Goal: Contribute content: Contribute content

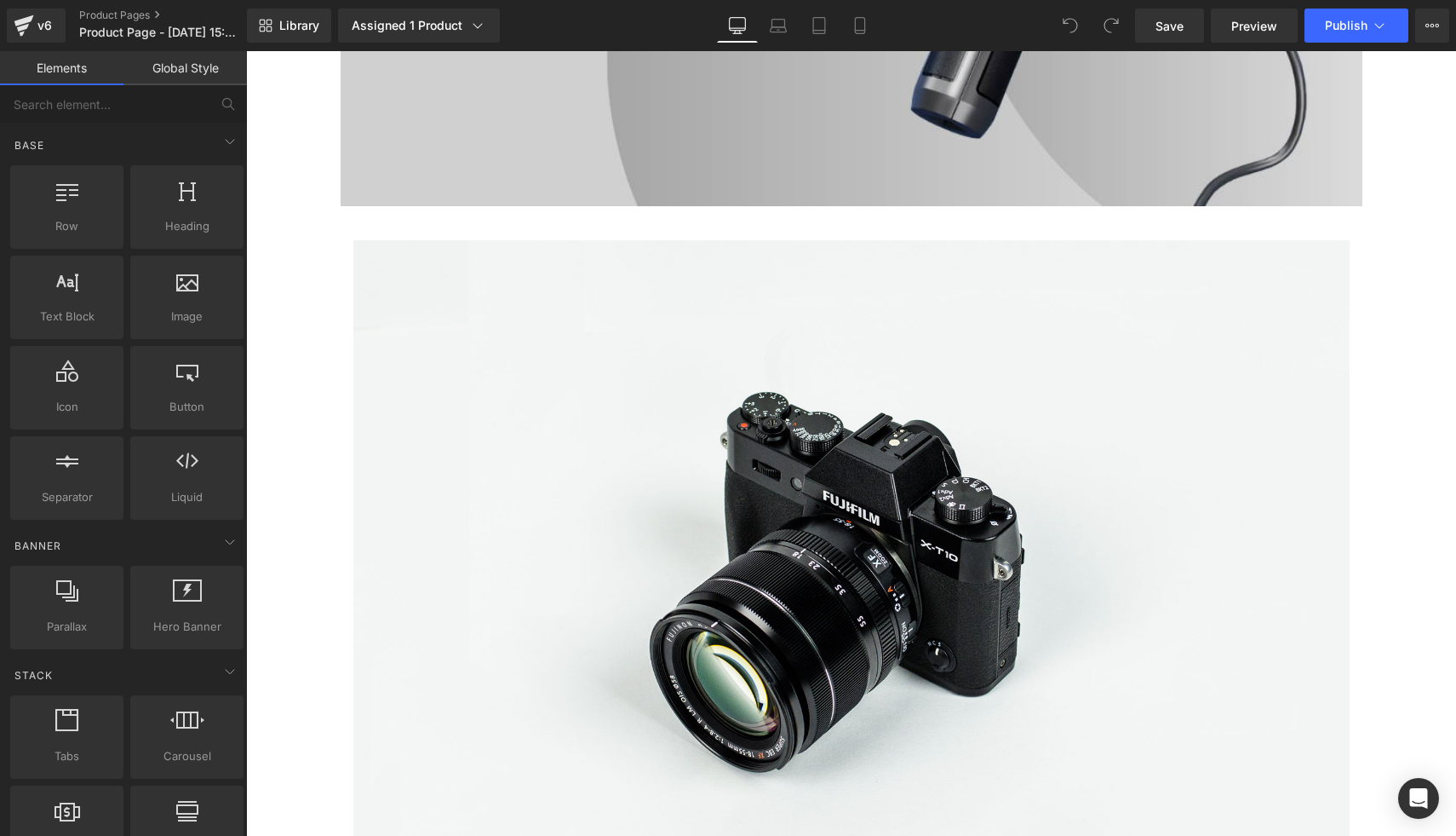
scroll to position [2229, 0]
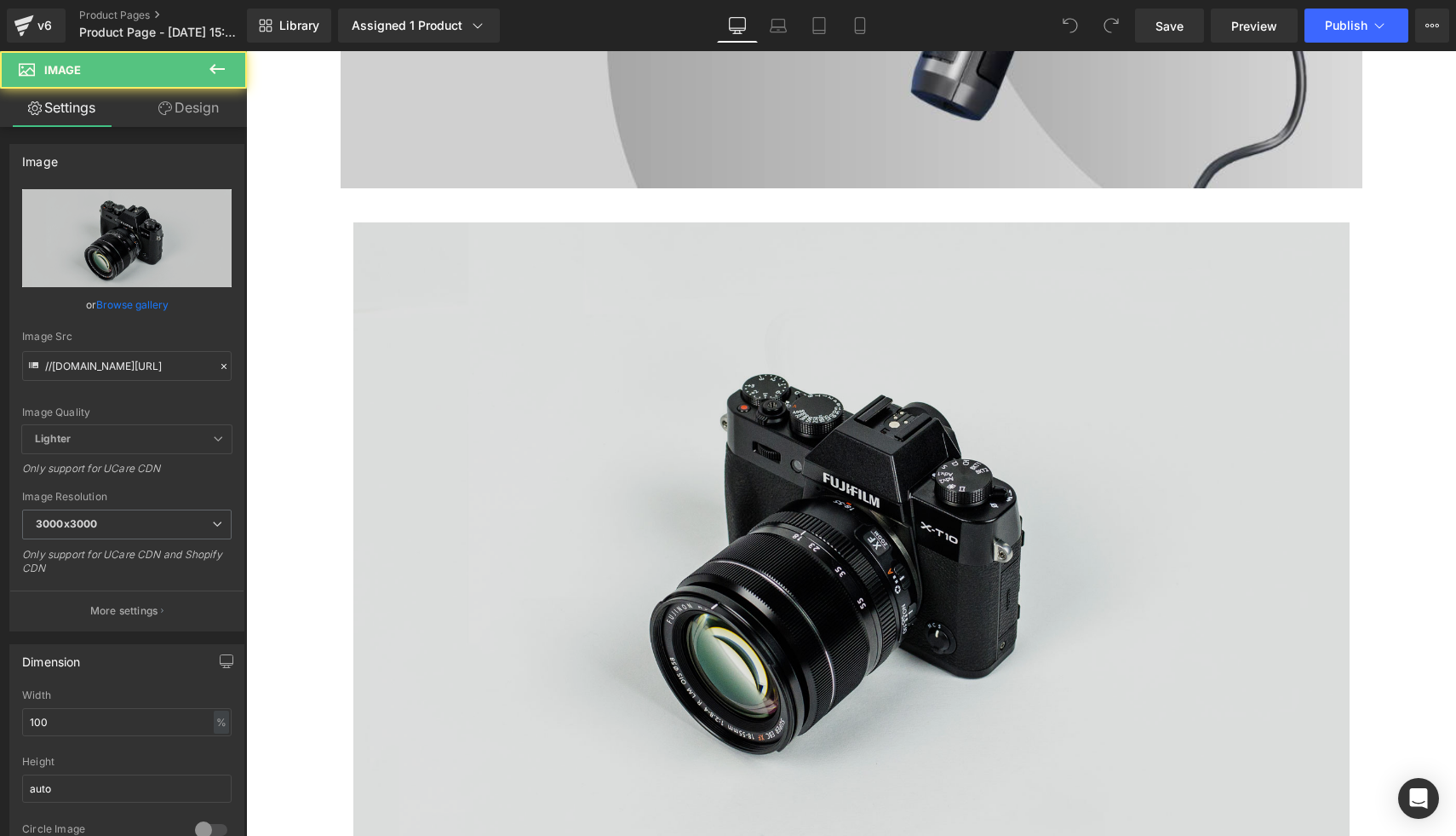
click at [764, 428] on img at bounding box center [851, 552] width 996 height 660
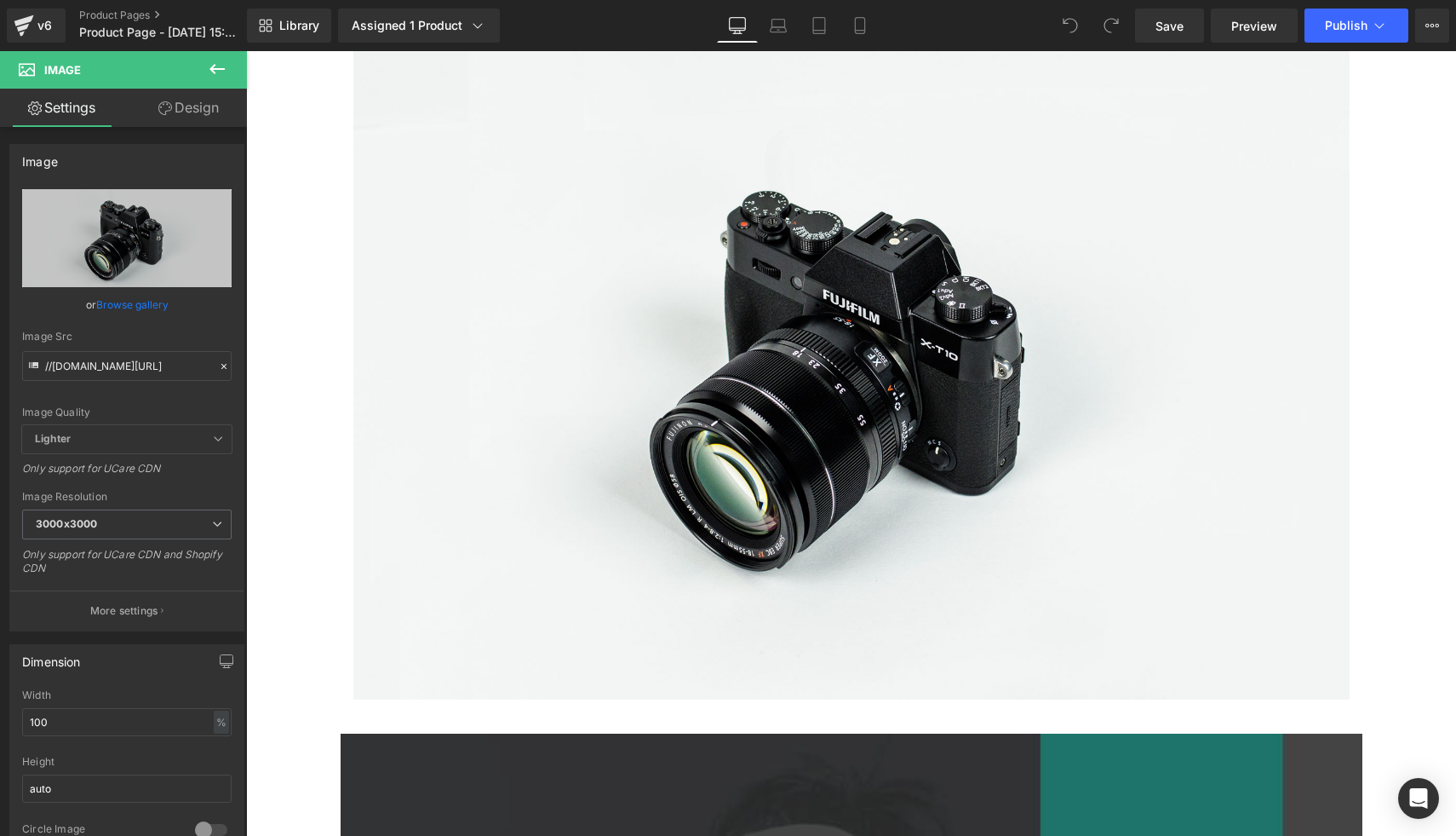
scroll to position [2393, 0]
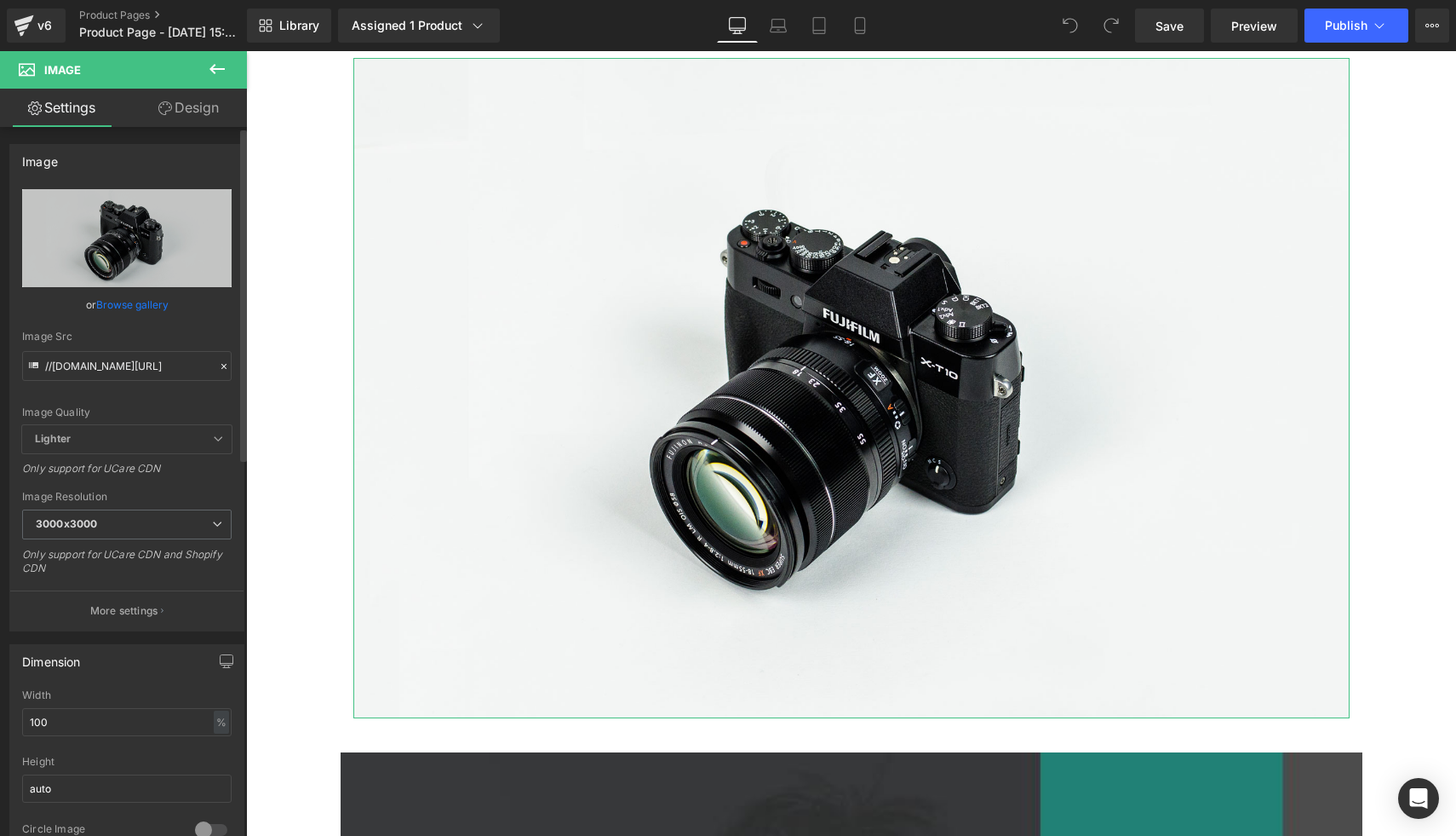
click at [144, 307] on link "Browse gallery" at bounding box center [132, 304] width 72 height 30
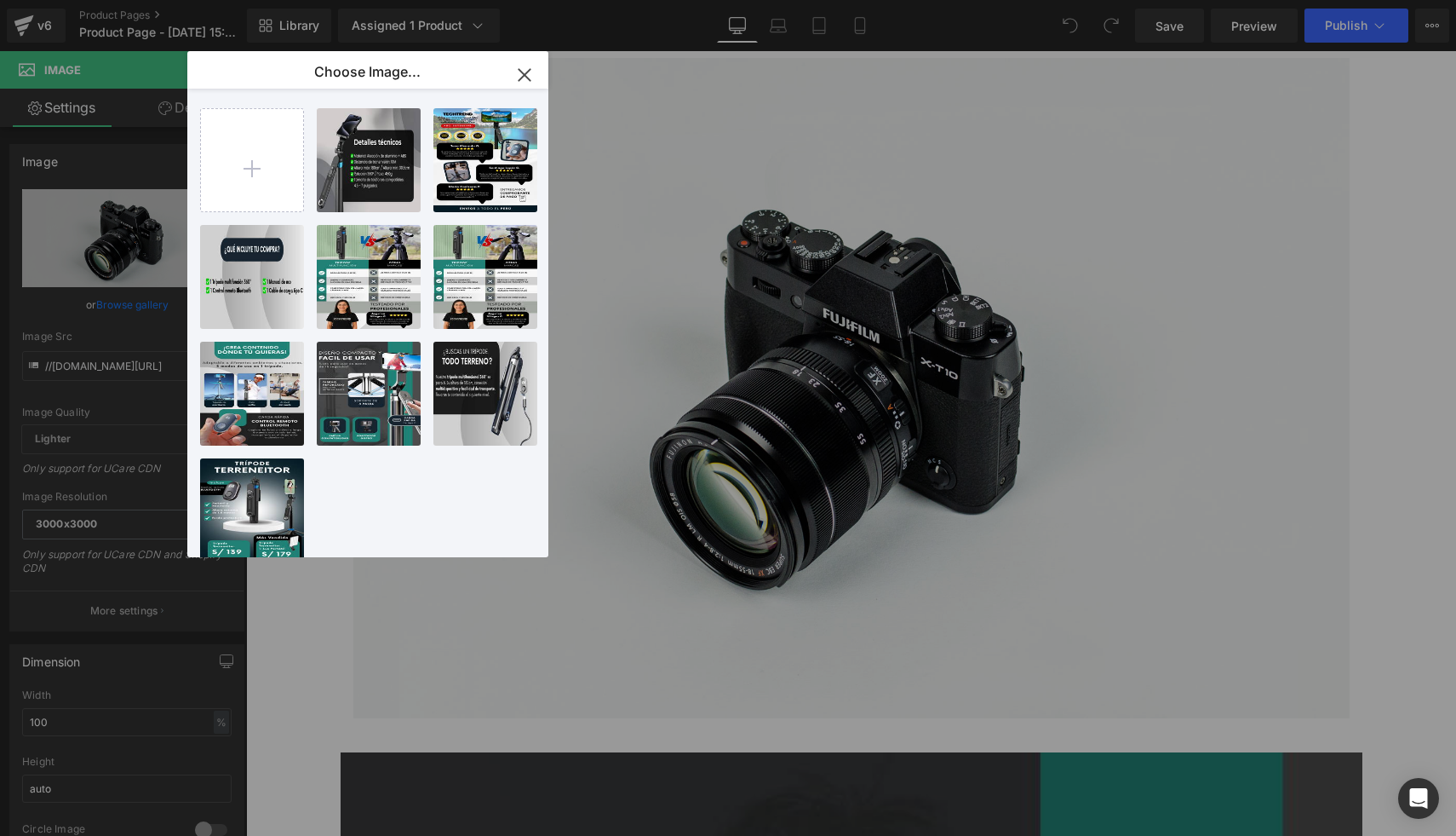
click at [515, 82] on icon "button" at bounding box center [525, 75] width 27 height 27
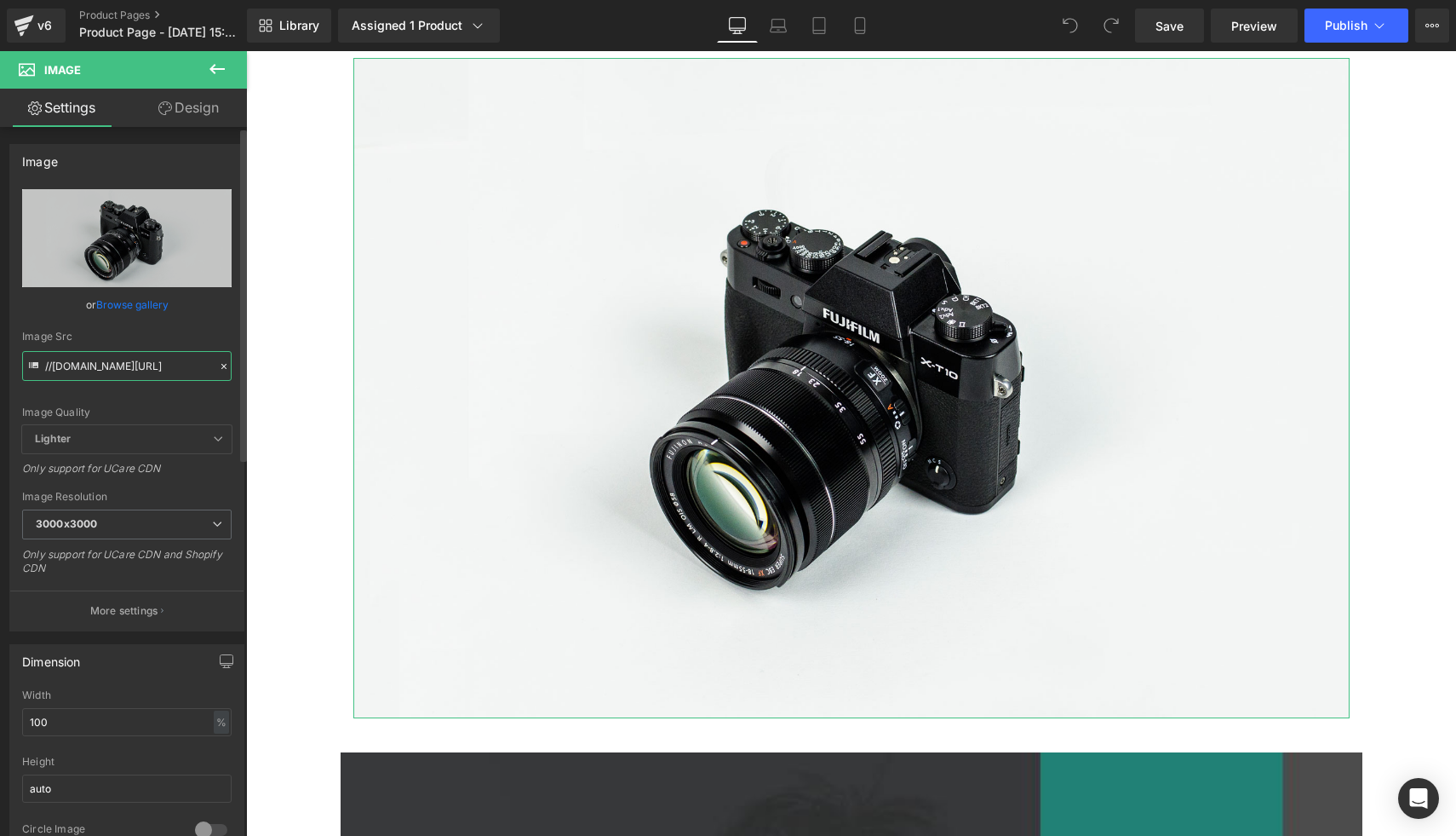
click at [85, 361] on input "//d1um8515vdn9kb.cloudfront.net/images/parallax.jpg" at bounding box center [127, 366] width 210 height 30
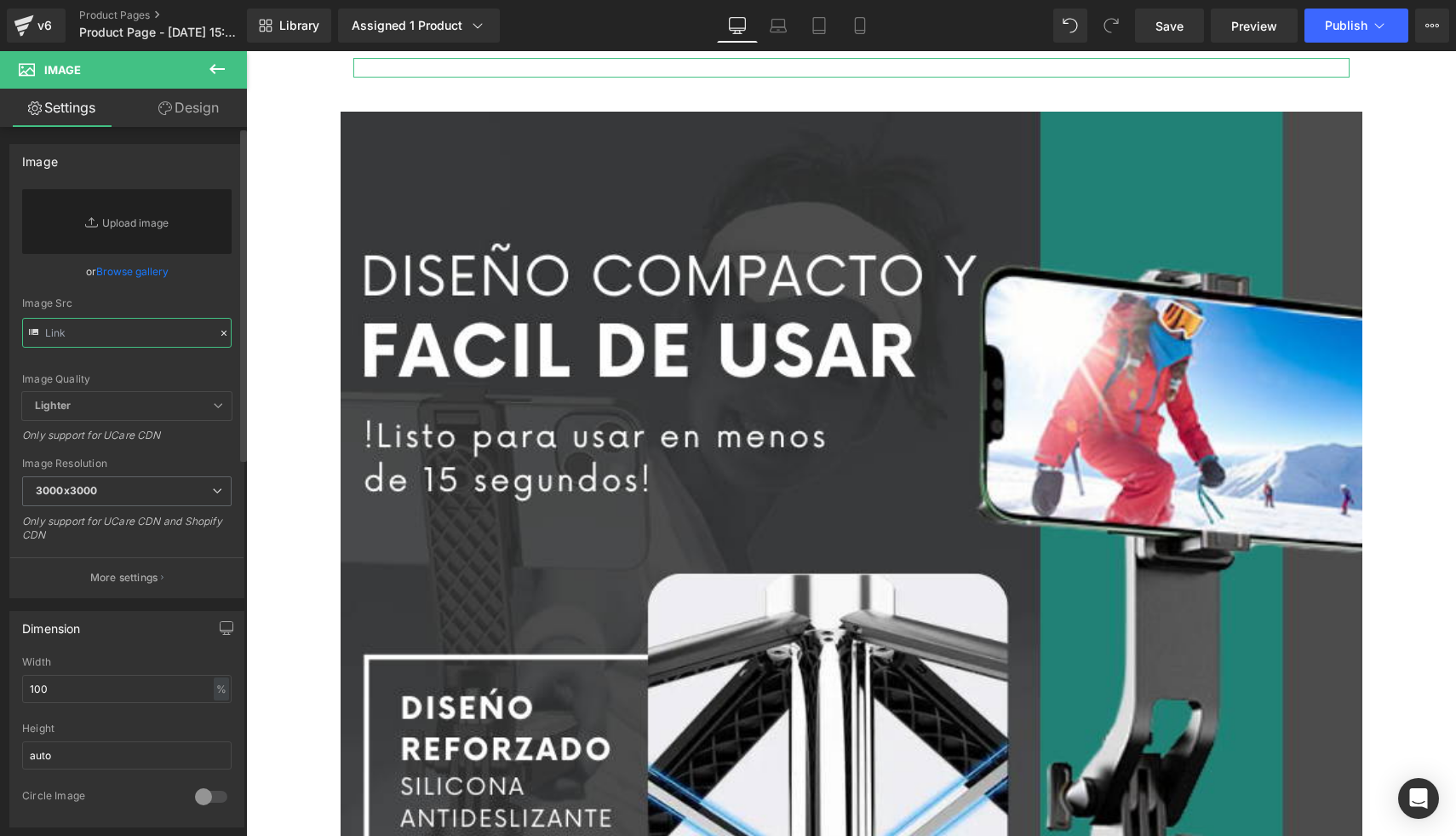
paste input "https://media3.giphy.com/media/v1.Y2lkPTc5MGI3NjExMWJnMWV1MWQ4bXpuYzE4ZXlnbG5pZ…"
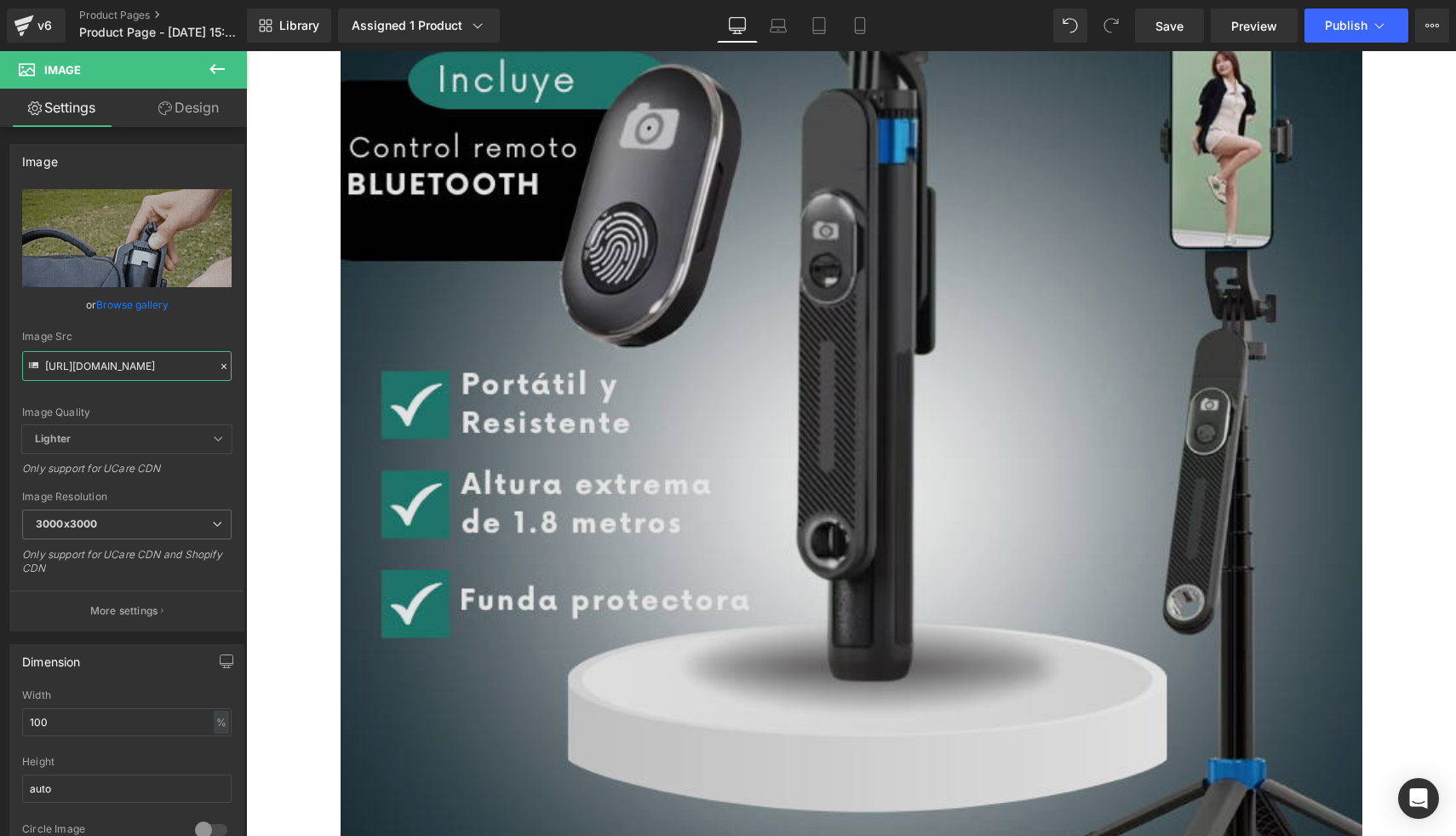
scroll to position [431, 0]
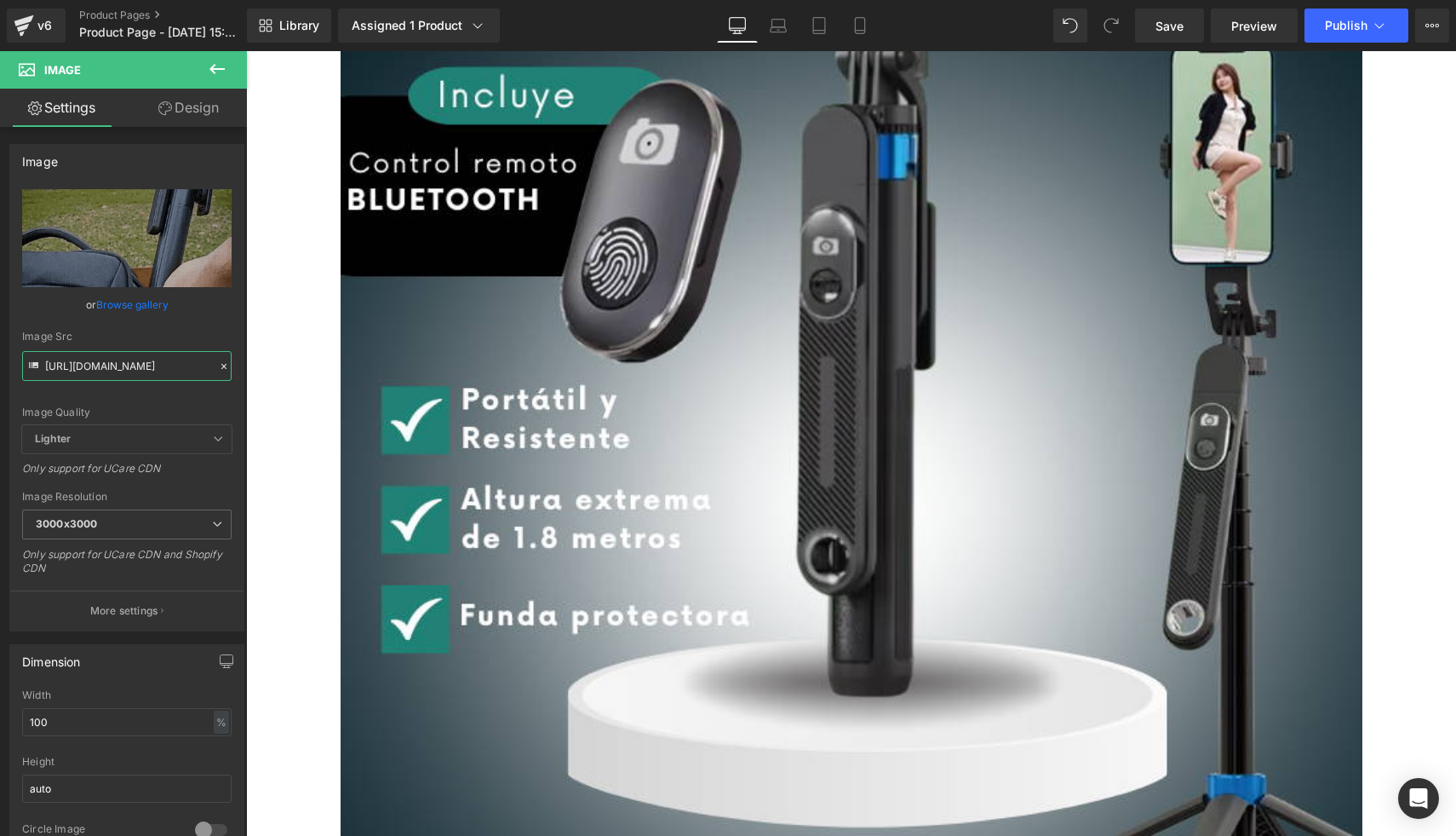
type input "https://media3.giphy.com/media/v1.Y2lkPTc5MGI3NjExMWJnMWV1MWQ4bXpuYzE4ZXlnbG5pZ…"
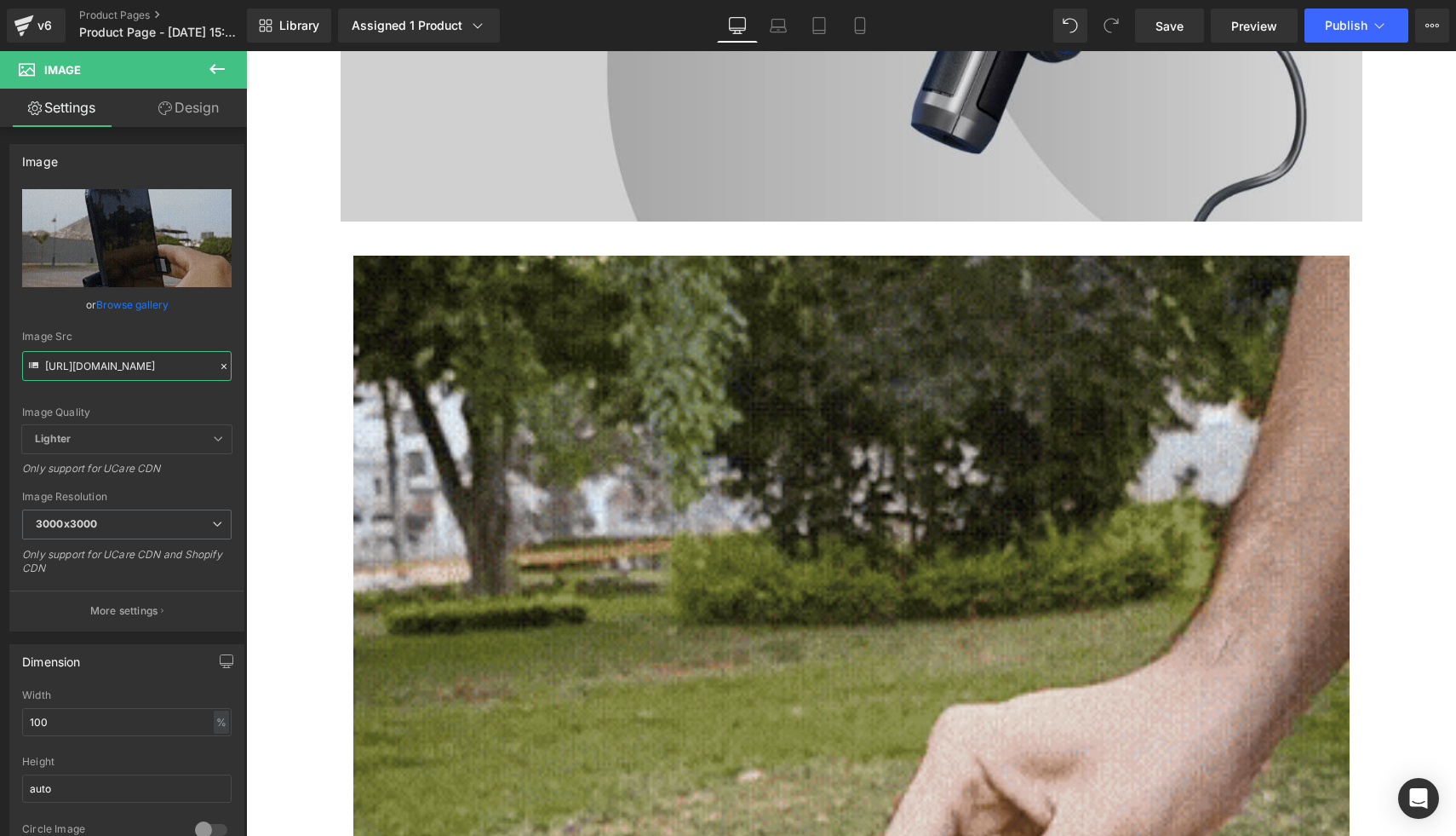
scroll to position [2133, 0]
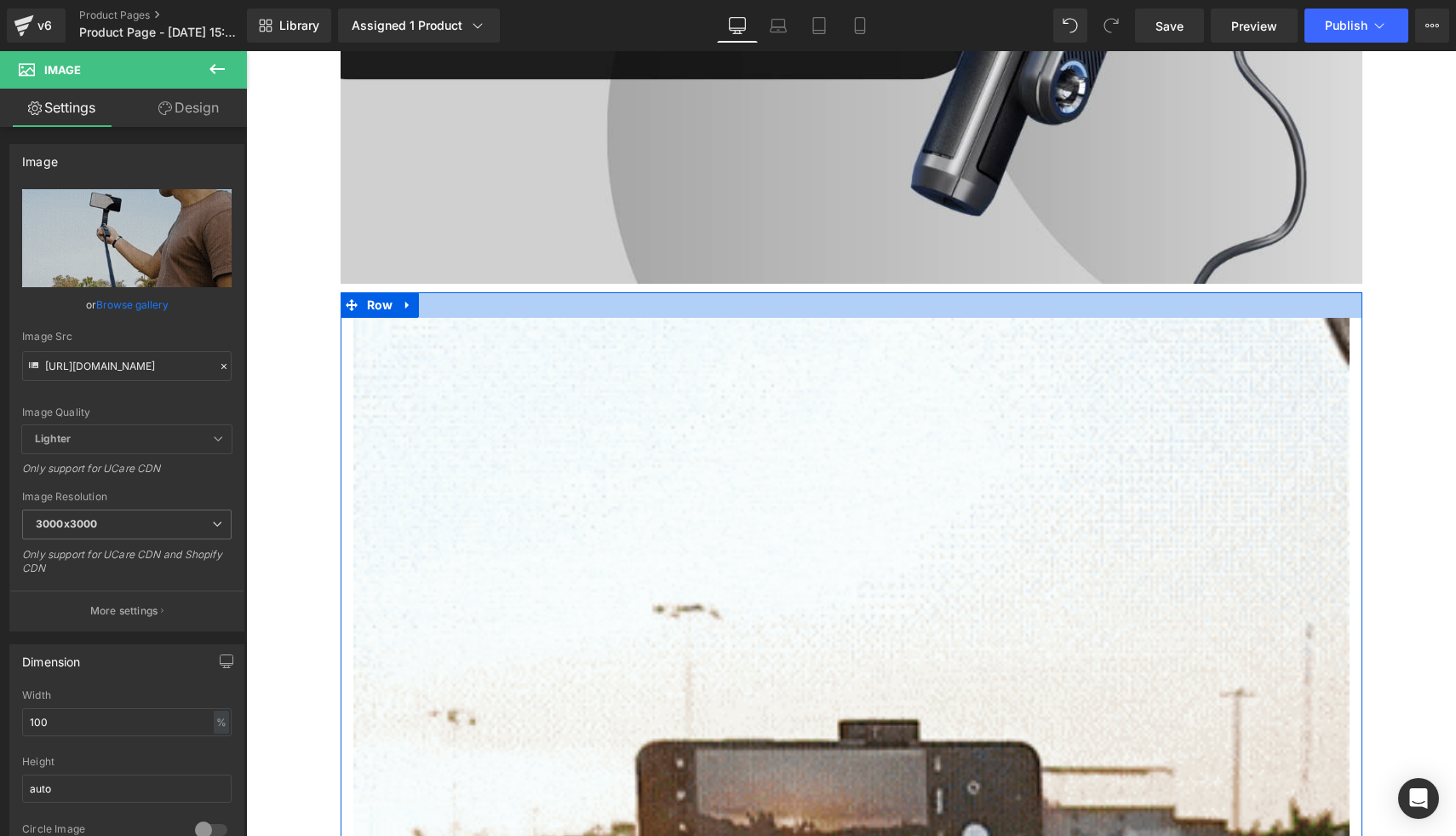
click at [449, 298] on div at bounding box center [852, 305] width 1022 height 26
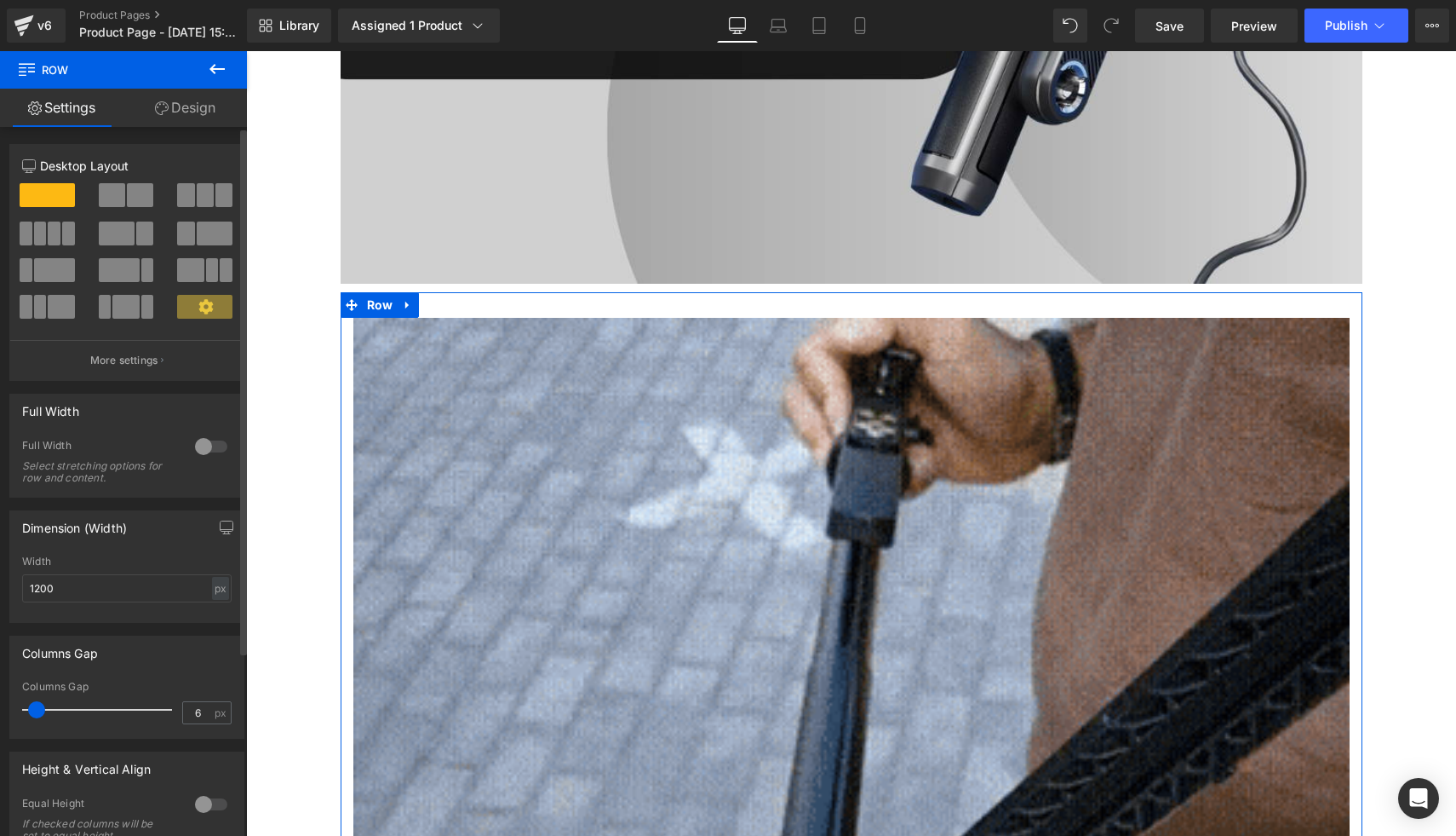
type input "0"
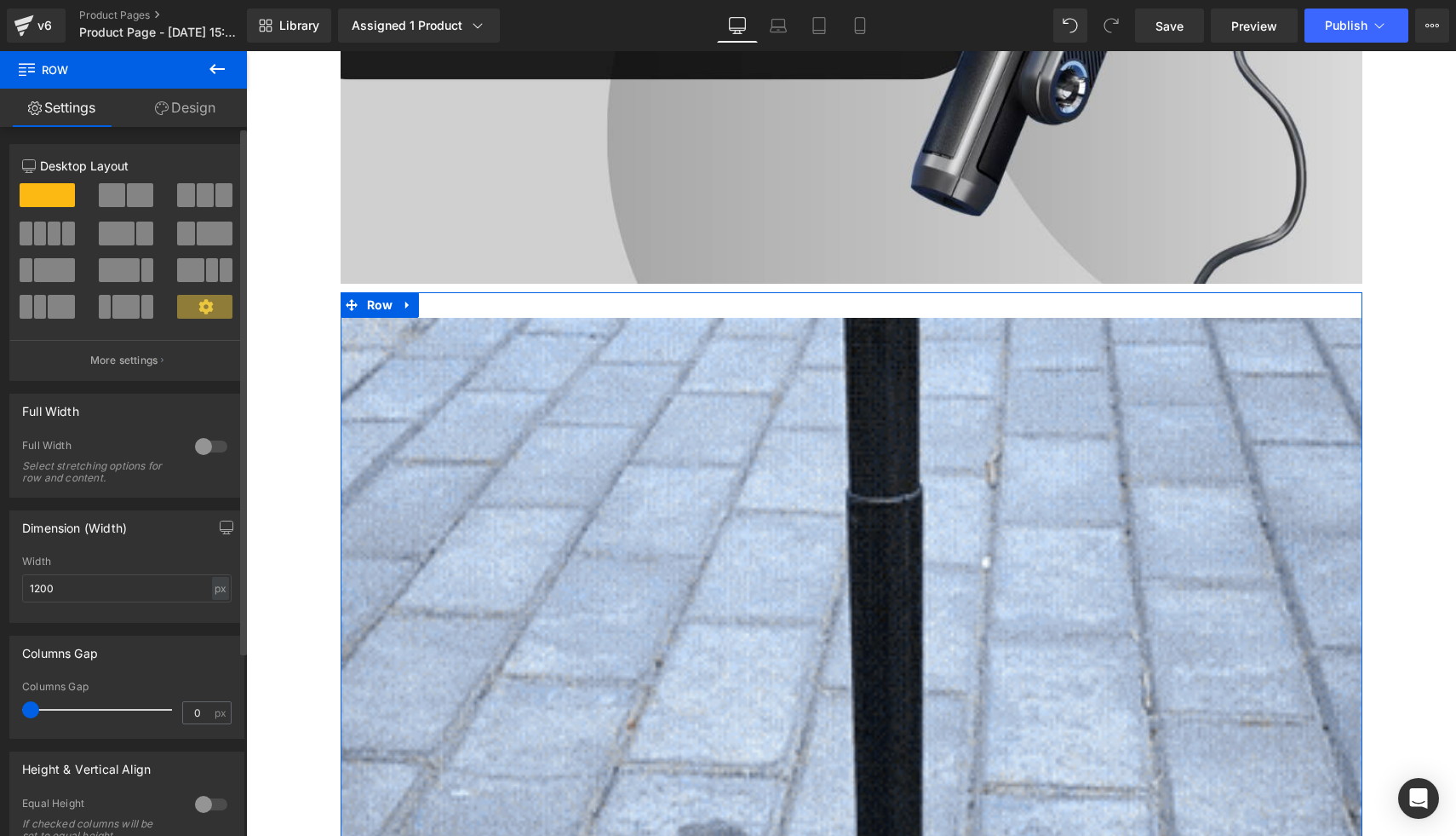
drag, startPoint x: 46, startPoint y: 717, endPoint x: 0, endPoint y: 714, distance: 46.1
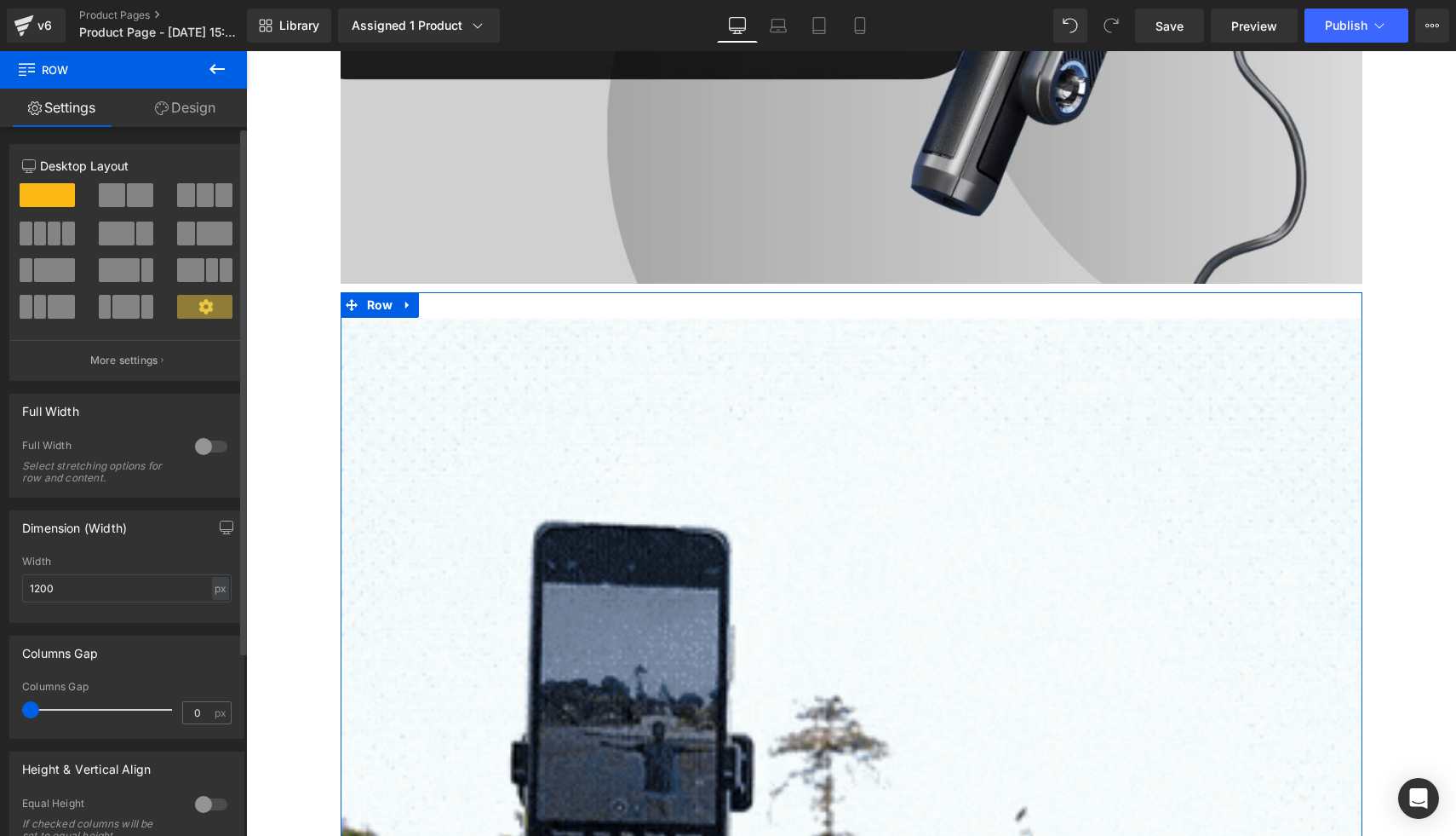
click at [0, 714] on div "Columns Gap 0px Columns Gap 0 px" at bounding box center [127, 680] width 254 height 116
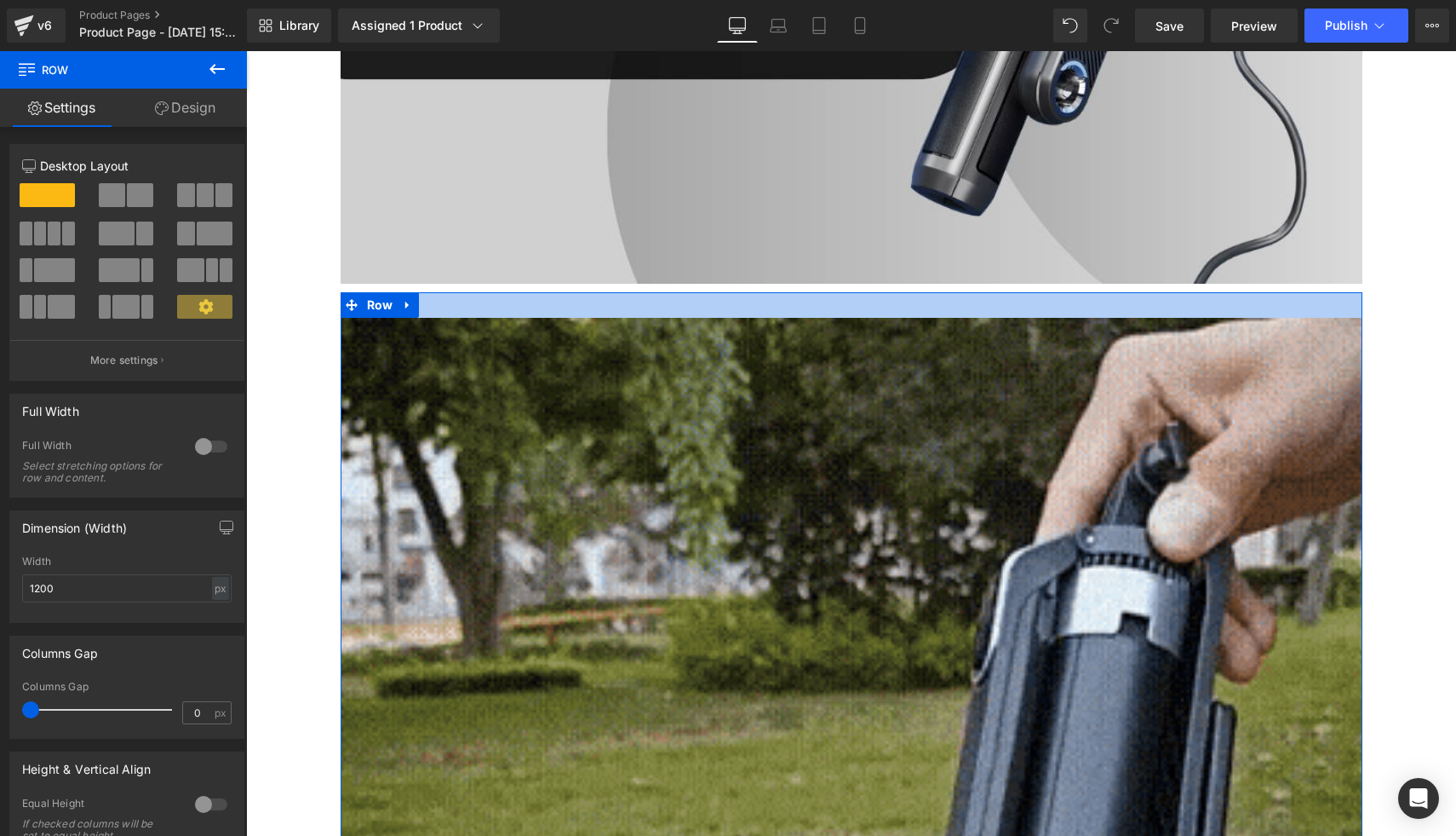
click at [553, 300] on div at bounding box center [852, 305] width 1022 height 26
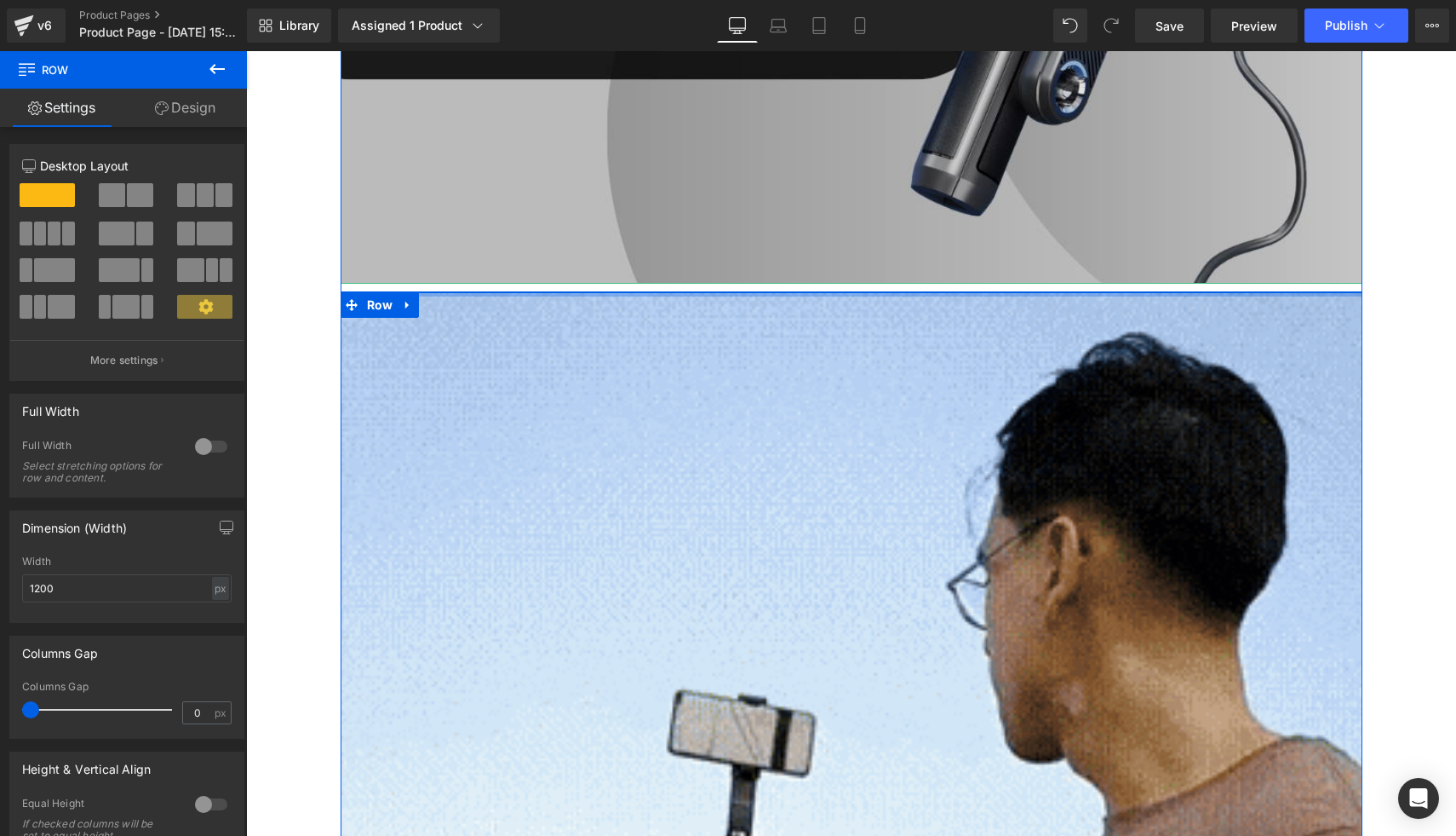
drag, startPoint x: 539, startPoint y: 314, endPoint x: 559, endPoint y: 259, distance: 58.5
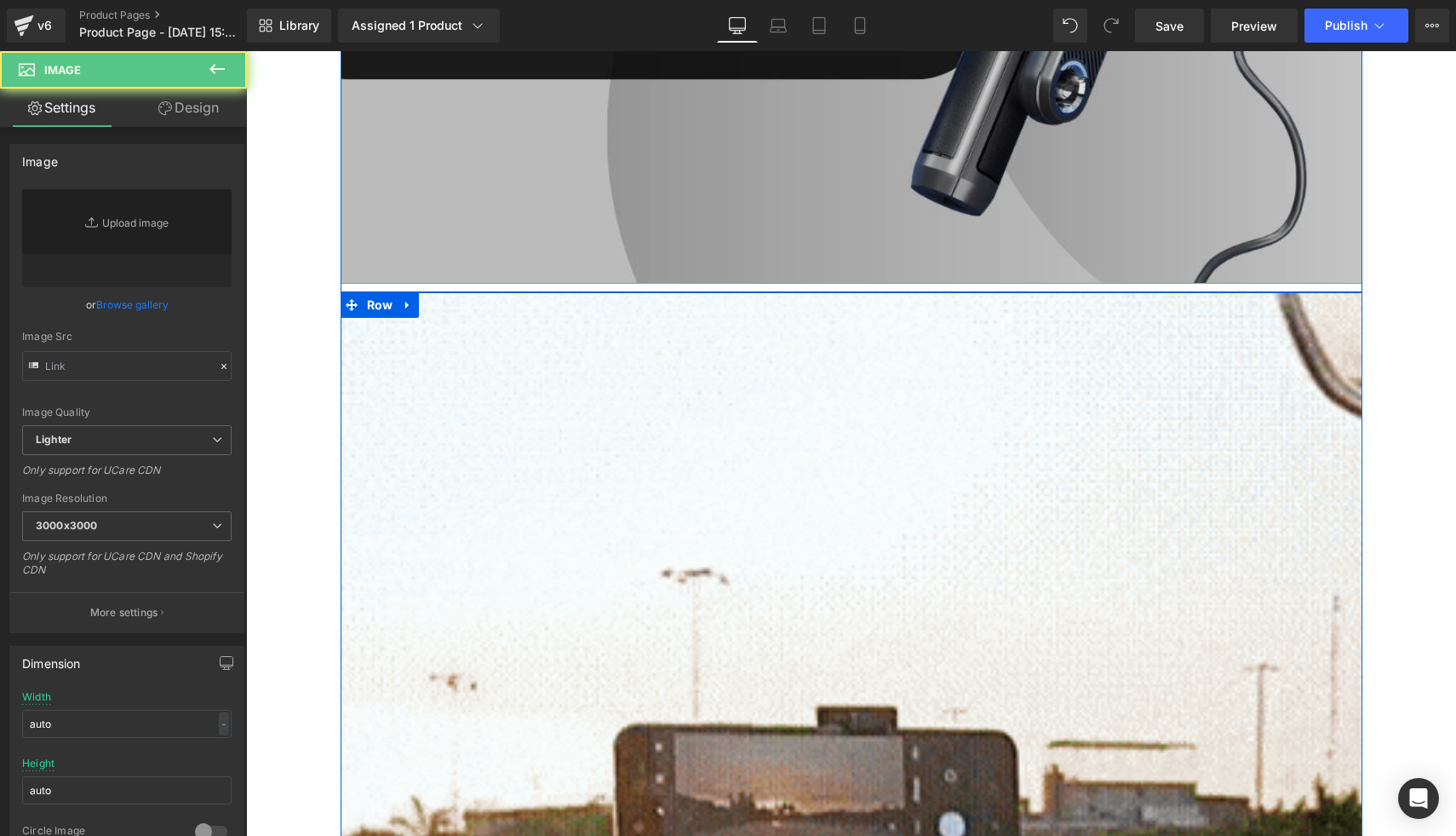
type input "https://ucarecdn.com/7cbbd0e2-6953-4432-877a-3706922c8dbd/-/format/auto/-/previ…"
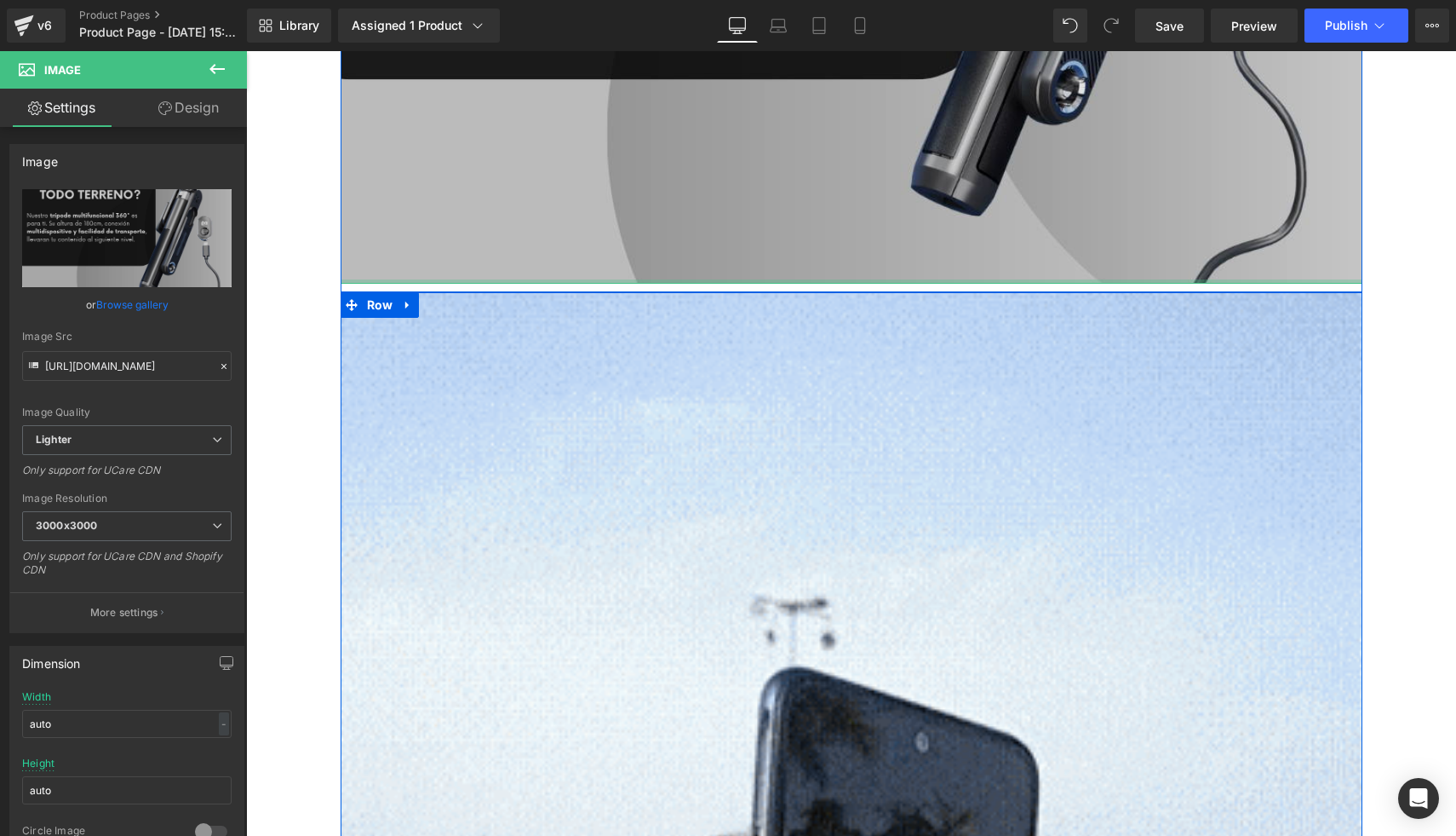
drag, startPoint x: 598, startPoint y: 280, endPoint x: 607, endPoint y: 240, distance: 41.0
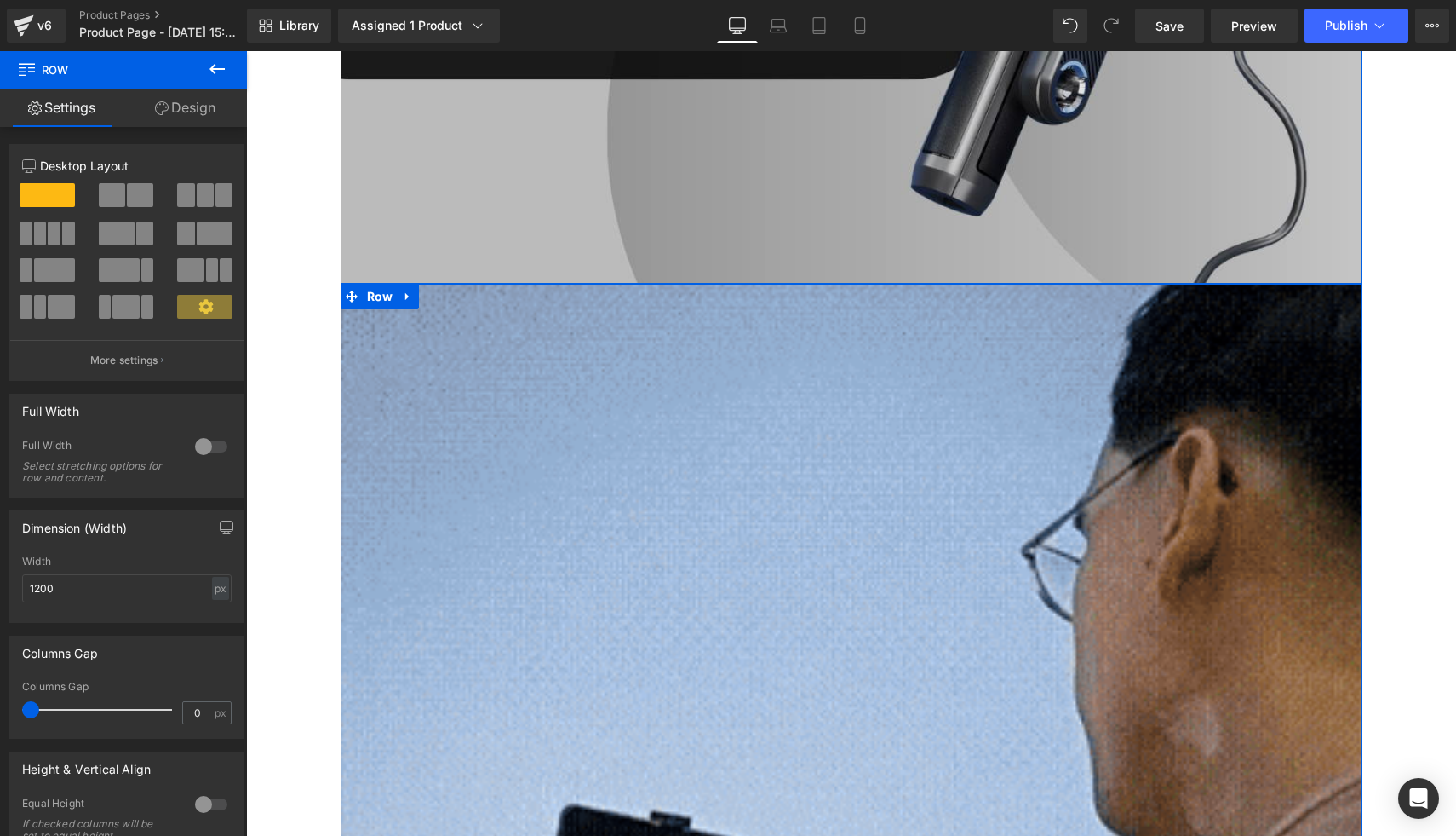
drag, startPoint x: 550, startPoint y: 289, endPoint x: 562, endPoint y: 253, distance: 37.9
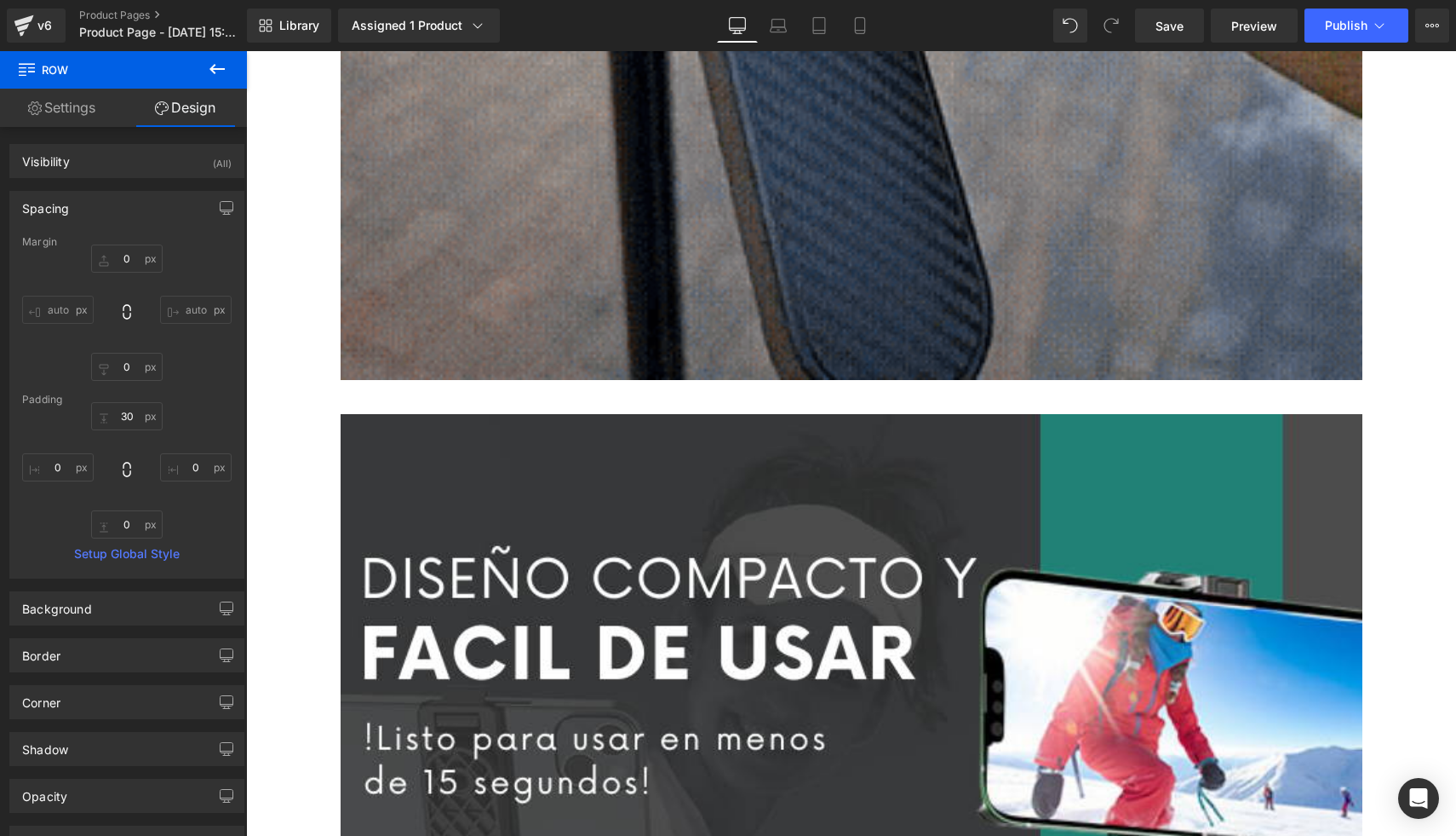
scroll to position [3452, 0]
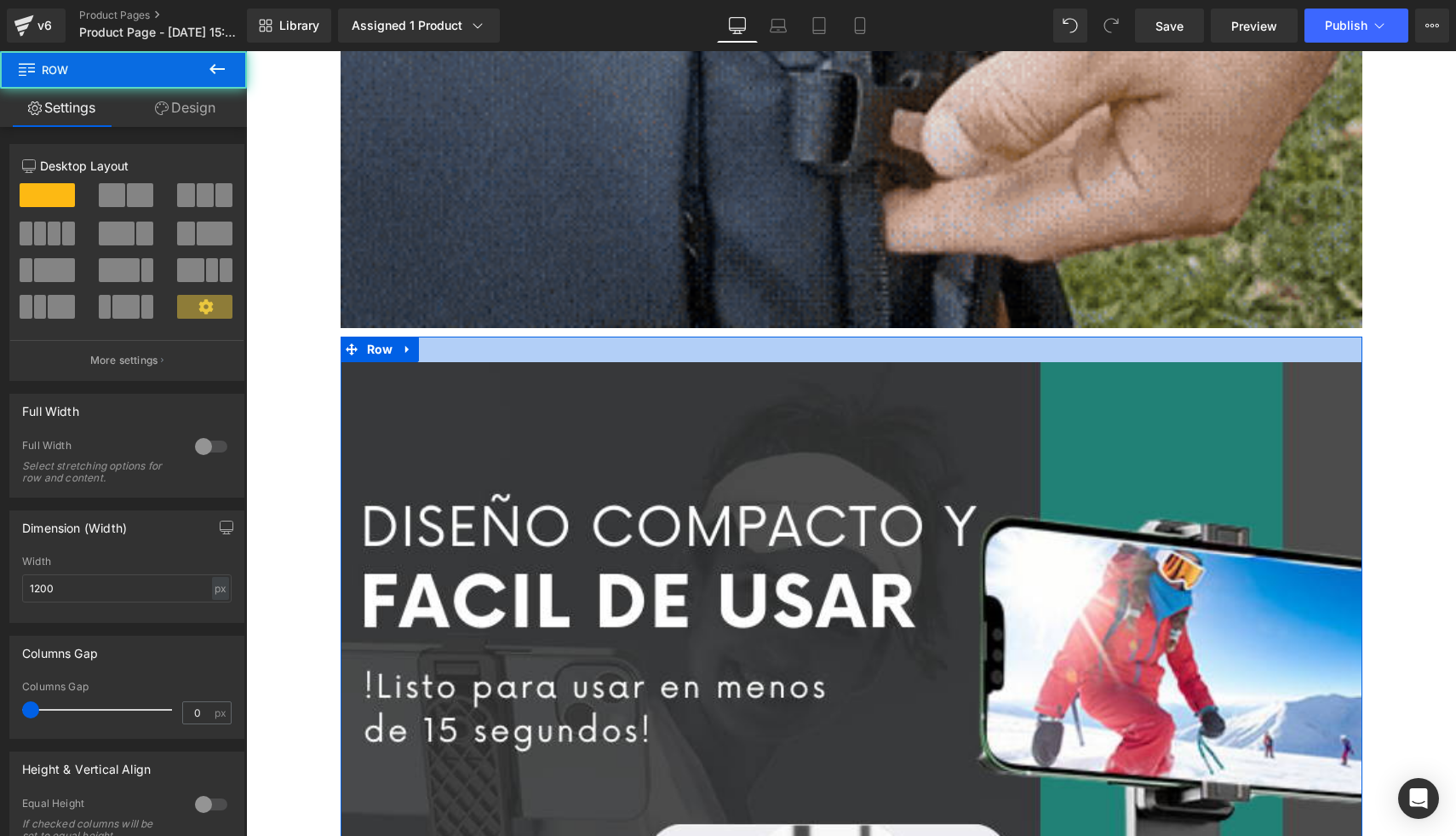
click at [589, 337] on div at bounding box center [852, 349] width 1022 height 26
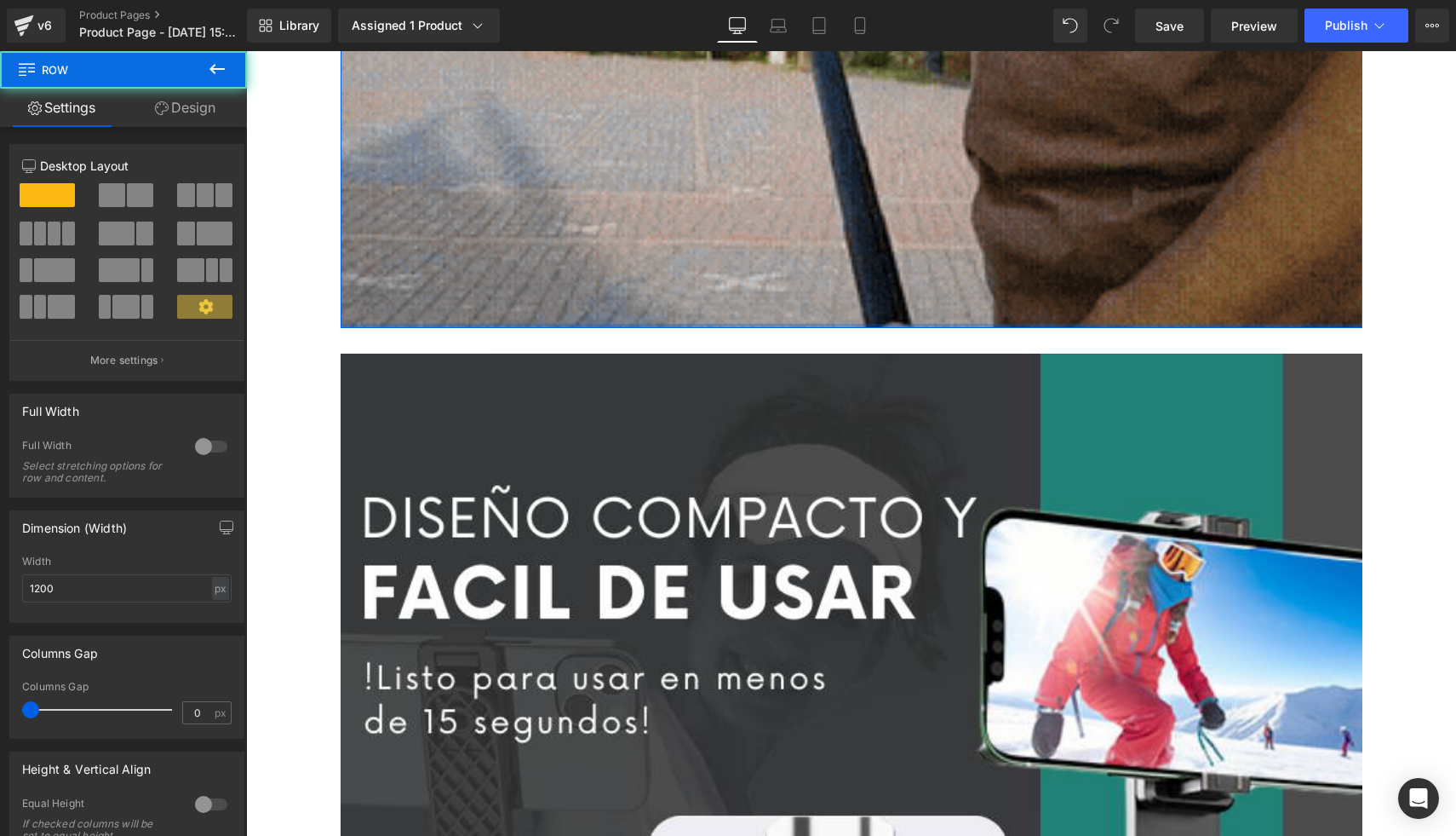
drag, startPoint x: 590, startPoint y: 330, endPoint x: 593, endPoint y: 301, distance: 29.2
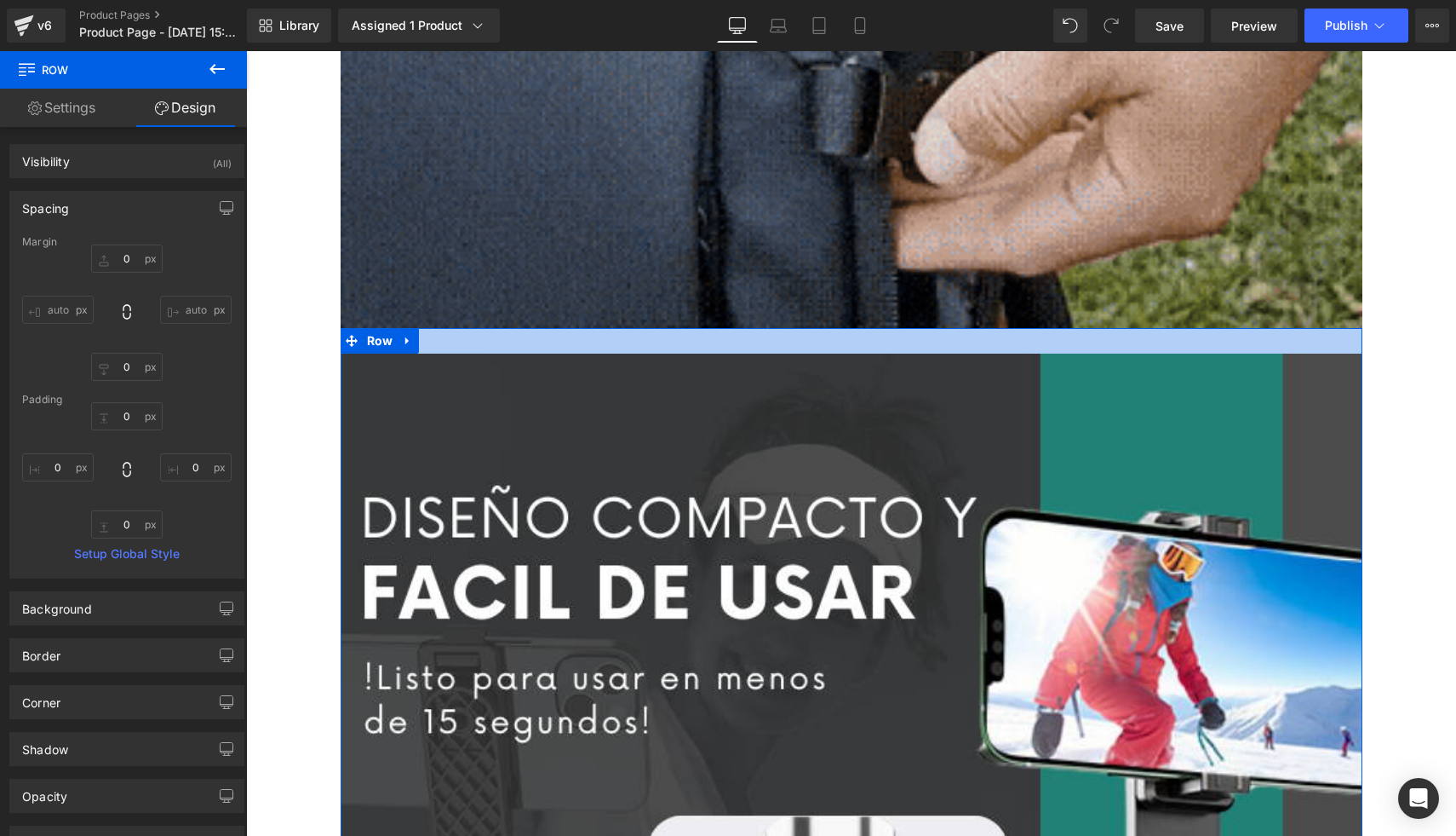
click at [574, 338] on div at bounding box center [852, 341] width 1022 height 26
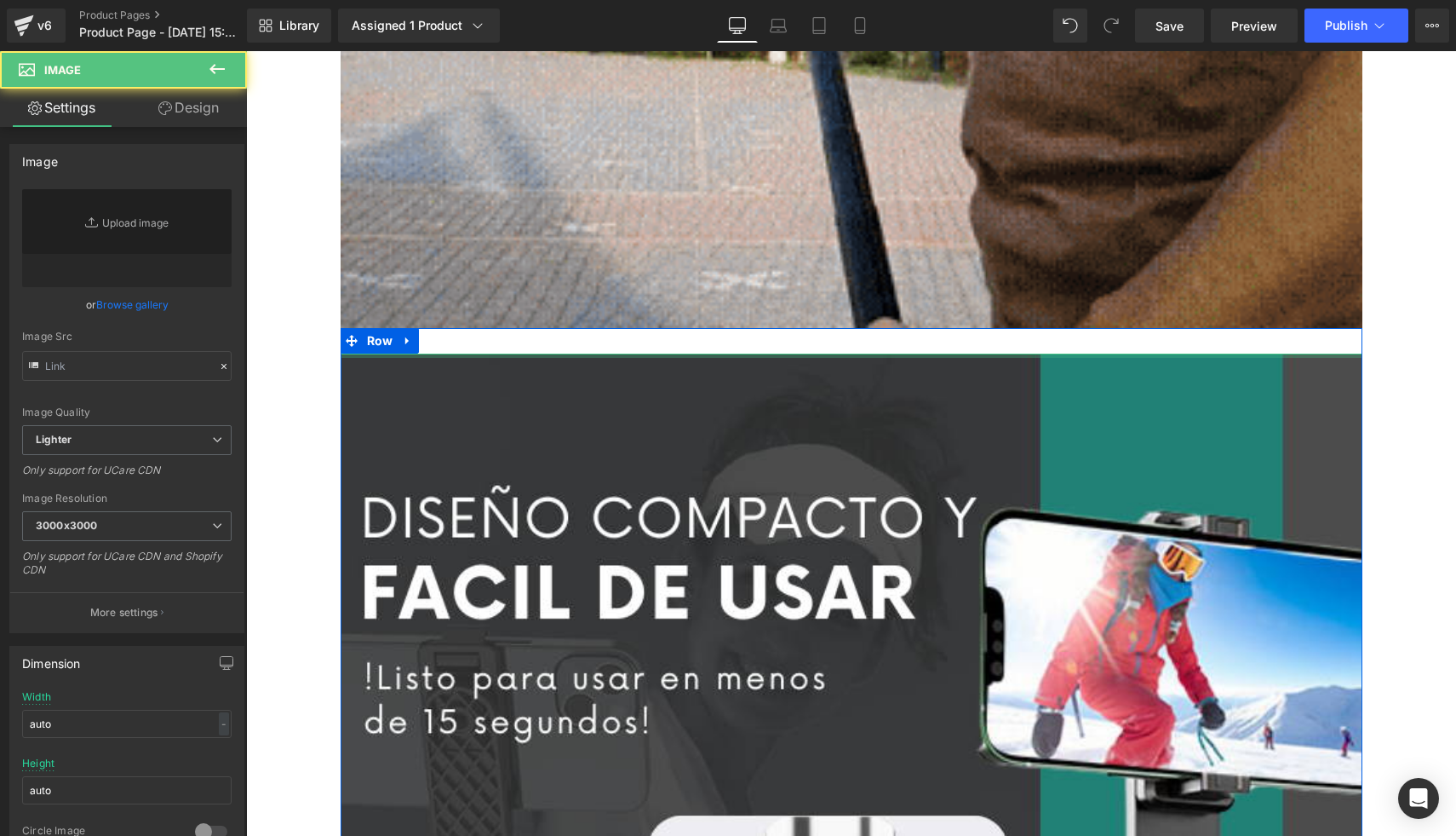
type input "https://ucarecdn.com/d3e366ae-5541-40c0-8a90-10051ed961eb/-/format/auto/-/previ…"
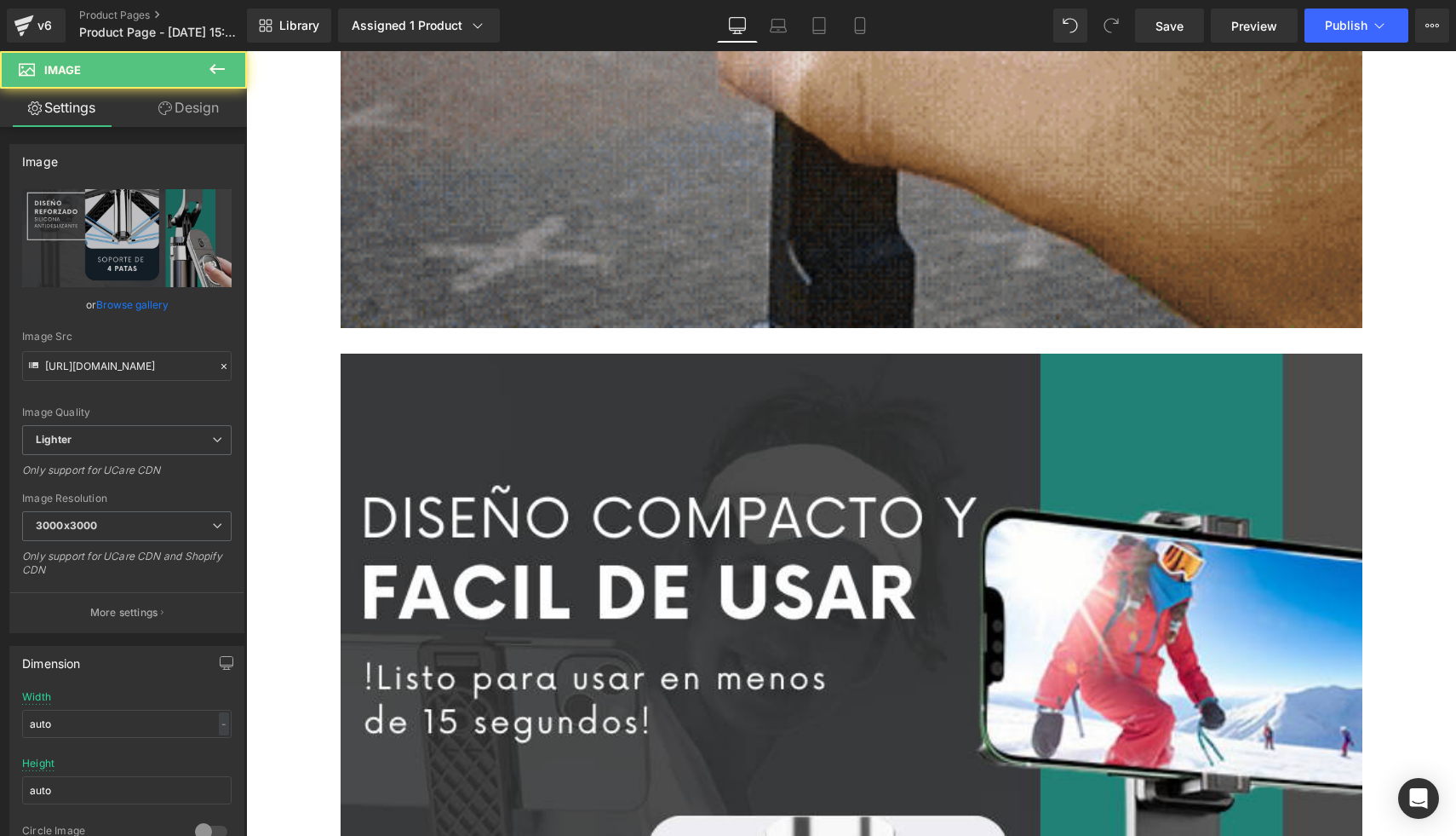
drag, startPoint x: 568, startPoint y: 355, endPoint x: 573, endPoint y: 325, distance: 30.4
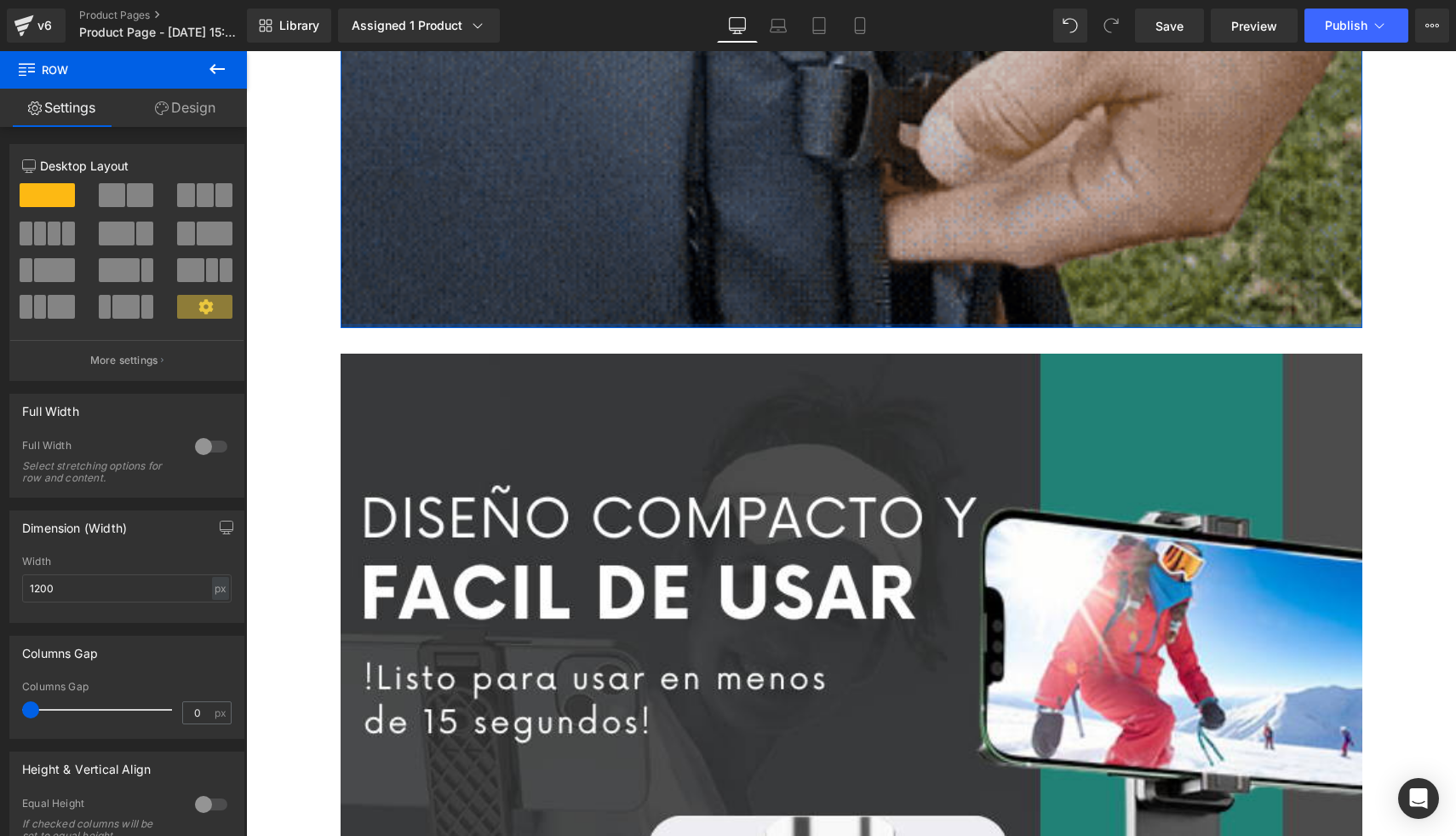
drag, startPoint x: 573, startPoint y: 325, endPoint x: 585, endPoint y: 268, distance: 58.2
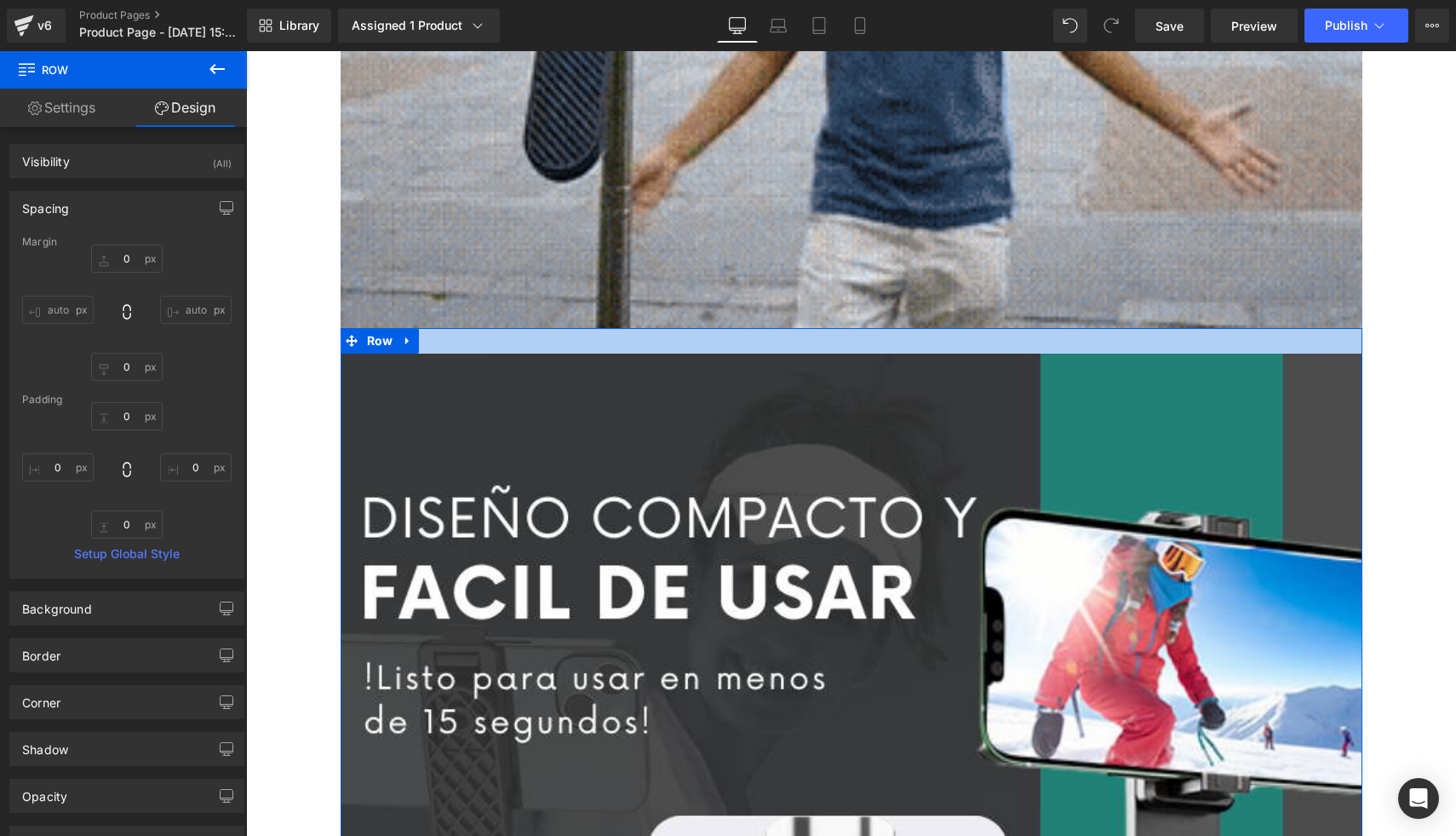
click at [529, 349] on div at bounding box center [852, 341] width 1022 height 26
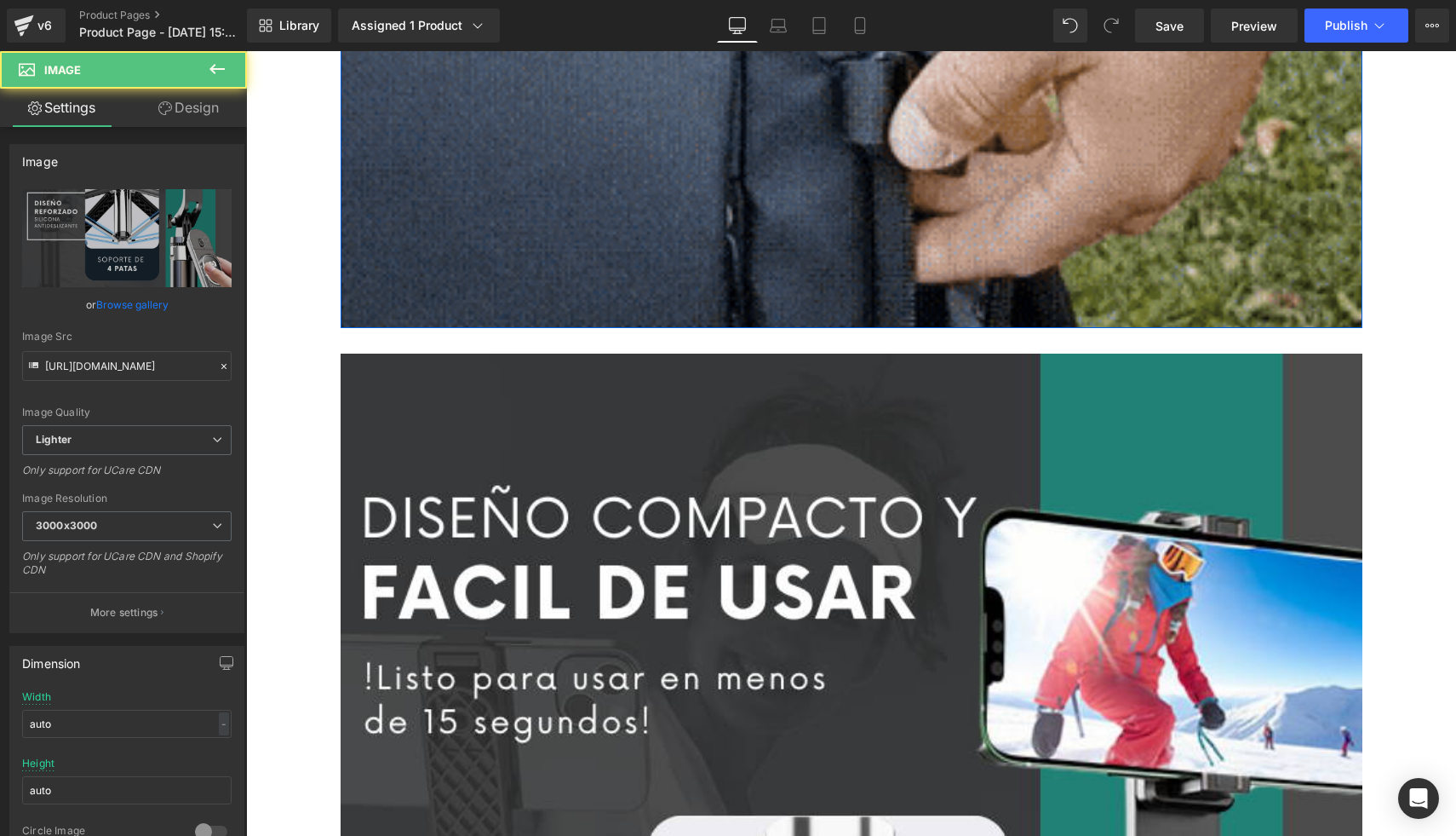
drag, startPoint x: 528, startPoint y: 356, endPoint x: 540, endPoint y: 325, distance: 33.2
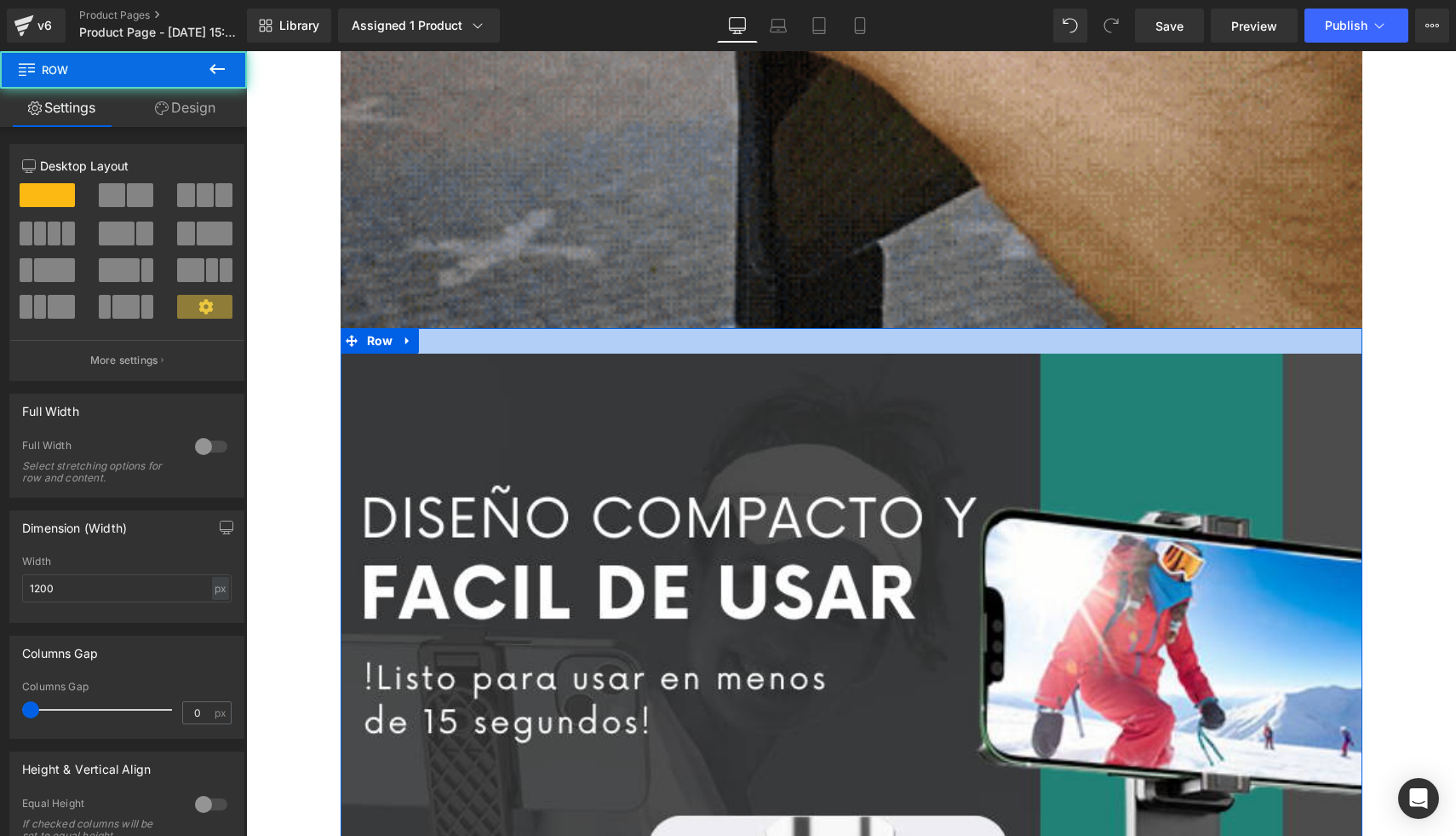
click at [481, 344] on div at bounding box center [852, 341] width 1022 height 26
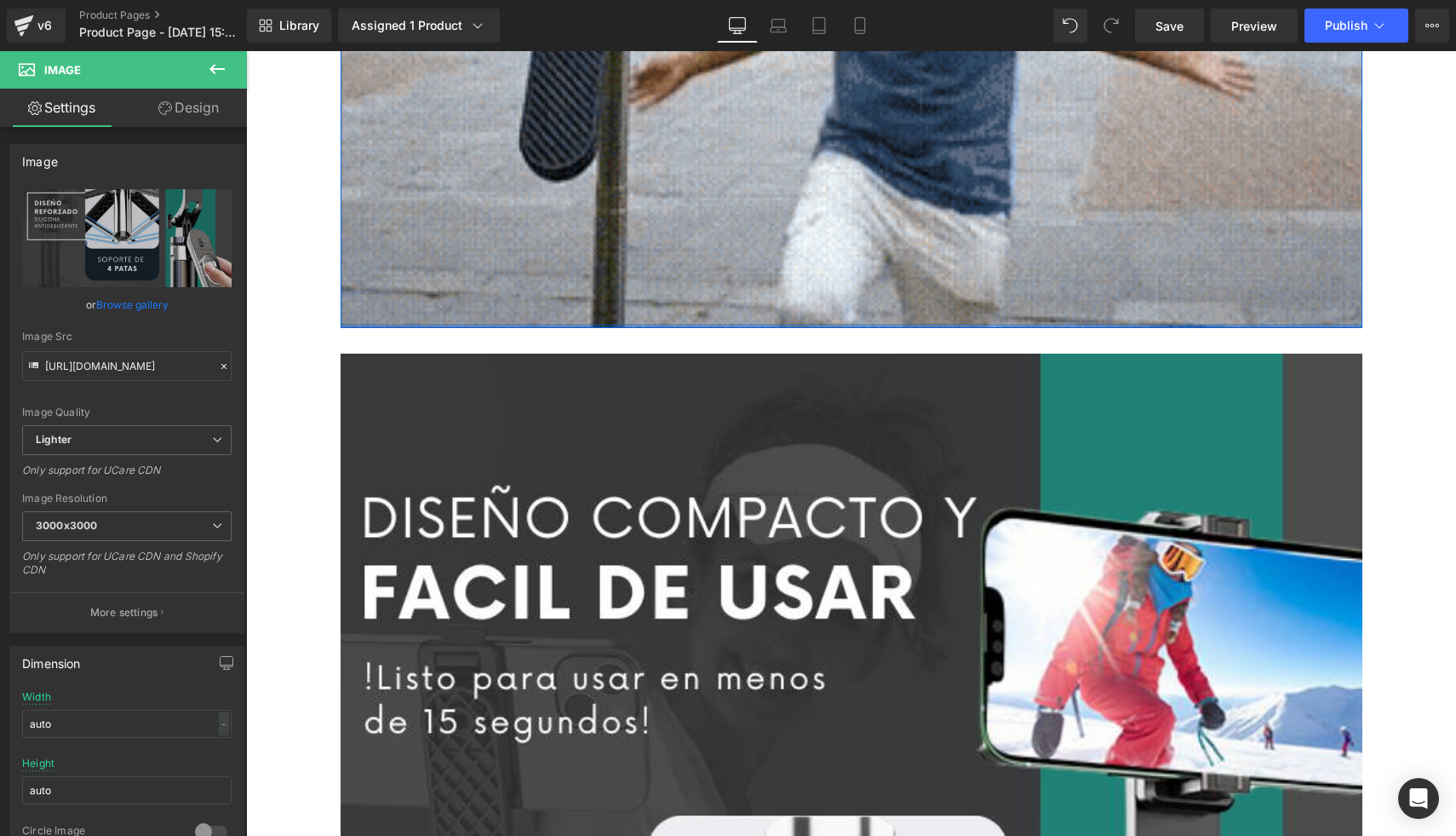
drag, startPoint x: 454, startPoint y: 356, endPoint x: 464, endPoint y: 324, distance: 33.5
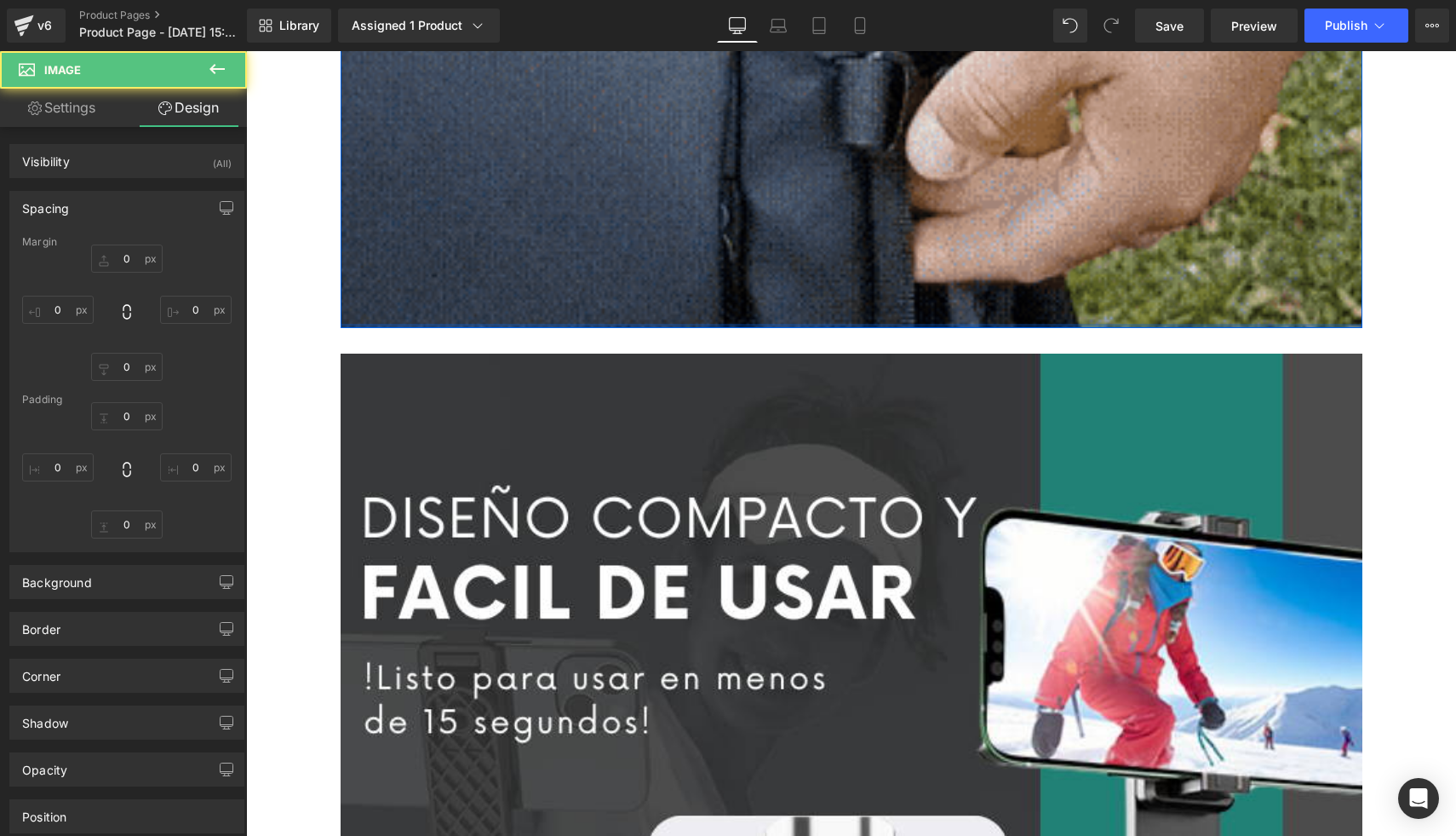
type input "0"
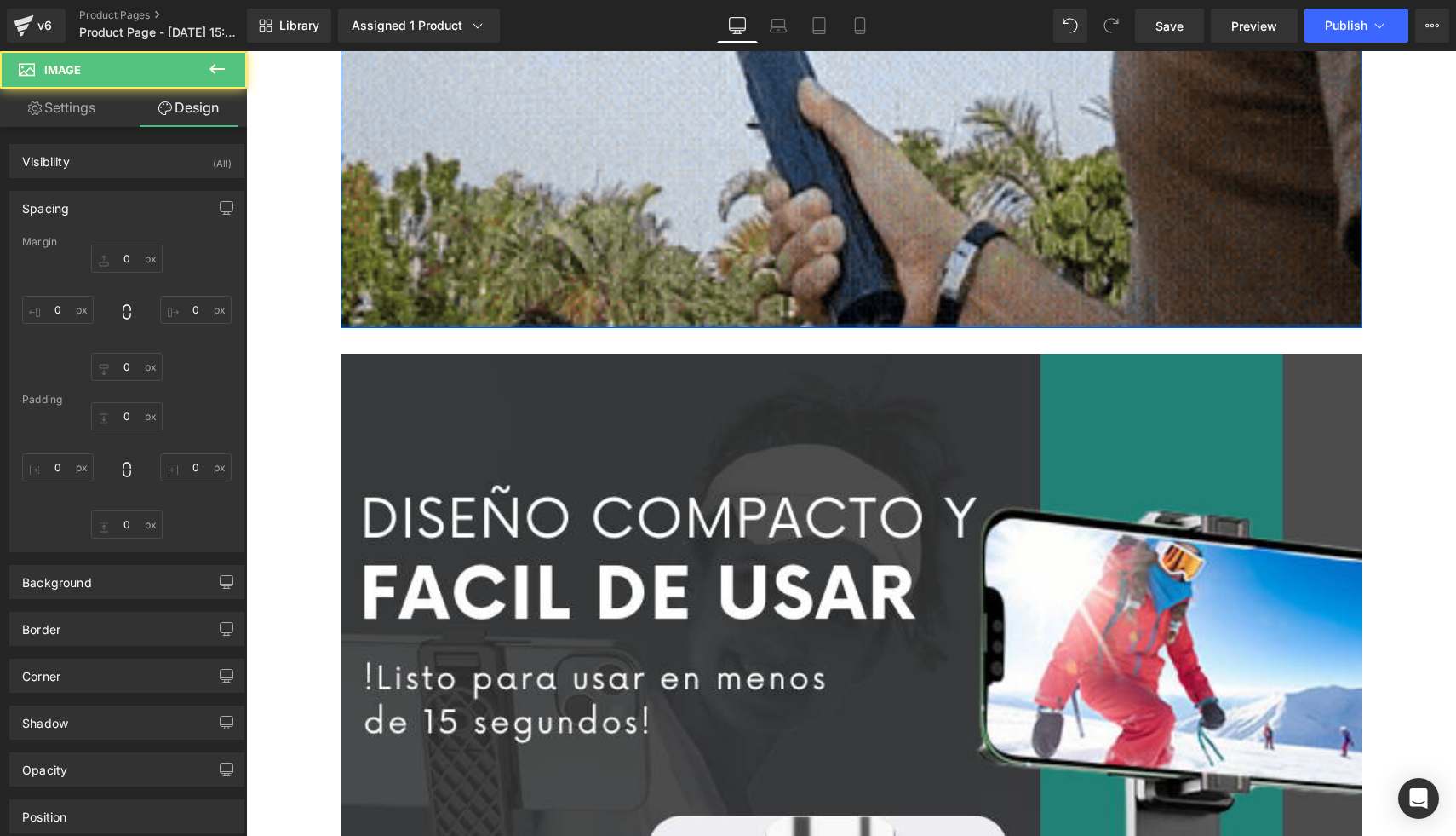
type input "0"
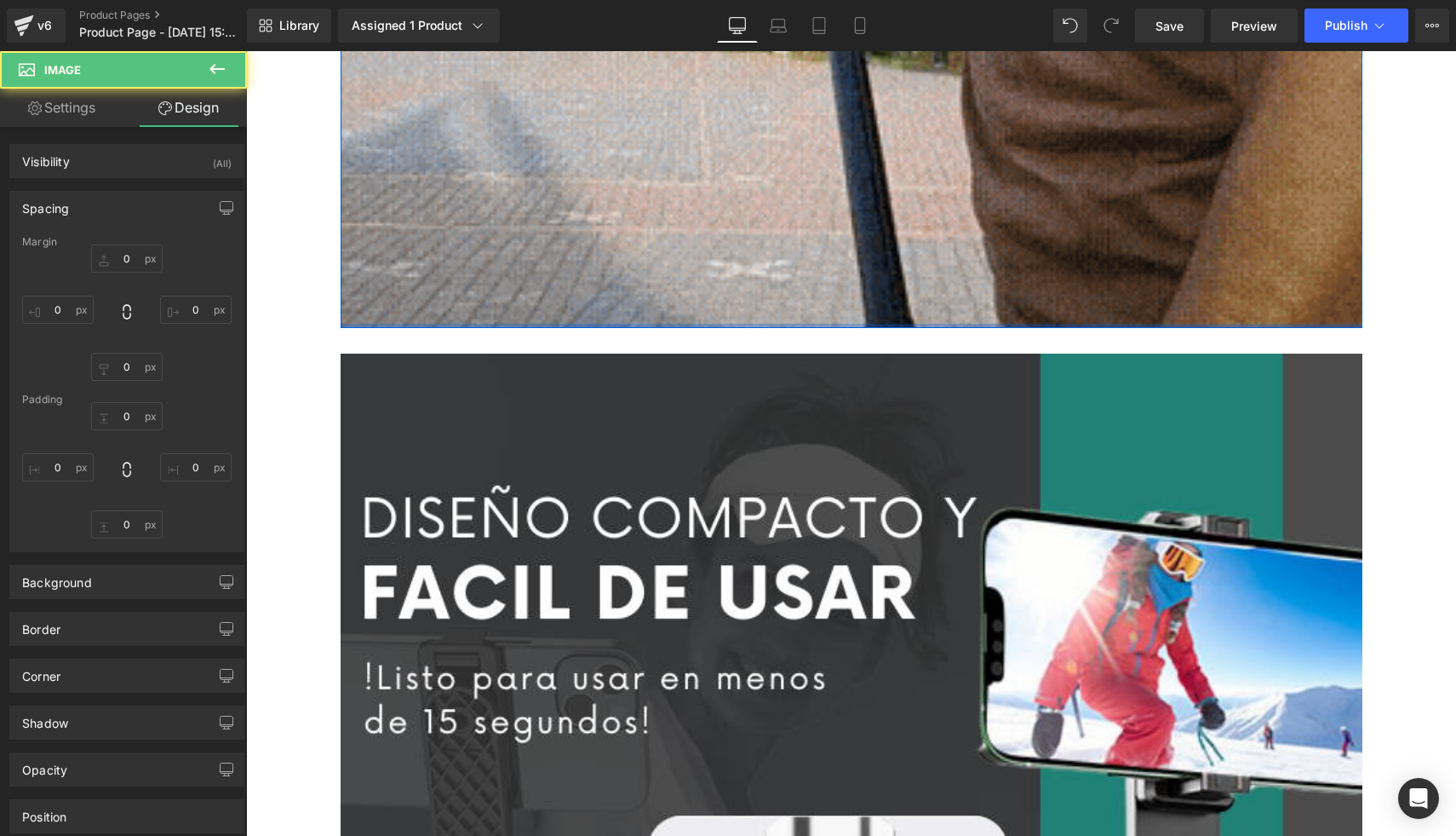
type input "0"
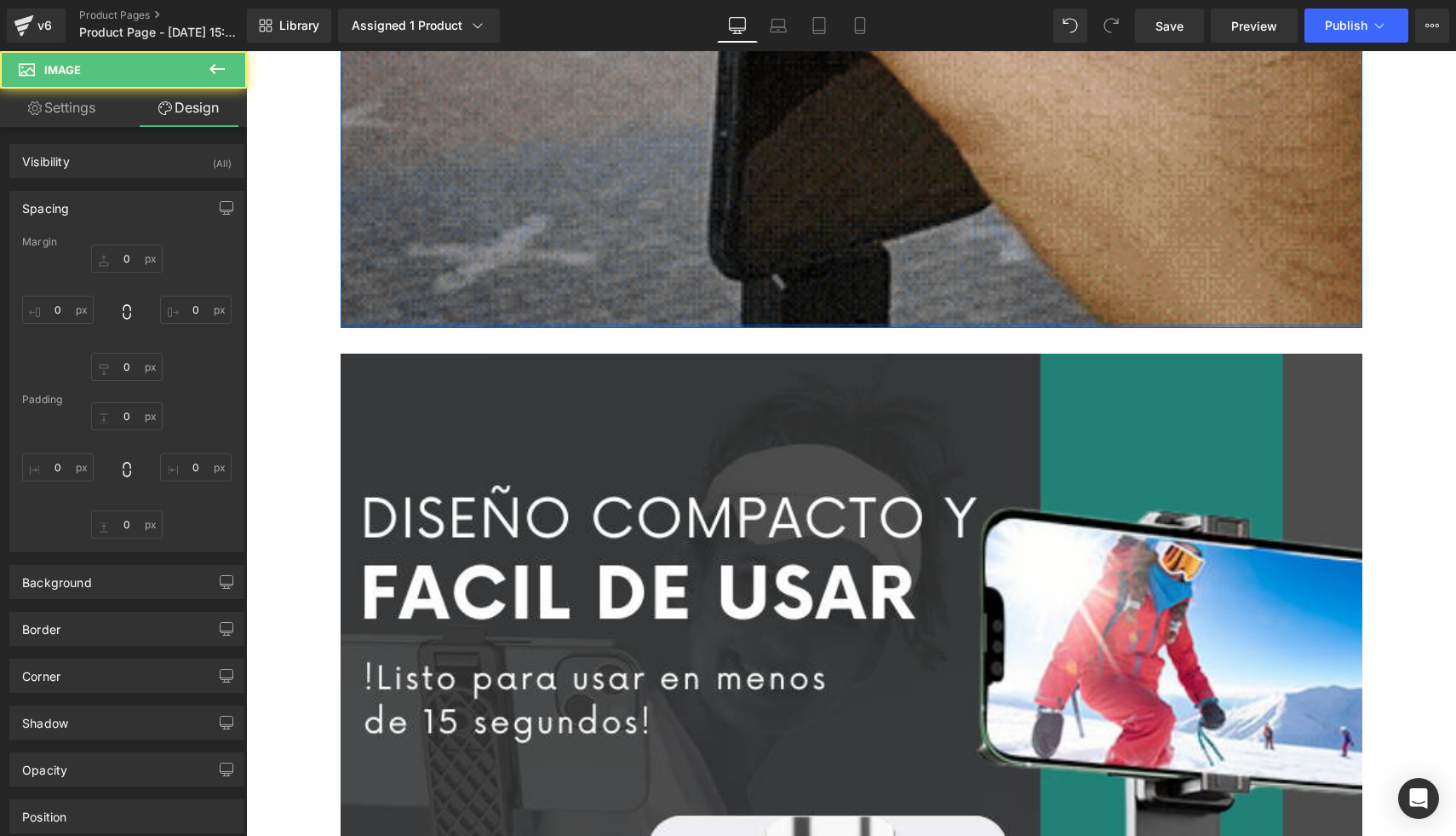
type input "0"
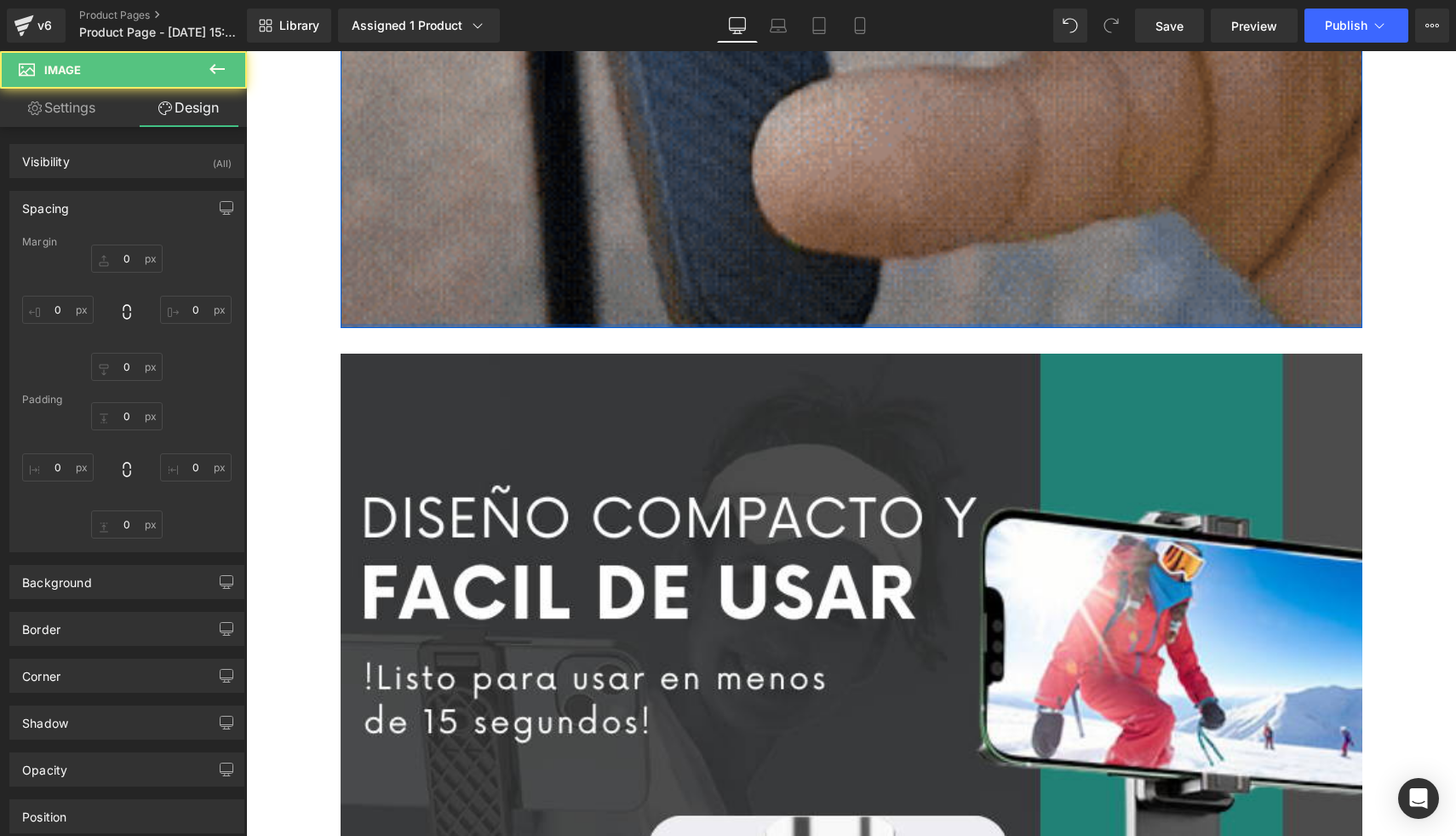
type input "0"
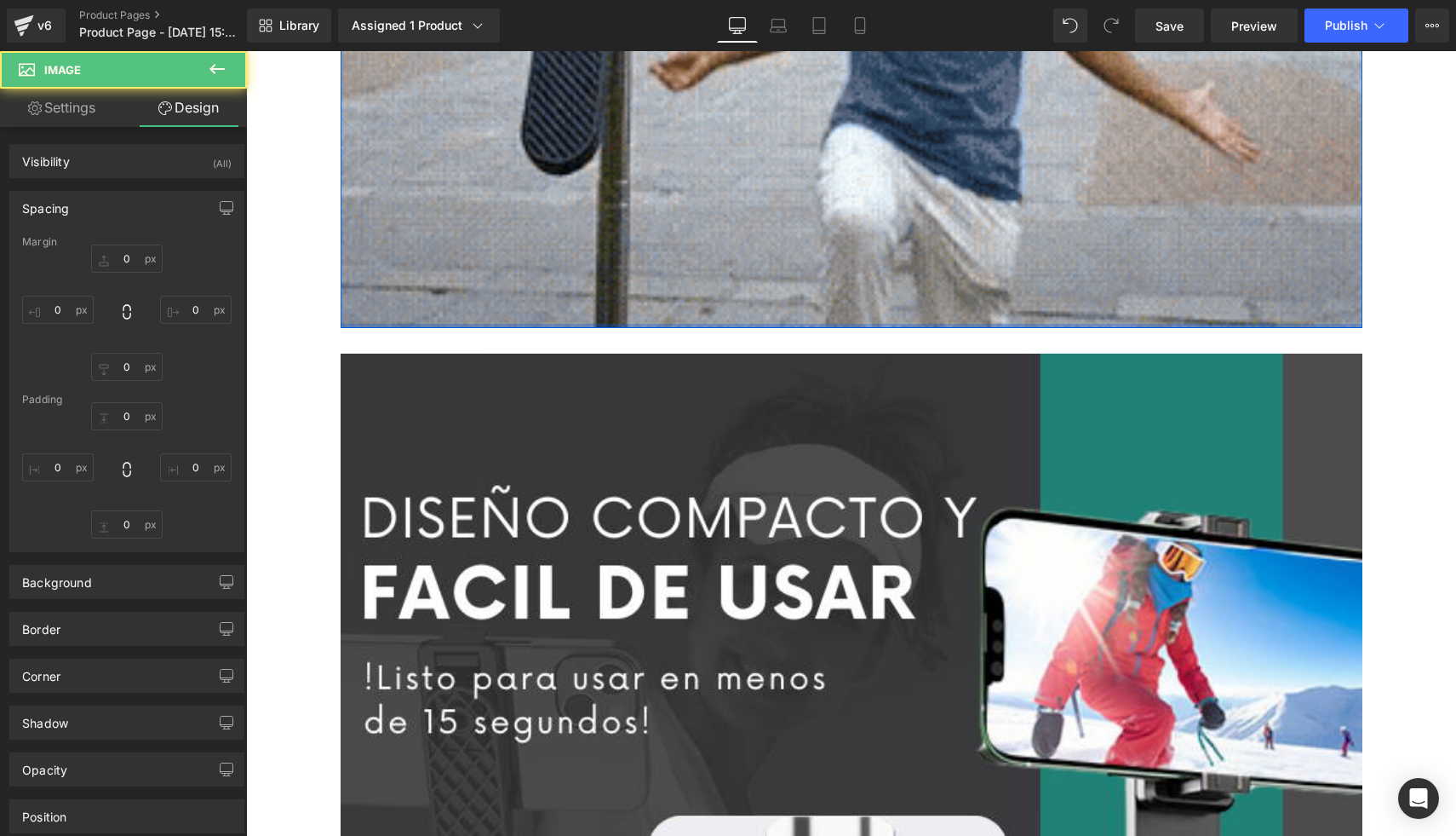
type input "0"
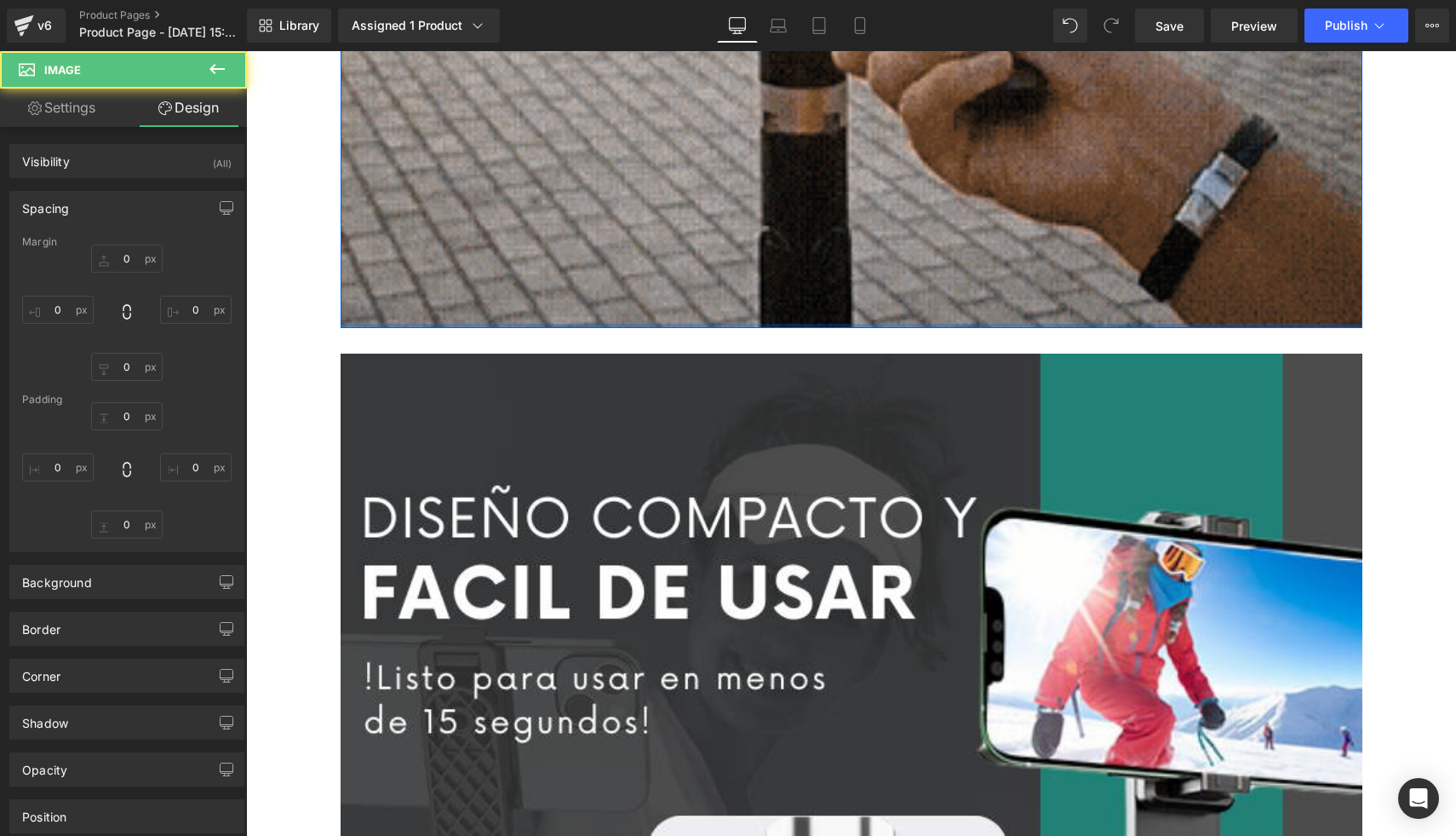
type input "0"
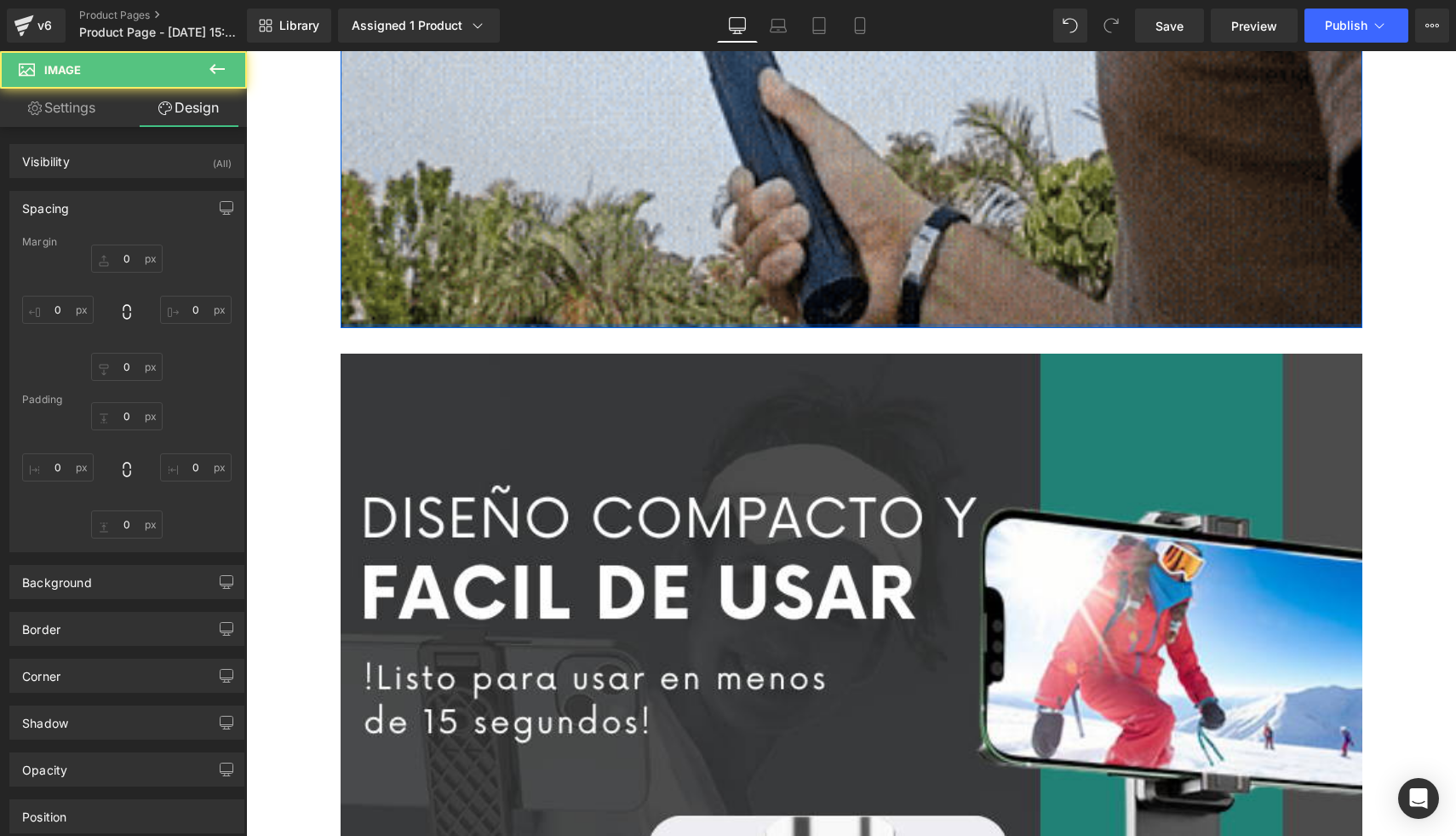
type input "0"
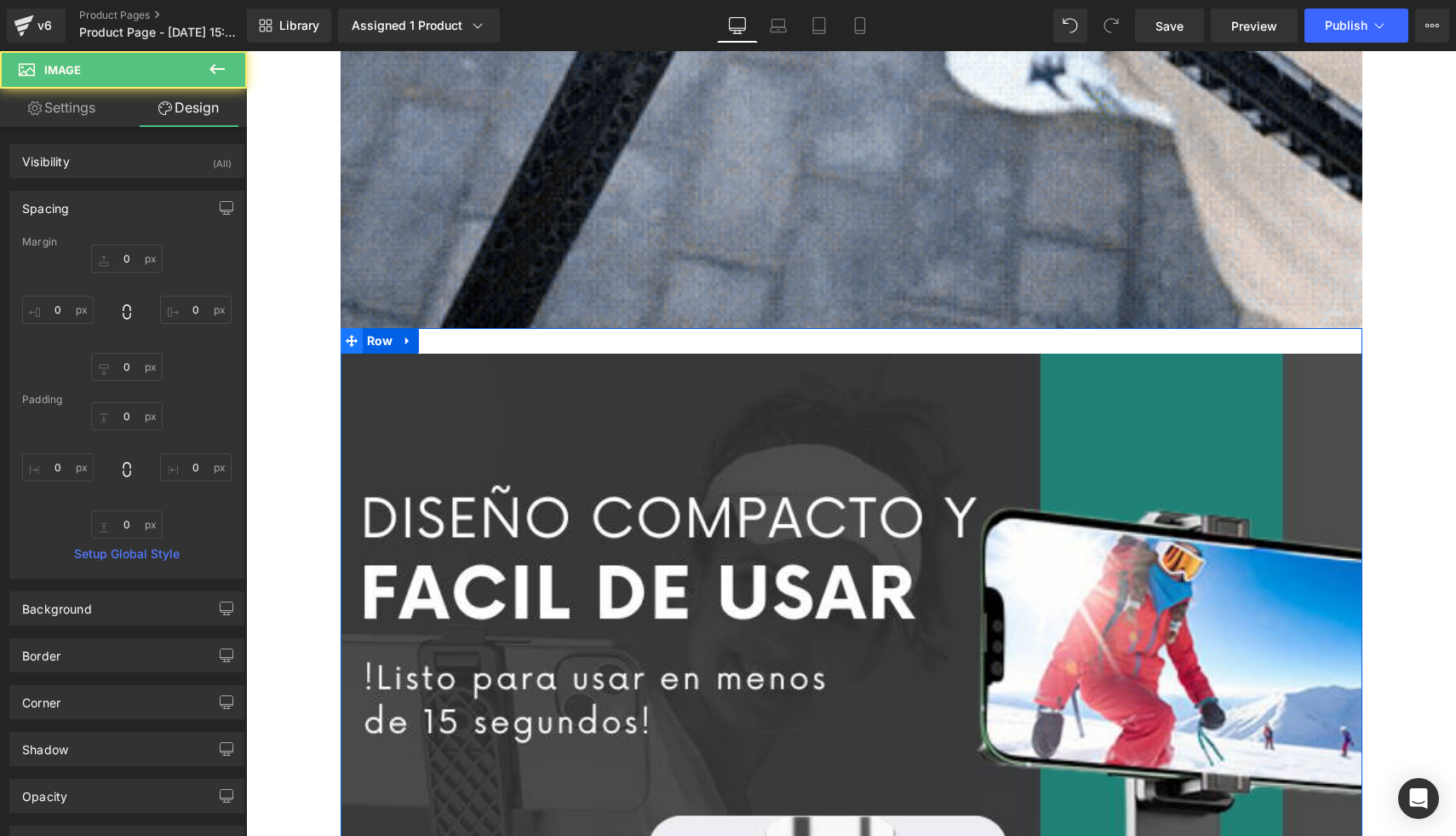
click at [358, 343] on span at bounding box center [352, 341] width 22 height 26
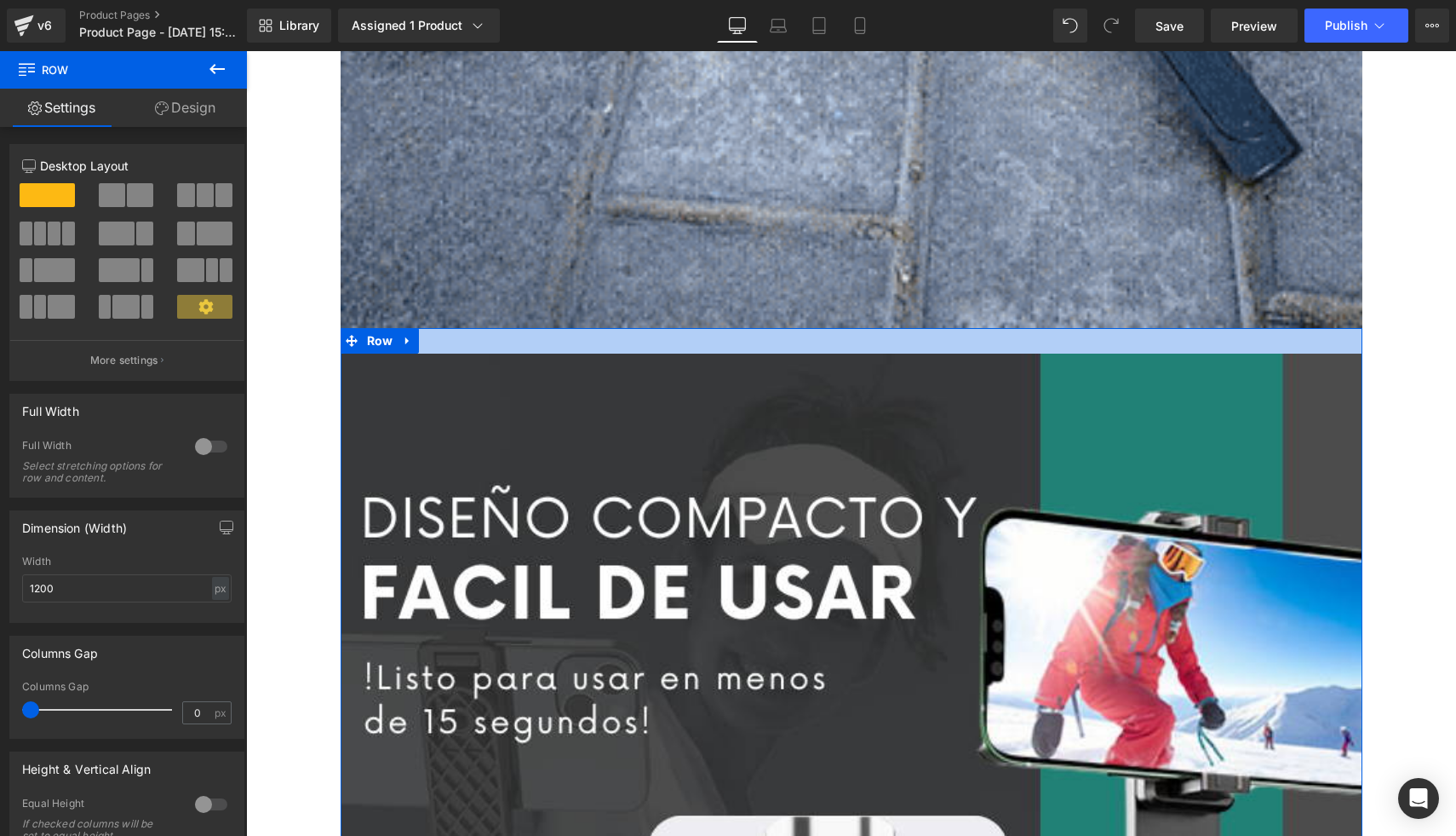
click at [532, 335] on div at bounding box center [852, 341] width 1022 height 26
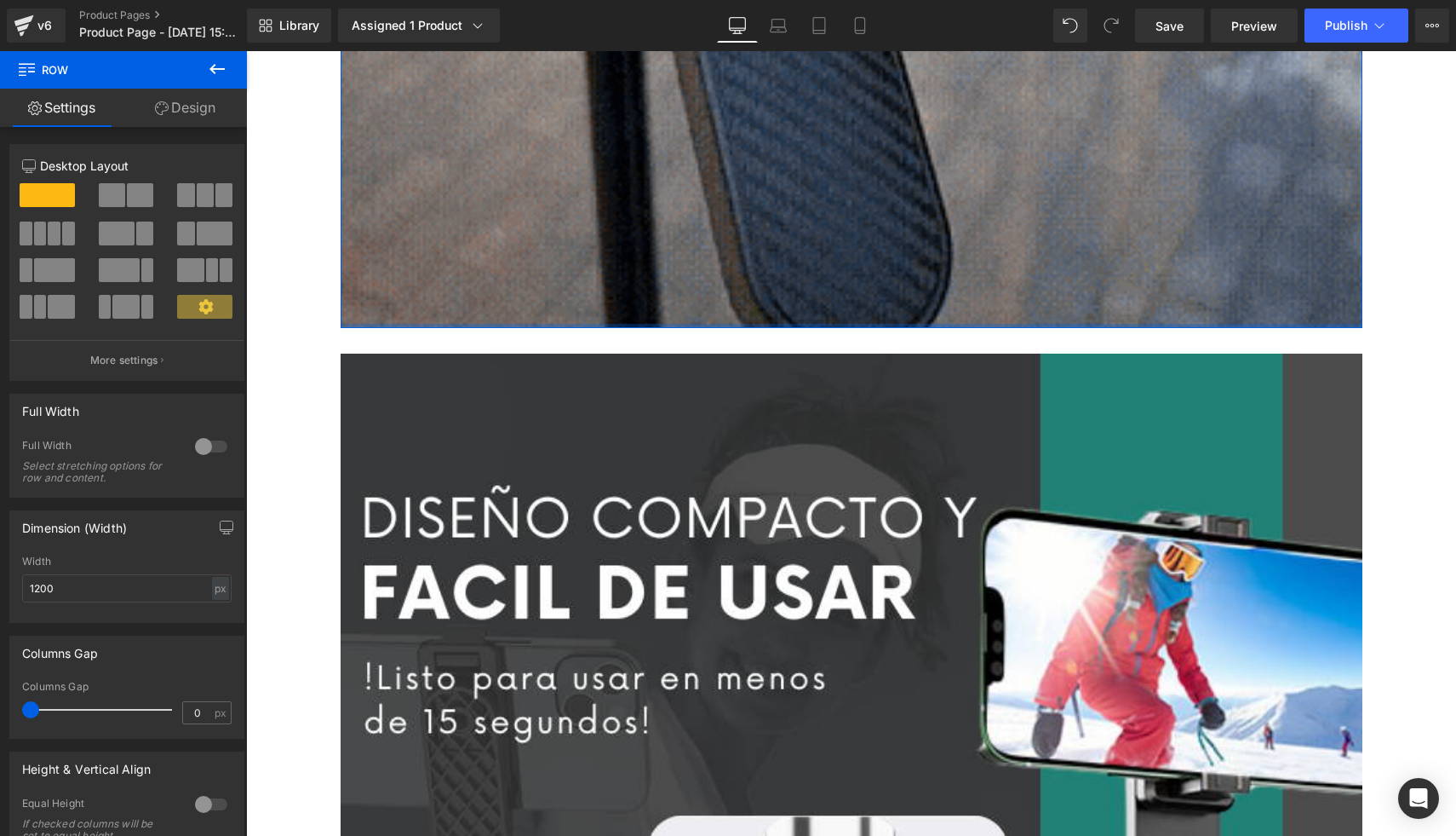
drag, startPoint x: 538, startPoint y: 323, endPoint x: 553, endPoint y: 232, distance: 92.2
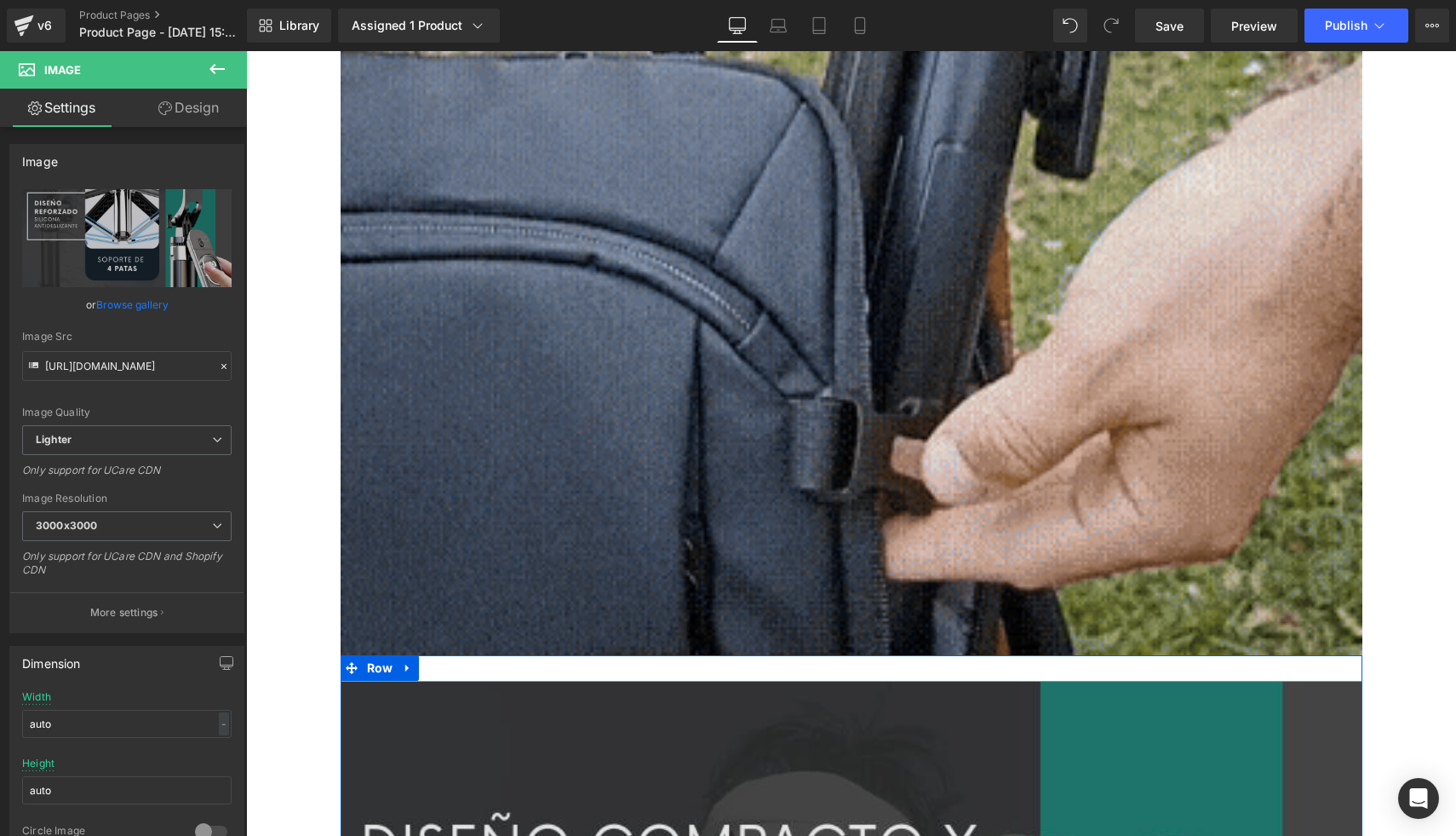
scroll to position [3121, 0]
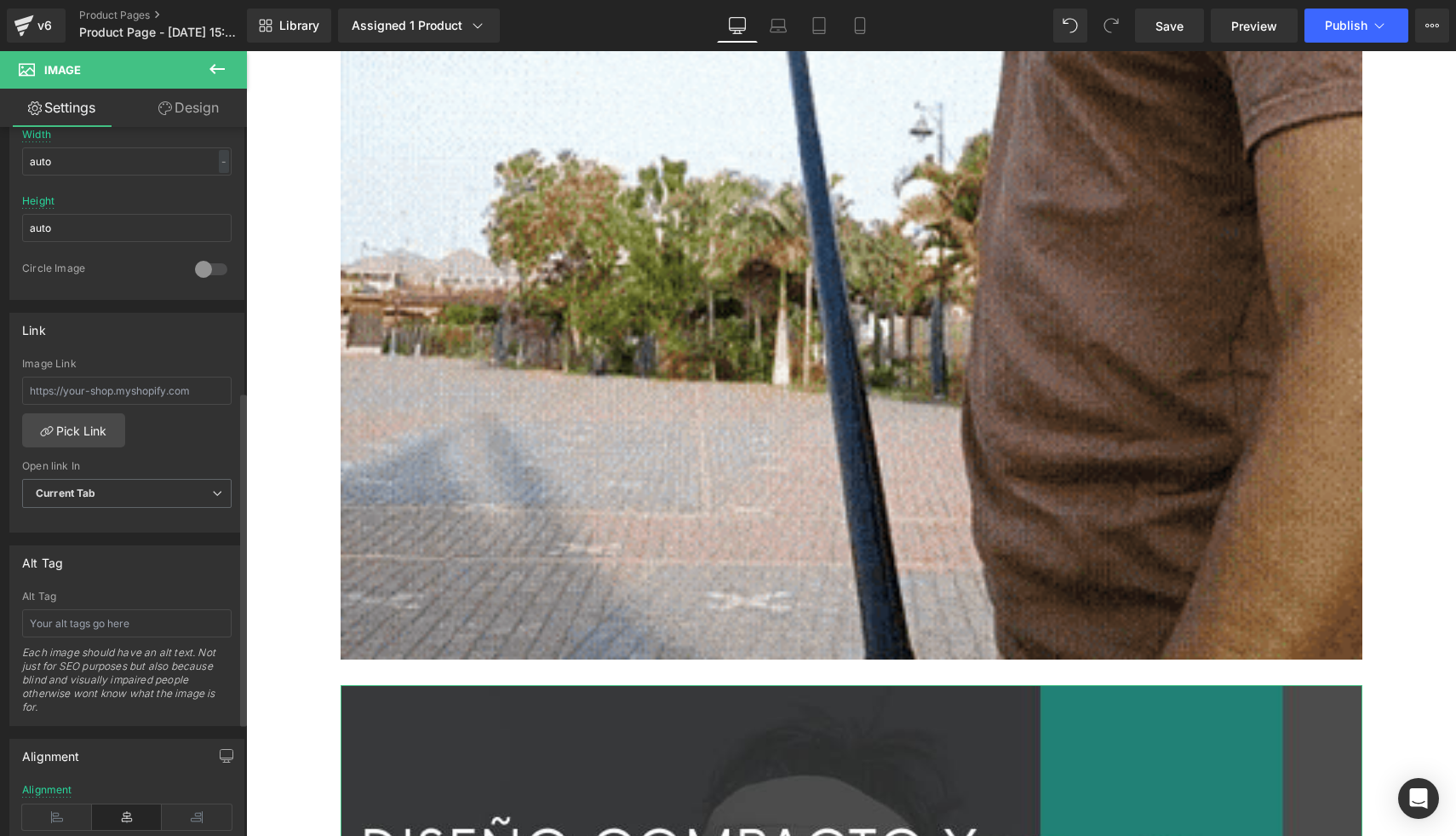
scroll to position [803, 0]
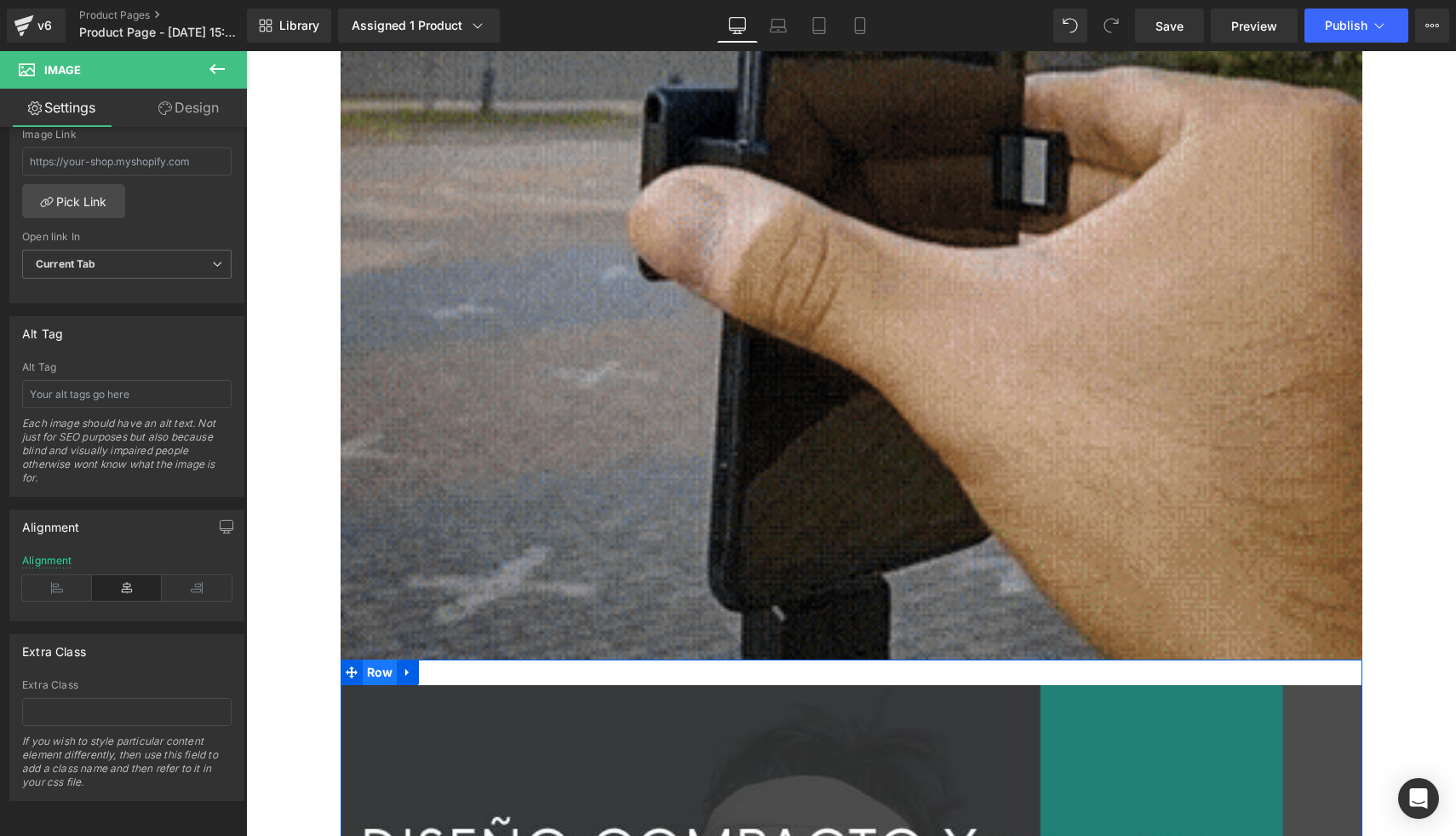
click at [383, 670] on span "Row" at bounding box center [380, 672] width 35 height 26
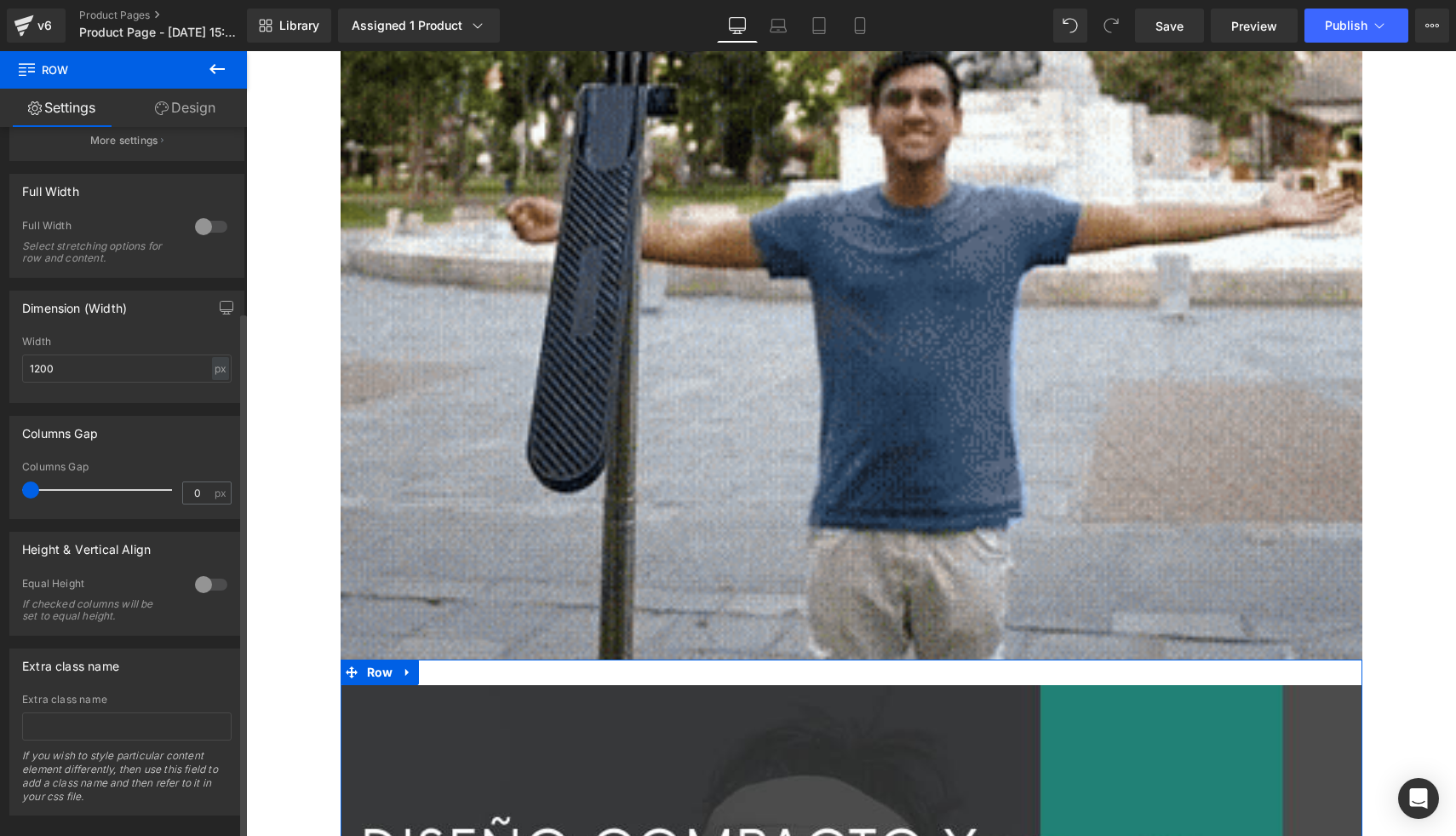
scroll to position [248, 0]
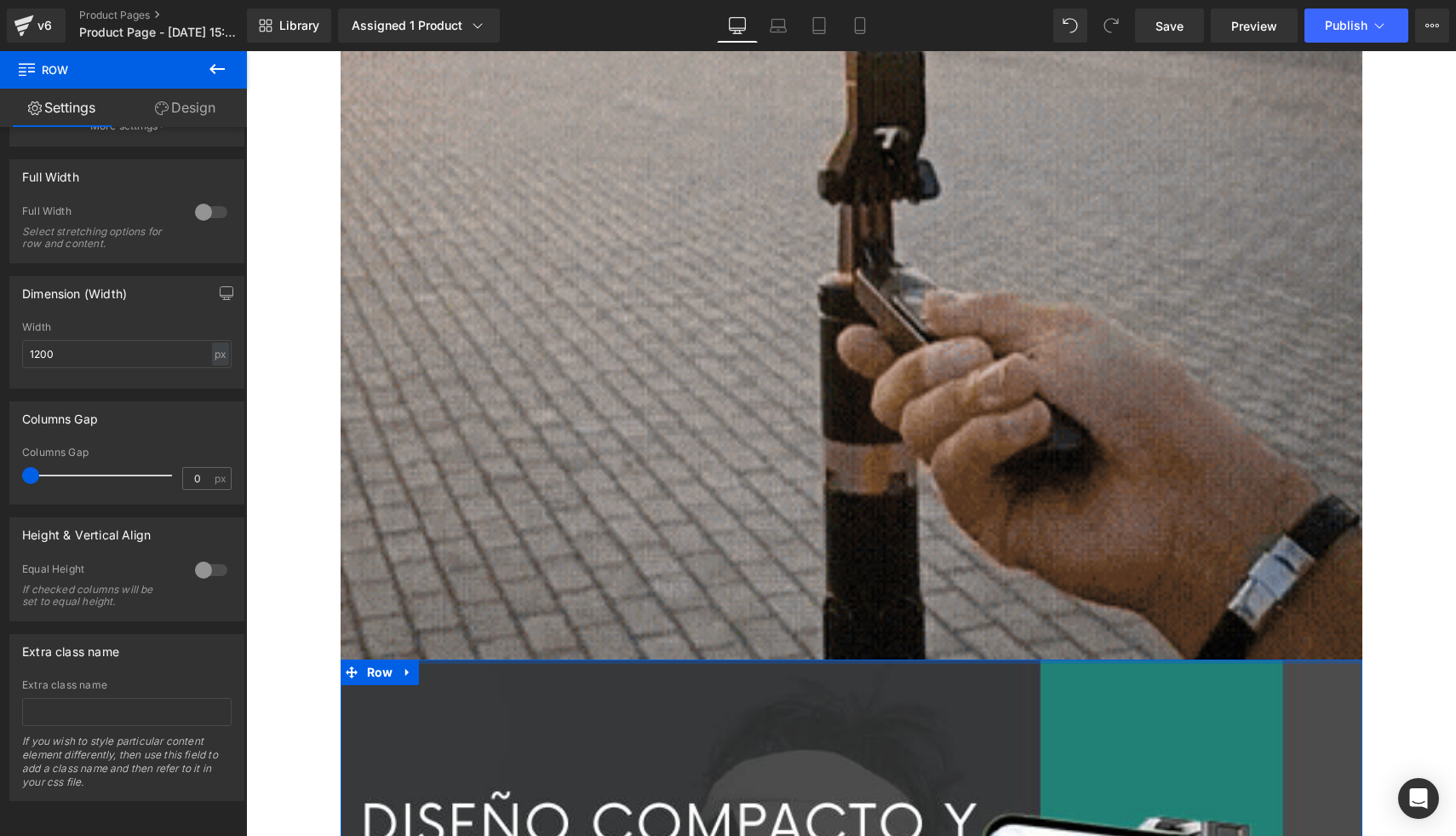
drag, startPoint x: 457, startPoint y: 676, endPoint x: 459, endPoint y: 643, distance: 33.1
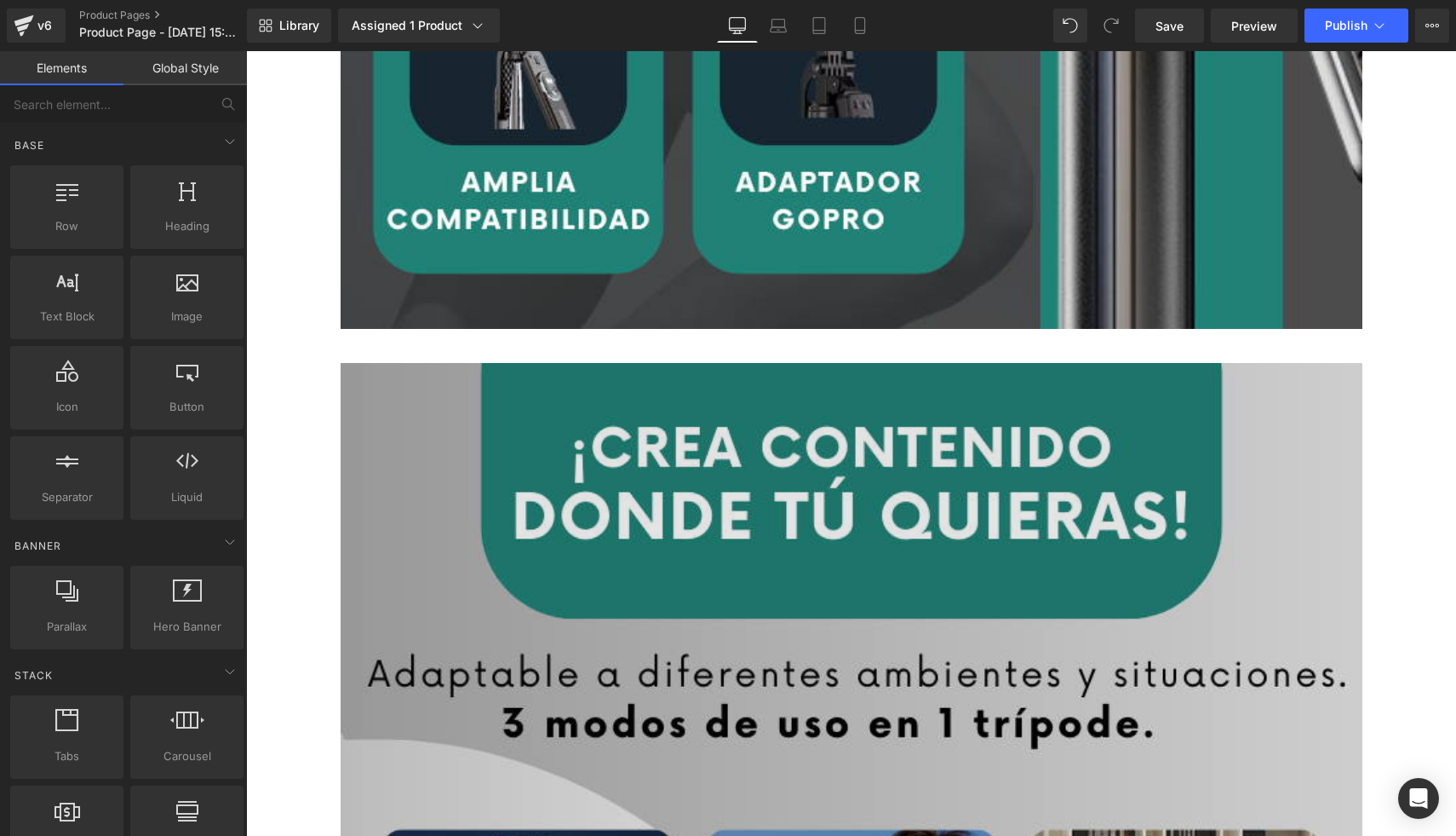
scroll to position [4984, 0]
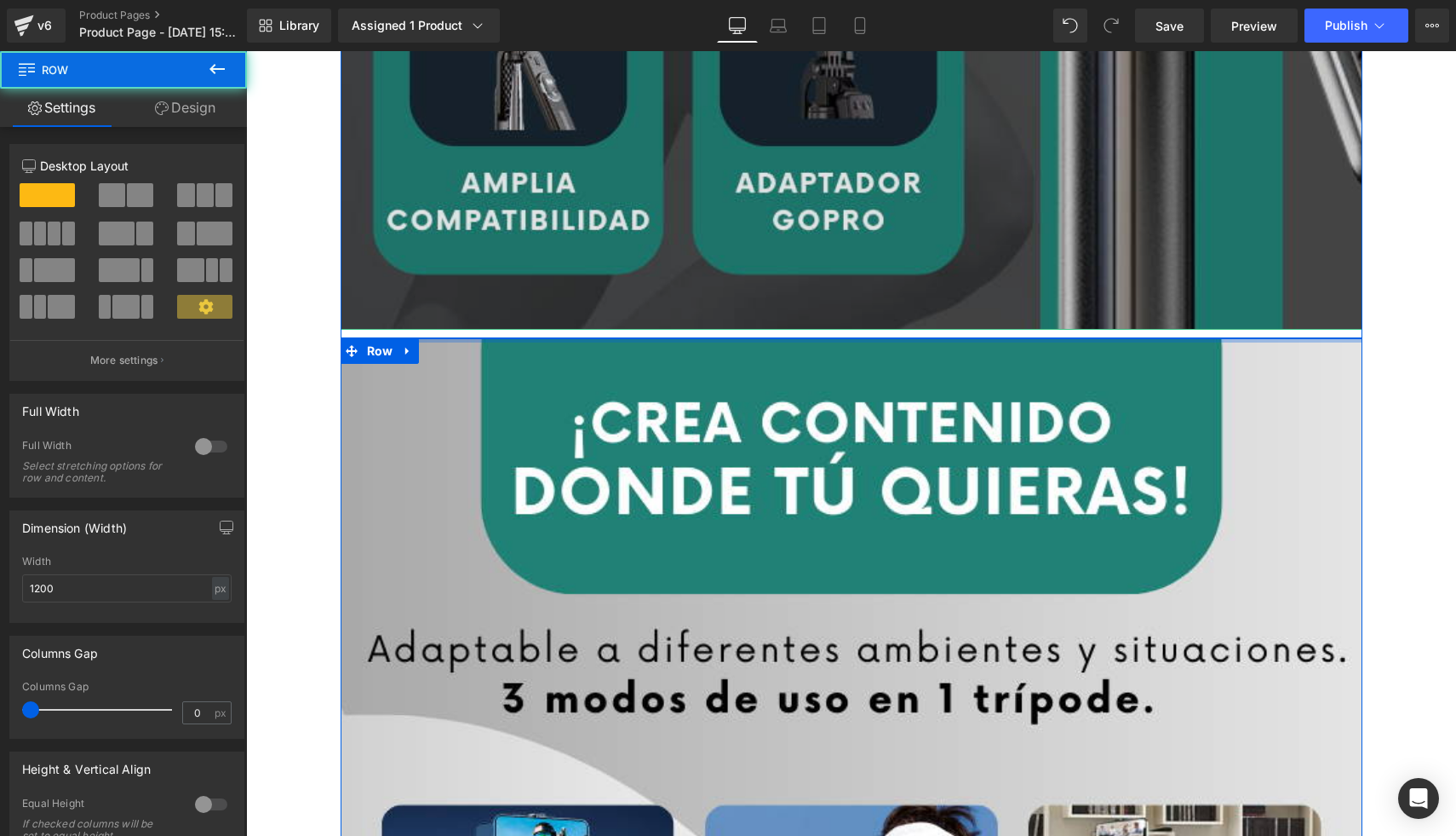
drag, startPoint x: 449, startPoint y: 356, endPoint x: 464, endPoint y: 315, distance: 43.7
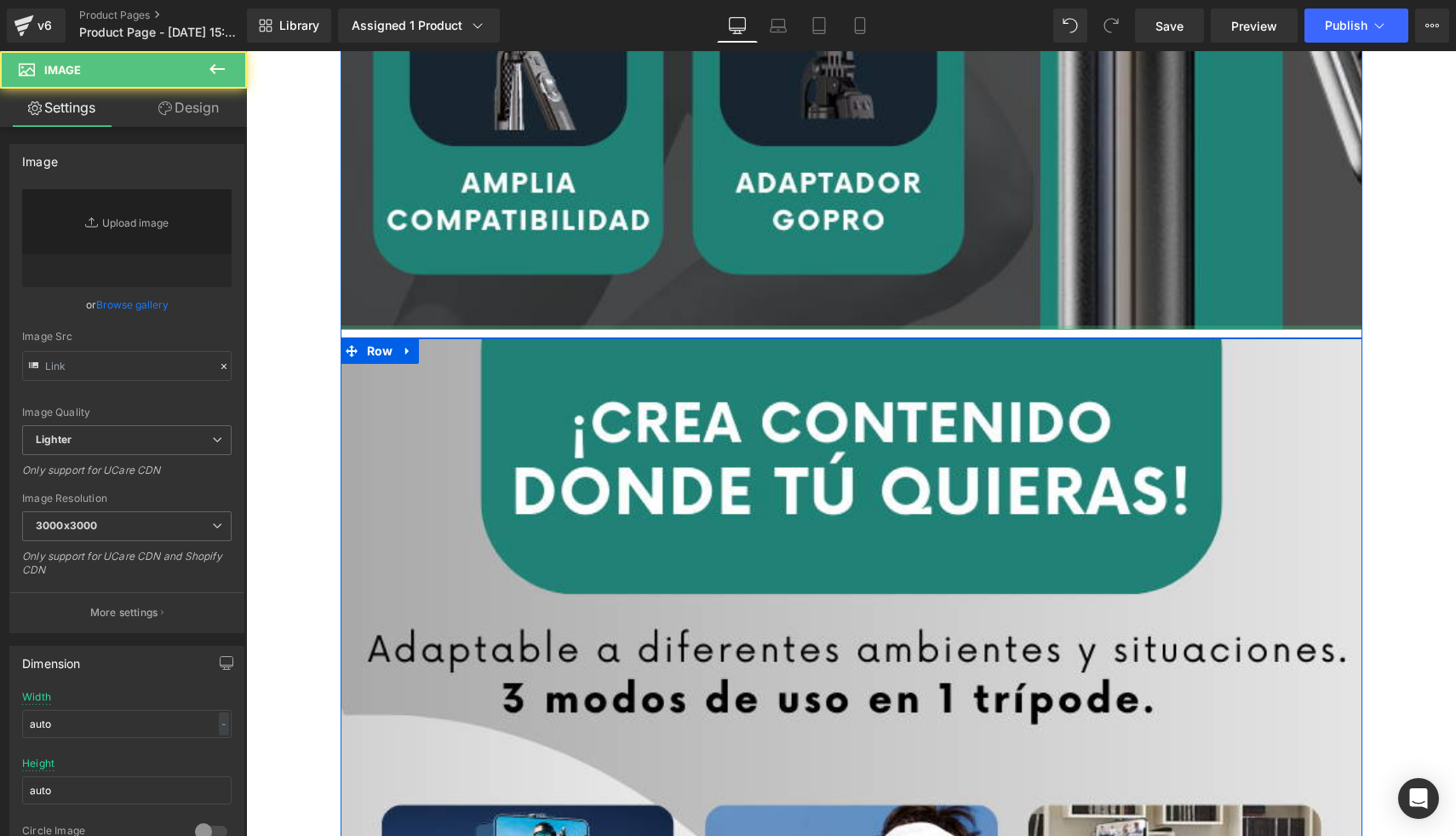
type input "https://ucarecdn.com/d3e366ae-5541-40c0-8a90-10051ed961eb/-/format/auto/-/previ…"
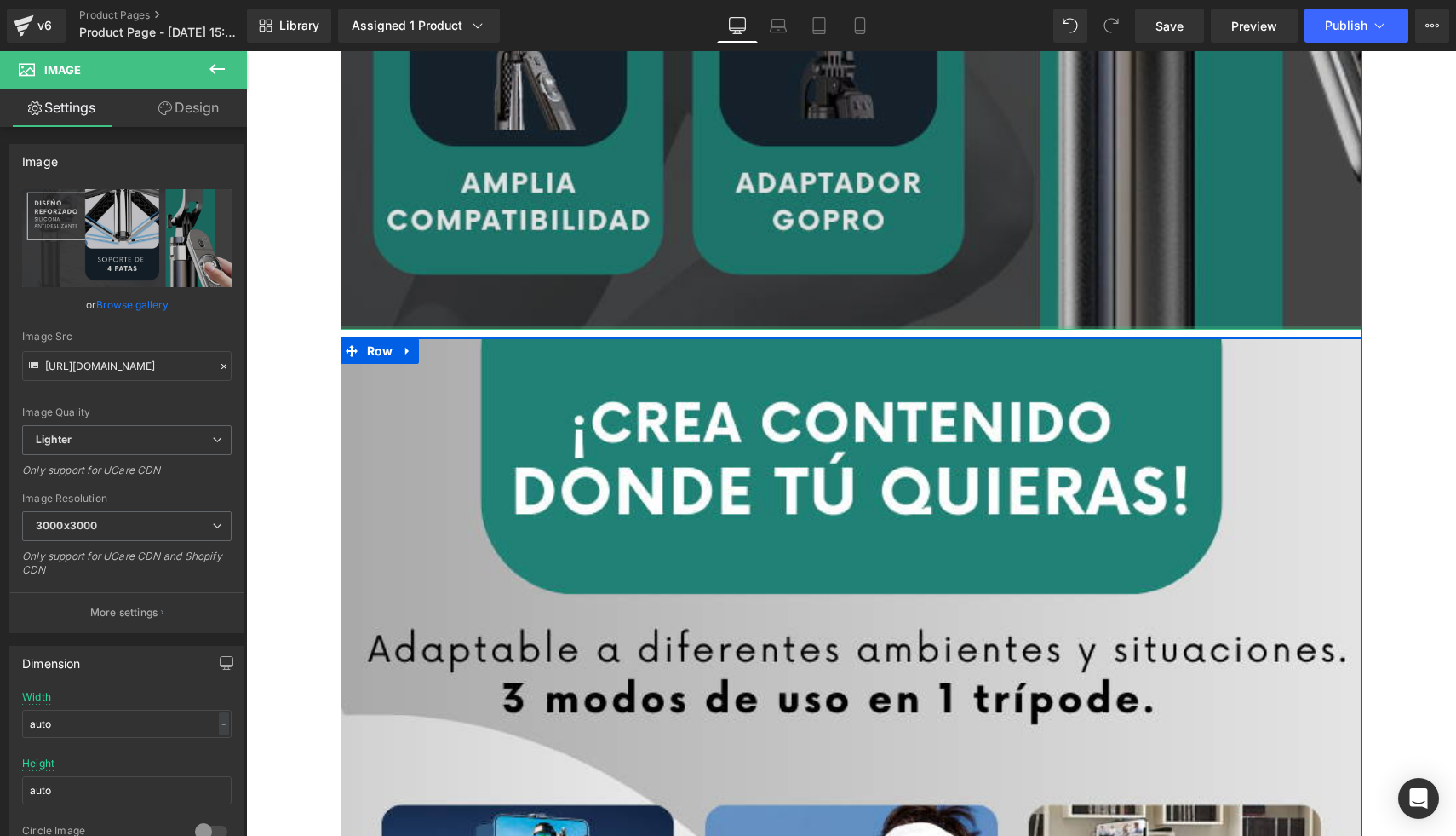
drag, startPoint x: 459, startPoint y: 328, endPoint x: 472, endPoint y: 276, distance: 53.6
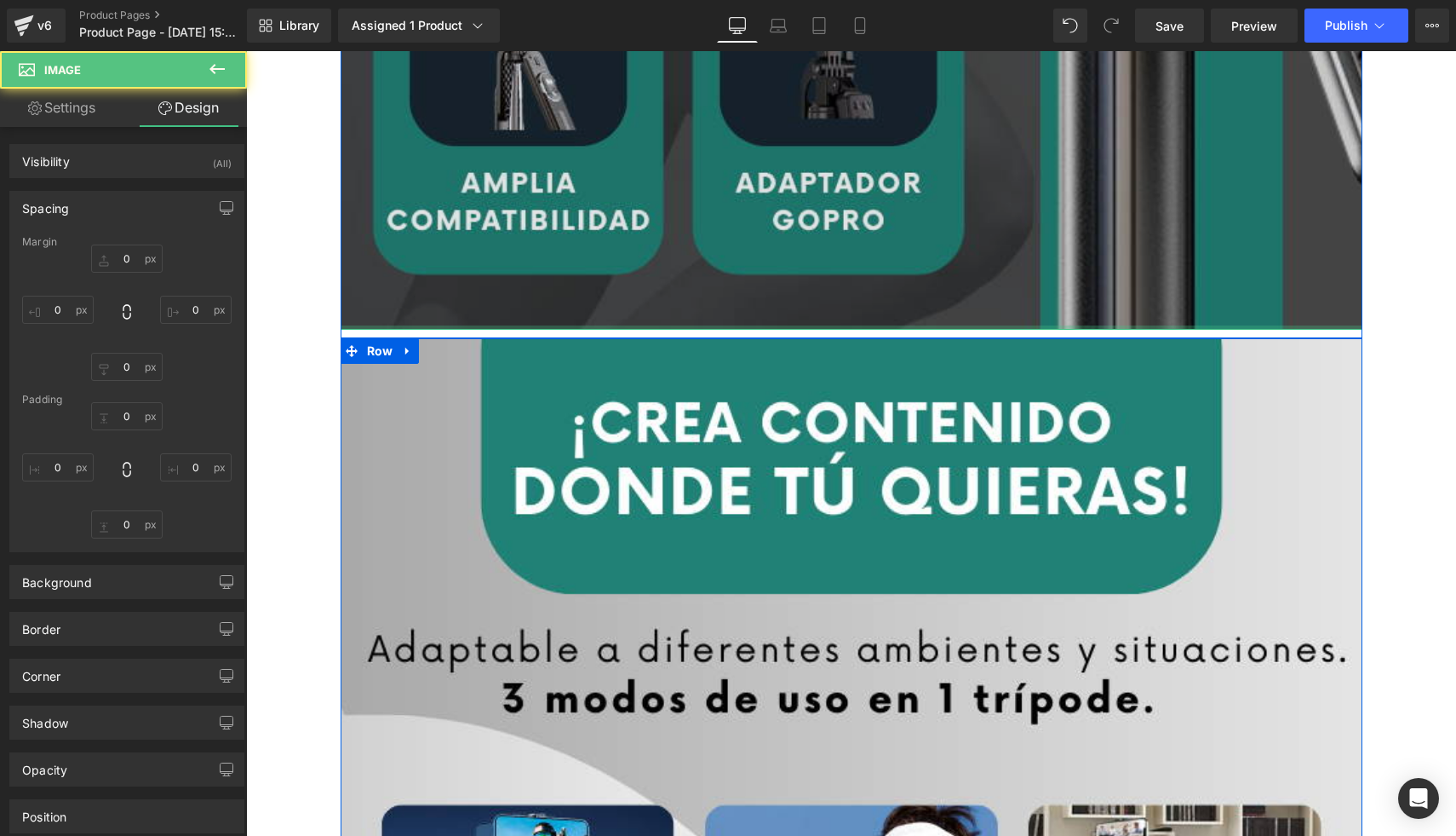
type input "0"
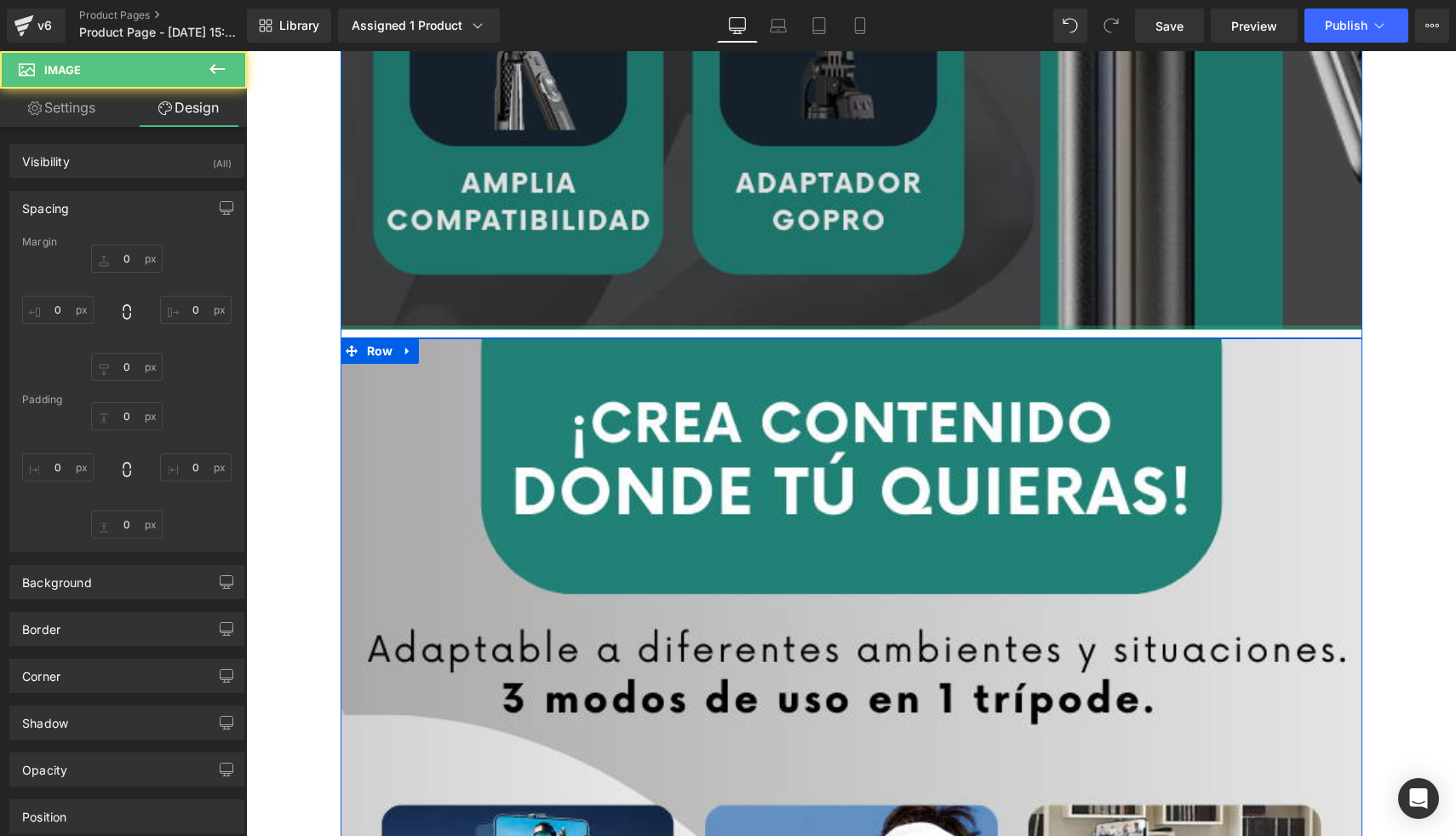
type input "0"
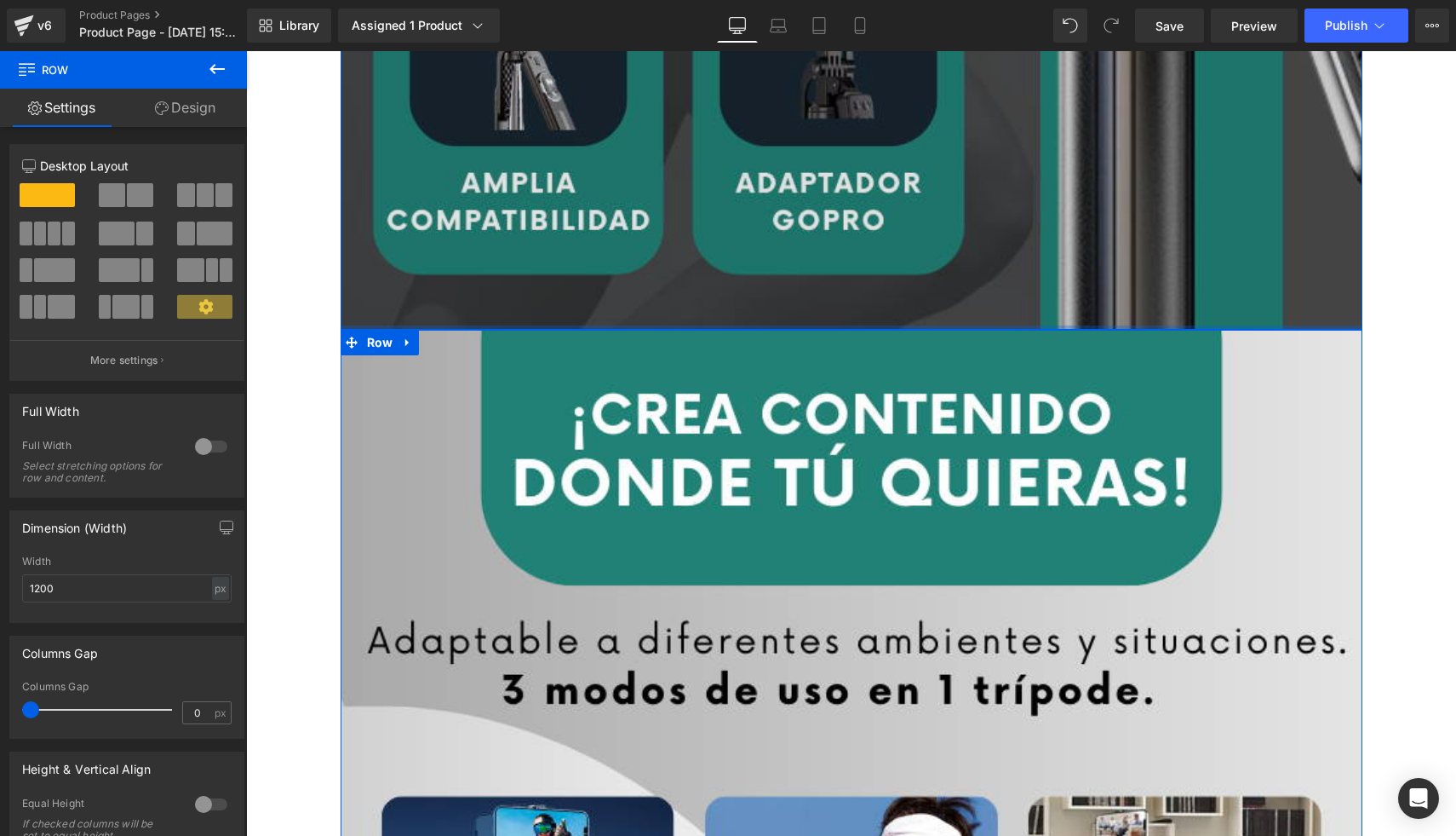
drag, startPoint x: 463, startPoint y: 329, endPoint x: 478, endPoint y: 279, distance: 52.2
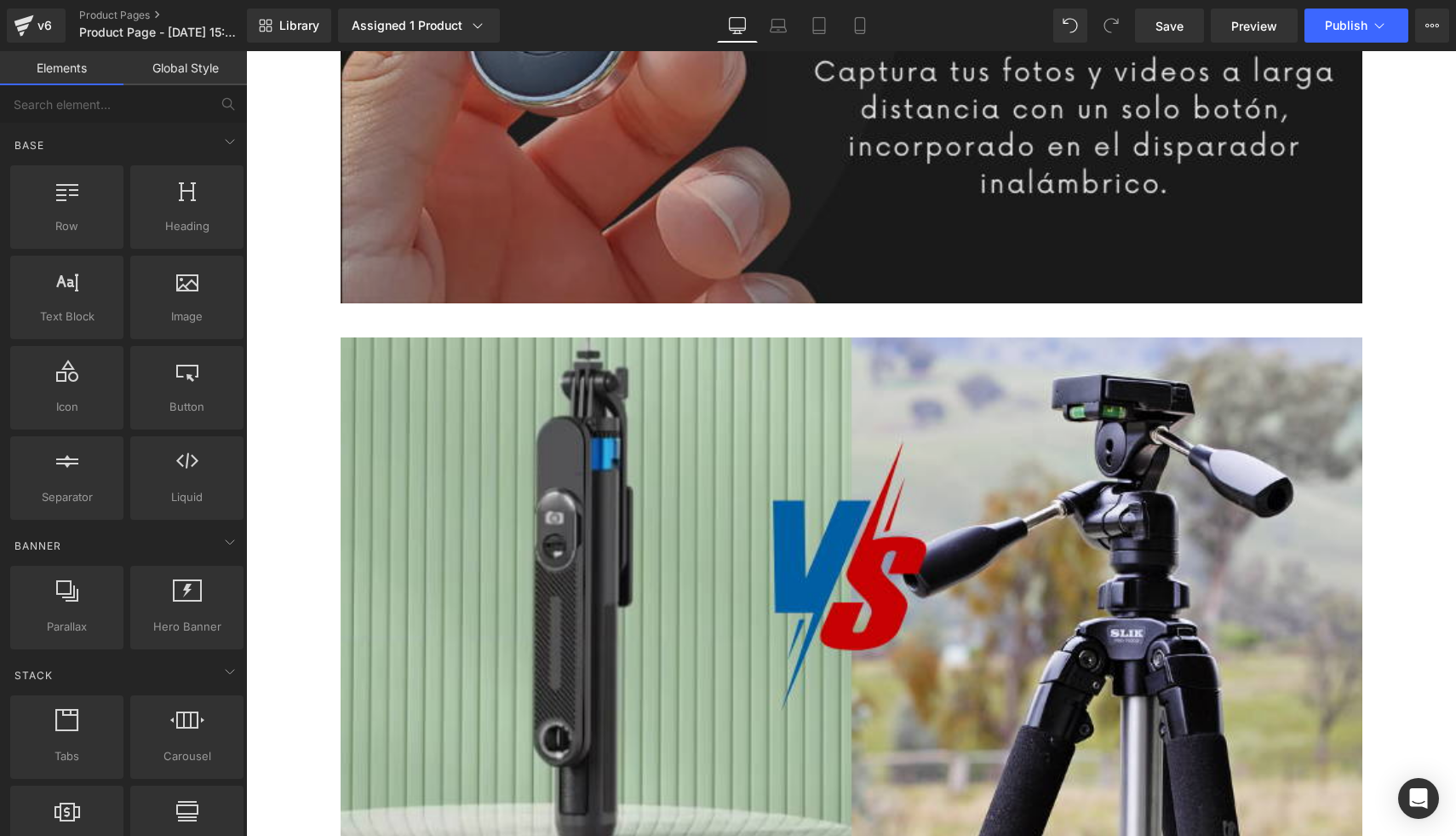
scroll to position [6569, 0]
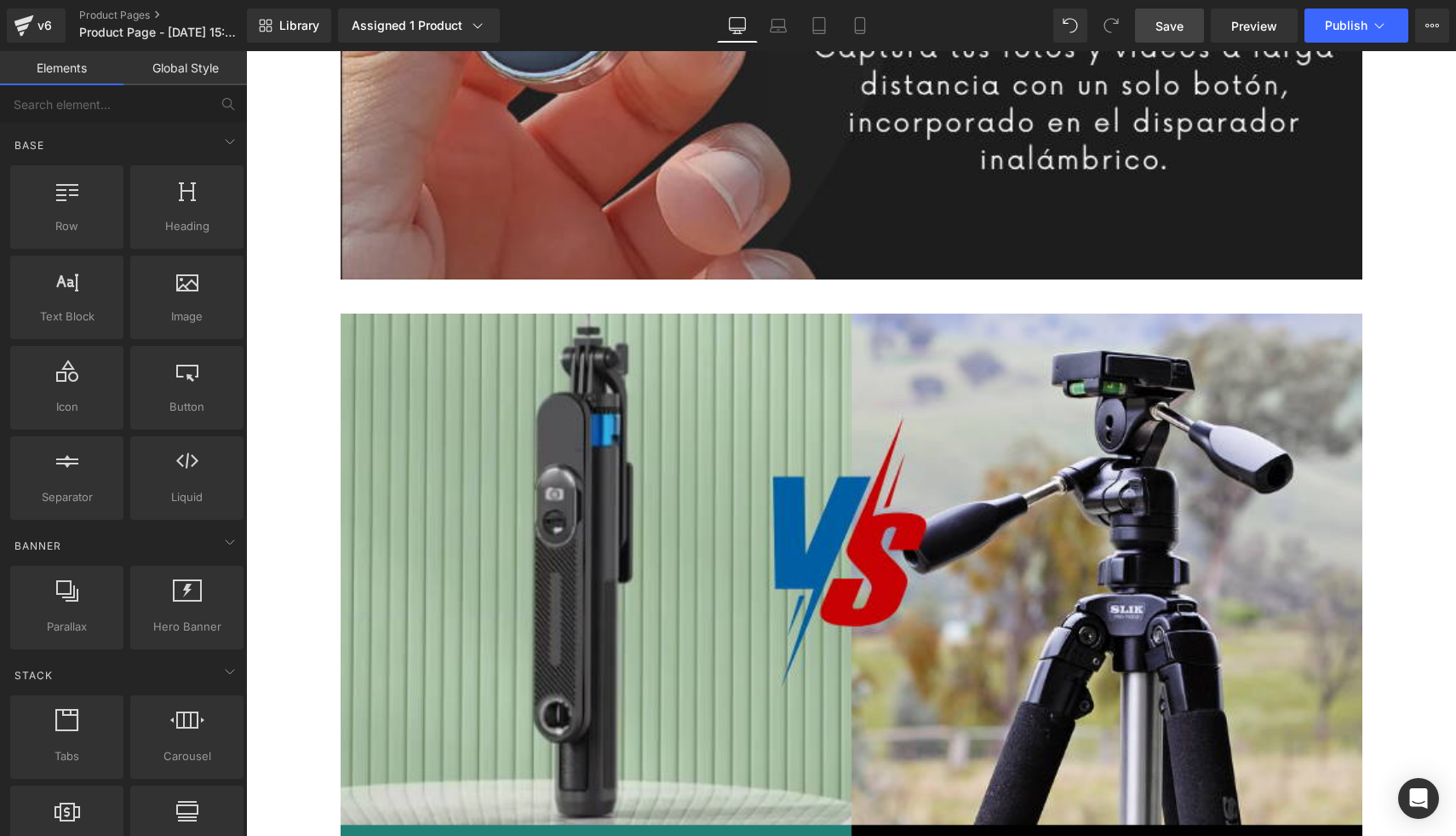
click at [1177, 28] on span "Save" at bounding box center [1169, 26] width 28 height 18
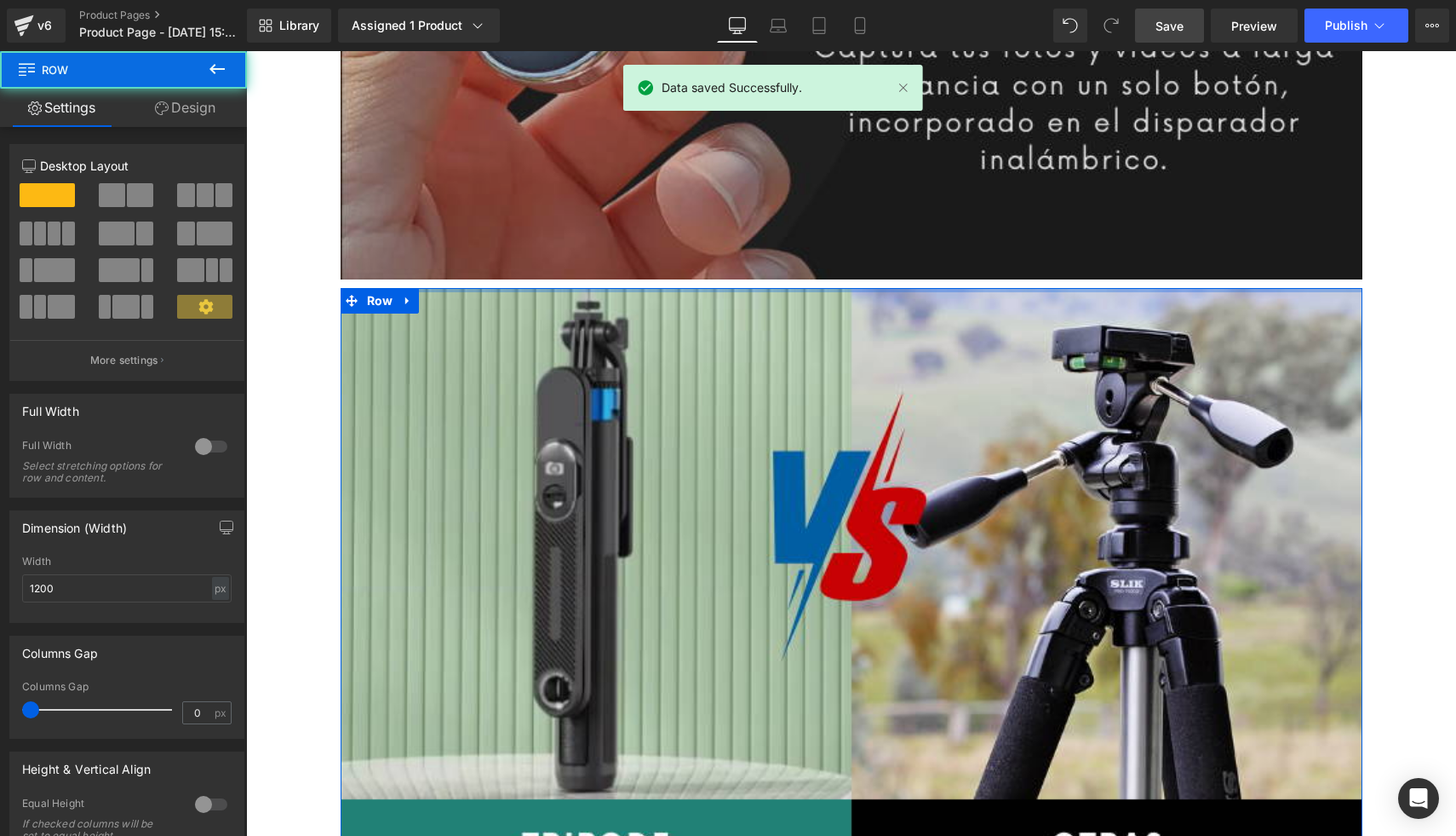
drag, startPoint x: 582, startPoint y: 288, endPoint x: 603, endPoint y: 232, distance: 59.8
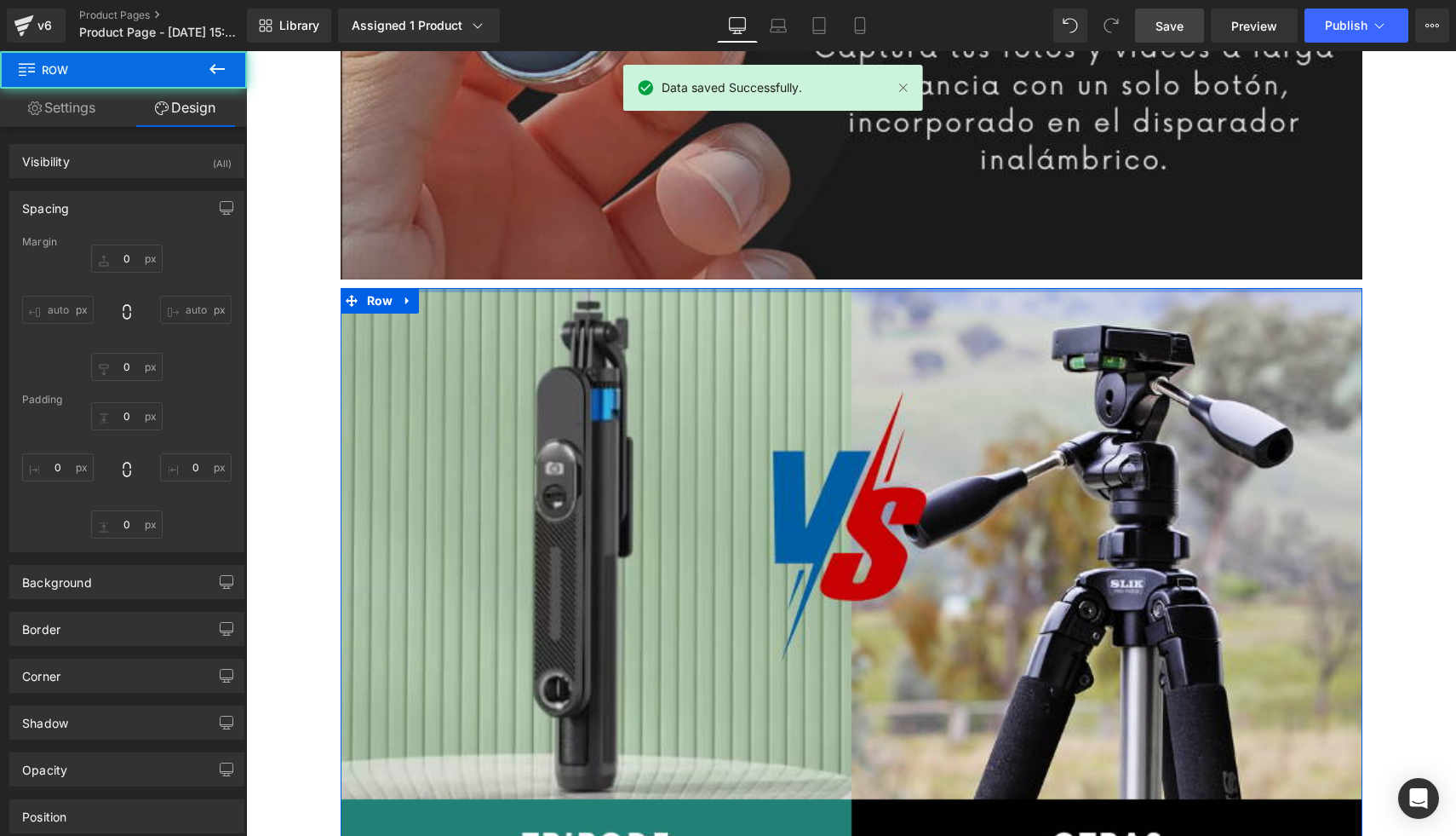
type input "0"
type input "10"
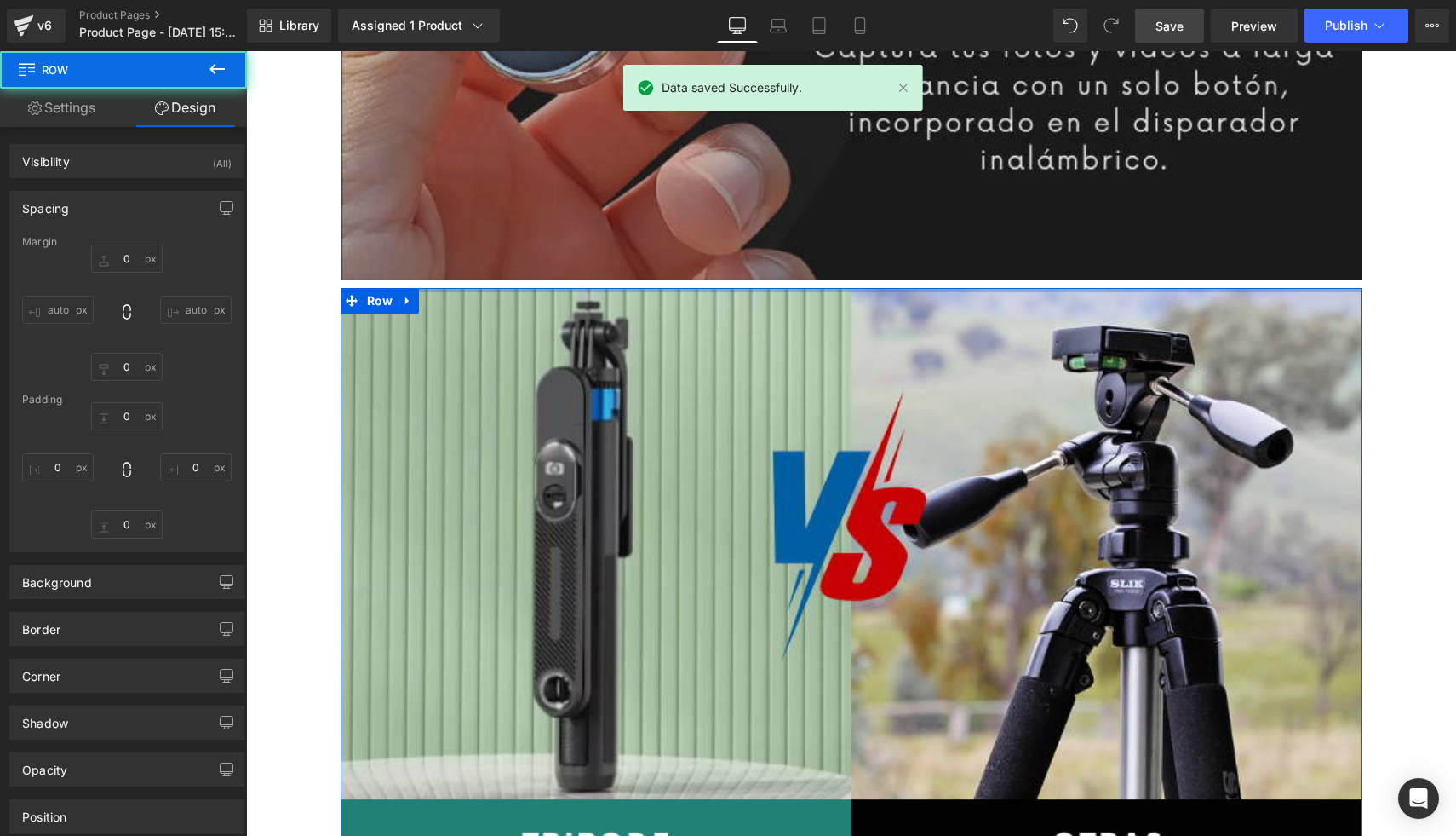
type input "0"
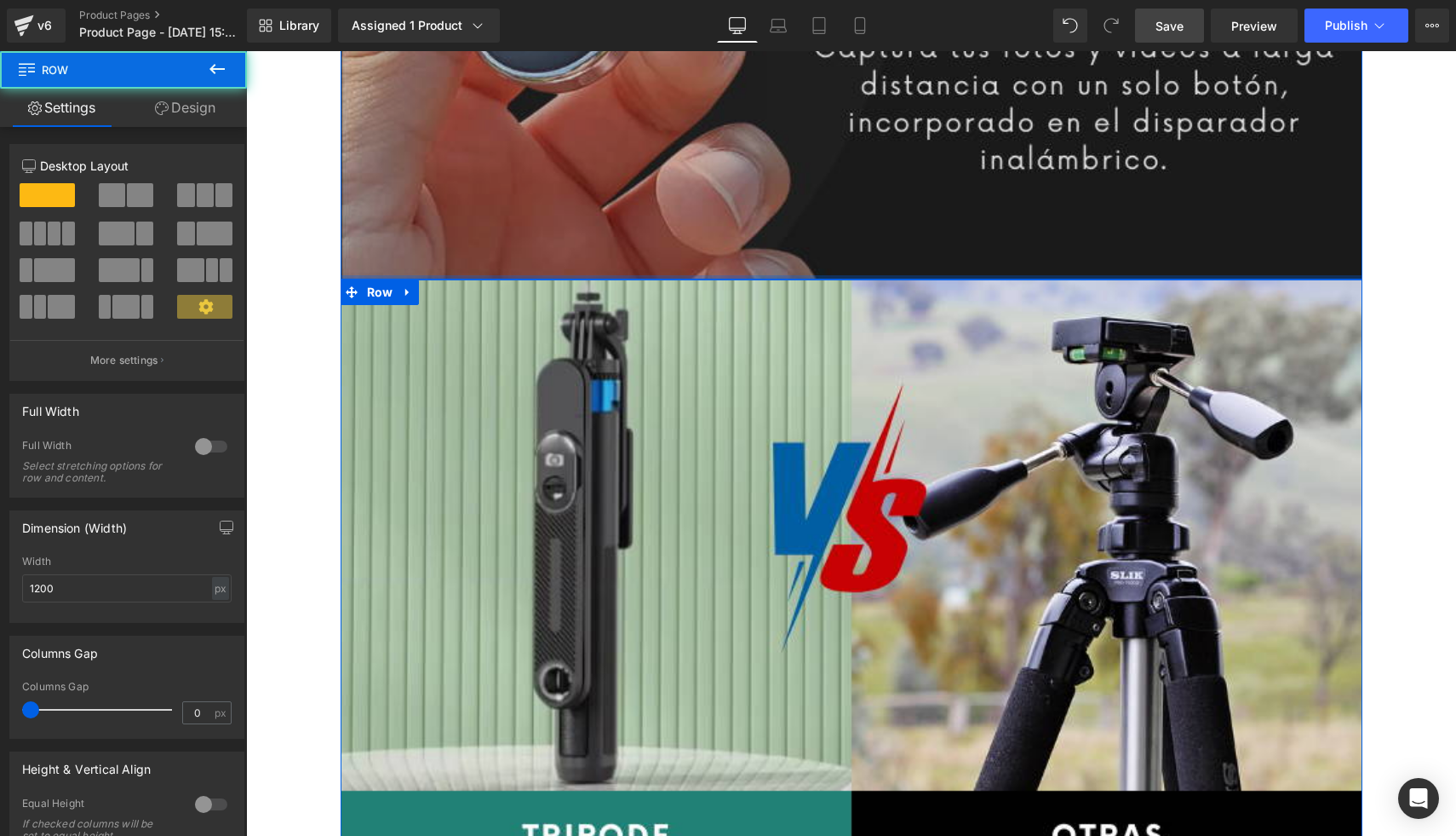
drag, startPoint x: 577, startPoint y: 280, endPoint x: 582, endPoint y: 246, distance: 34.4
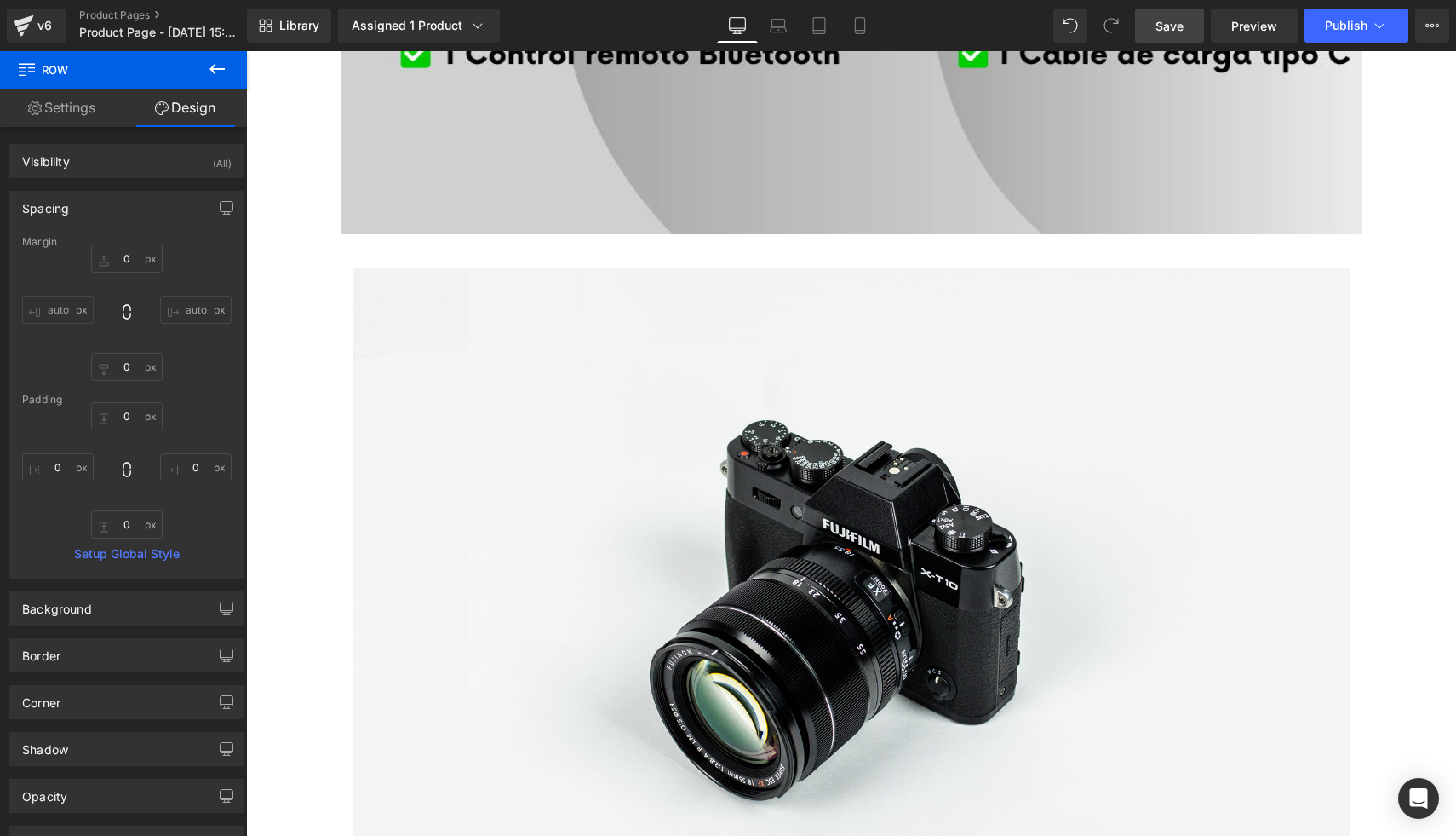
scroll to position [8691, 0]
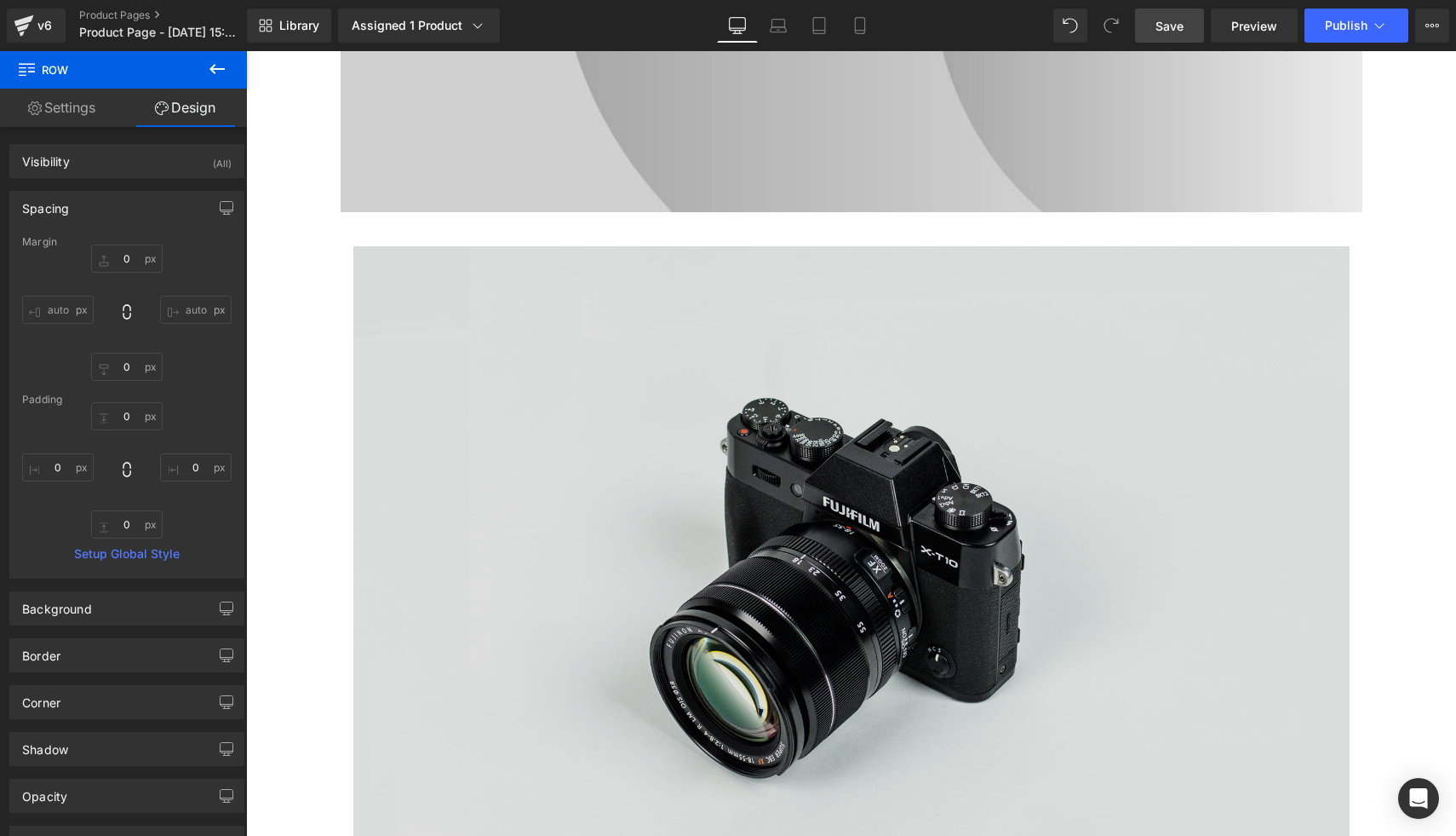
click at [525, 428] on img at bounding box center [851, 576] width 996 height 660
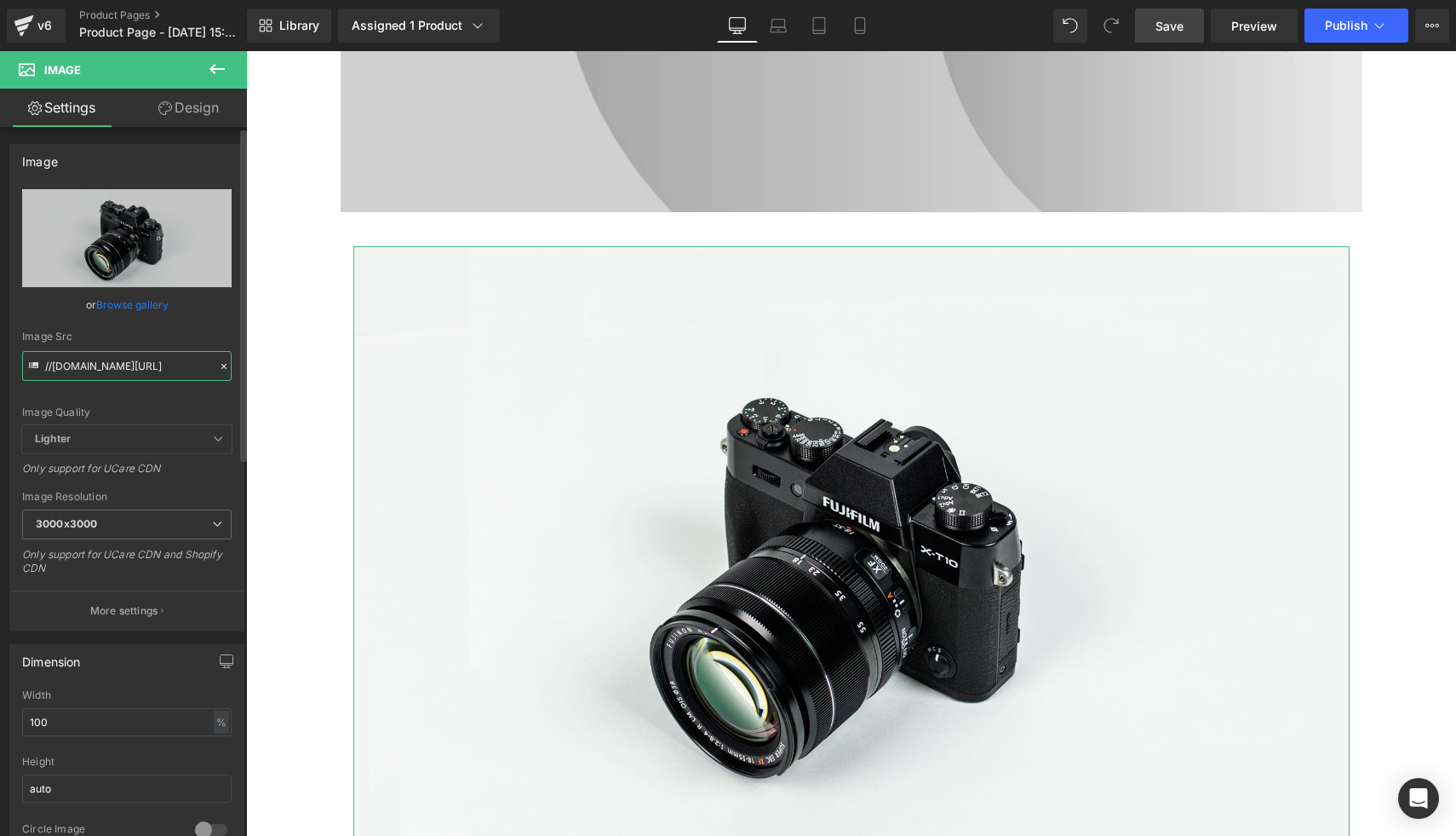
click at [152, 368] on input "//d1um8515vdn9kb.cloudfront.net/images/parallax.jpg" at bounding box center [127, 366] width 210 height 30
paste input "https://media2.giphy.com/media/v1.Y2lkPTc5MGI3NjExZHJjbzYxd2plbjQ5ZGw1ZnIxdjZhd…"
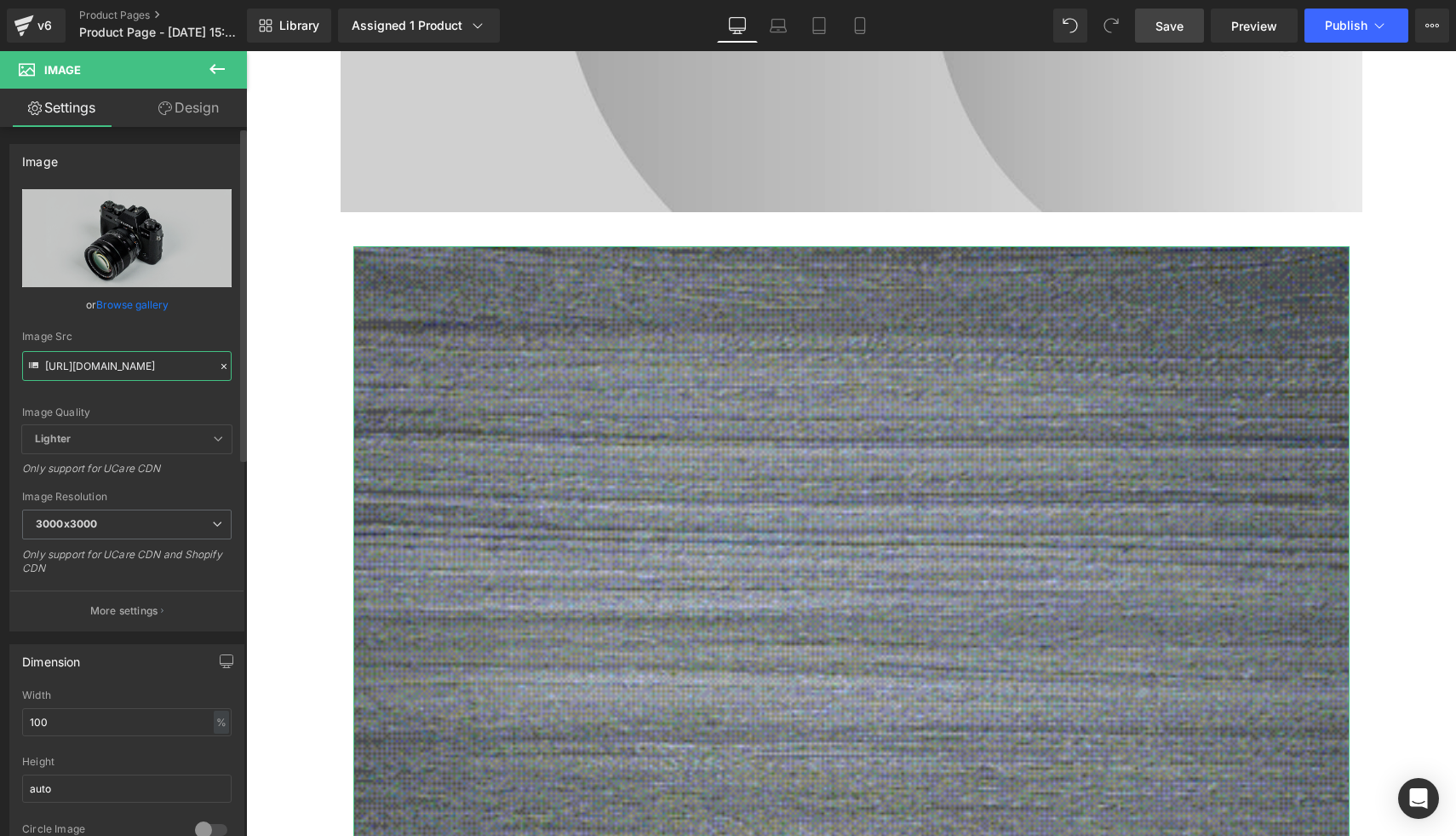
type input "https://media2.giphy.com/media/v1.Y2lkPTc5MGI3NjExZHJjbzYxd2plbjQ5ZGw1ZnIxdjZhd…"
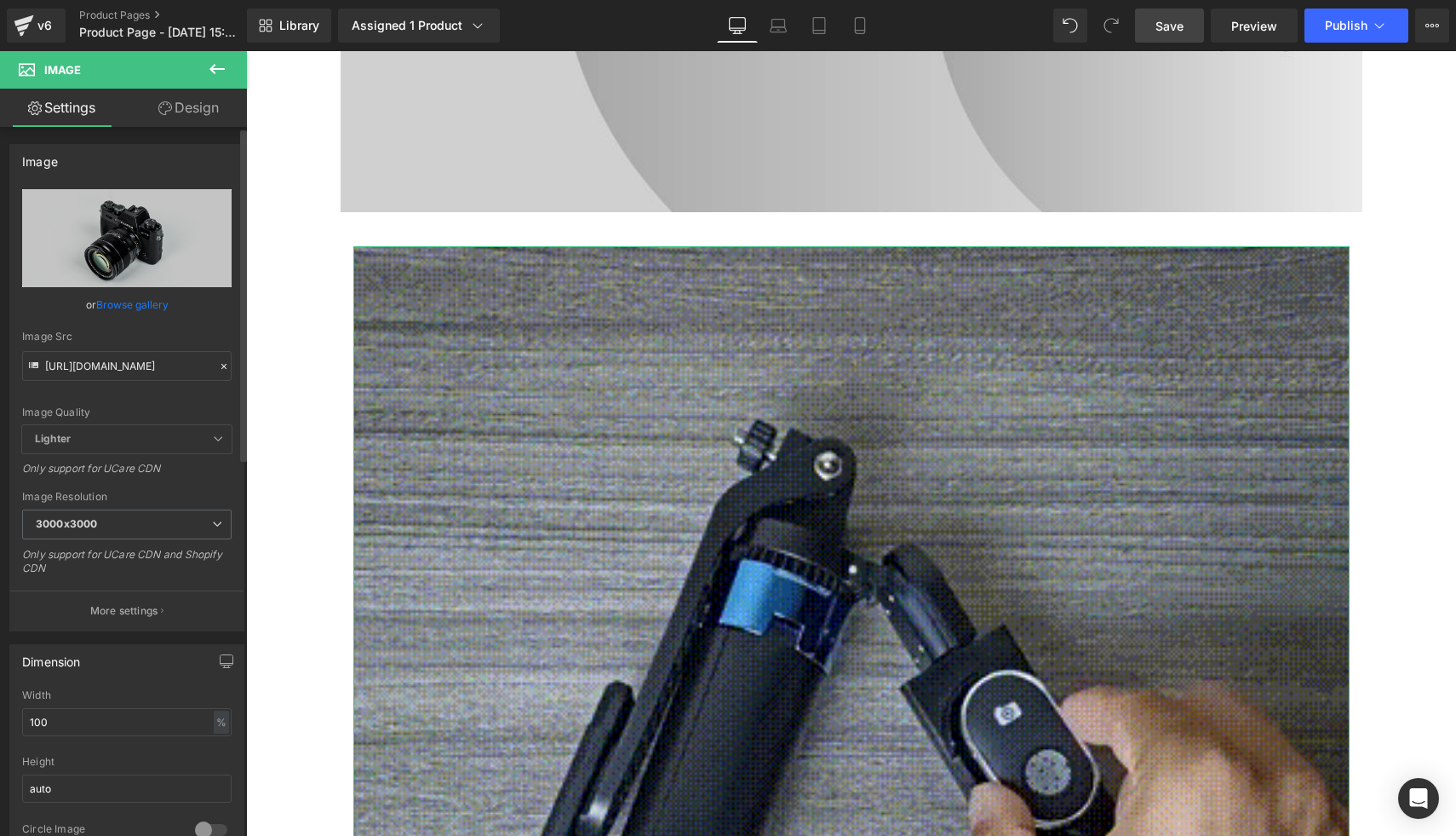
click at [196, 336] on div "Image Src" at bounding box center [127, 336] width 210 height 12
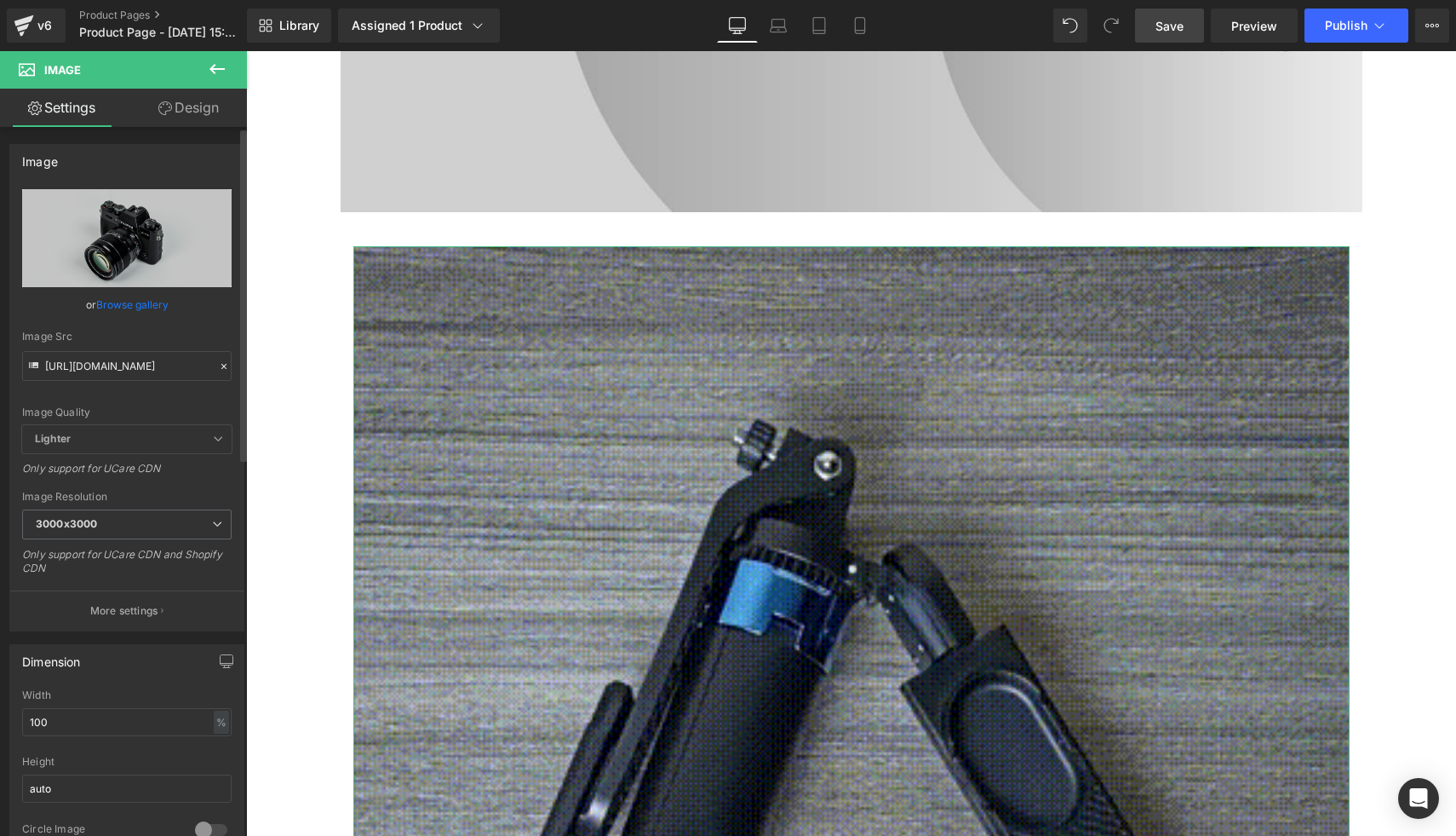
scroll to position [0, 0]
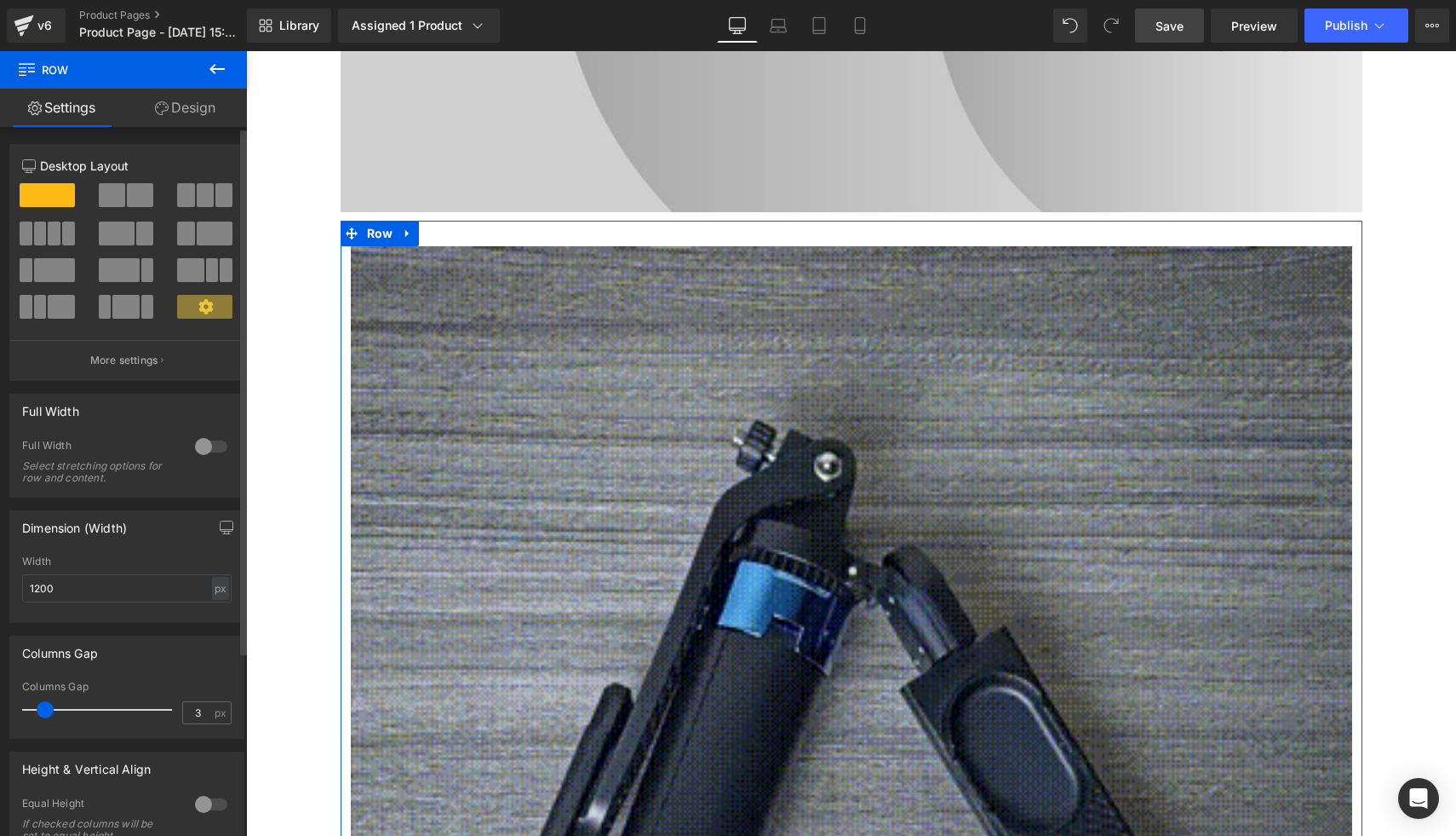
type input "0"
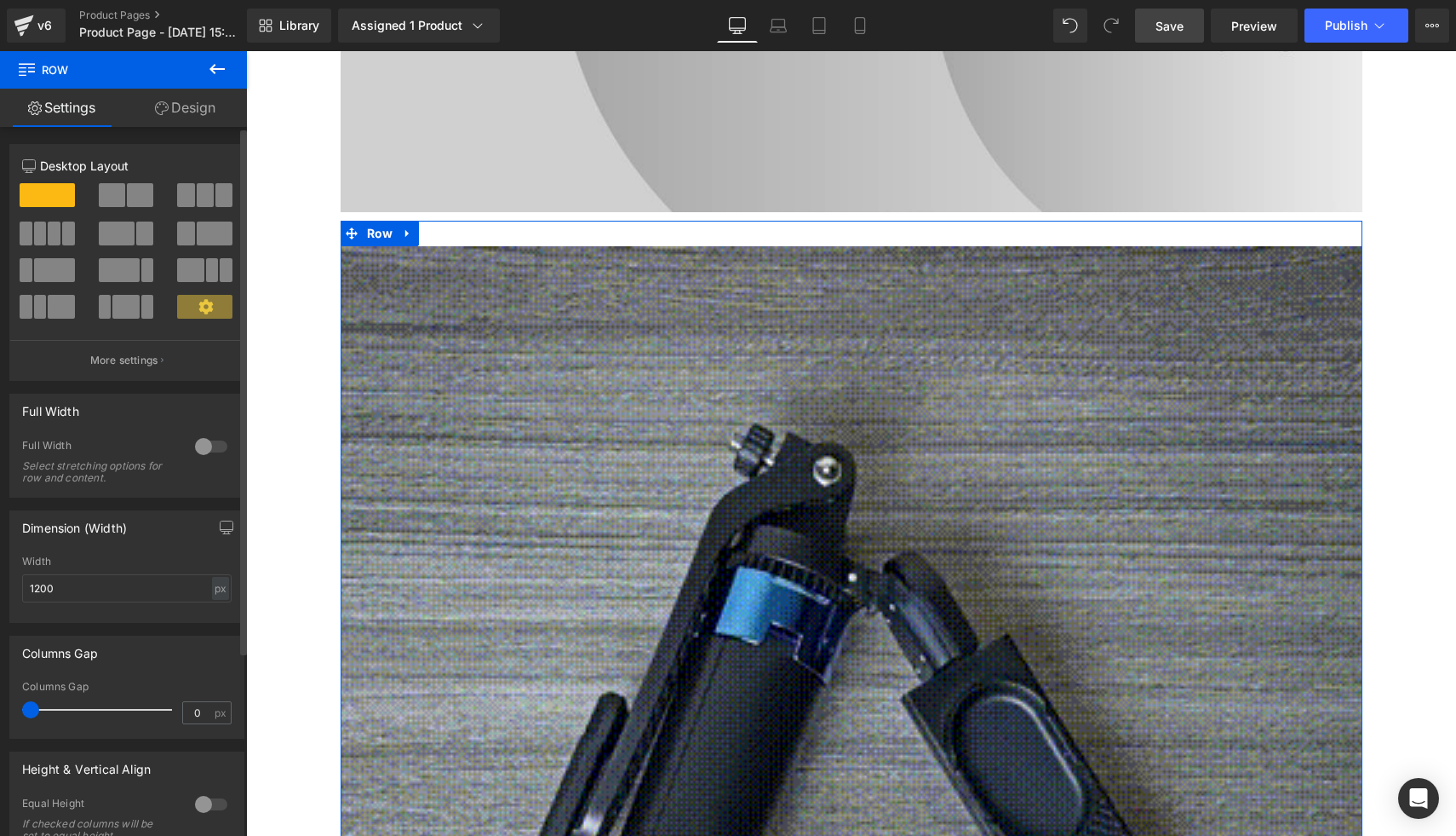
drag, startPoint x: 47, startPoint y: 708, endPoint x: 0, endPoint y: 695, distance: 48.8
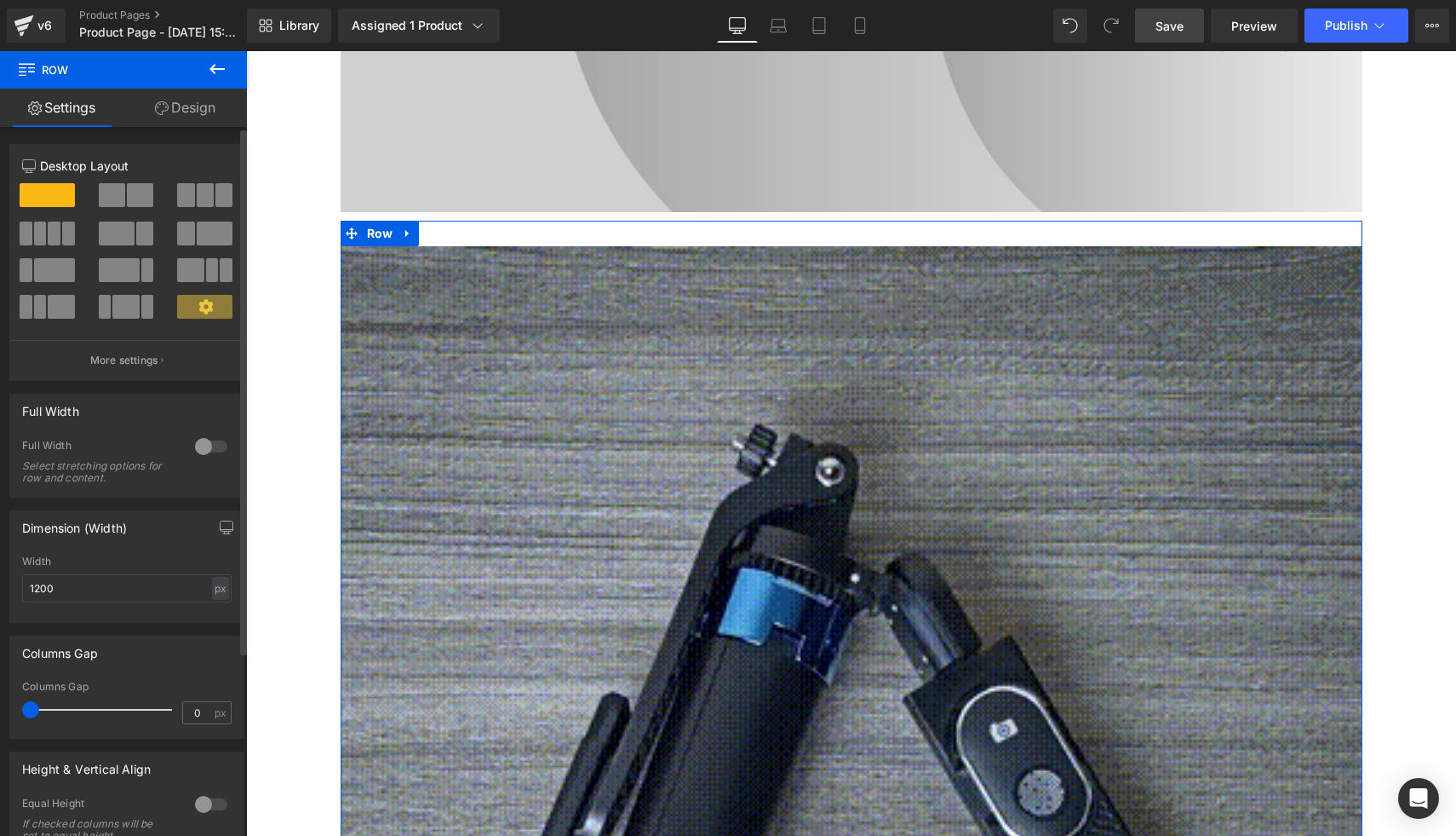
click at [0, 695] on div "Columns Gap 0px Columns Gap 0 px" at bounding box center [127, 680] width 254 height 116
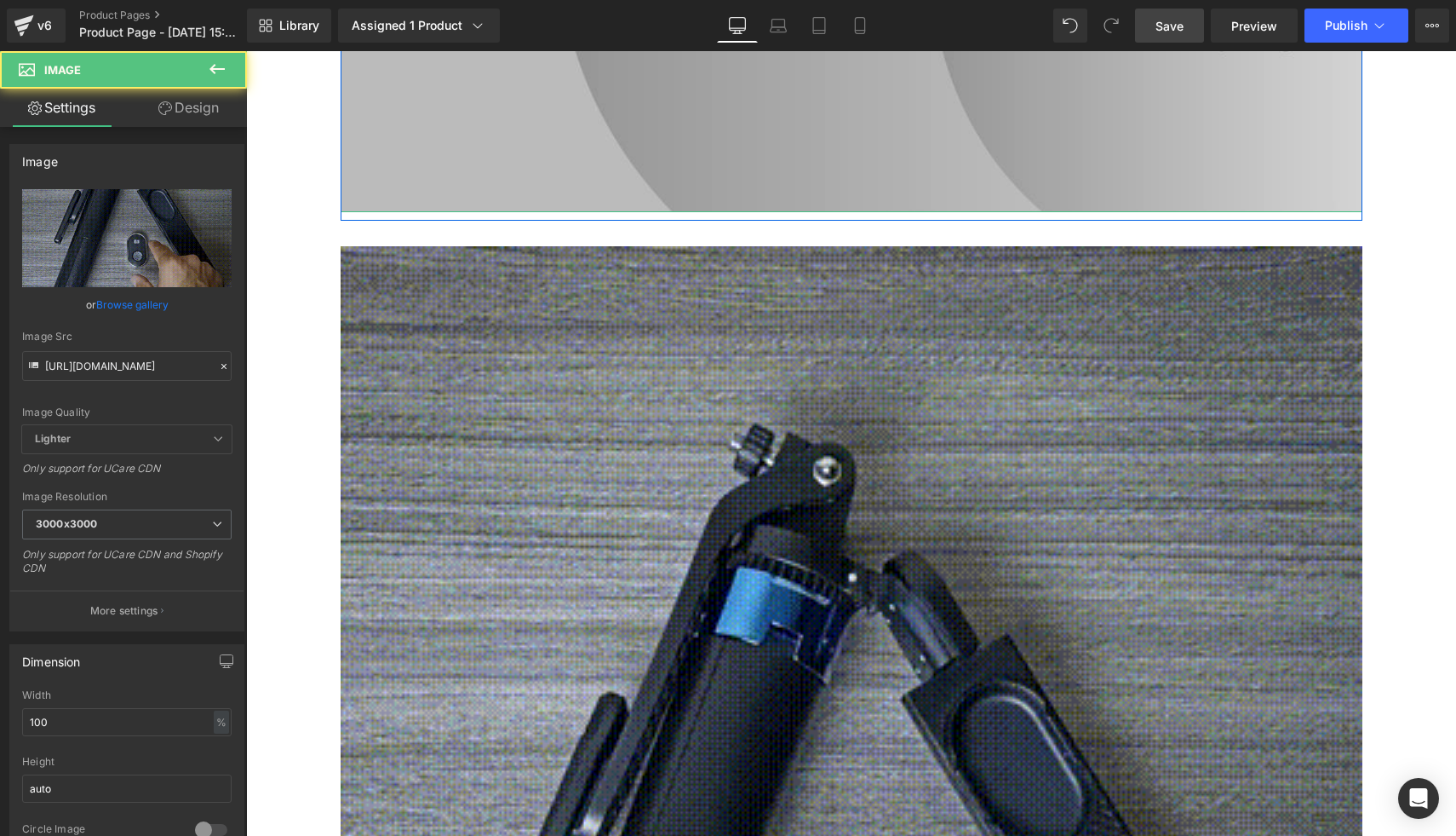
drag, startPoint x: 569, startPoint y: 248, endPoint x: 576, endPoint y: 191, distance: 57.4
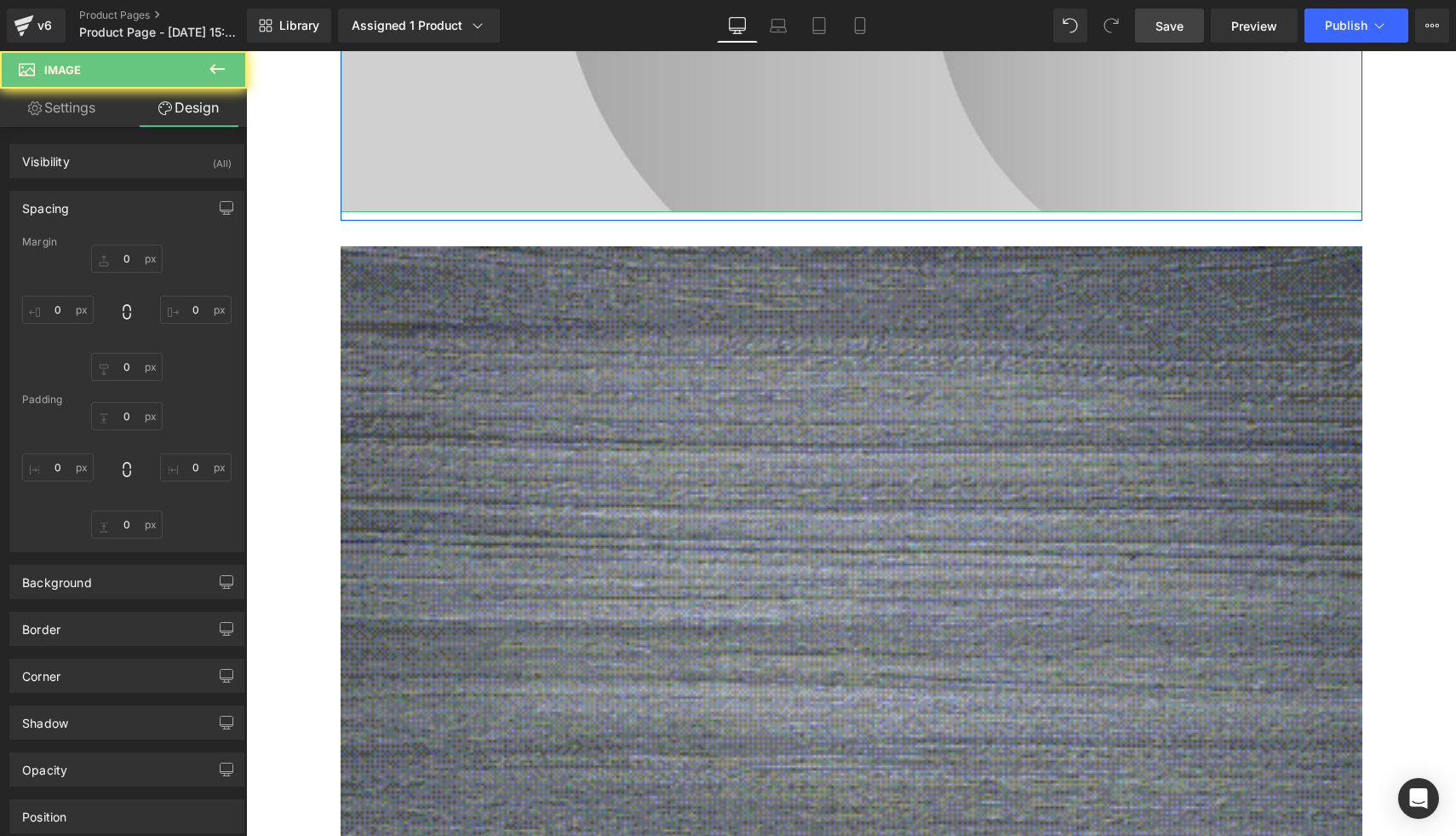
type input "0"
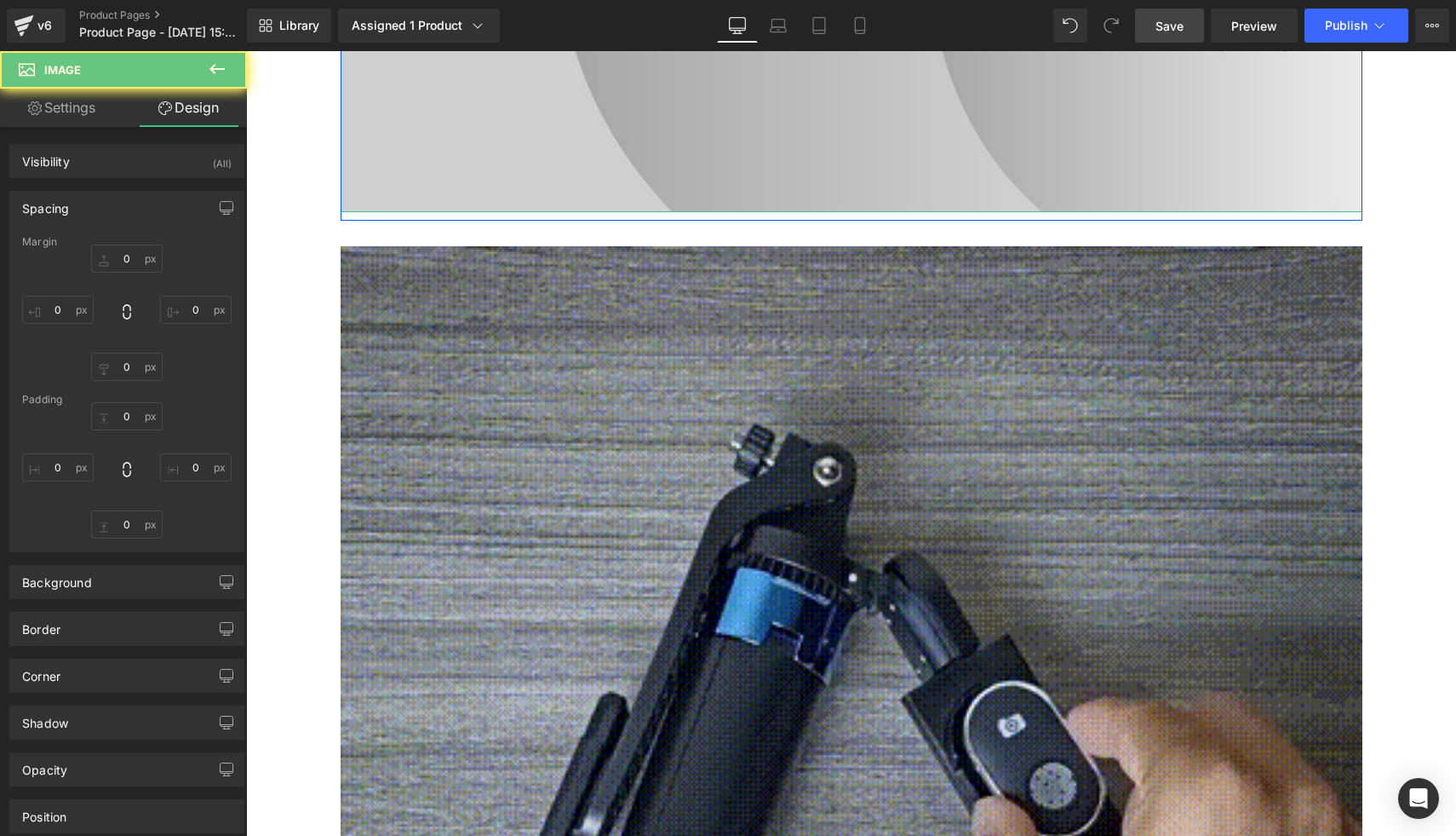
type input "0"
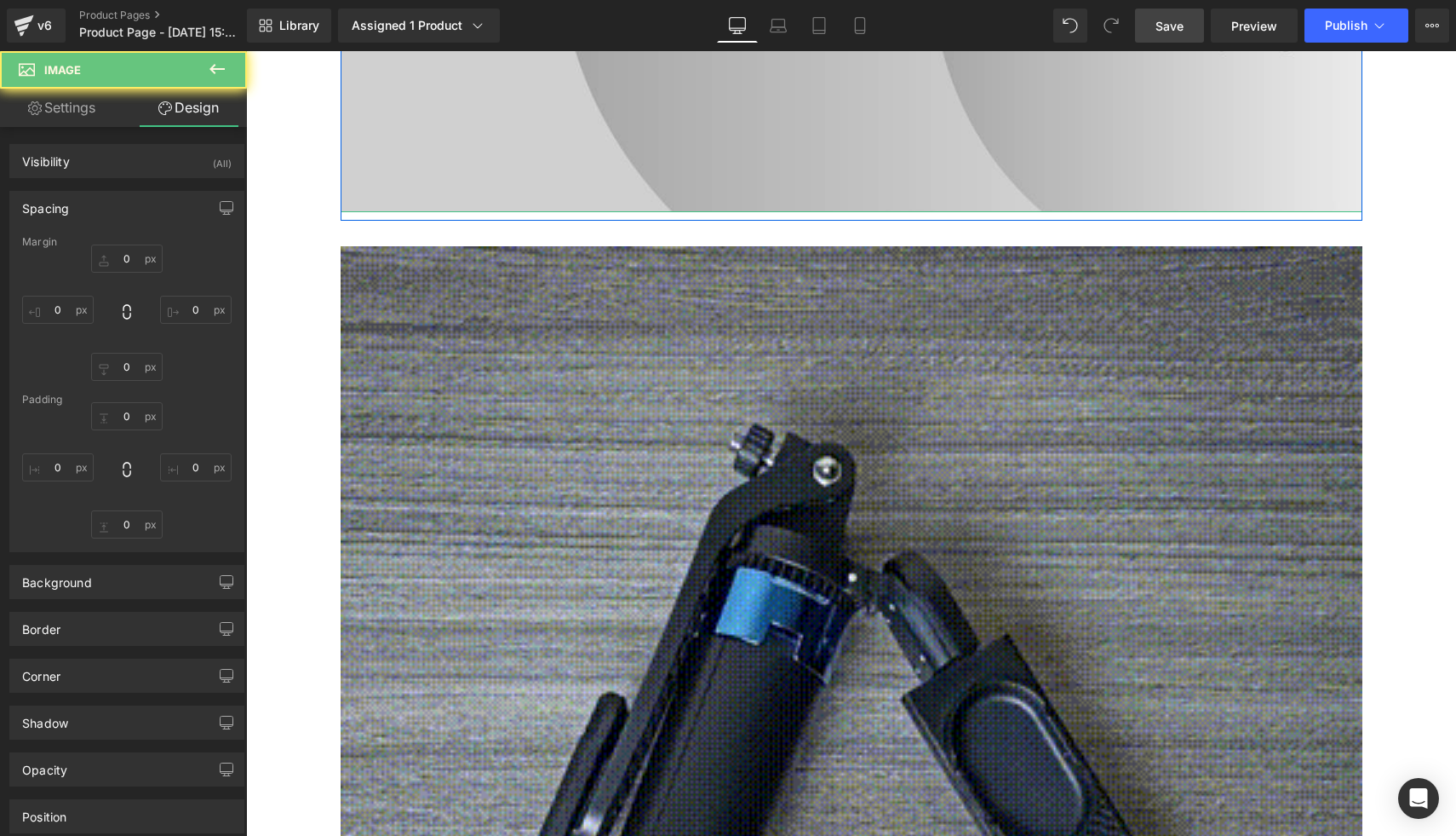
type input "0"
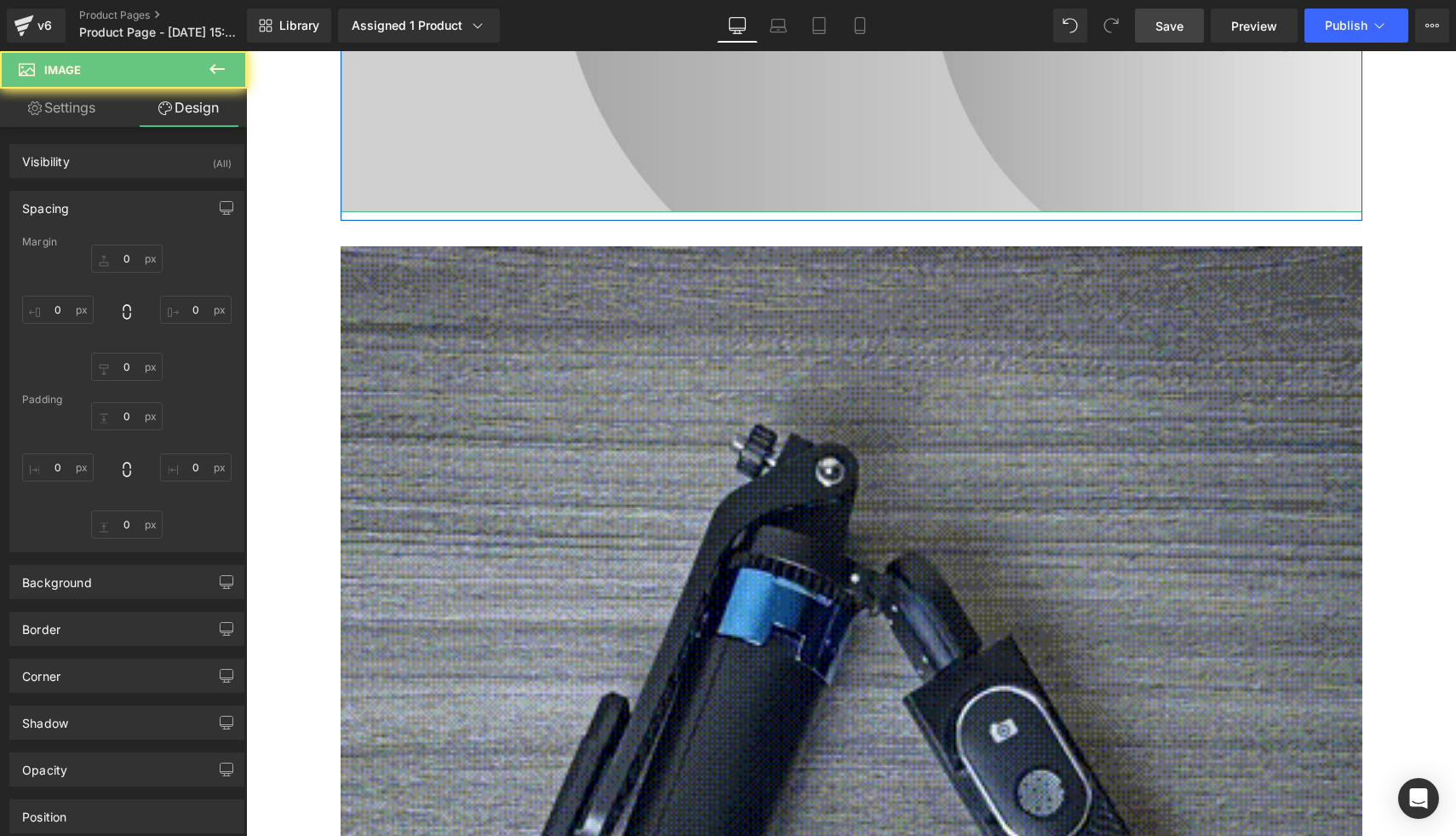
type input "0"
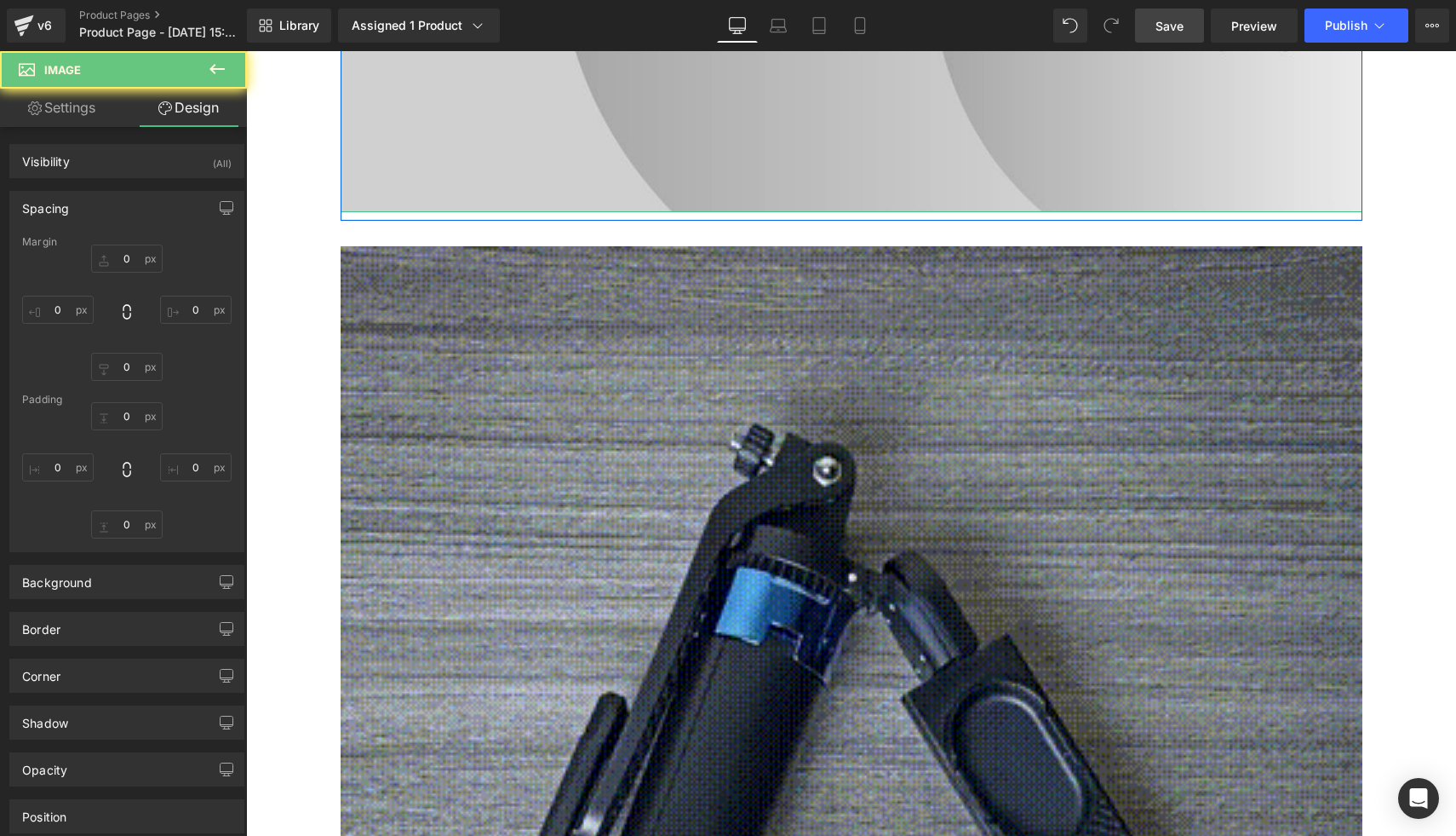
type input "0"
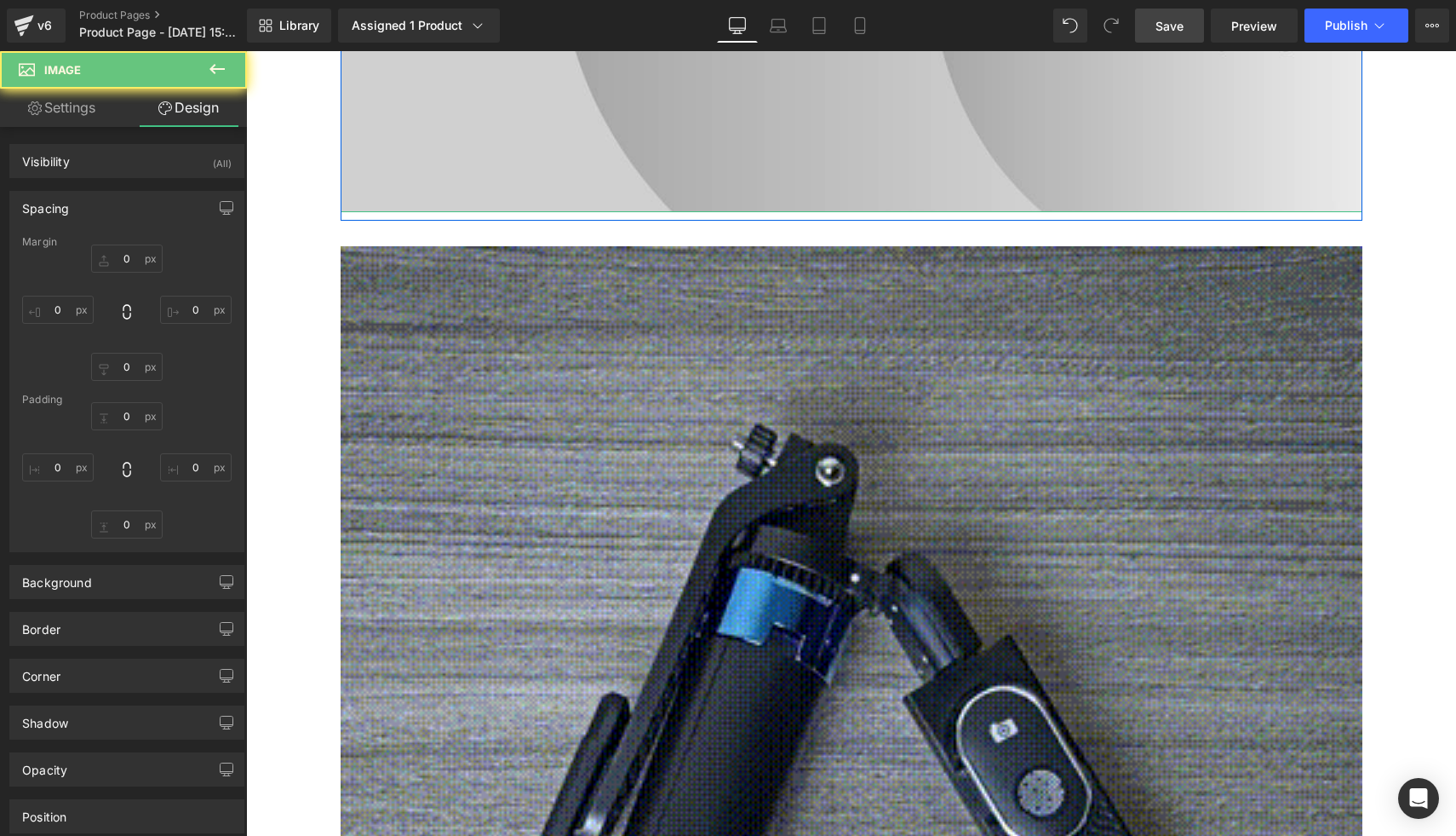
type input "0"
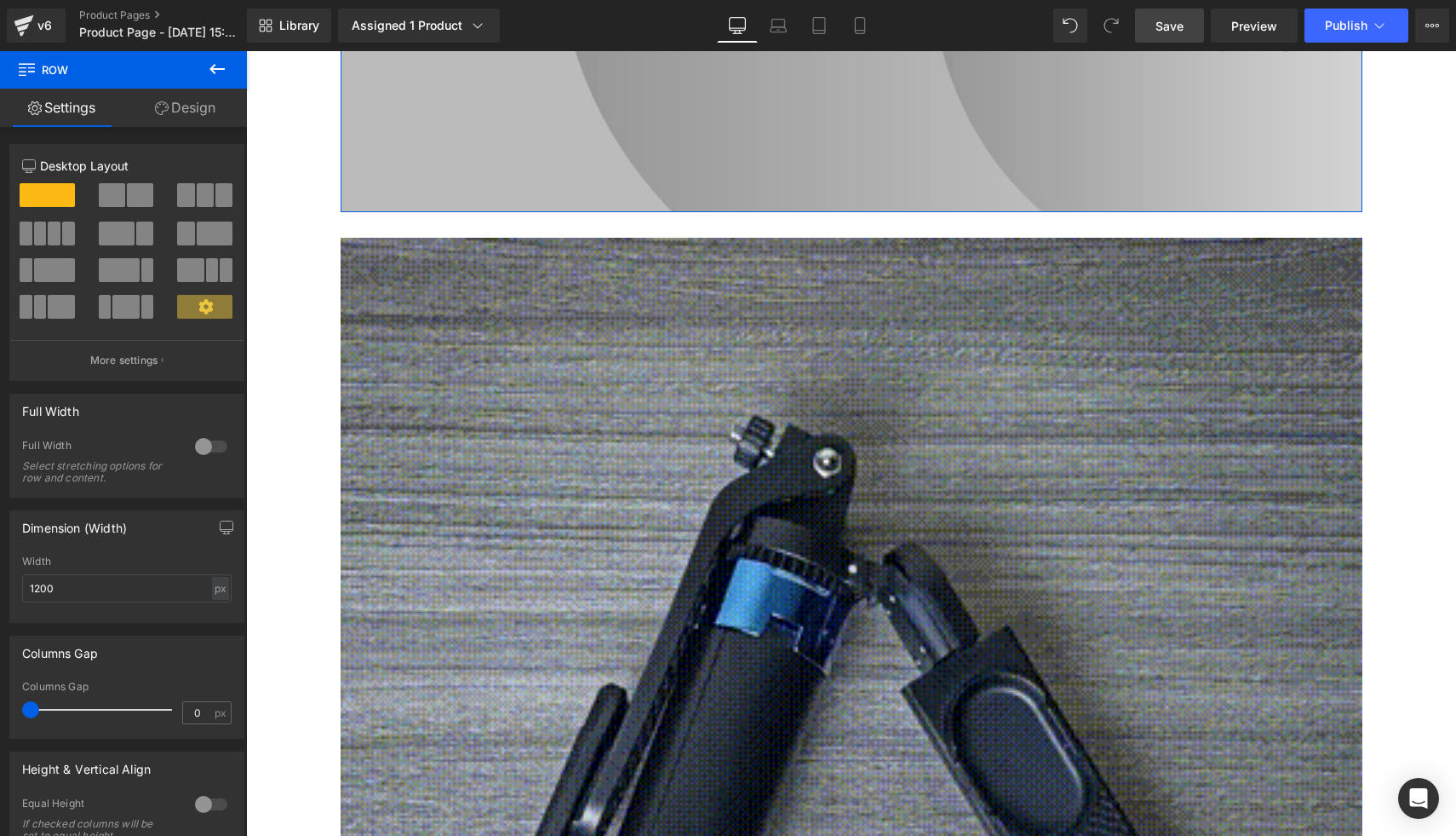
drag, startPoint x: 557, startPoint y: 220, endPoint x: 565, endPoint y: 192, distance: 29.1
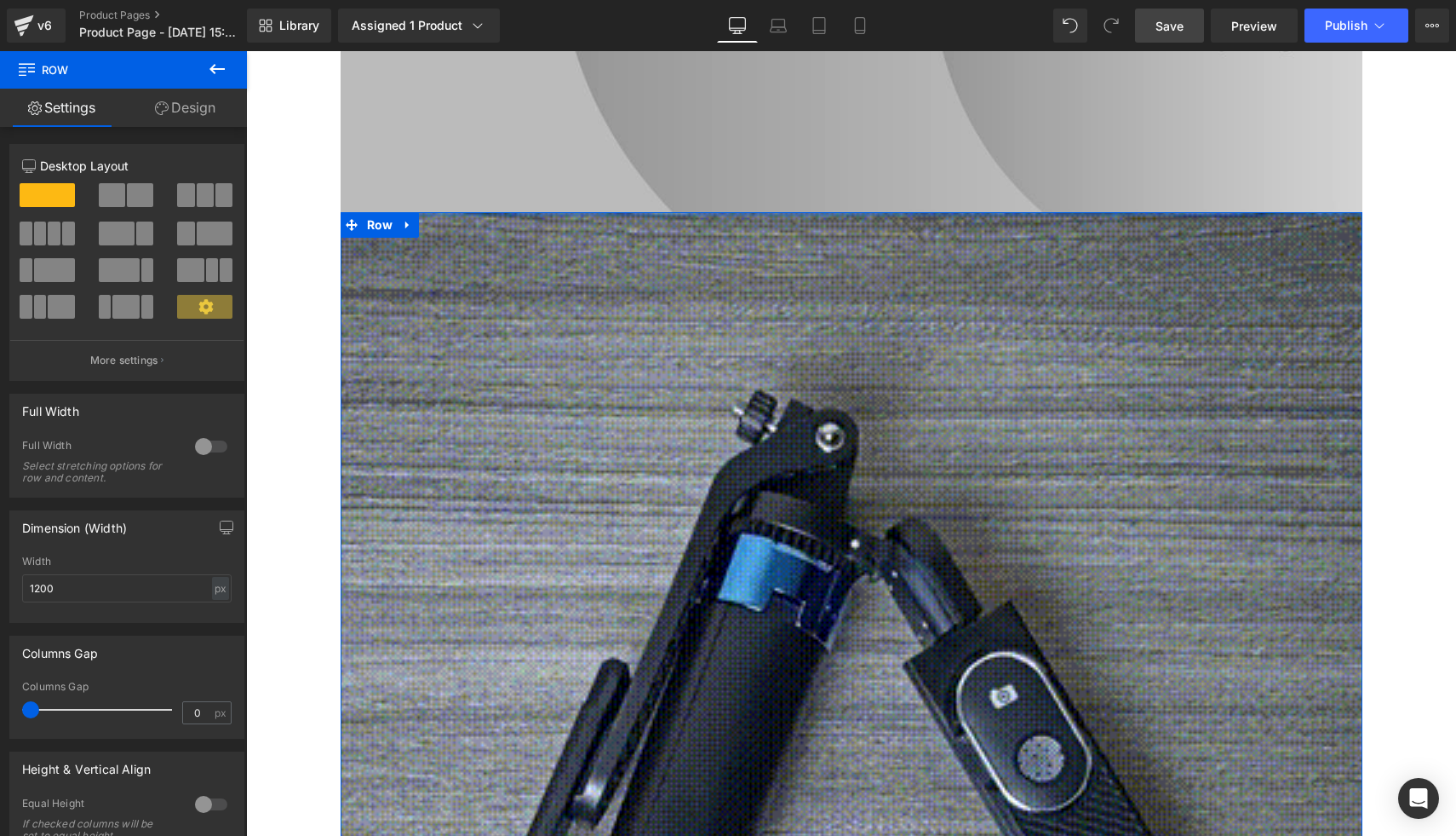
drag, startPoint x: 549, startPoint y: 234, endPoint x: 559, endPoint y: 193, distance: 42.2
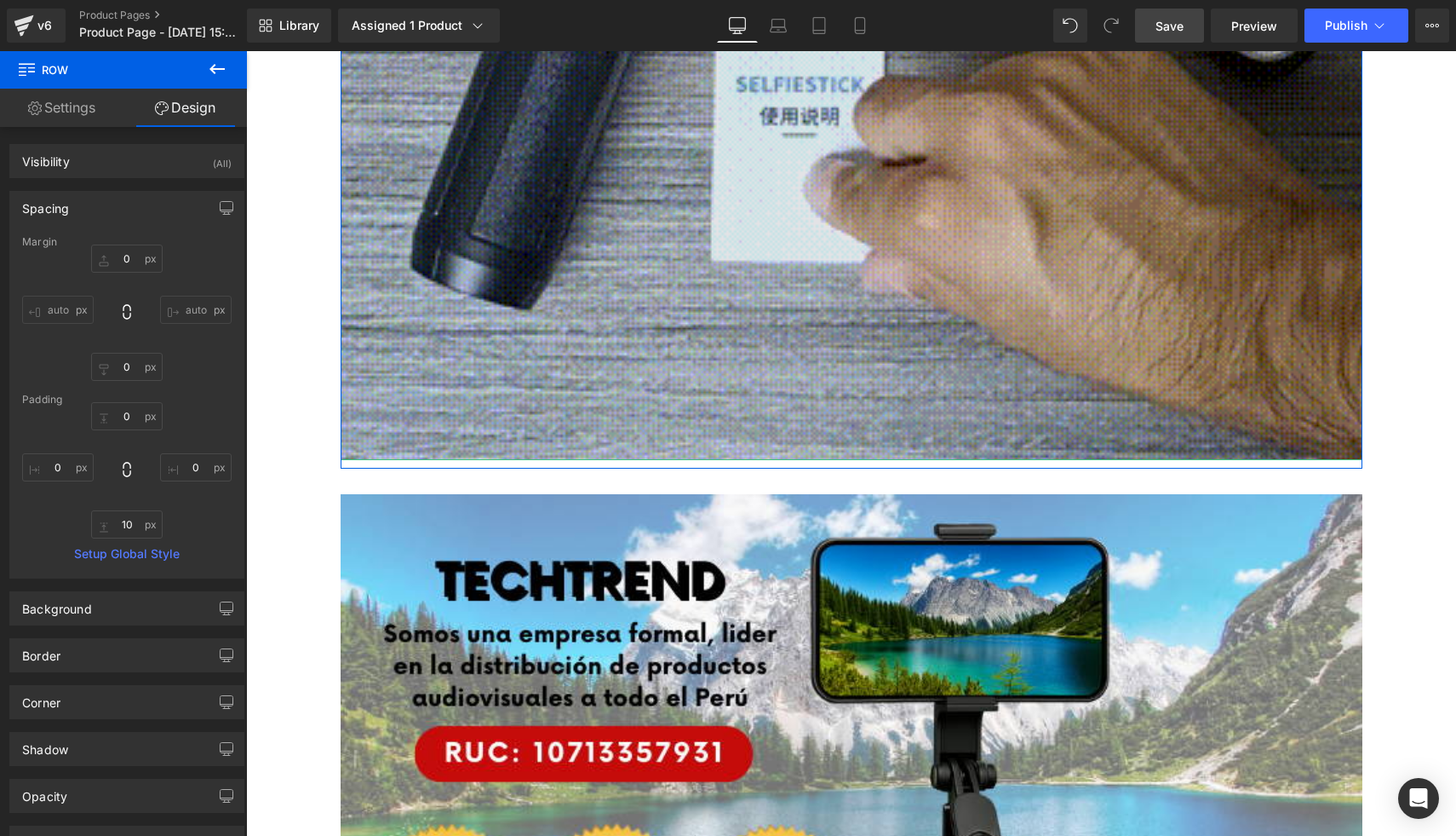
scroll to position [9810, 0]
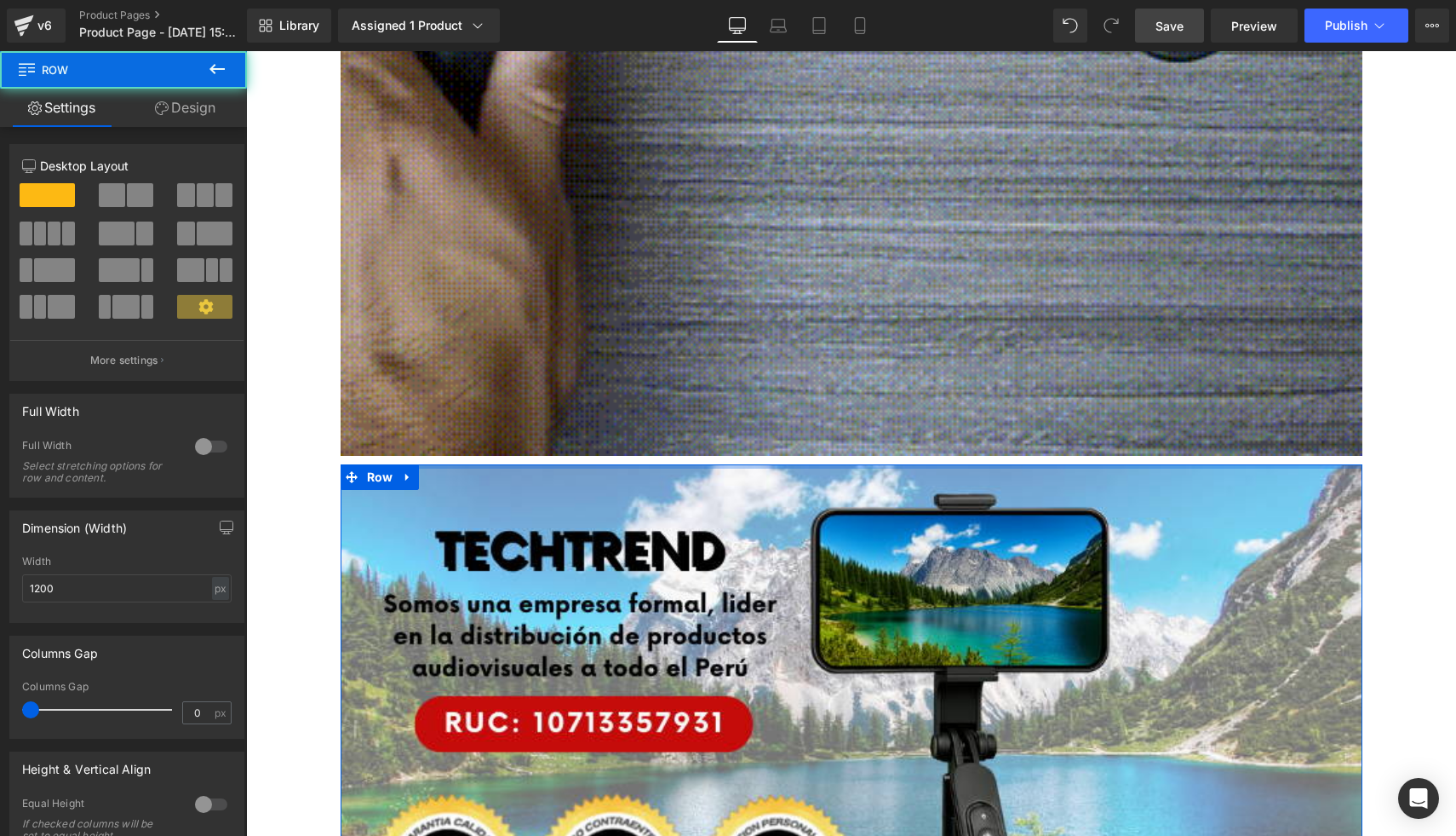
drag, startPoint x: 605, startPoint y: 464, endPoint x: 612, endPoint y: 422, distance: 42.6
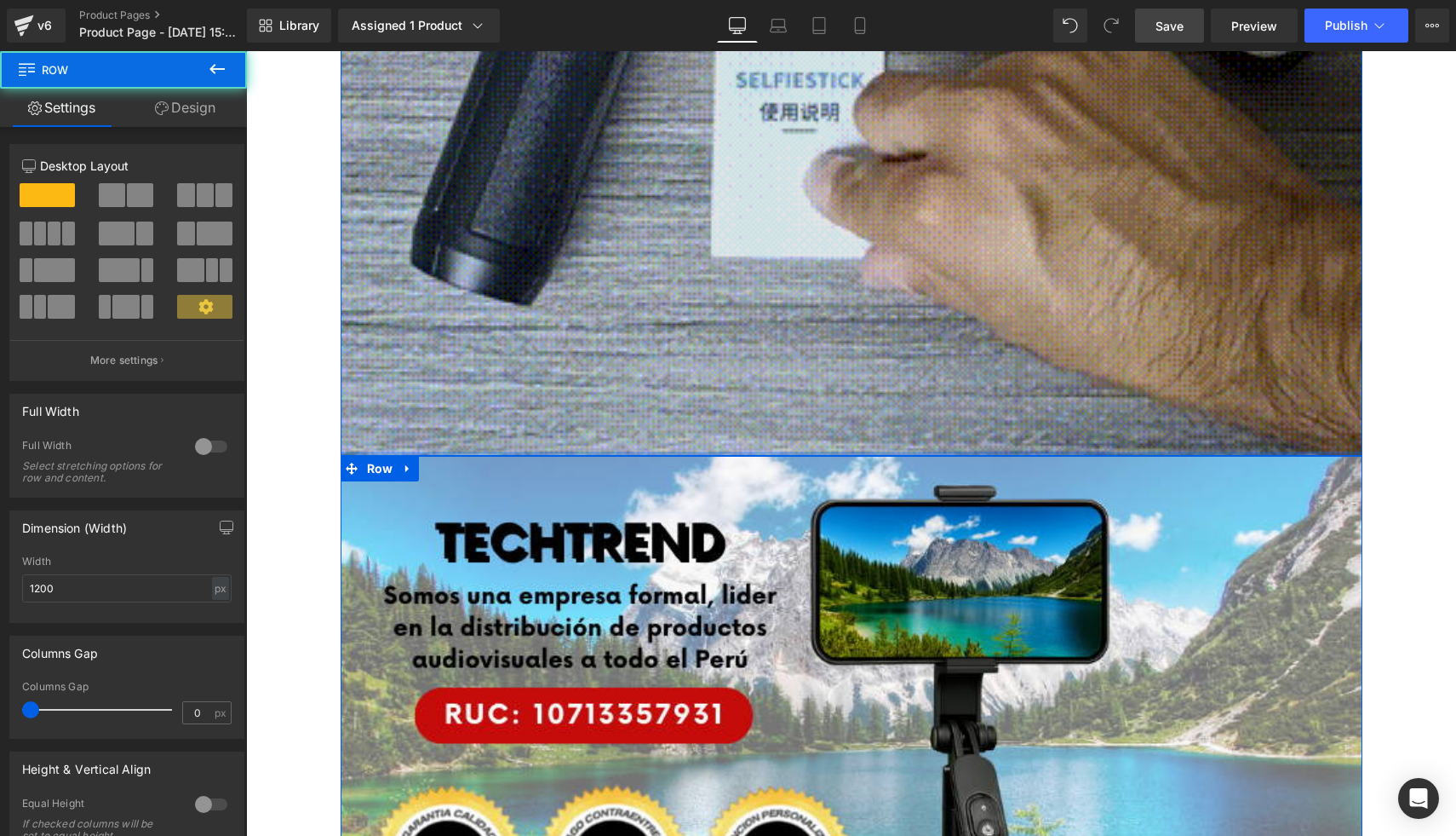
drag, startPoint x: 595, startPoint y: 459, endPoint x: 603, endPoint y: 408, distance: 51.6
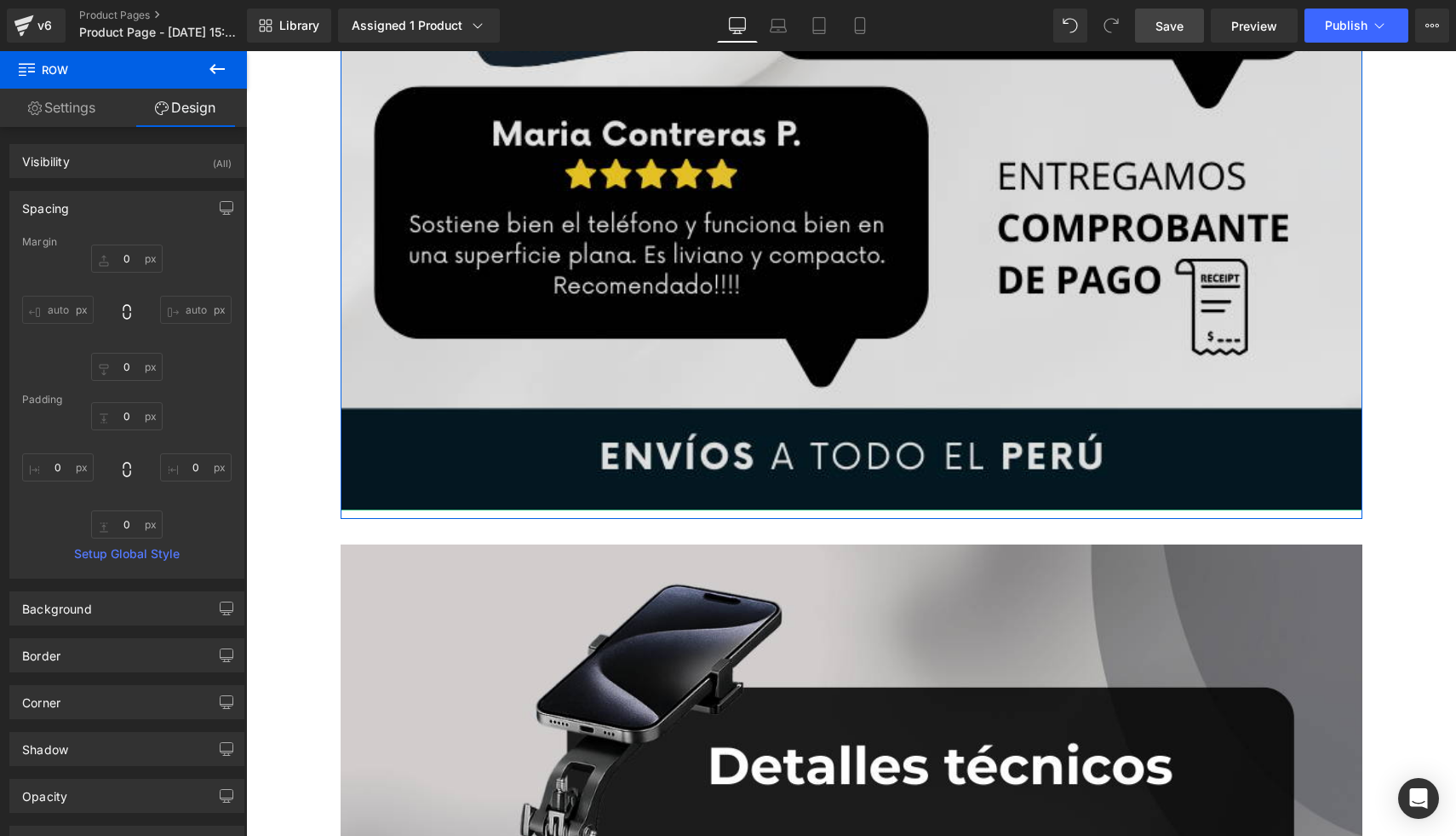
scroll to position [11317, 0]
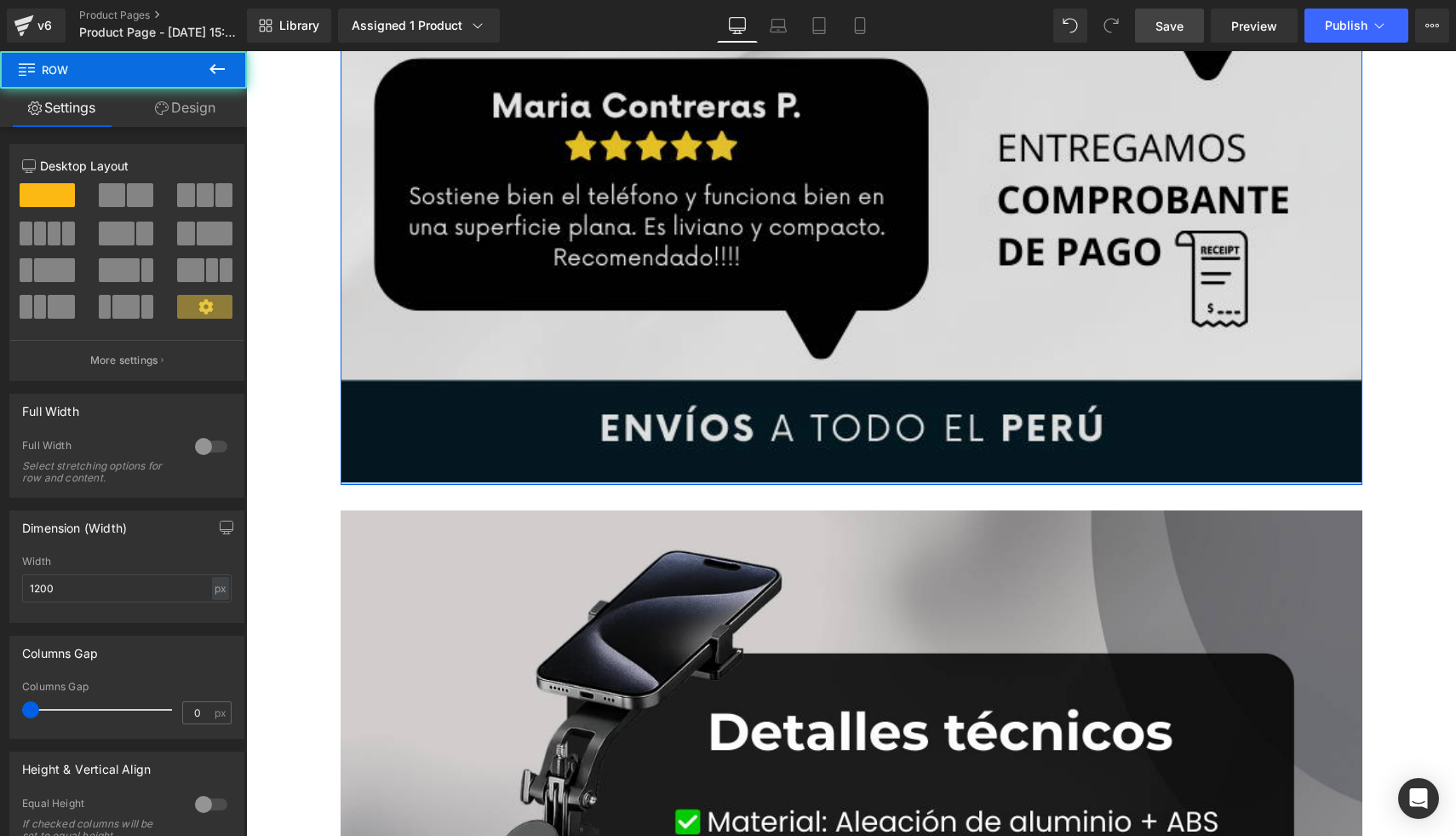
drag, startPoint x: 612, startPoint y: 490, endPoint x: 624, endPoint y: 459, distance: 33.2
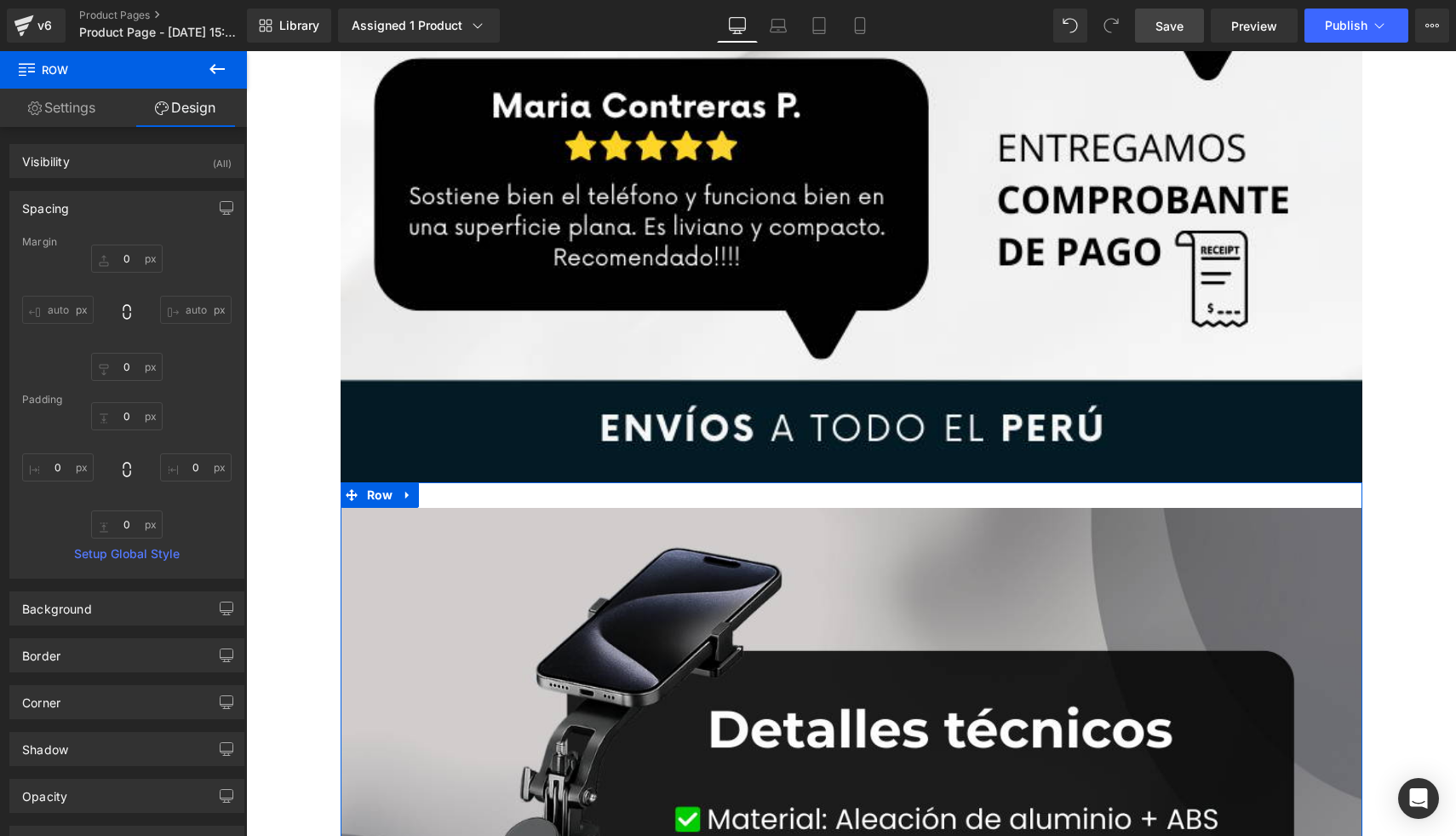
click at [605, 501] on div "Image Row" at bounding box center [852, 835] width 1022 height 706
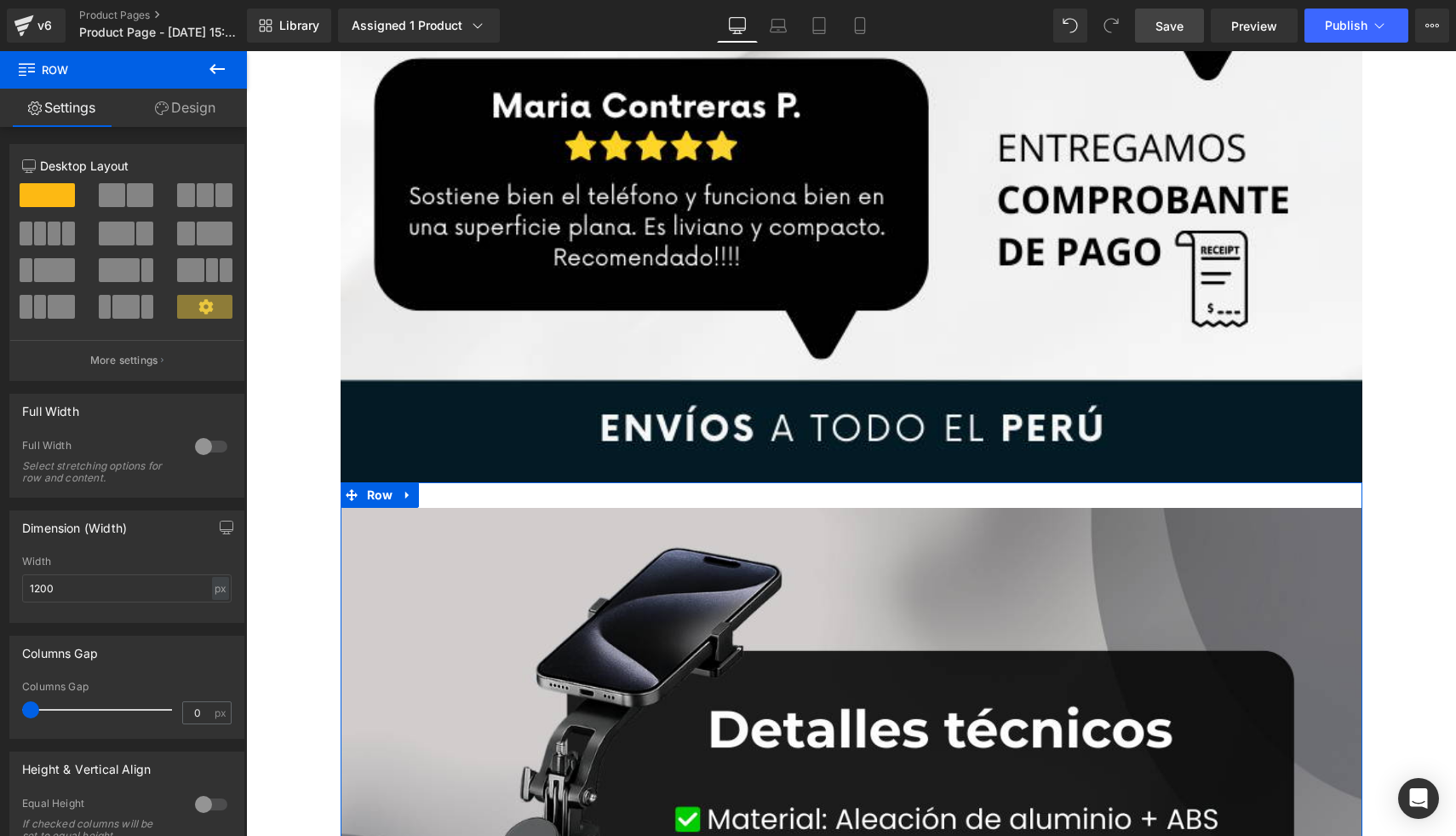
click at [606, 492] on div "Image Row" at bounding box center [852, 835] width 1022 height 706
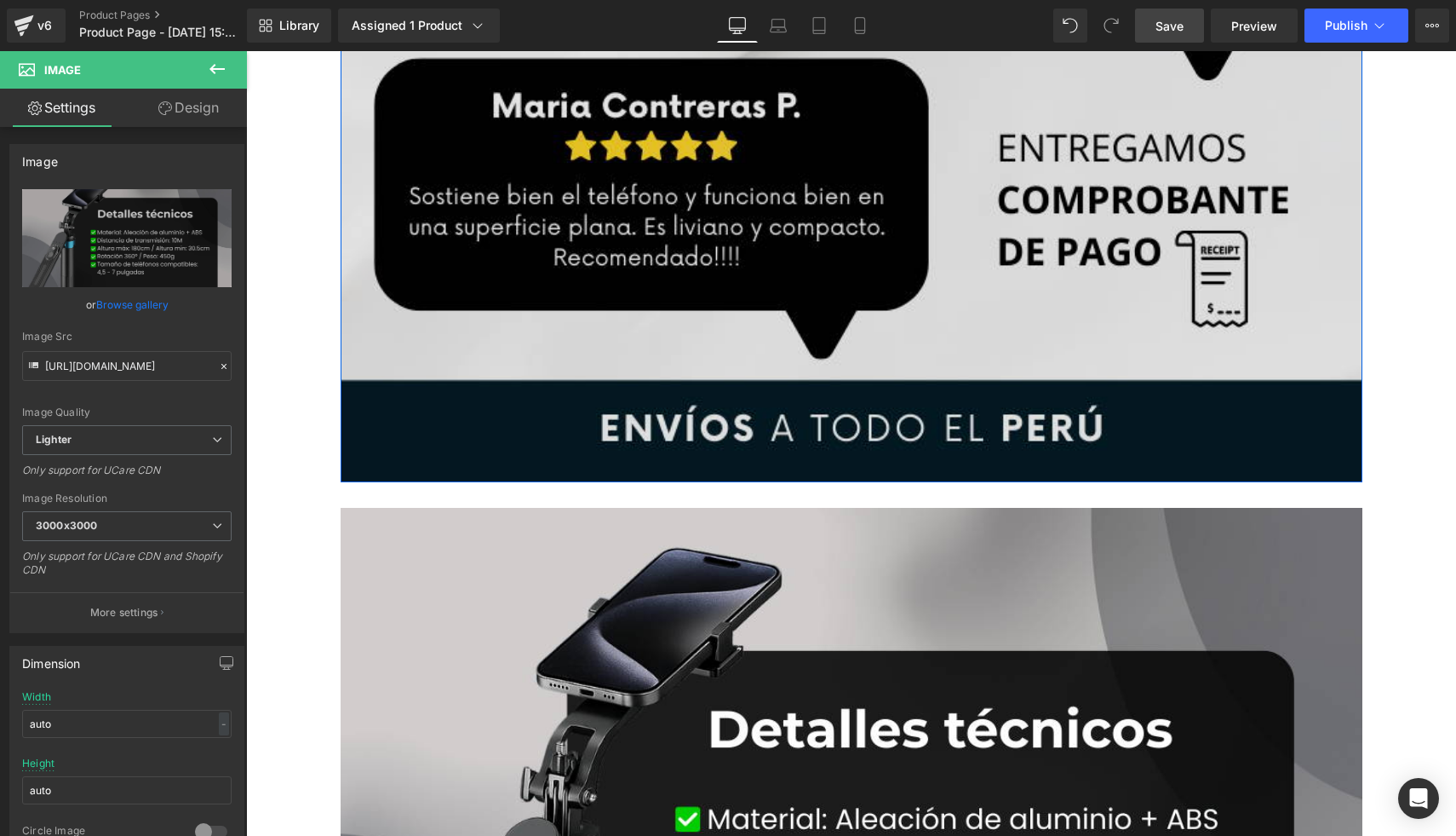
drag, startPoint x: 598, startPoint y: 509, endPoint x: 610, endPoint y: 447, distance: 63.2
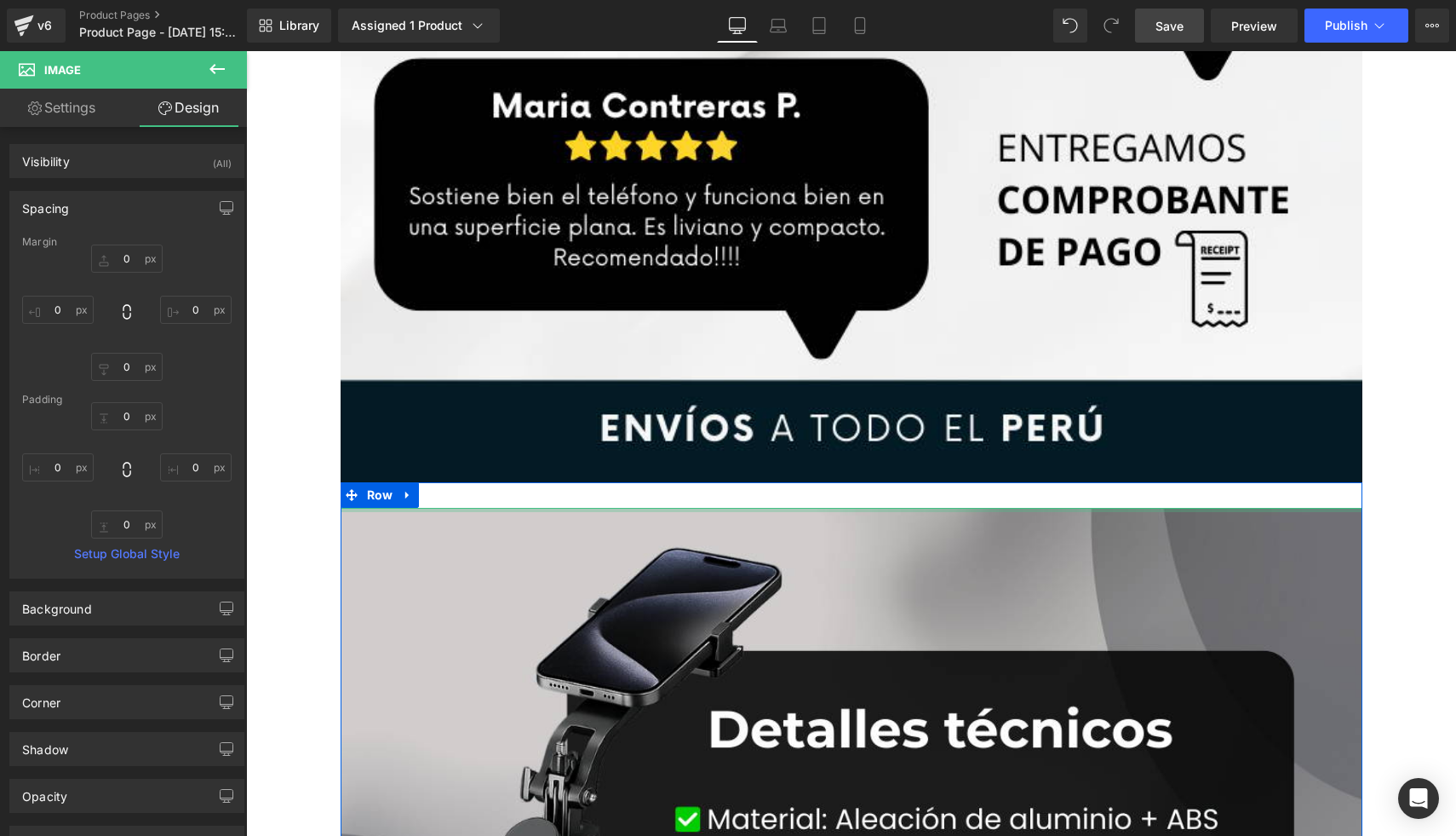
type input "0px"
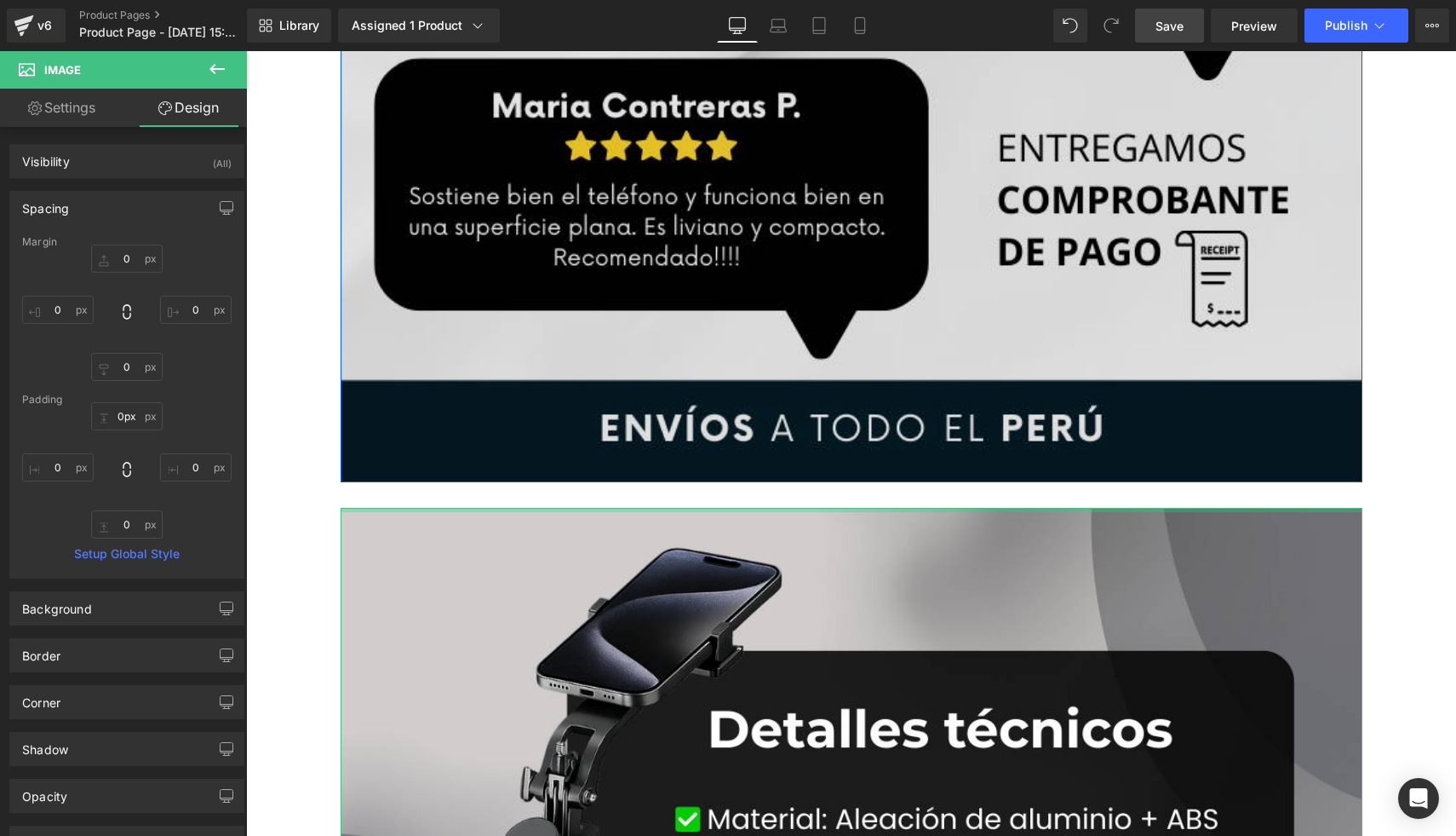
drag, startPoint x: 620, startPoint y: 508, endPoint x: 623, endPoint y: 474, distance: 34.1
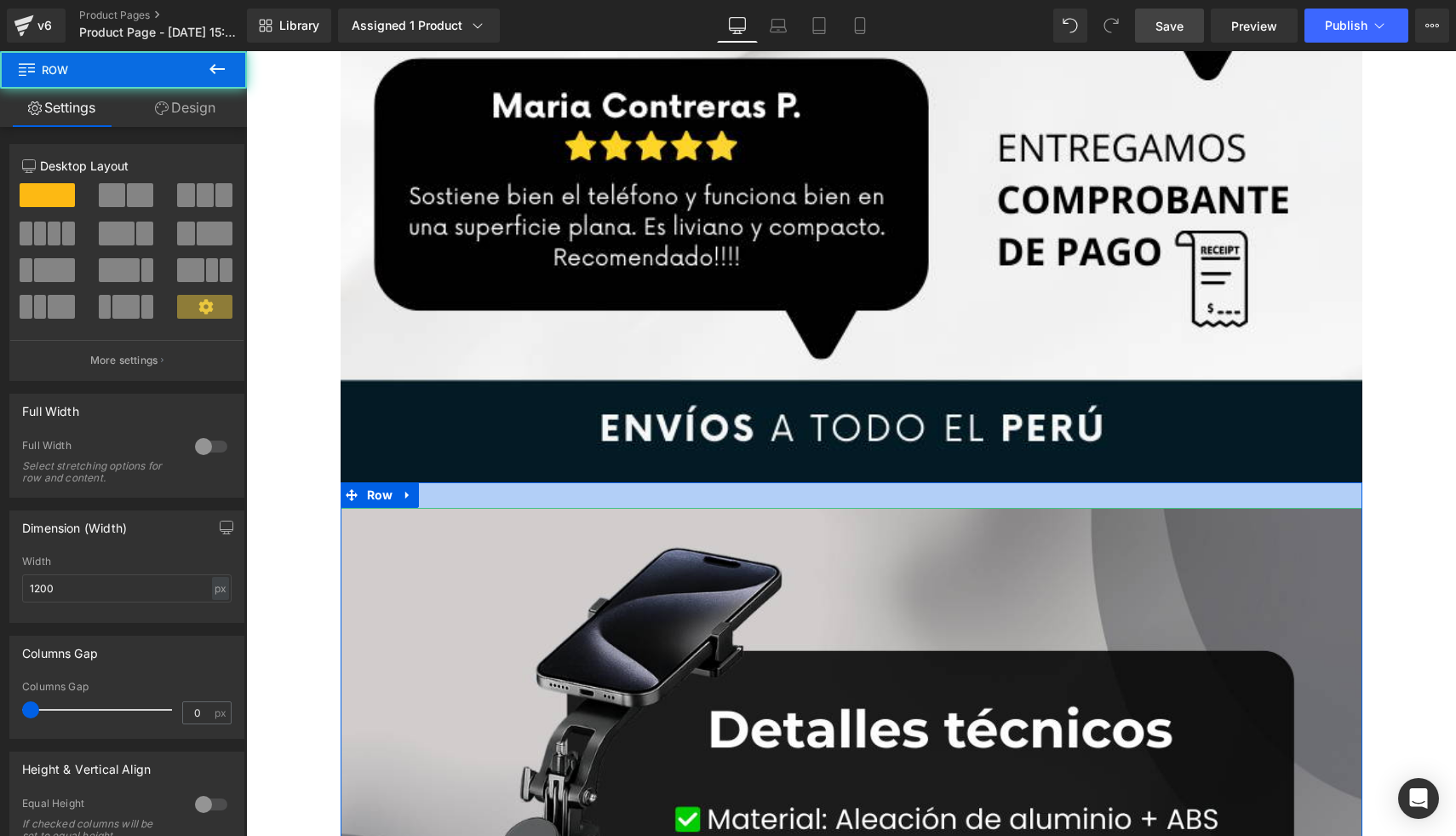
click at [579, 495] on div at bounding box center [852, 495] width 1022 height 26
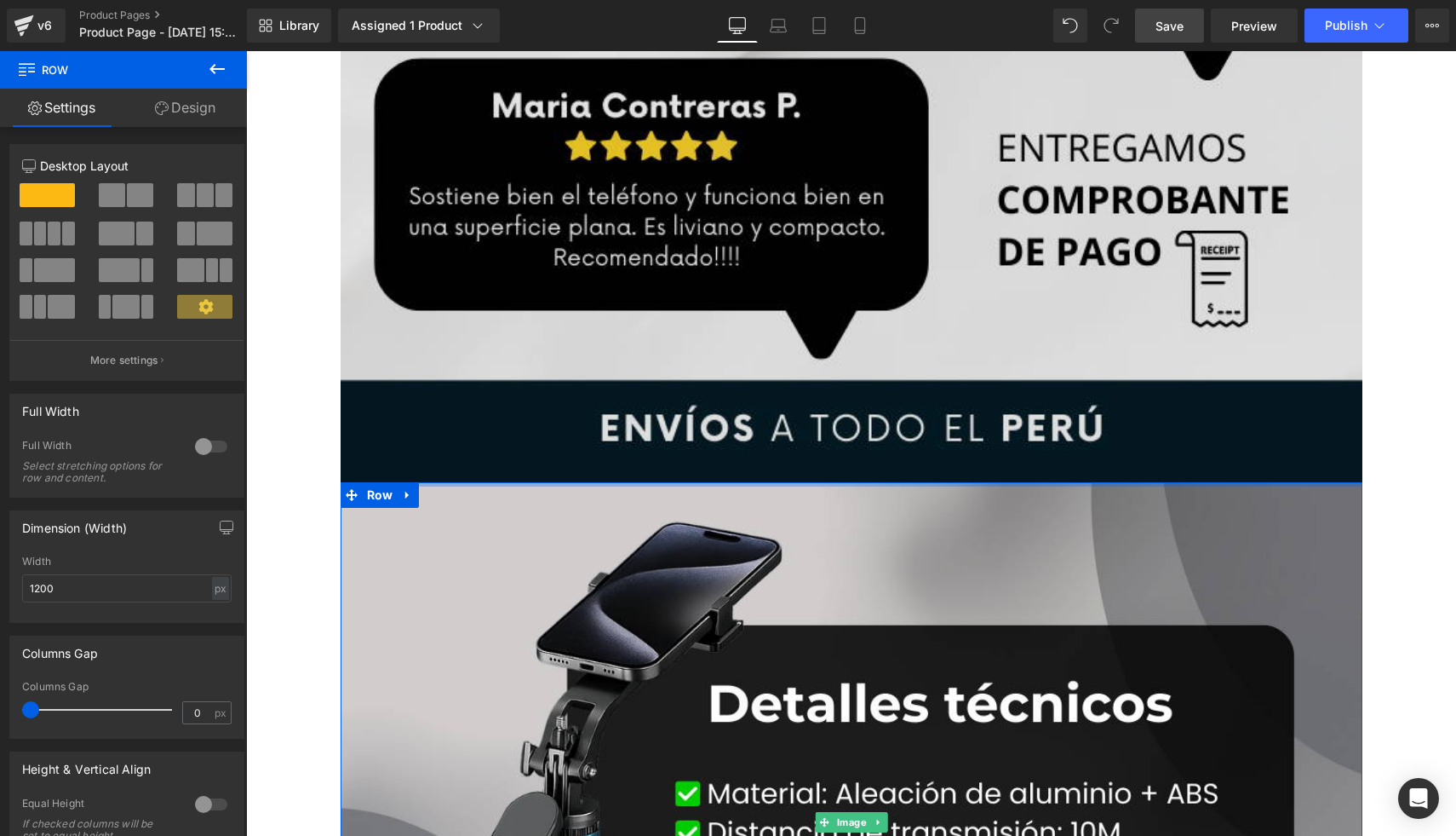
drag, startPoint x: 577, startPoint y: 495, endPoint x: 595, endPoint y: 439, distance: 58.8
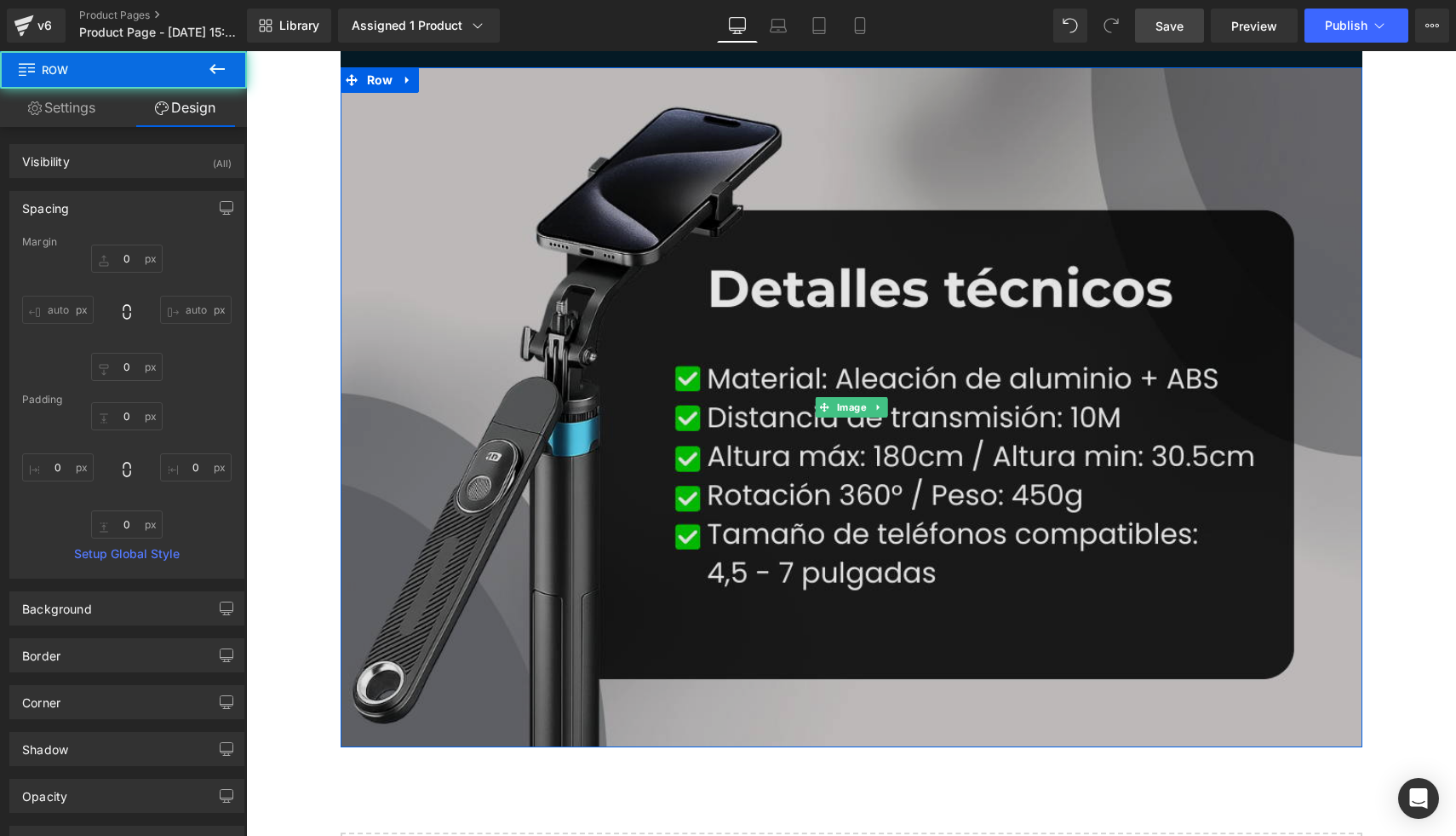
scroll to position [12079, 0]
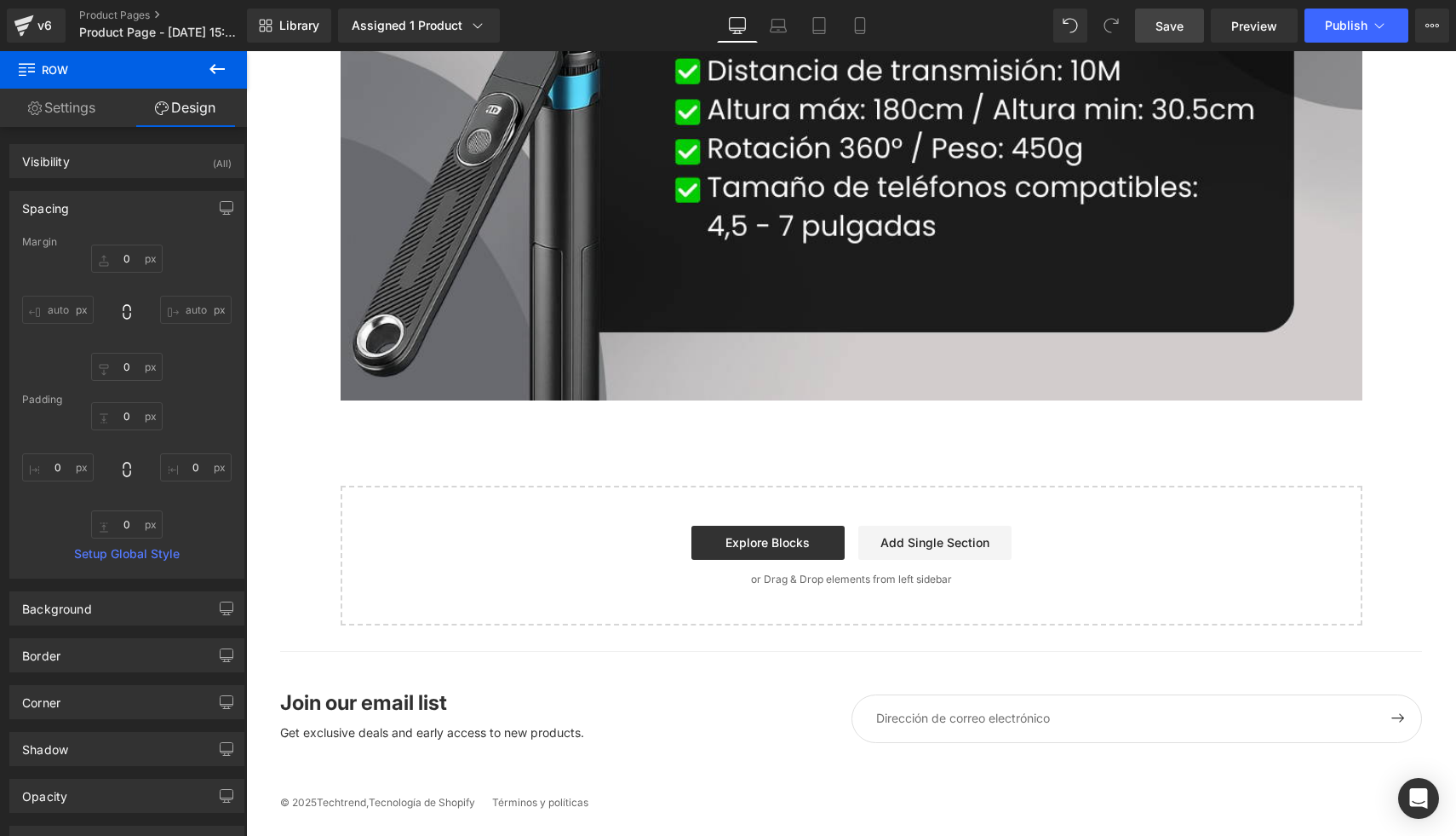
click at [1164, 34] on link "Save" at bounding box center [1170, 25] width 69 height 34
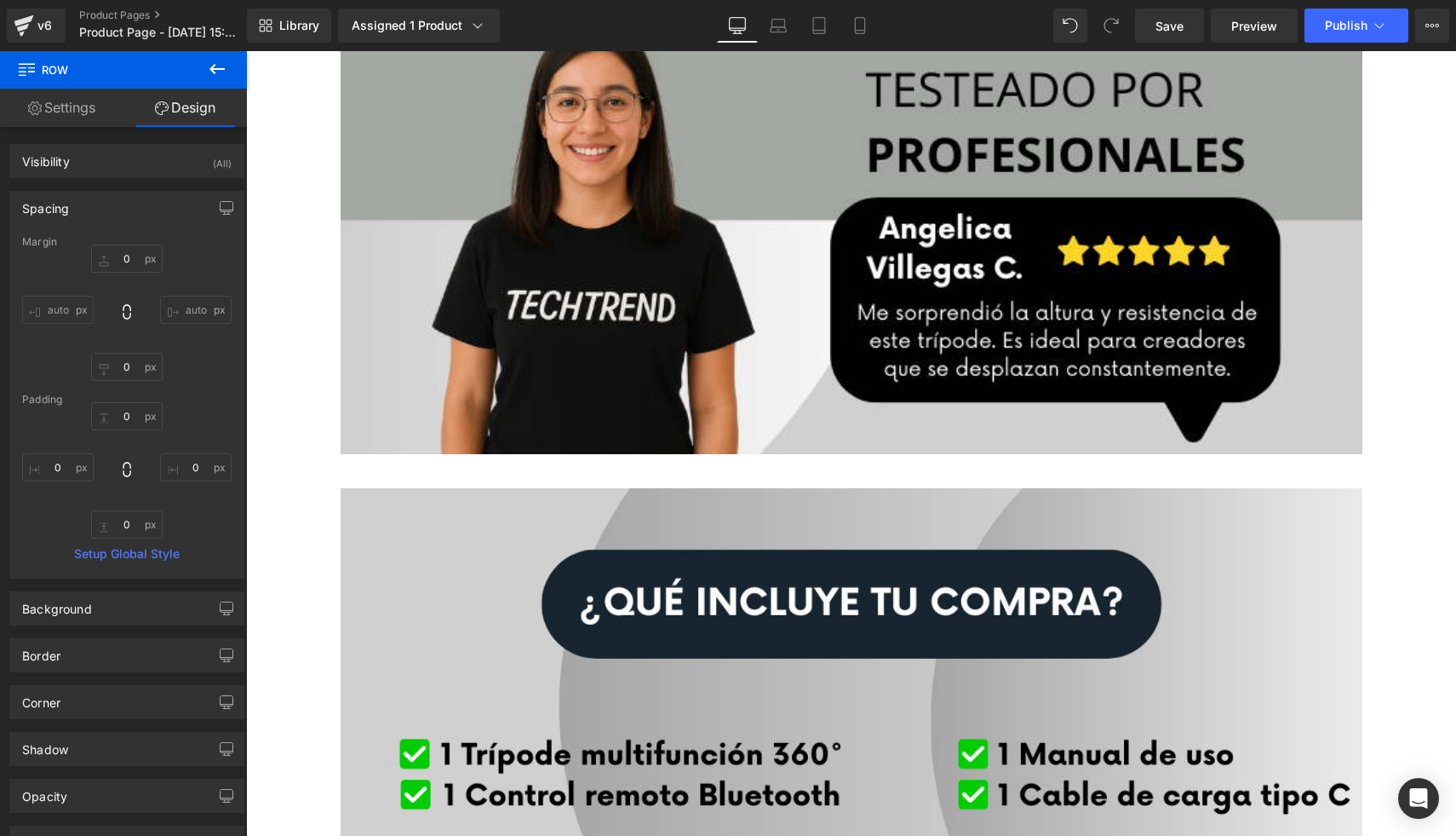
scroll to position [7924, 0]
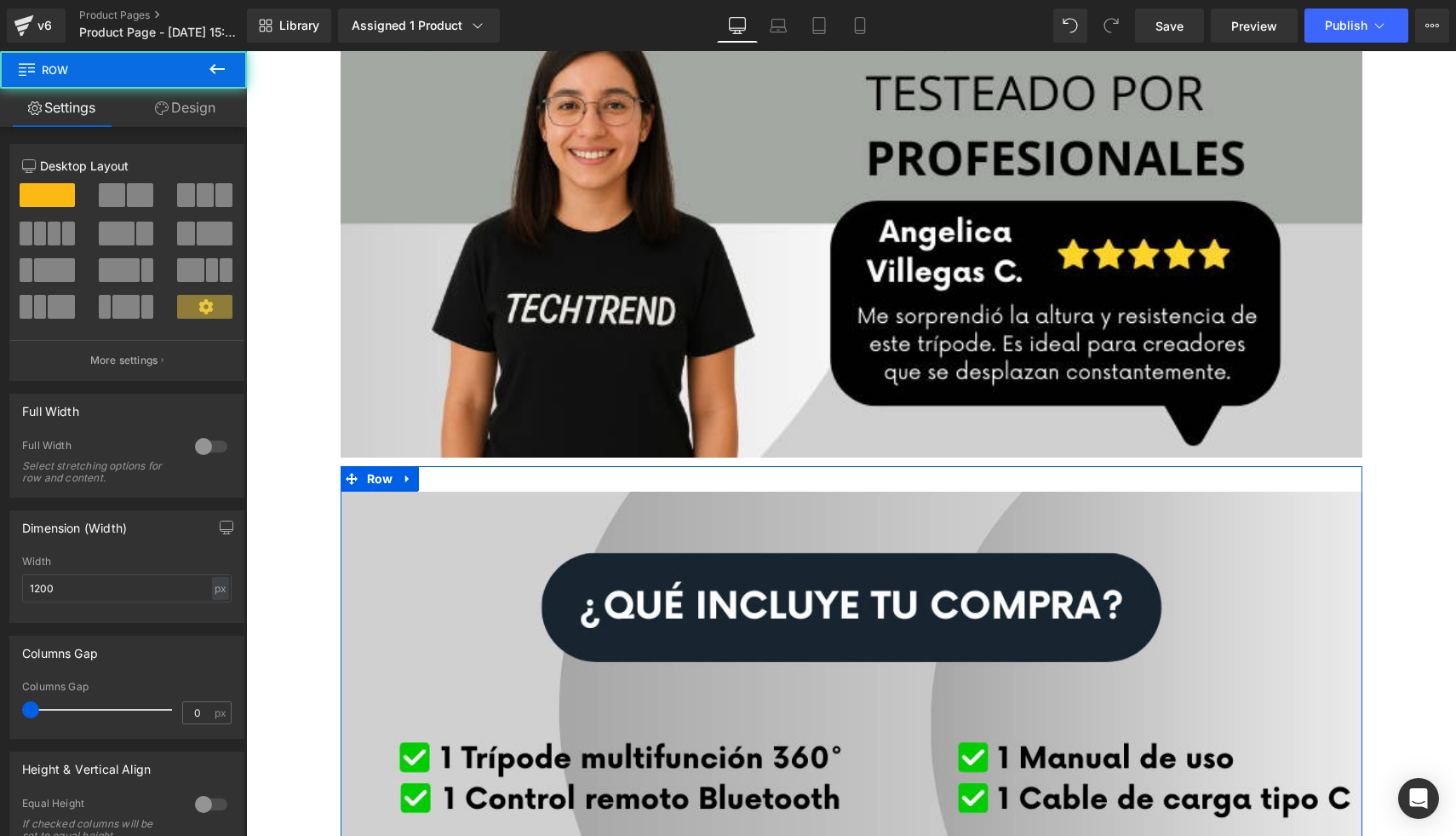
click at [798, 479] on div "Image Row" at bounding box center [852, 722] width 1022 height 513
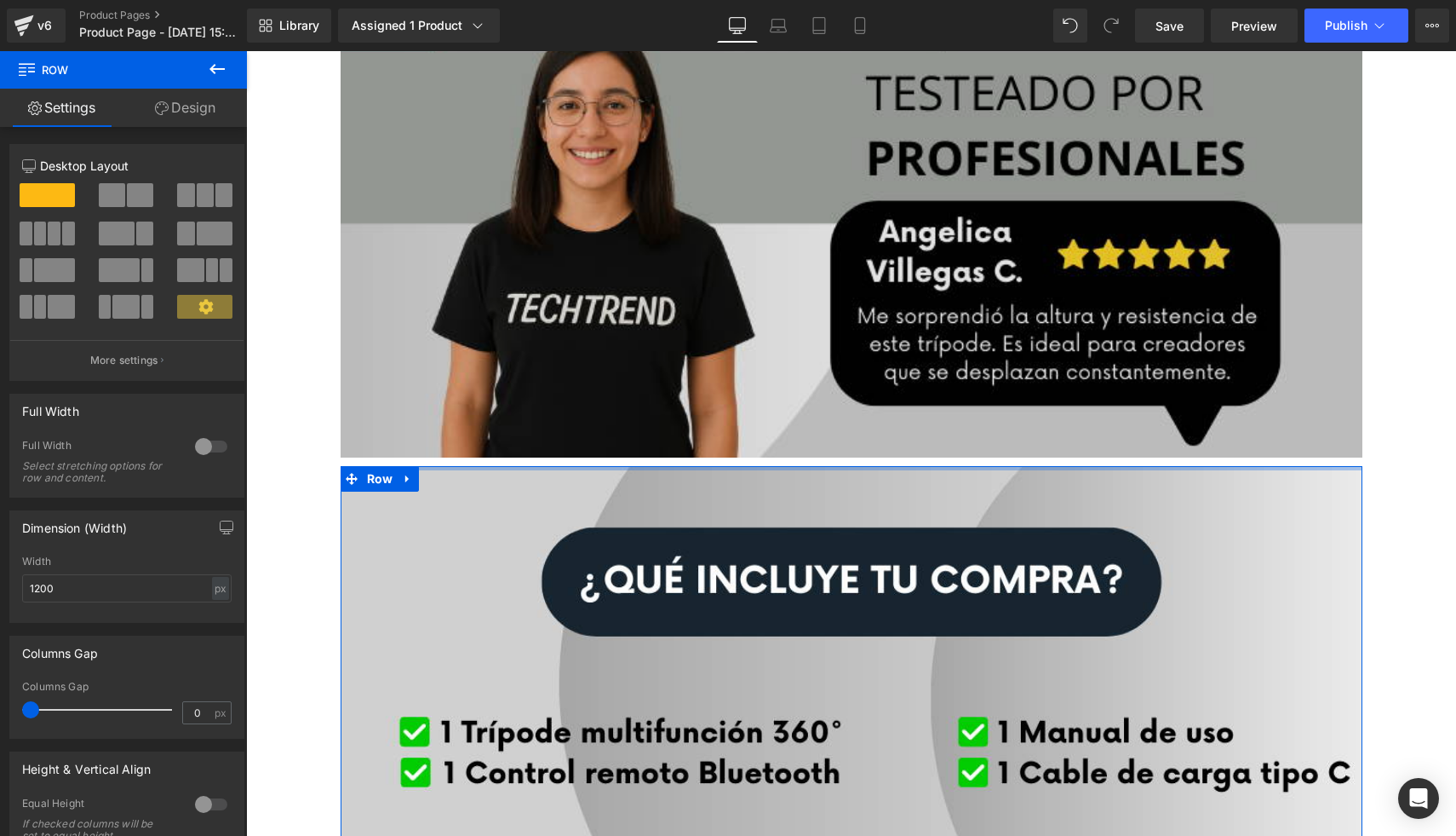
drag, startPoint x: 741, startPoint y: 467, endPoint x: 747, endPoint y: 419, distance: 48.4
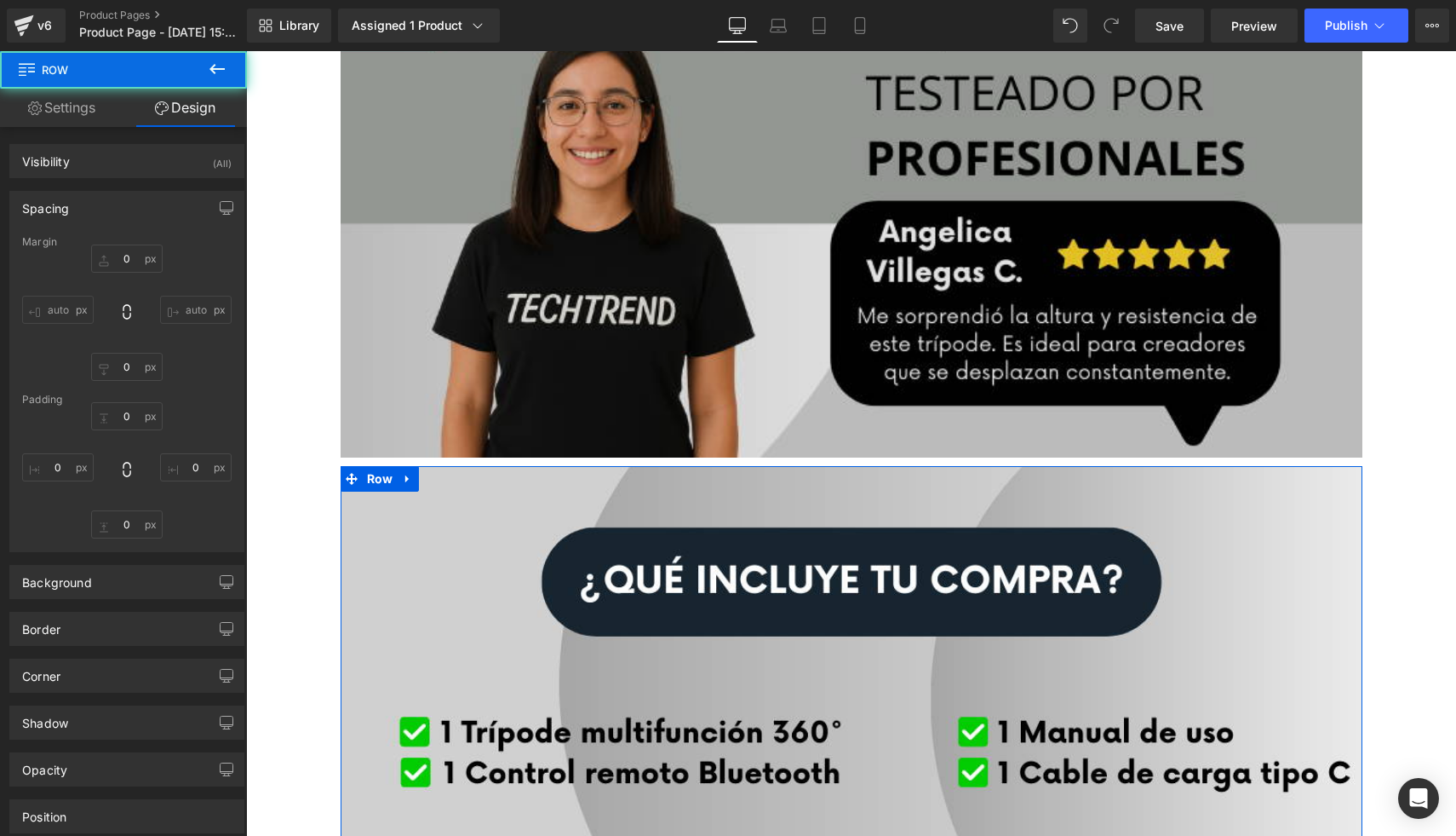
type input "0"
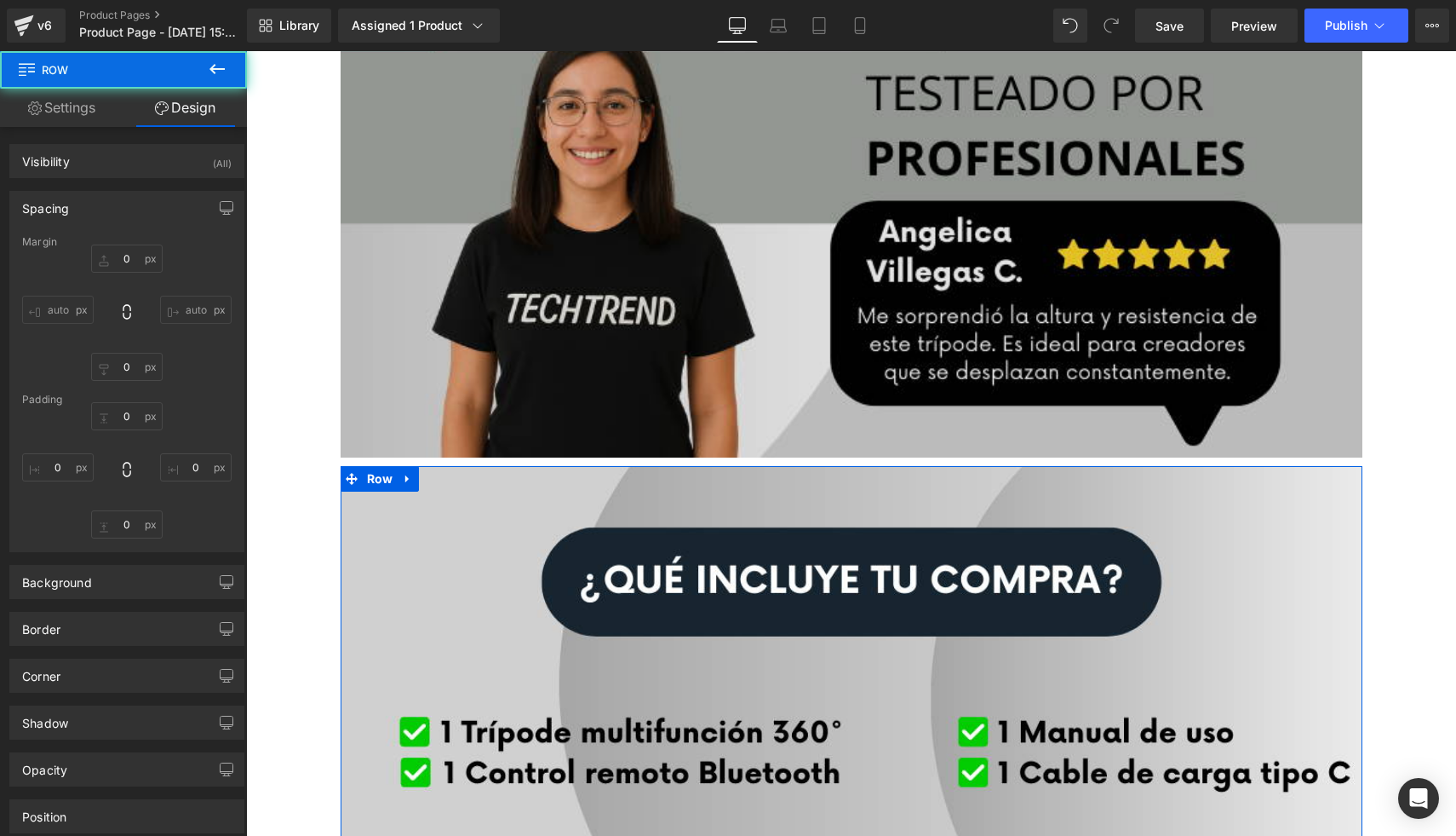
type input "0"
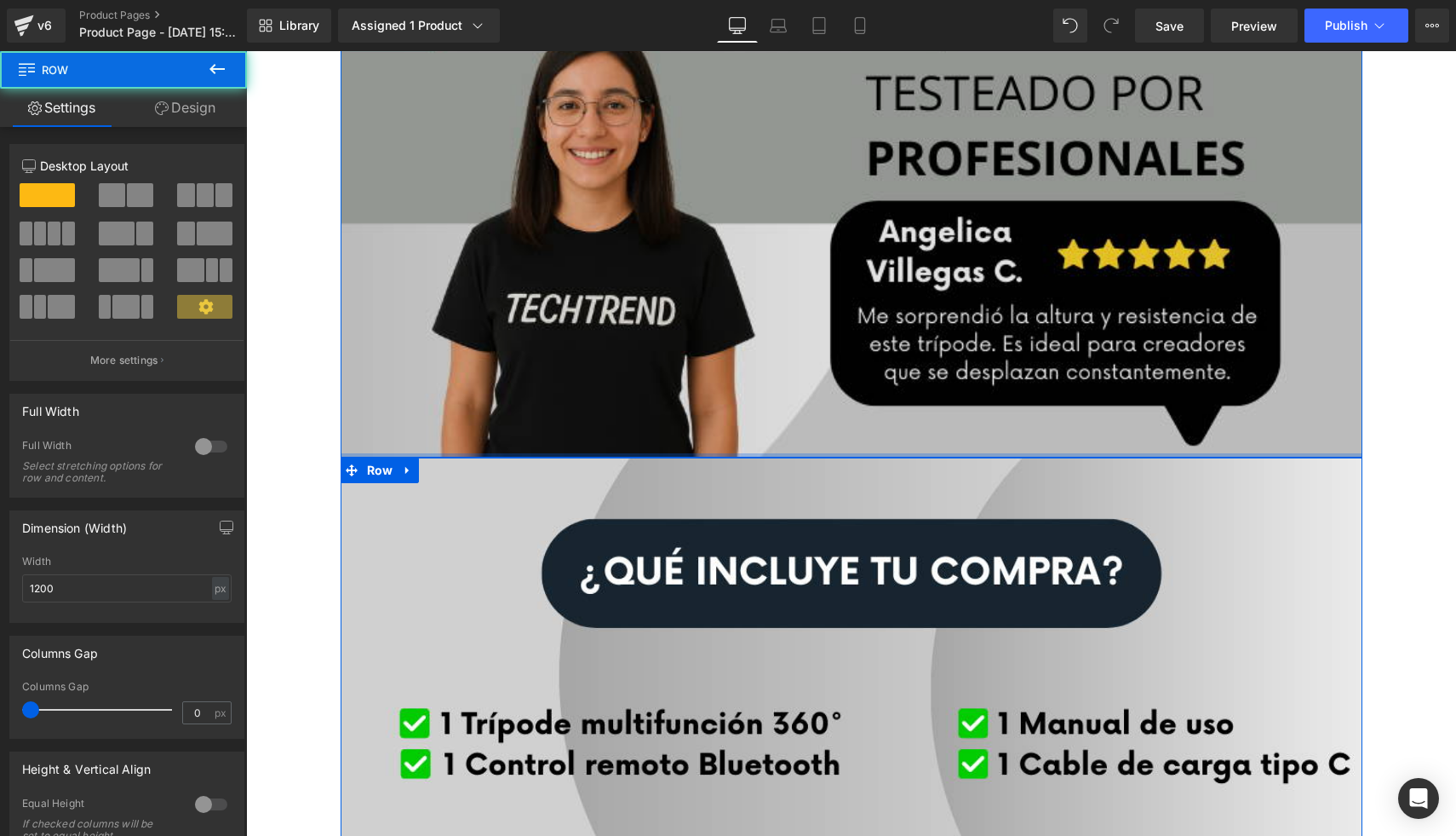
drag, startPoint x: 730, startPoint y: 458, endPoint x: 735, endPoint y: 409, distance: 49.3
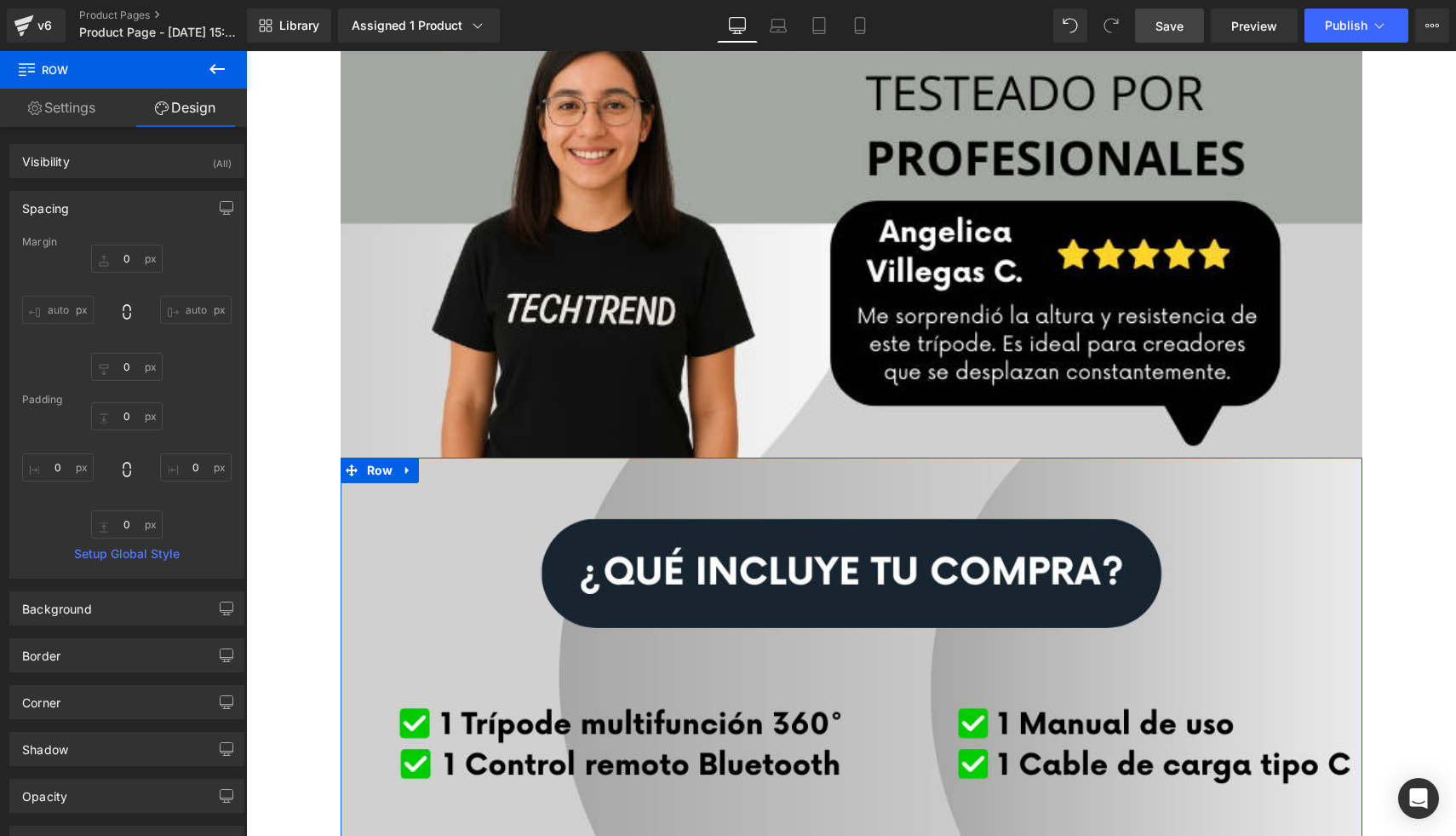
click at [1173, 15] on link "Save" at bounding box center [1170, 25] width 69 height 34
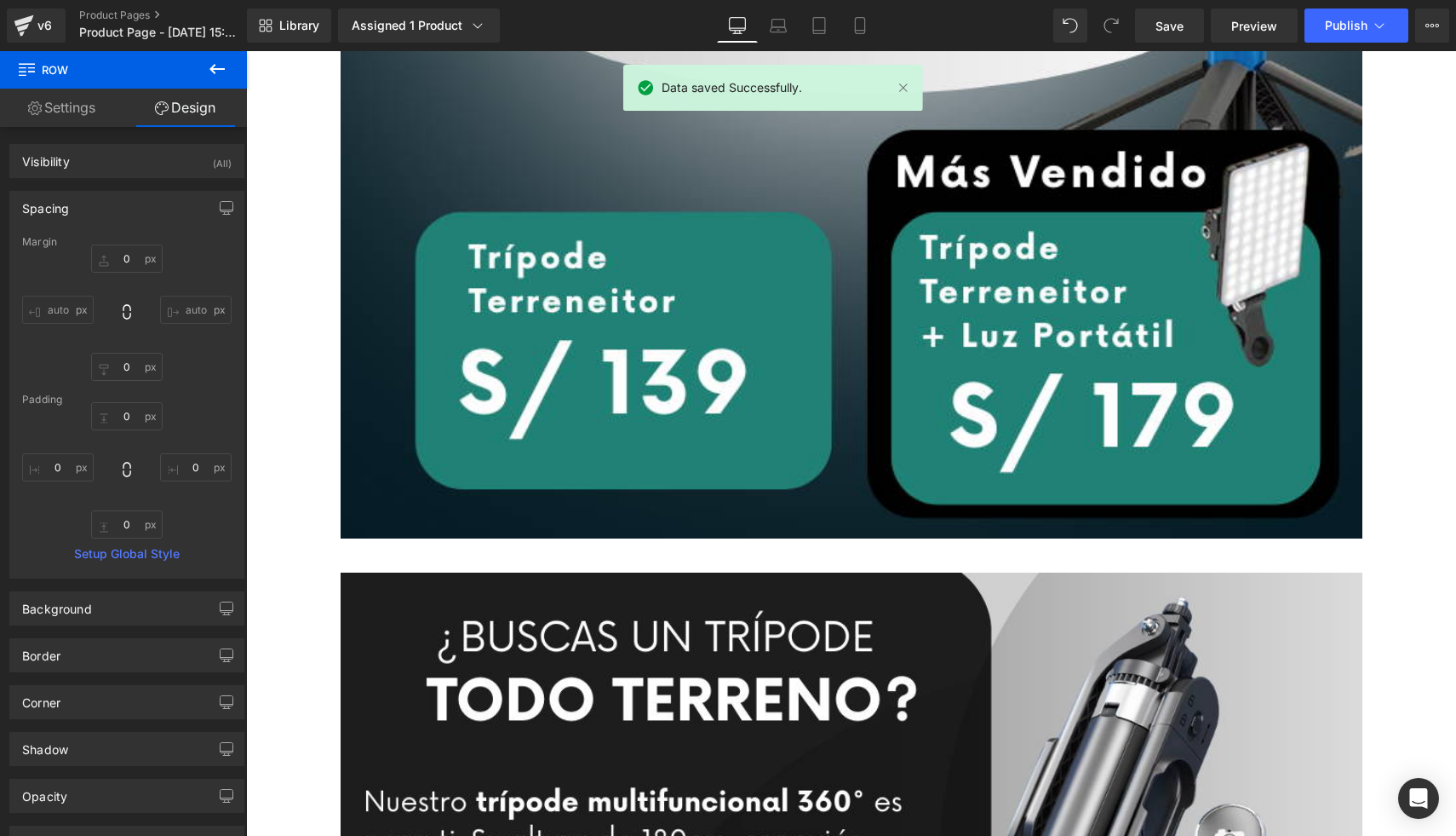
scroll to position [1166, 0]
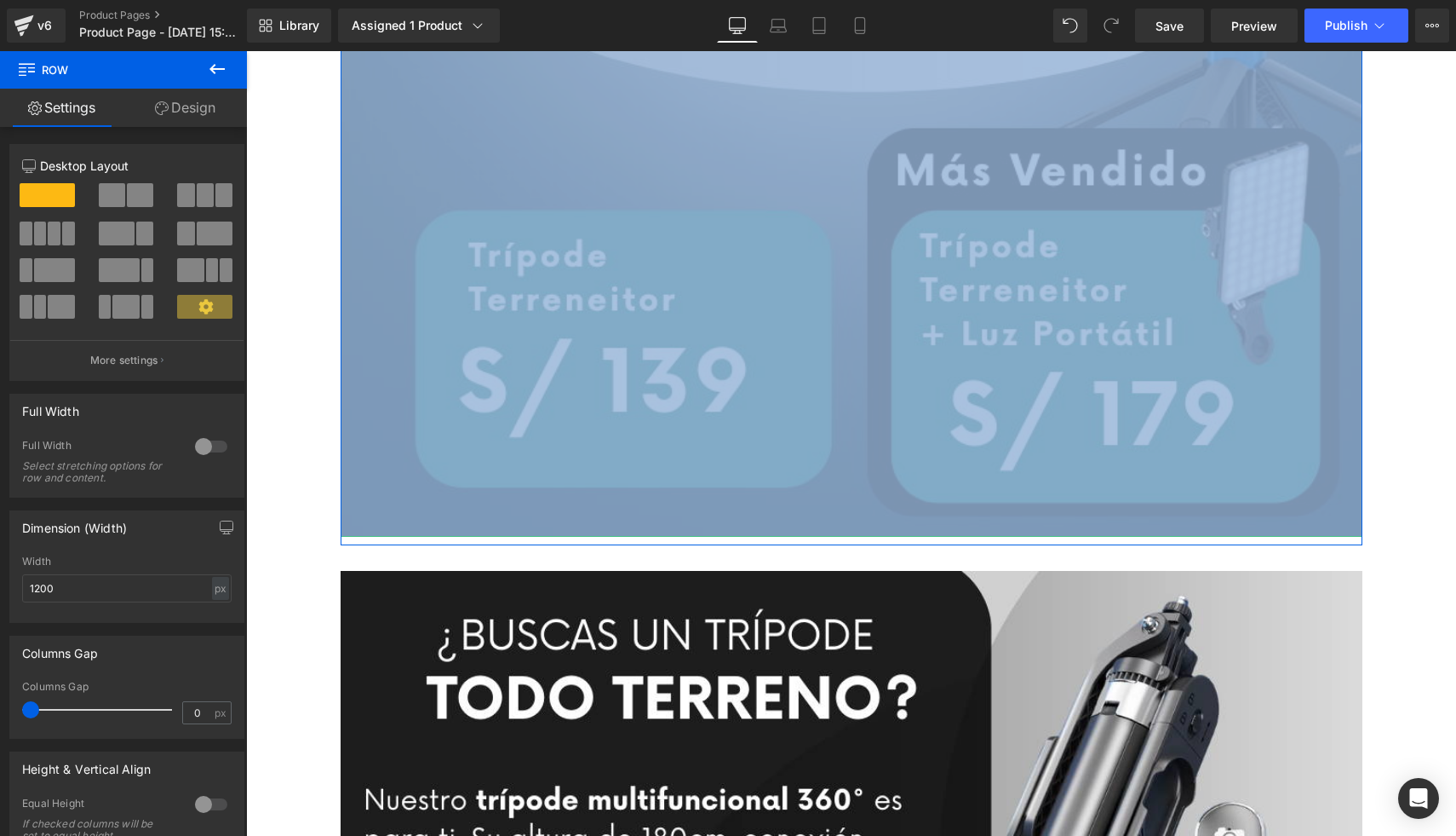
drag, startPoint x: 824, startPoint y: 544, endPoint x: 825, endPoint y: 528, distance: 16.0
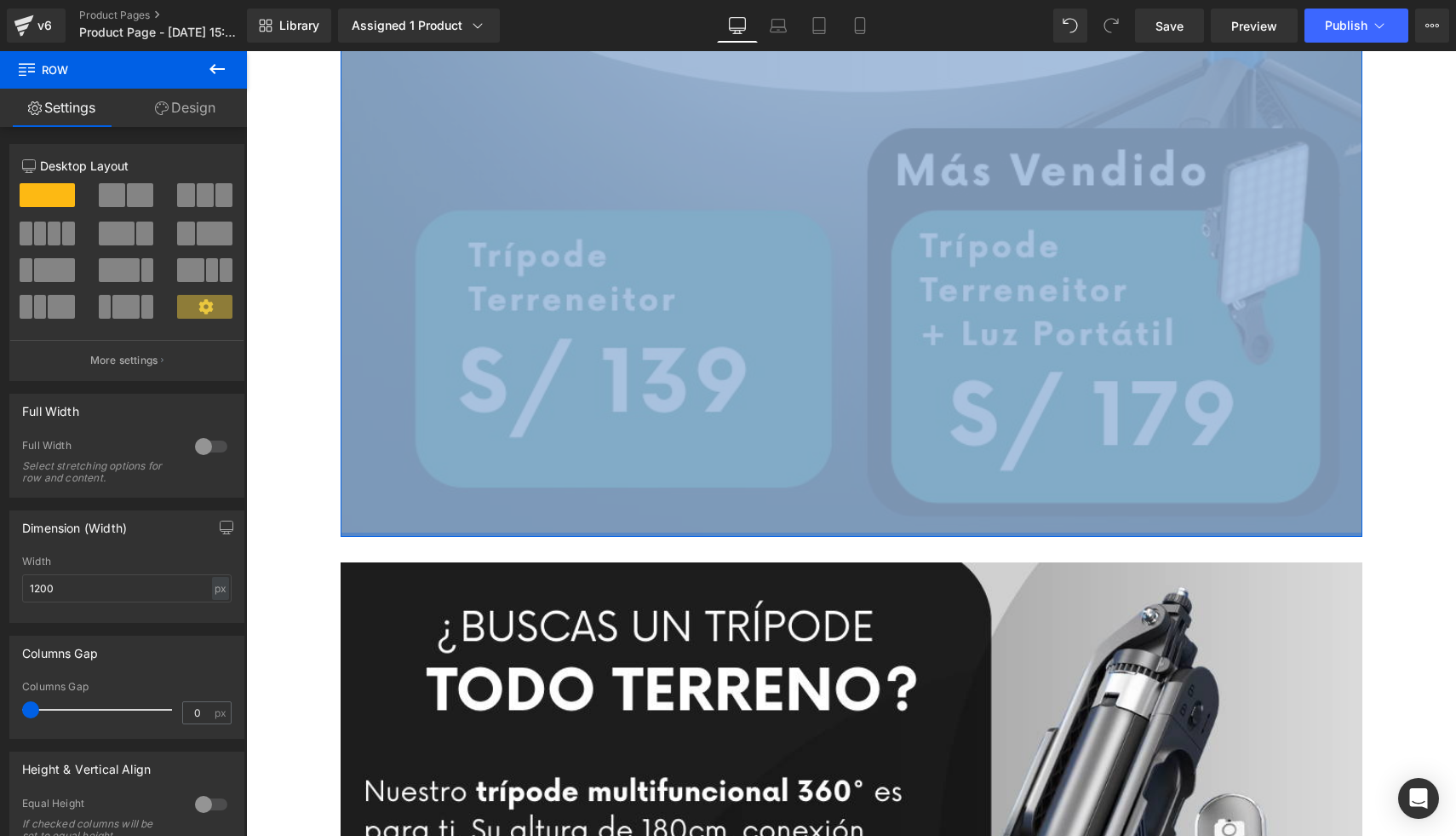
drag, startPoint x: 822, startPoint y: 544, endPoint x: 831, endPoint y: 505, distance: 40.0
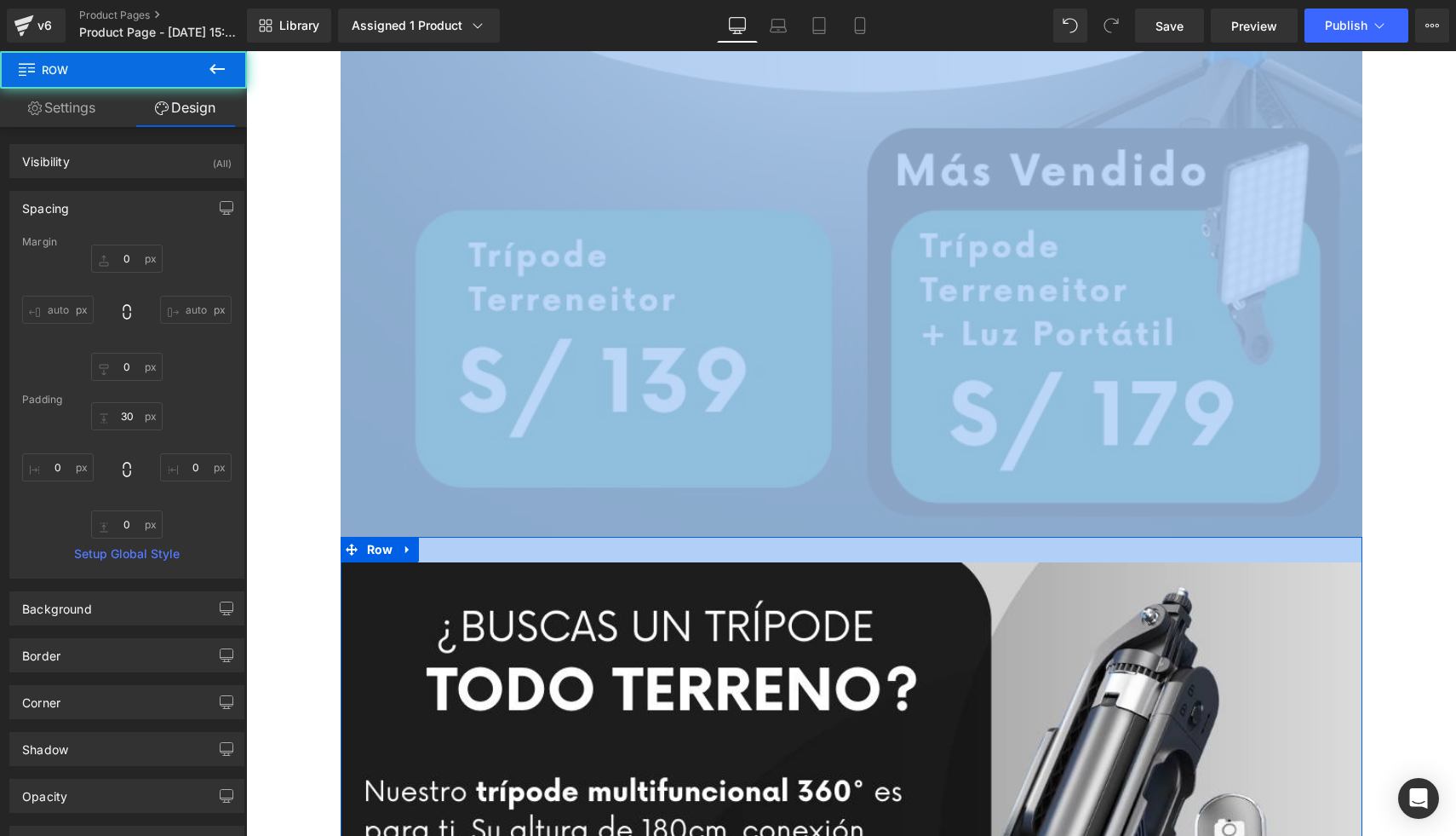
click at [814, 549] on div at bounding box center [852, 550] width 1022 height 26
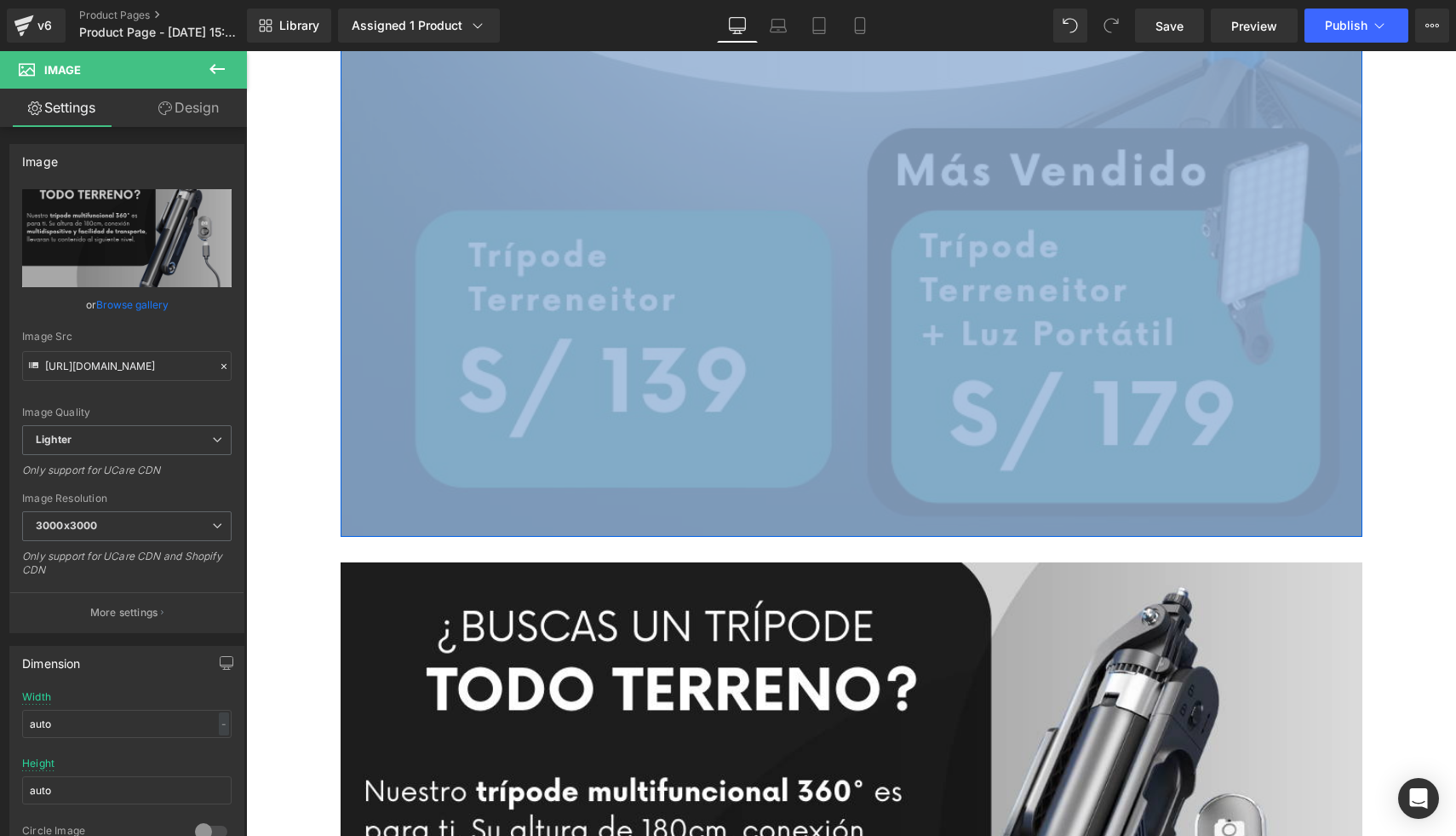
drag, startPoint x: 806, startPoint y: 563, endPoint x: 811, endPoint y: 512, distance: 51.2
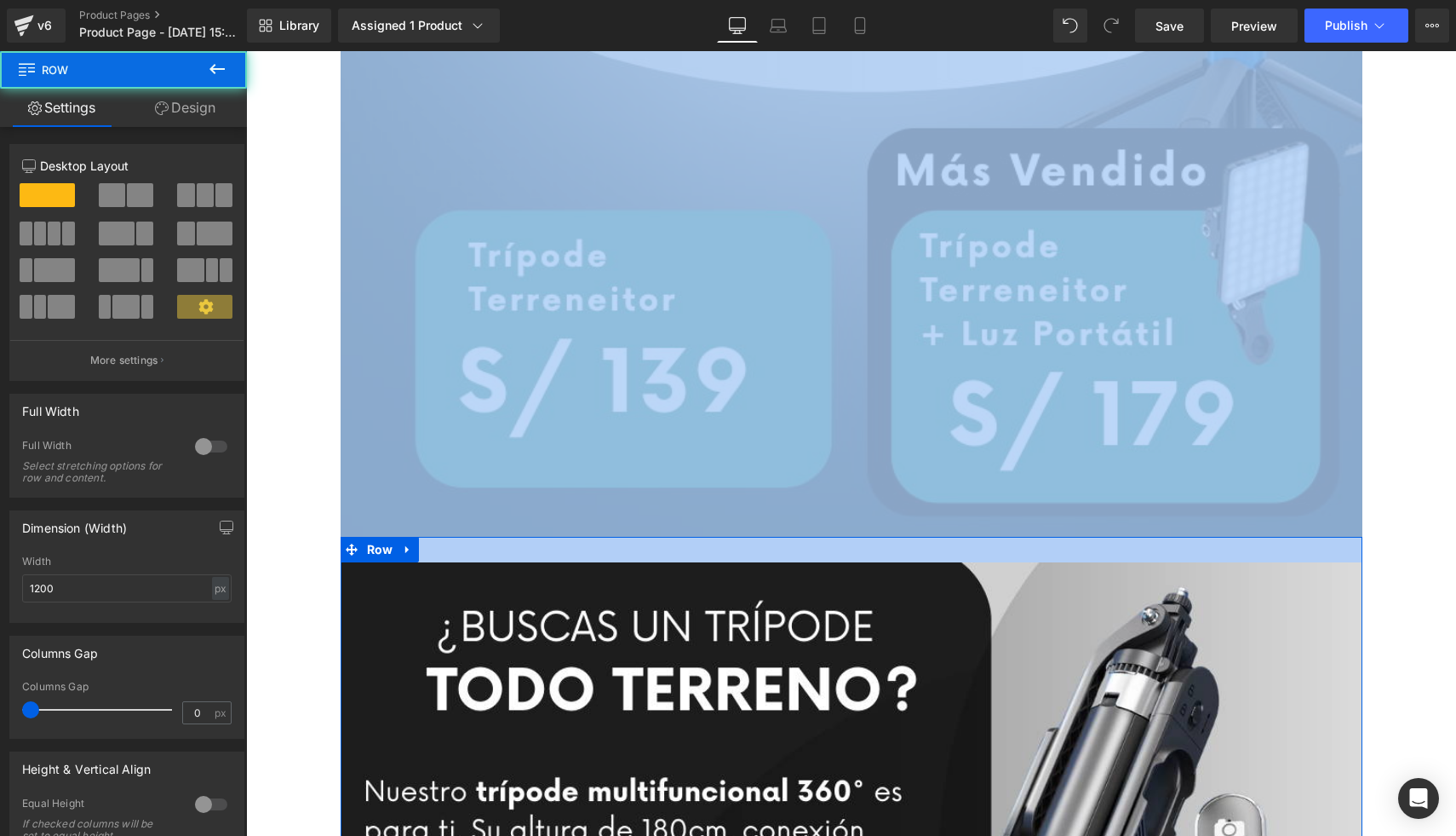
click at [797, 549] on div at bounding box center [852, 550] width 1022 height 26
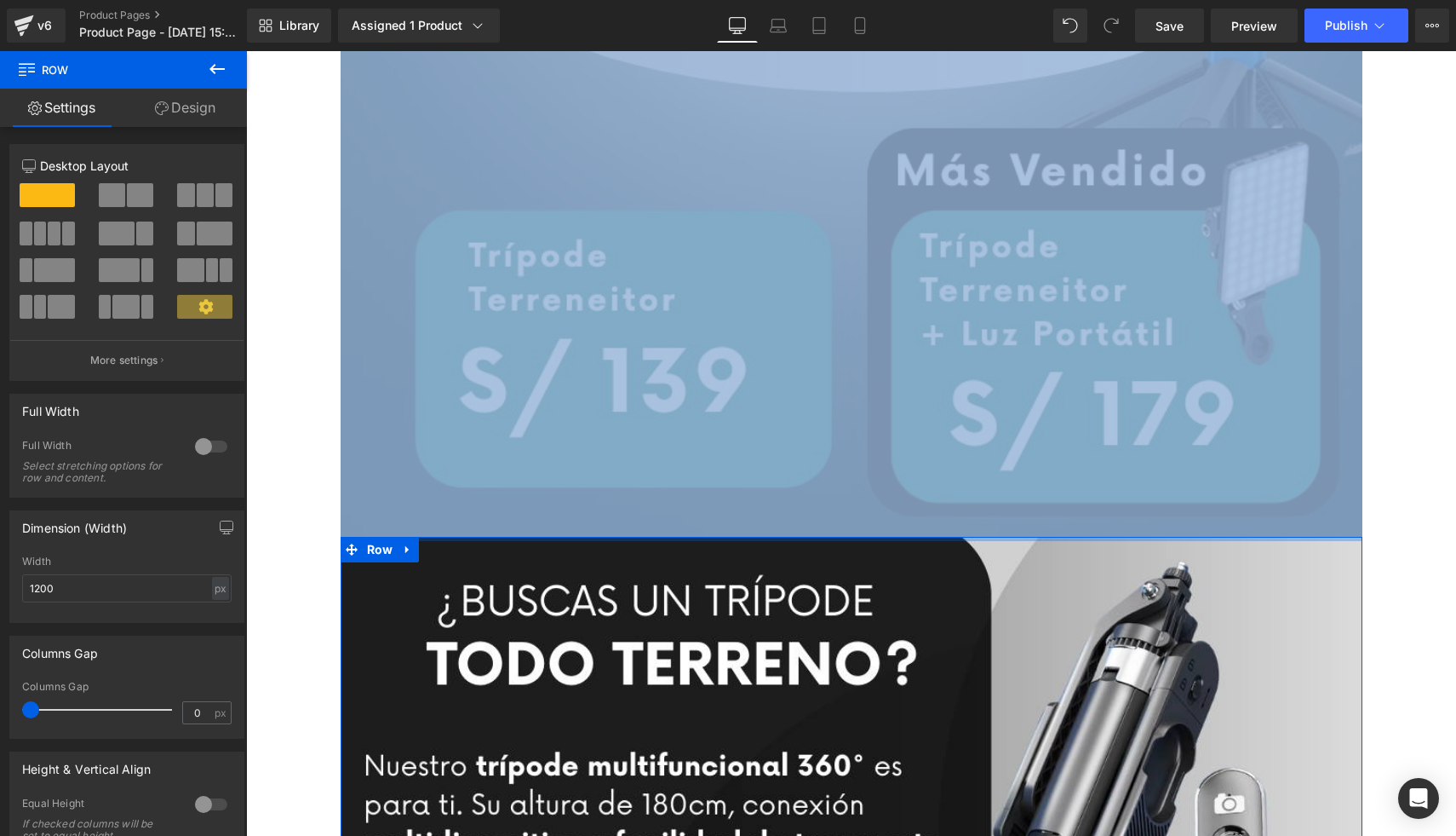
drag, startPoint x: 792, startPoint y: 556, endPoint x: 805, endPoint y: 489, distance: 68.2
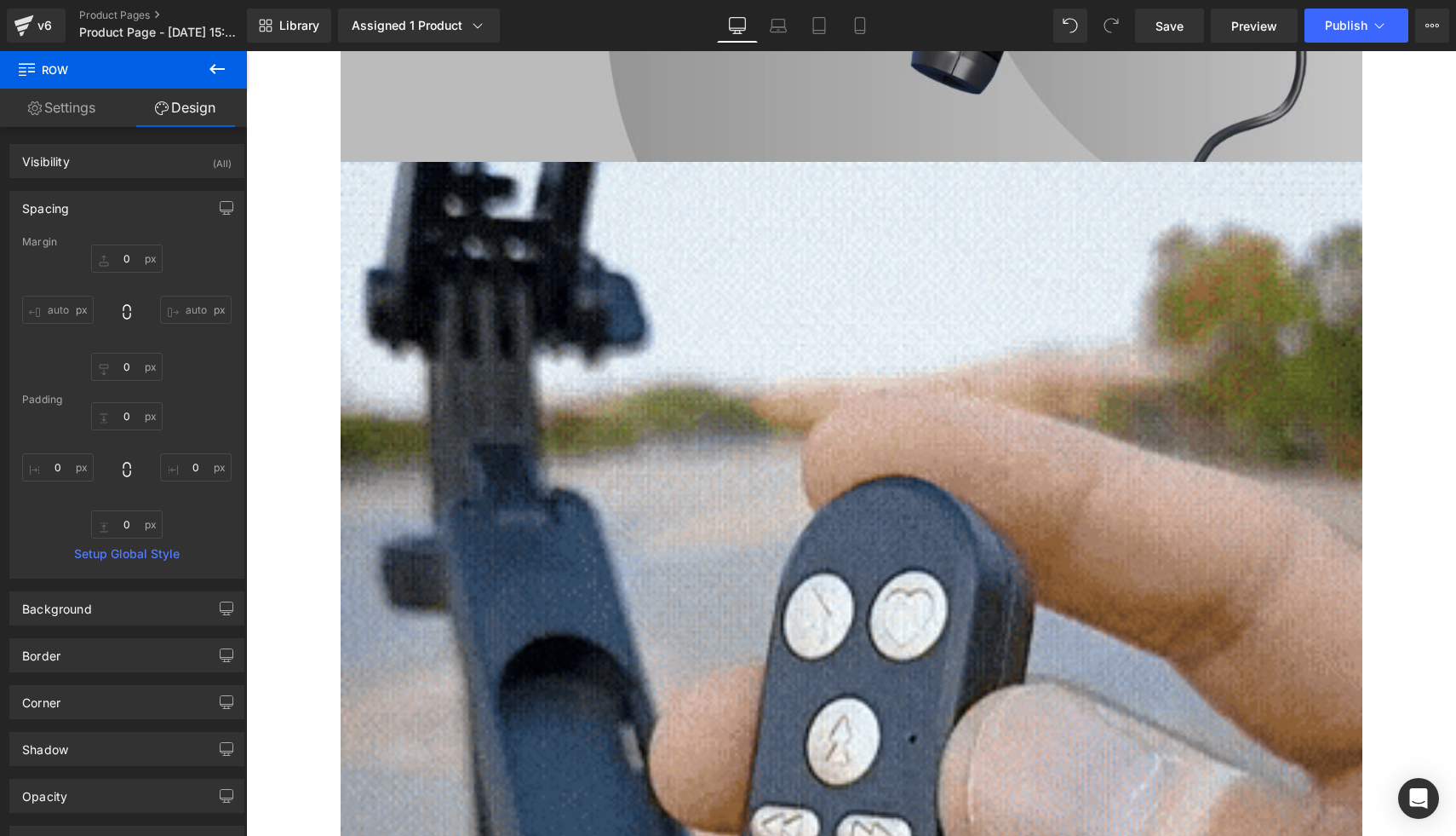
scroll to position [2234, 0]
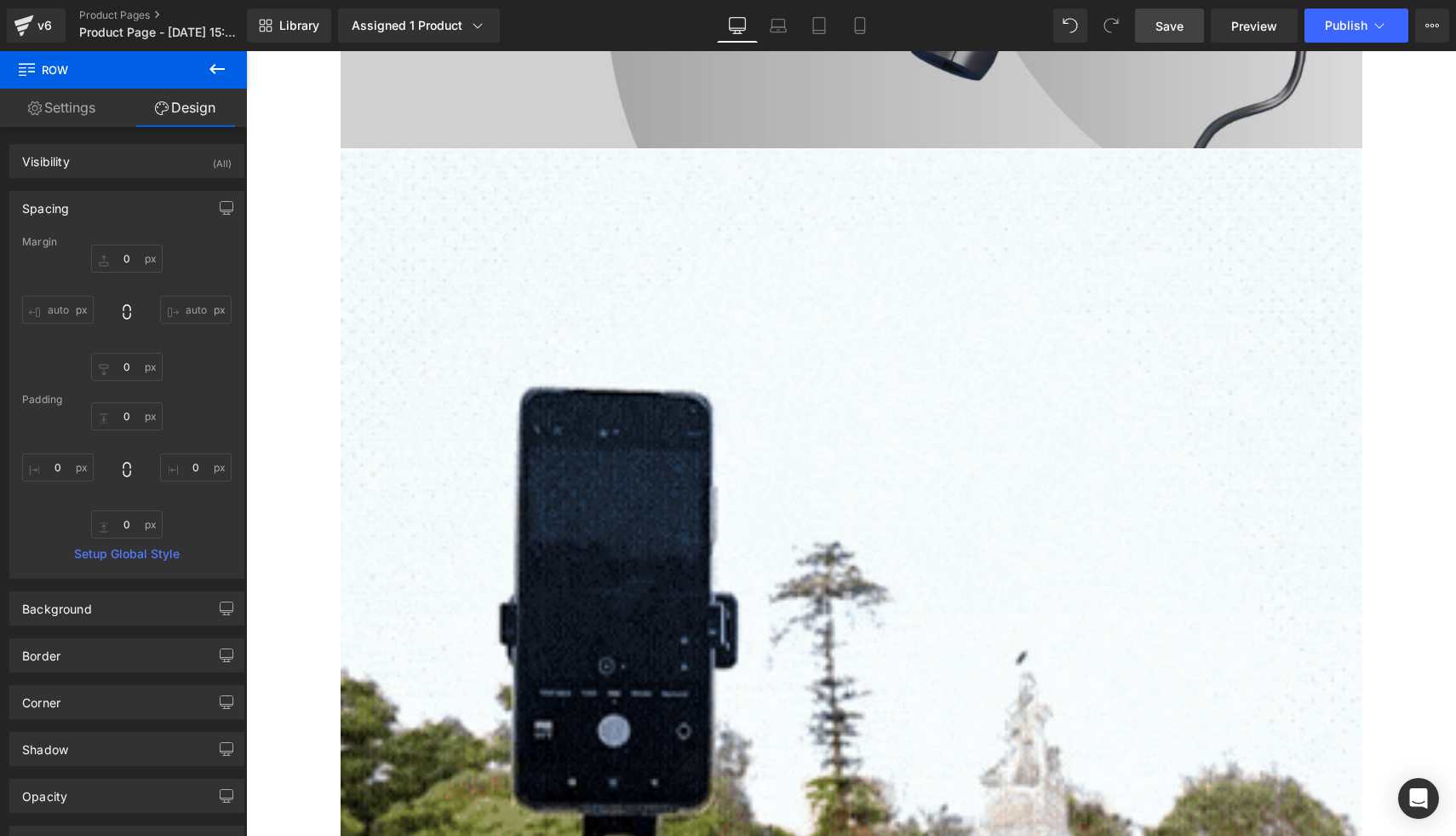
click at [1182, 15] on link "Save" at bounding box center [1170, 25] width 69 height 34
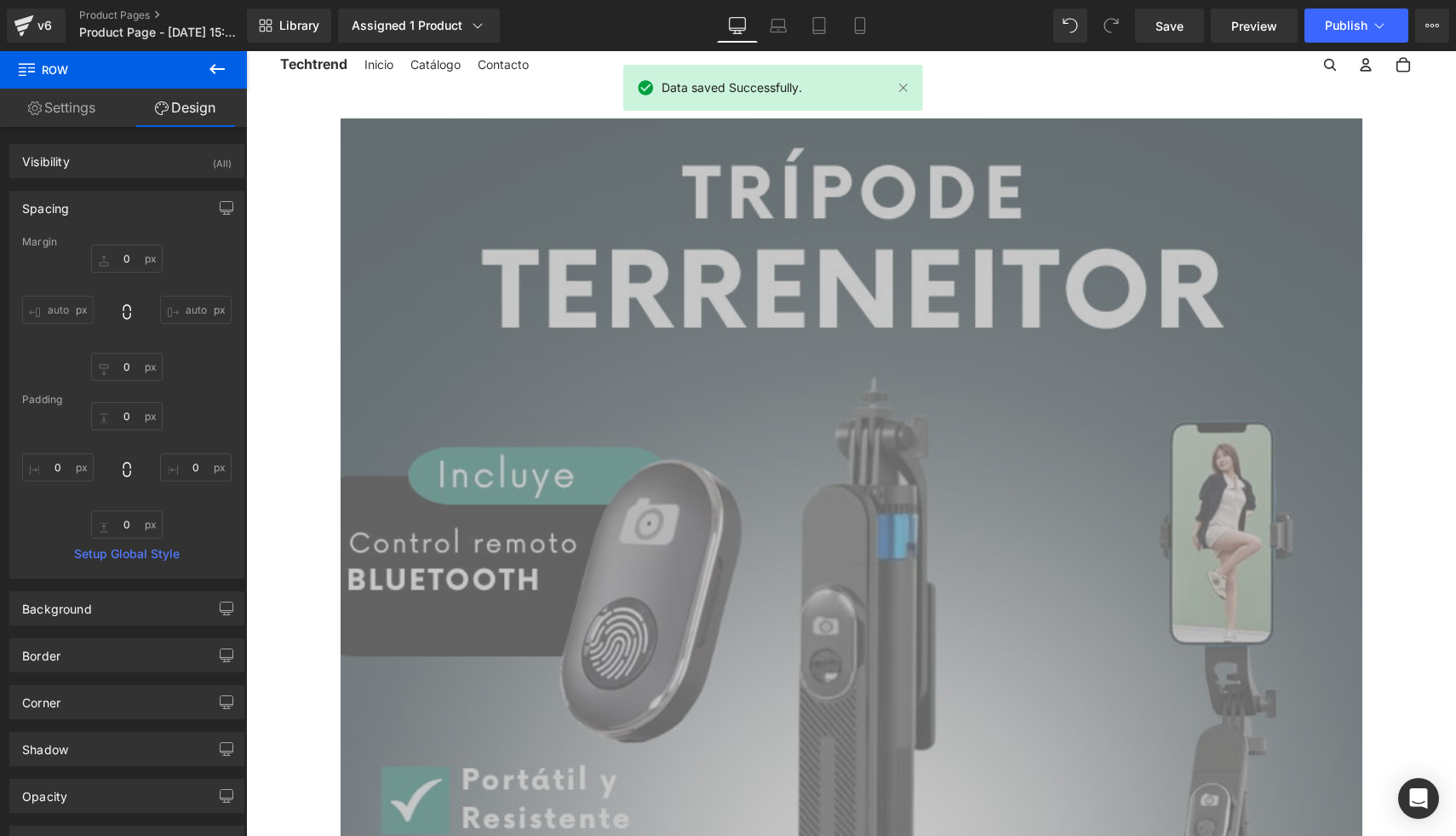
scroll to position [0, 0]
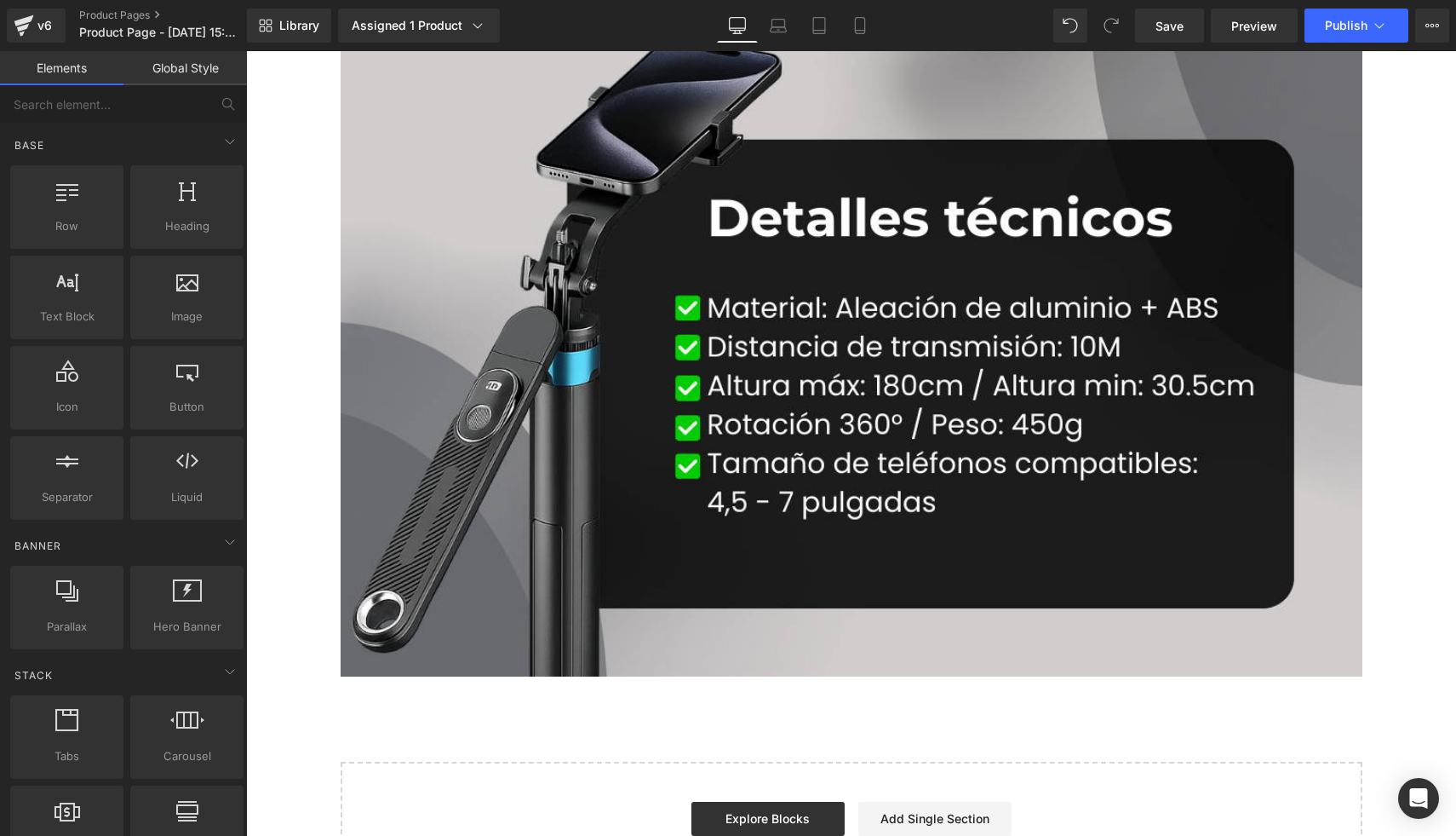
scroll to position [12010, 0]
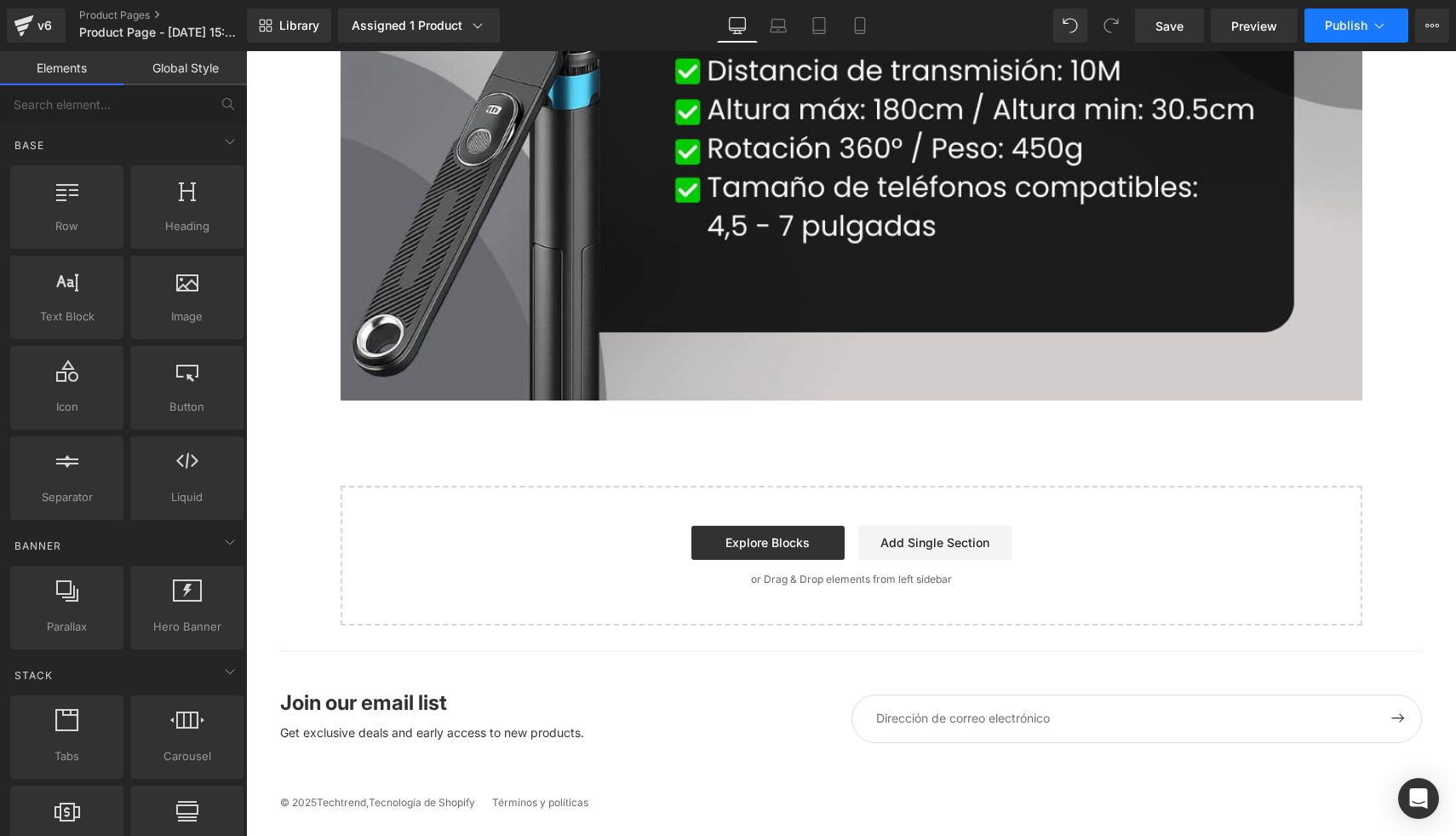
click at [1320, 34] on button "Publish" at bounding box center [1357, 25] width 104 height 34
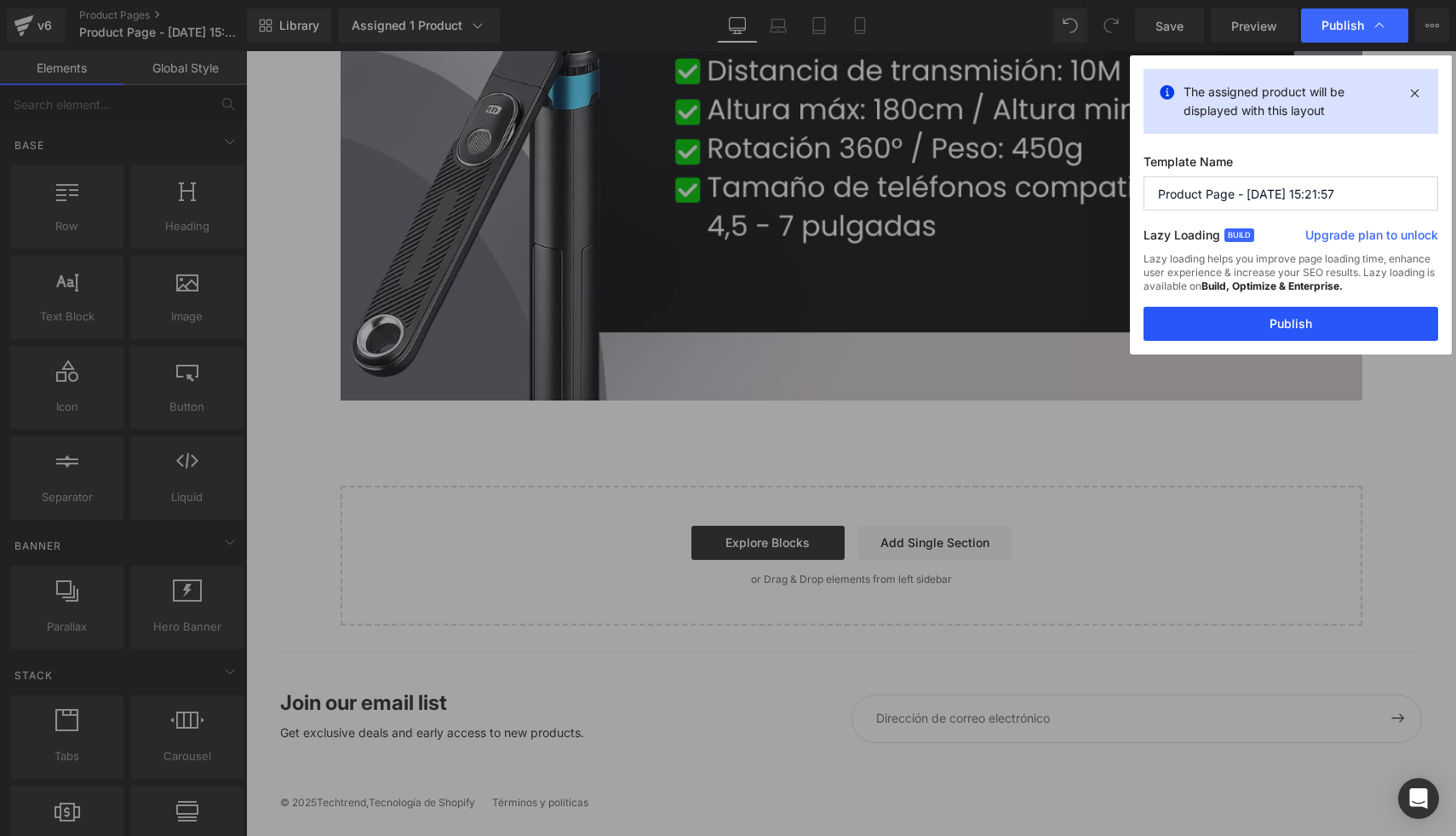
click at [1263, 325] on button "Publish" at bounding box center [1290, 323] width 294 height 34
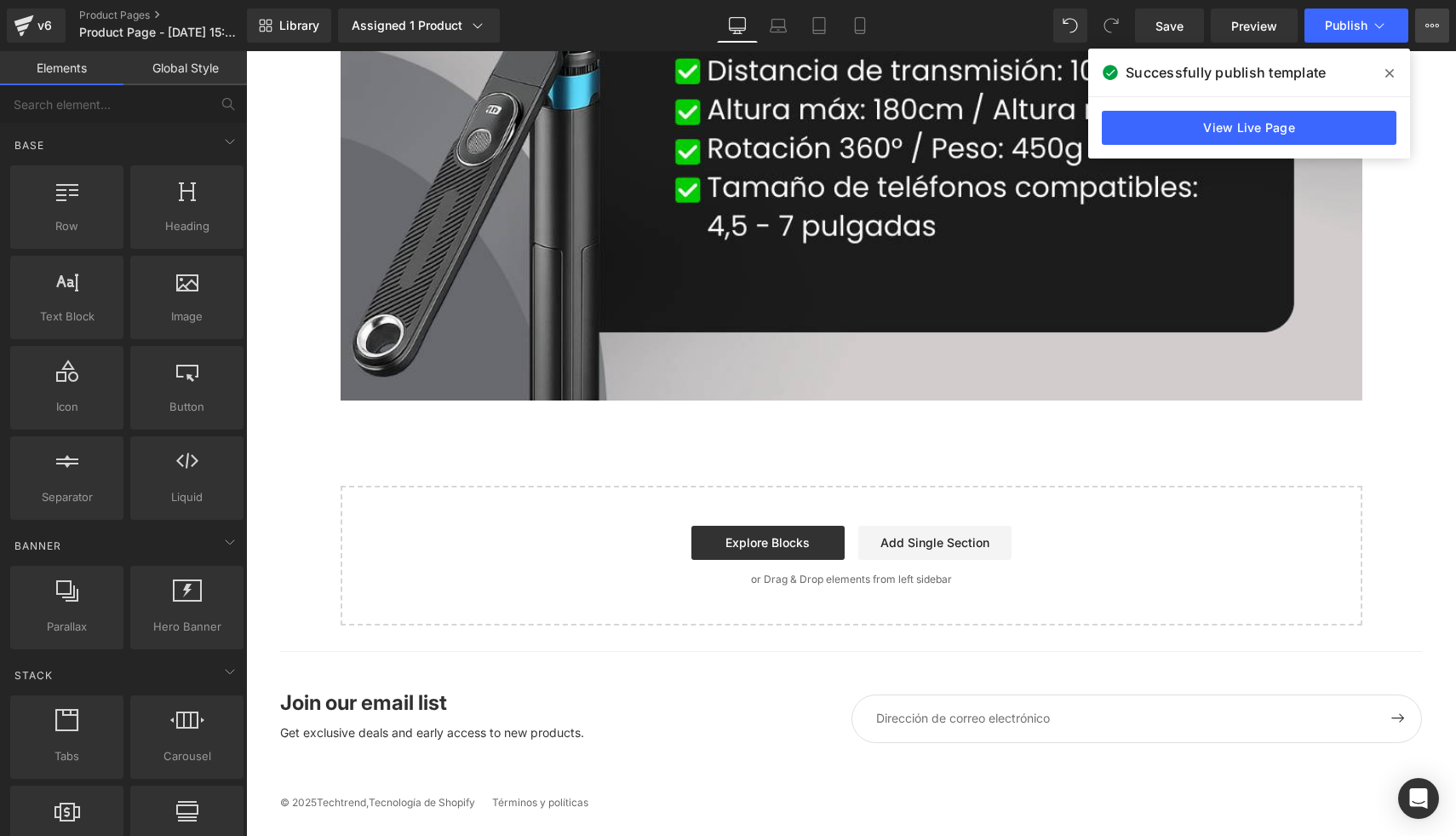
click at [1431, 24] on icon at bounding box center [1432, 26] width 5 height 4
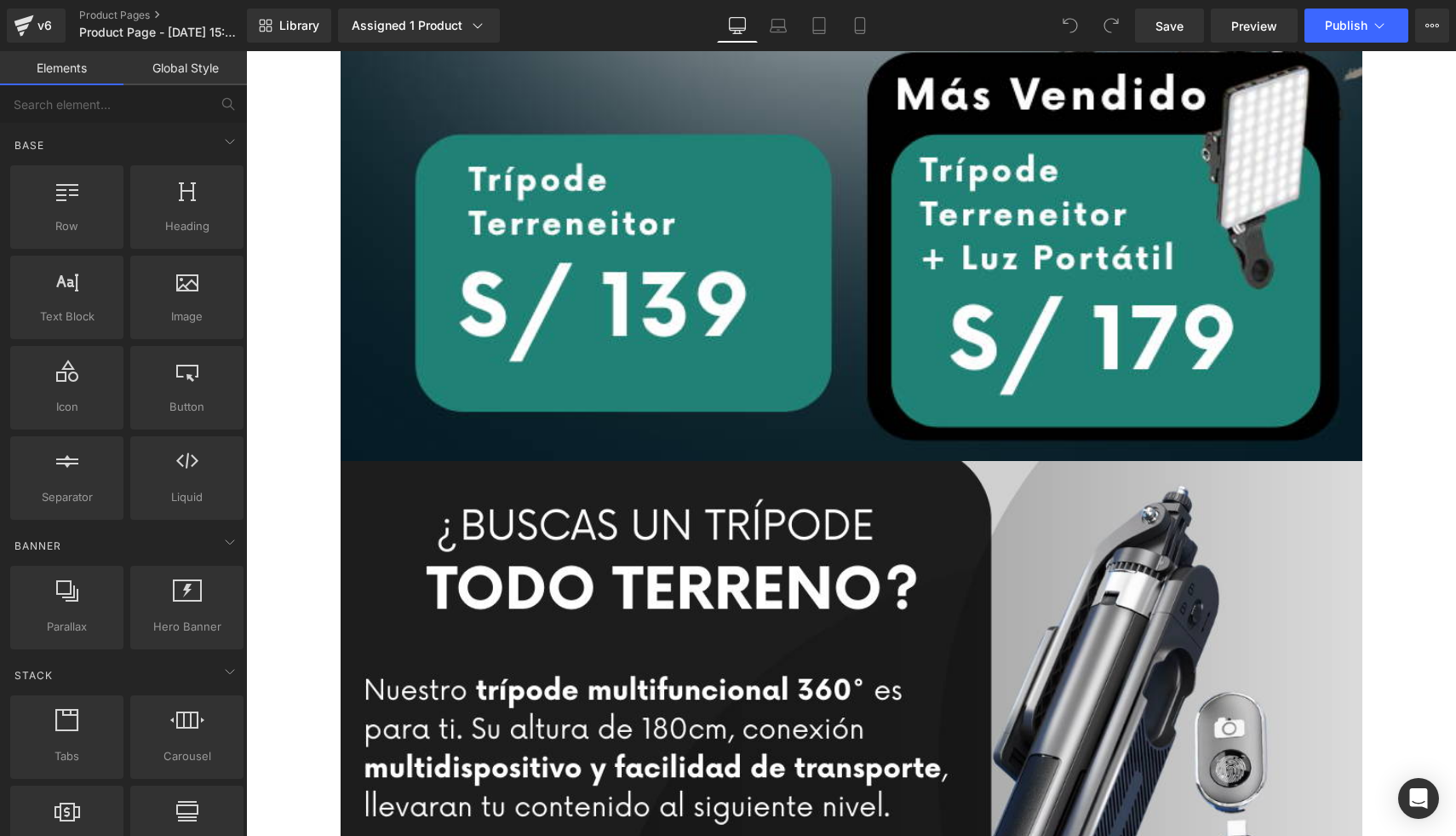
scroll to position [1248, 0]
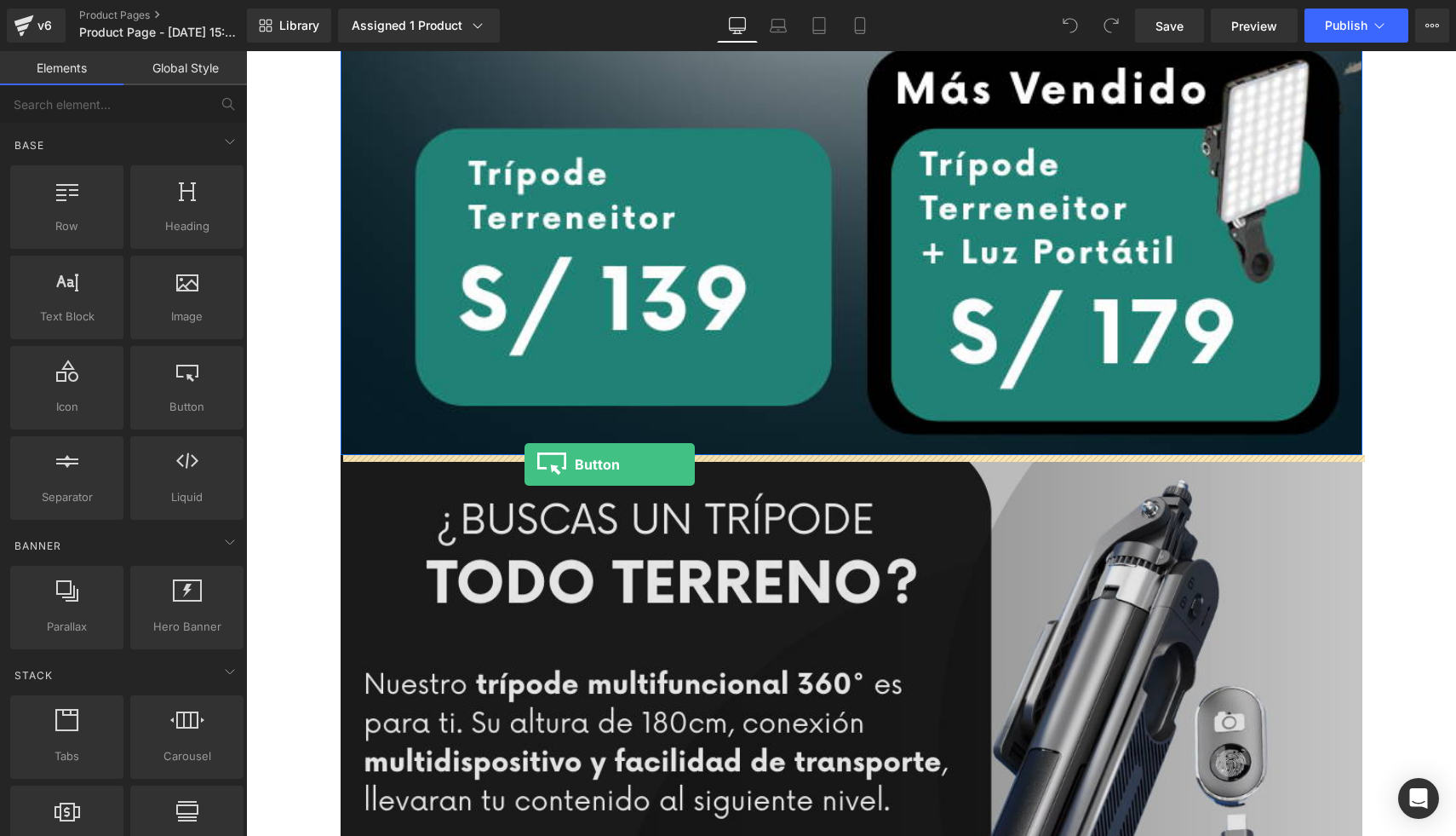
drag, startPoint x: 423, startPoint y: 440, endPoint x: 525, endPoint y: 464, distance: 104.8
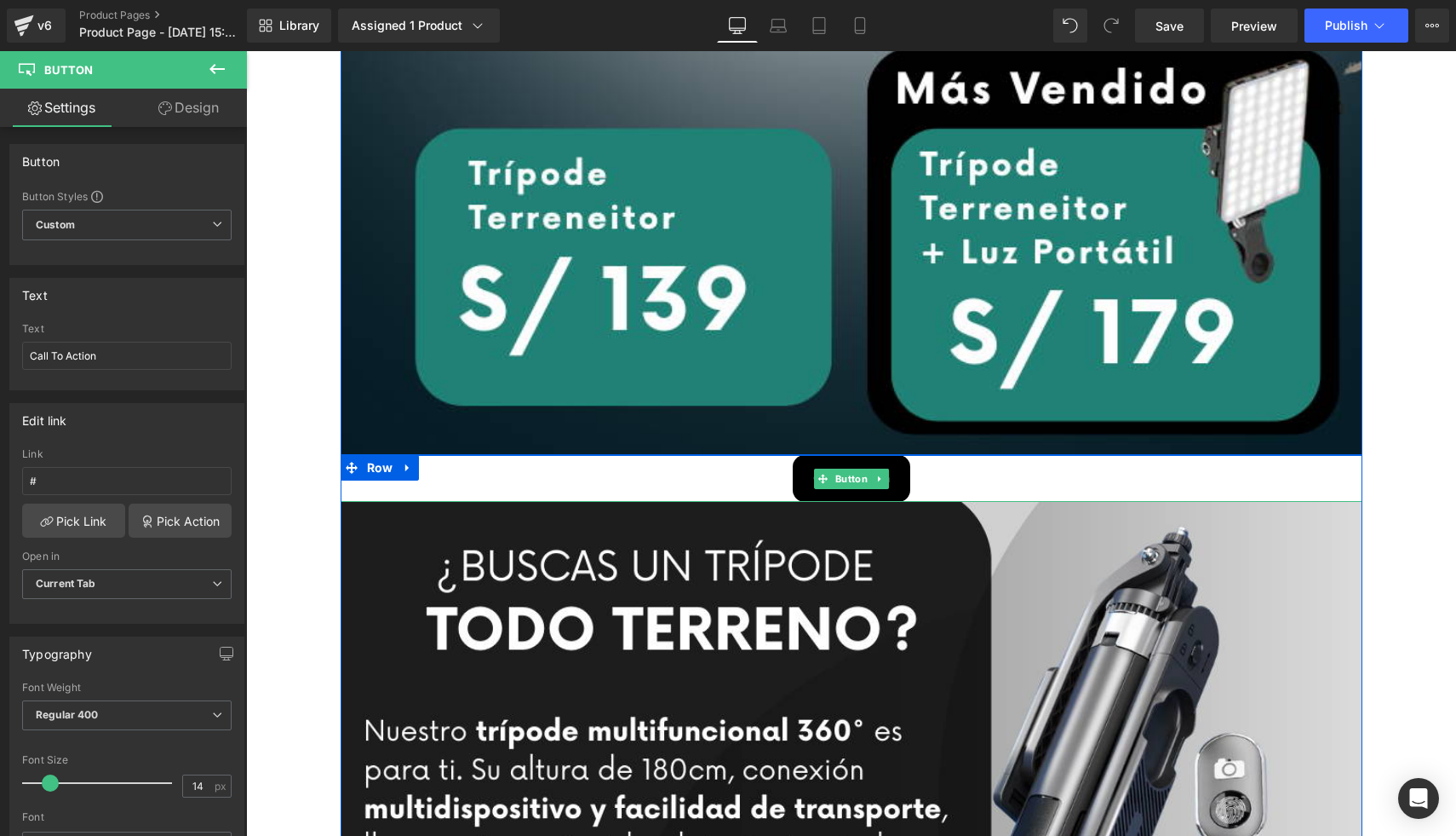
click at [692, 485] on div "Call To Action" at bounding box center [852, 478] width 1022 height 46
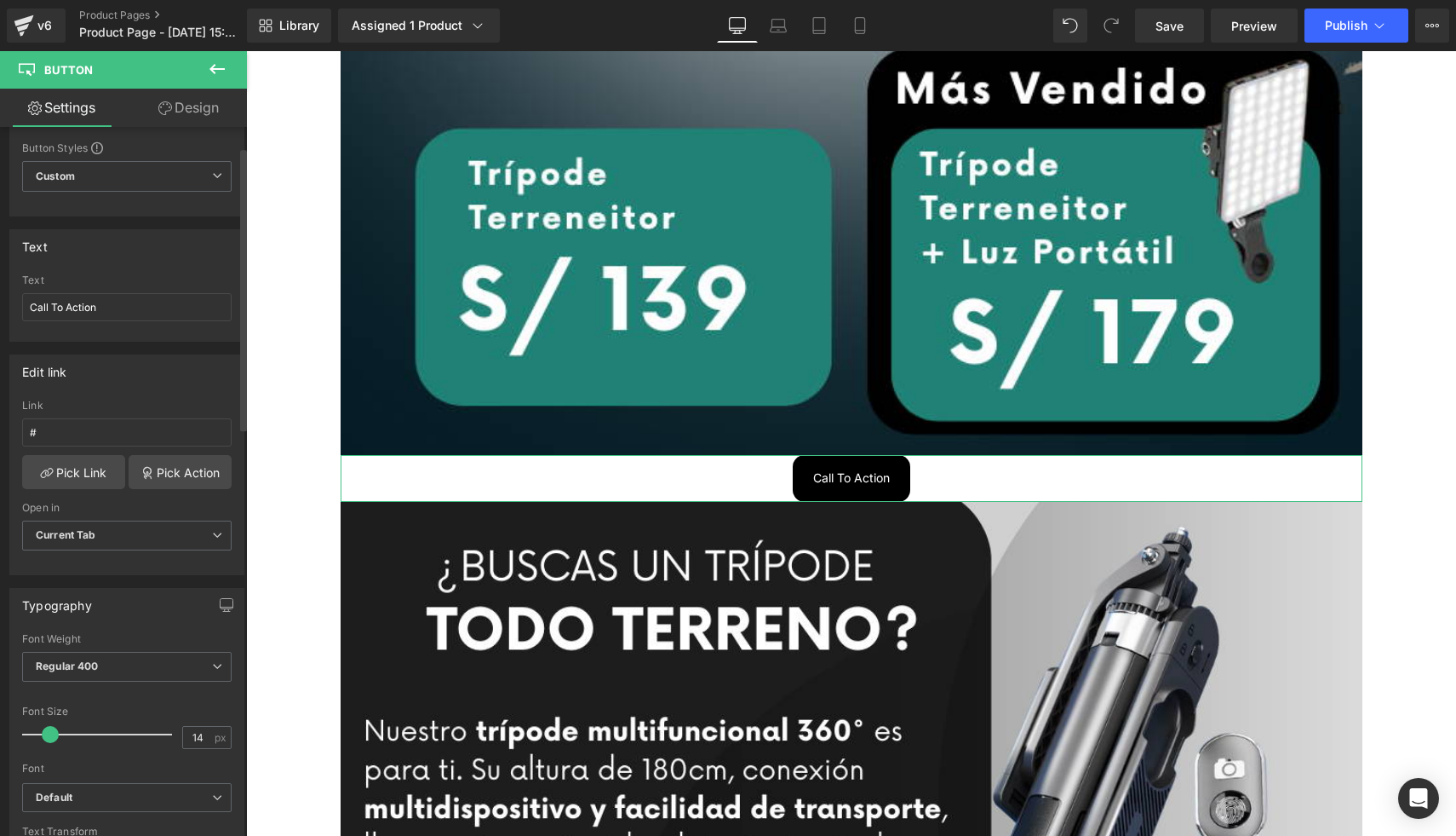
scroll to position [93, 0]
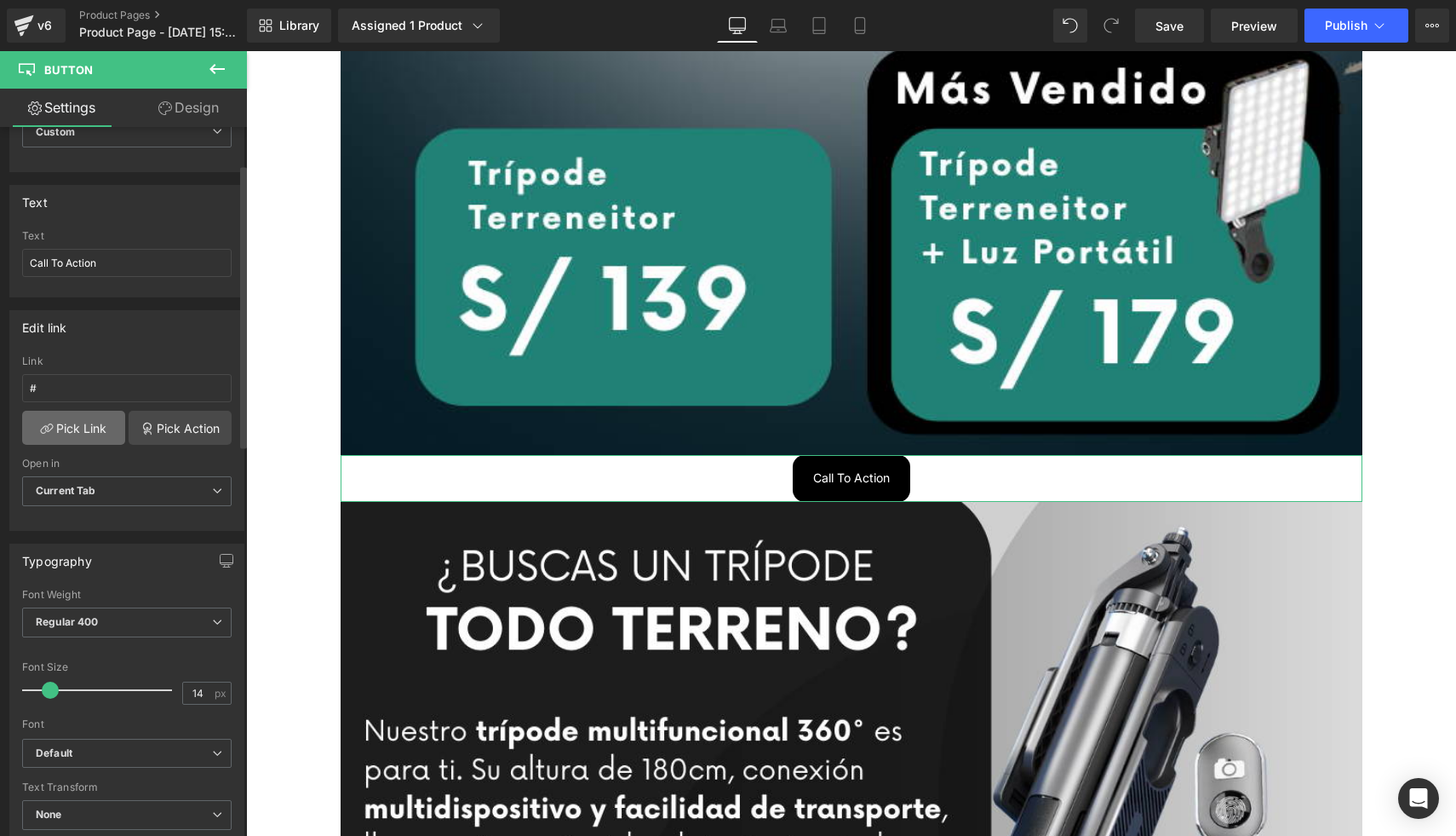
click at [89, 430] on link "Pick Link" at bounding box center [73, 427] width 103 height 34
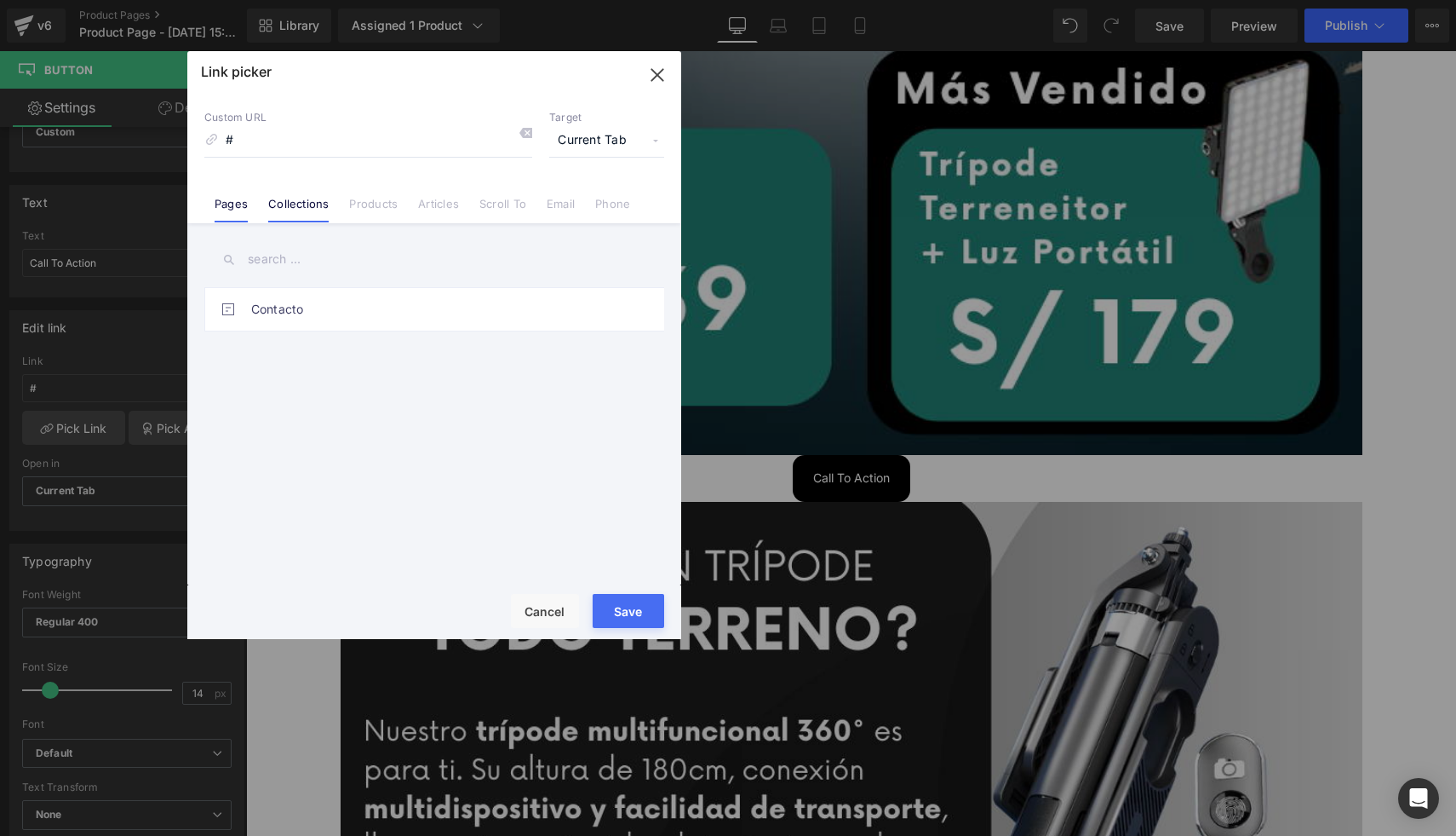
click at [317, 202] on link "Collections" at bounding box center [298, 210] width 60 height 26
click at [371, 206] on link "Products" at bounding box center [373, 210] width 48 height 26
click at [426, 211] on link "Articles" at bounding box center [438, 210] width 41 height 26
click at [486, 212] on link "Scroll To" at bounding box center [502, 210] width 46 height 26
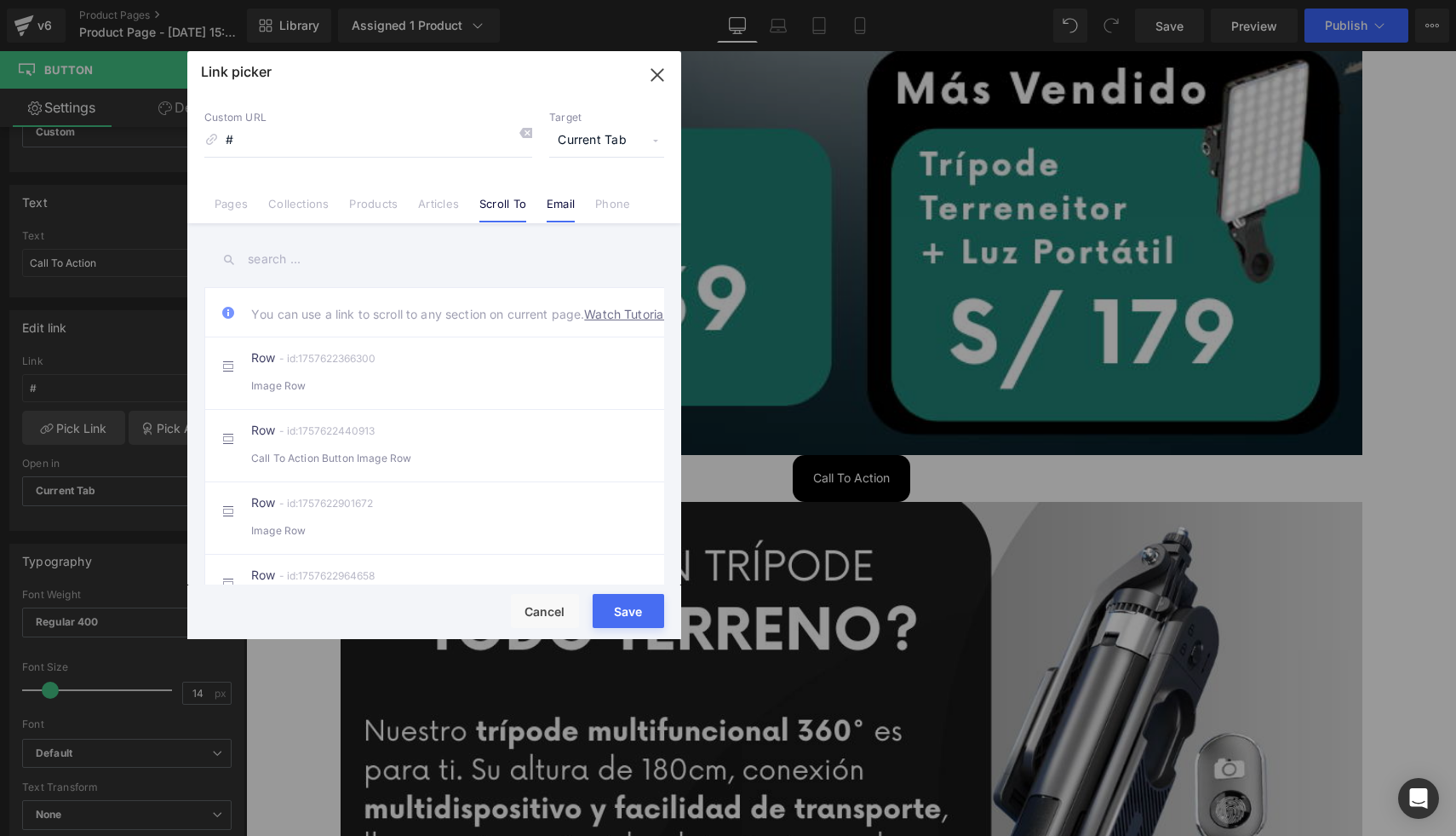
click at [559, 212] on link "Email" at bounding box center [560, 210] width 28 height 26
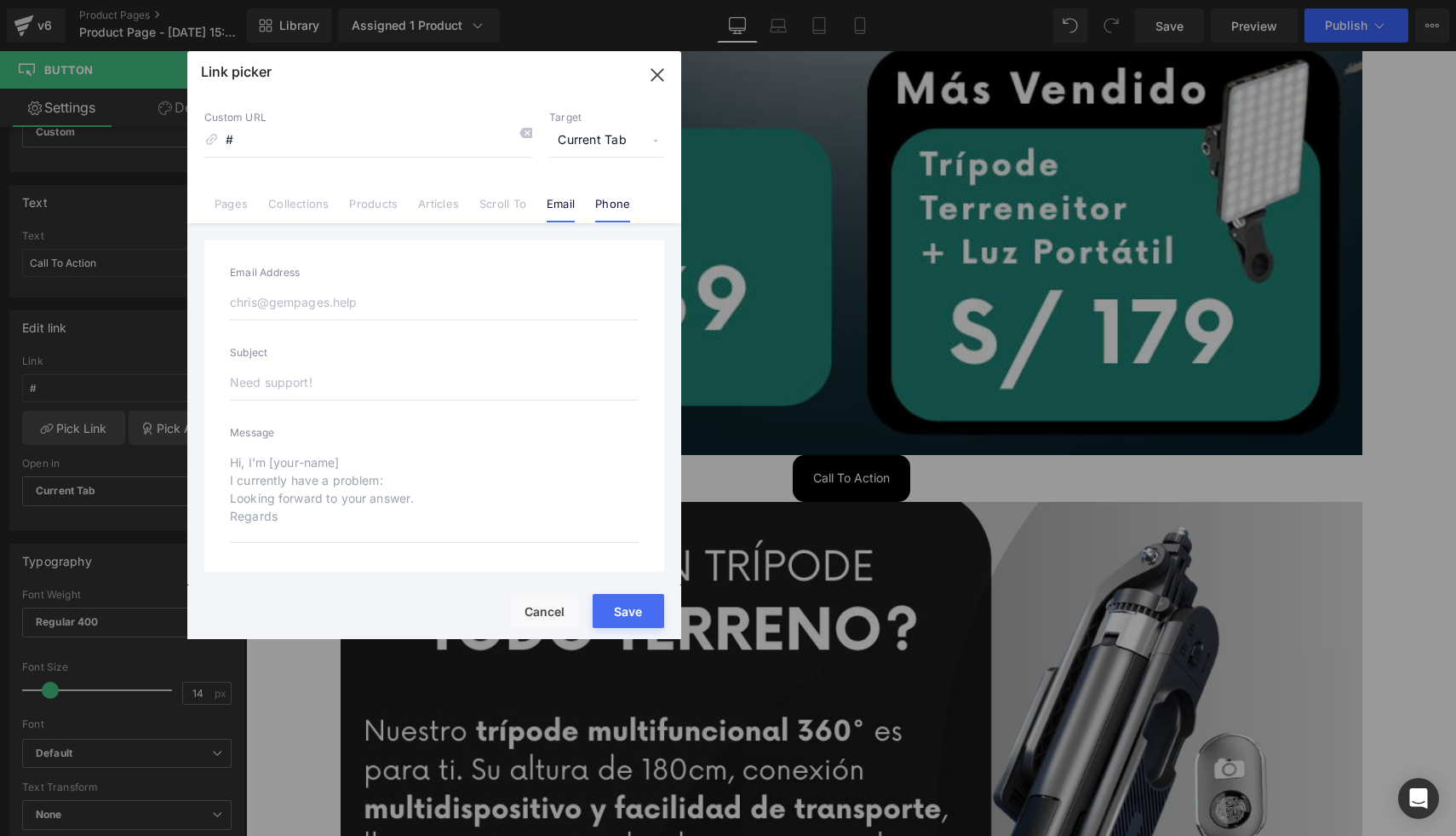
click at [598, 211] on link "Phone" at bounding box center [612, 210] width 35 height 26
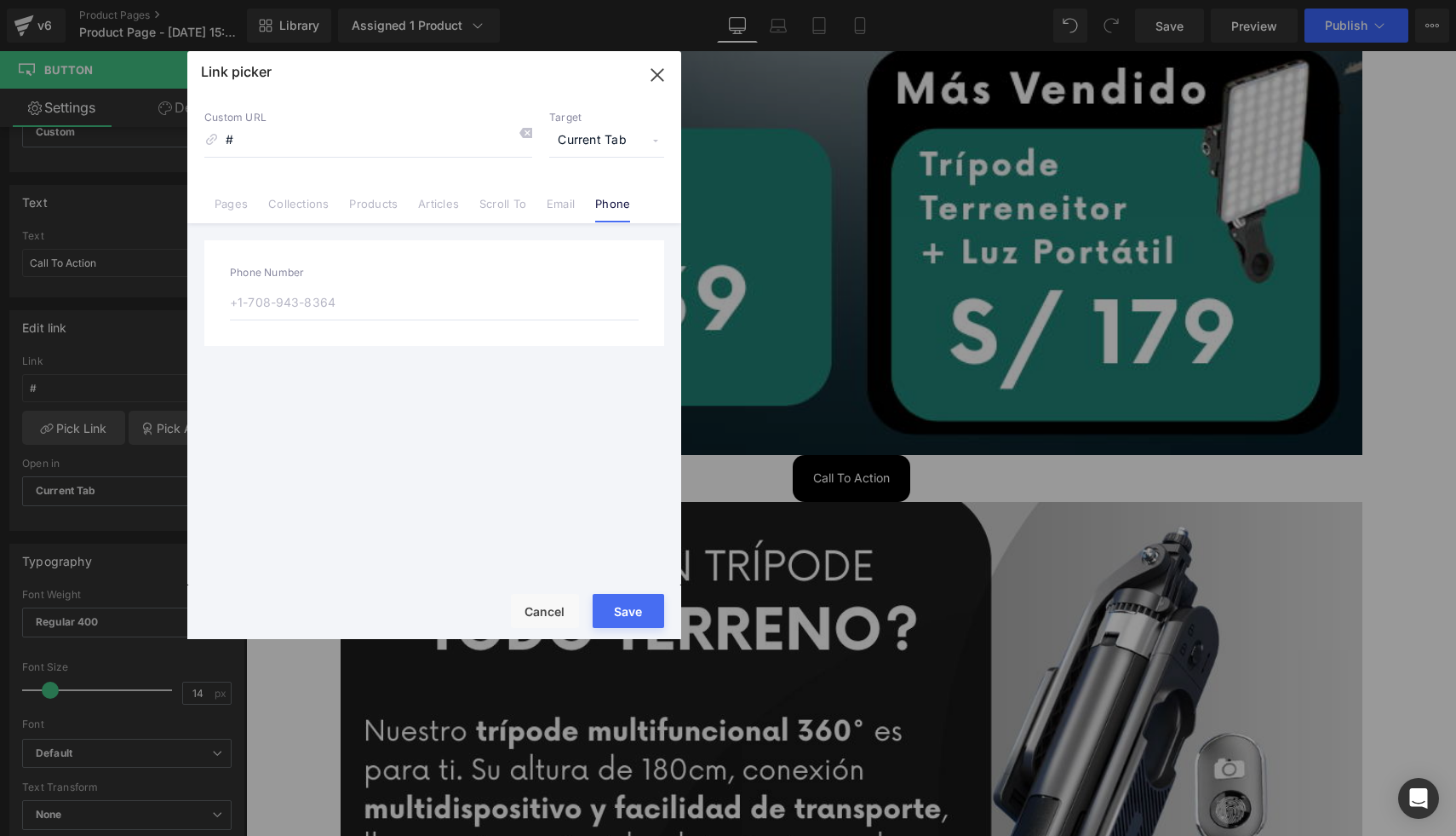
click at [663, 82] on icon "button" at bounding box center [658, 75] width 27 height 27
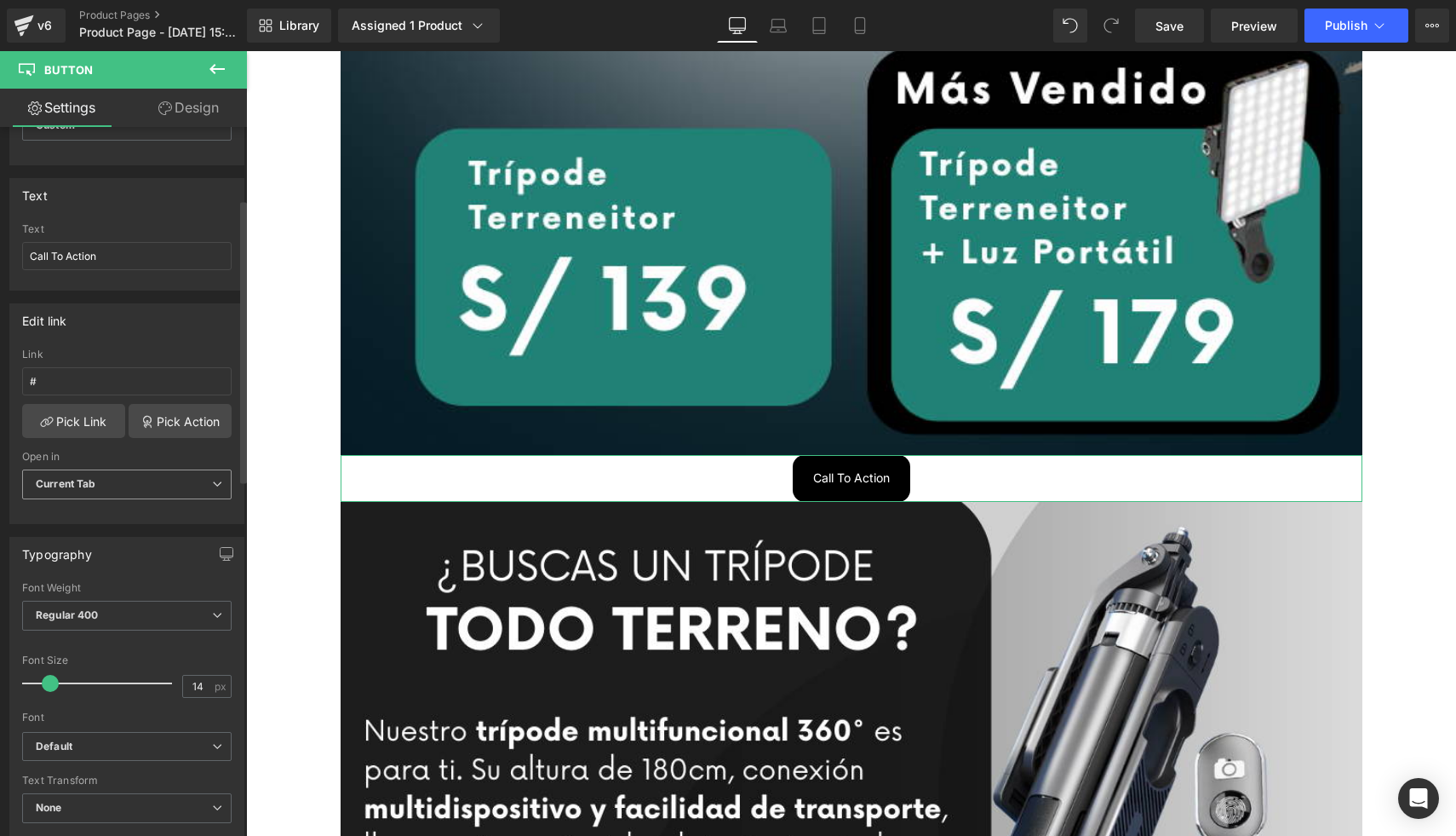
scroll to position [33, 0]
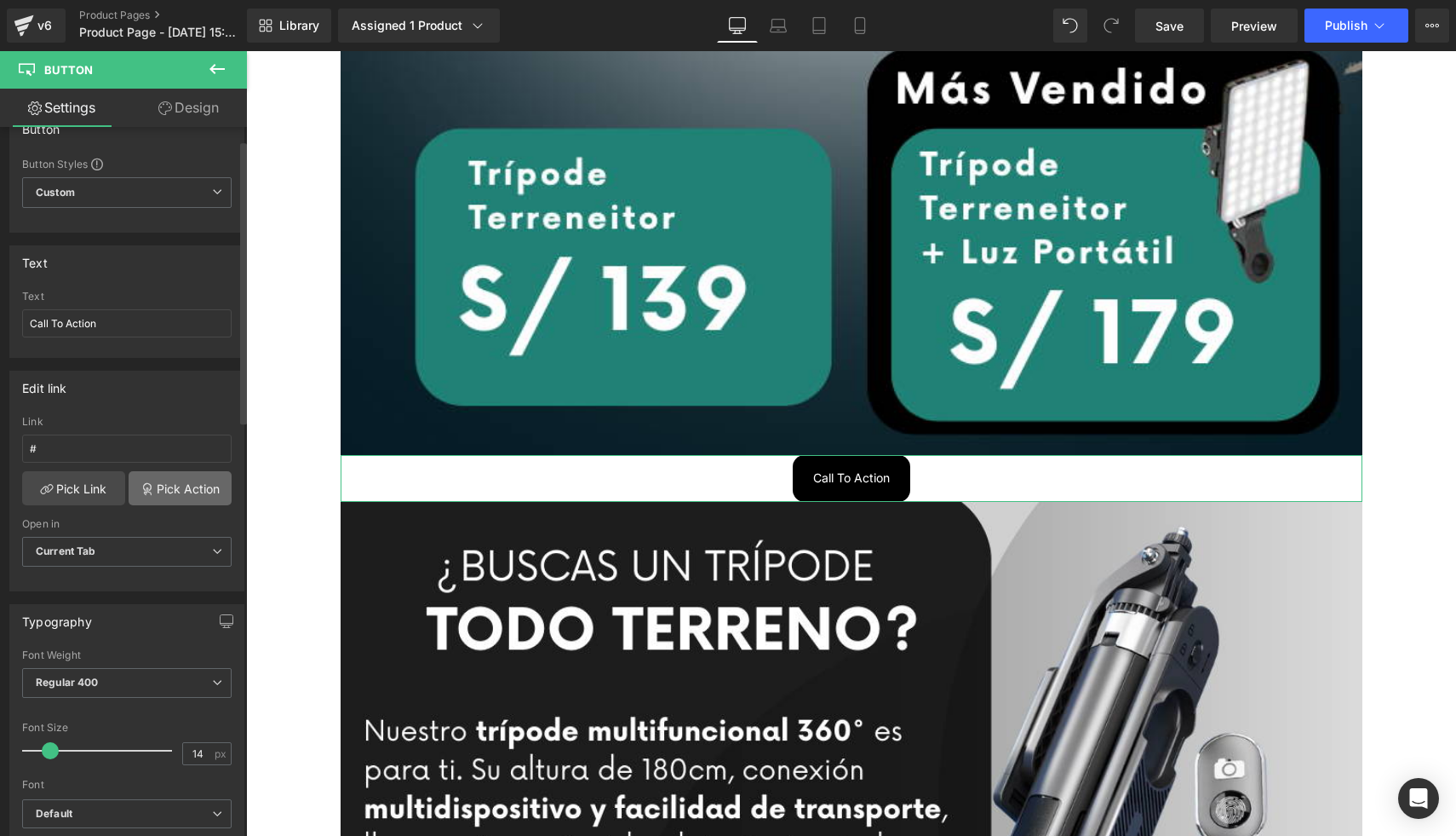
click at [139, 479] on link "Pick Action" at bounding box center [179, 488] width 103 height 34
